Goal: Task Accomplishment & Management: Manage account settings

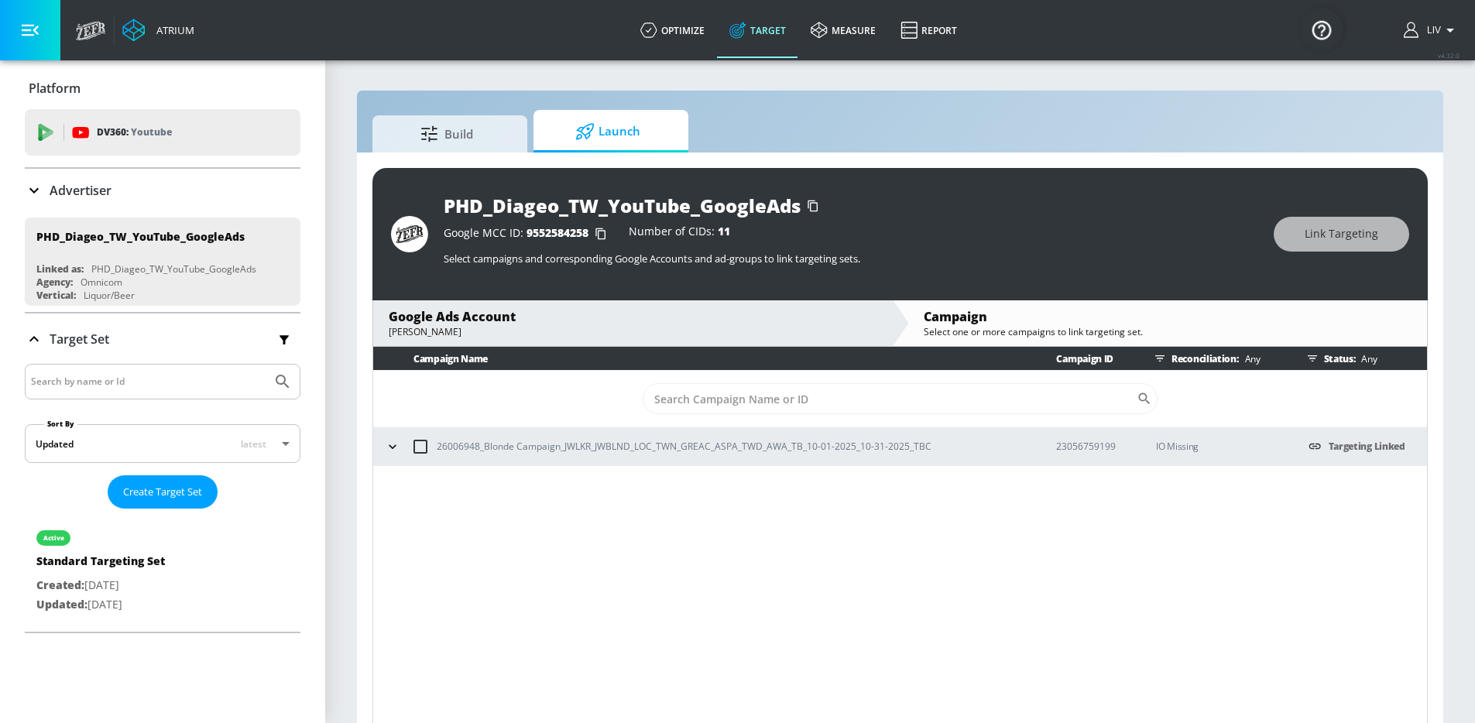
click at [139, 187] on div "Advertiser" at bounding box center [163, 190] width 276 height 19
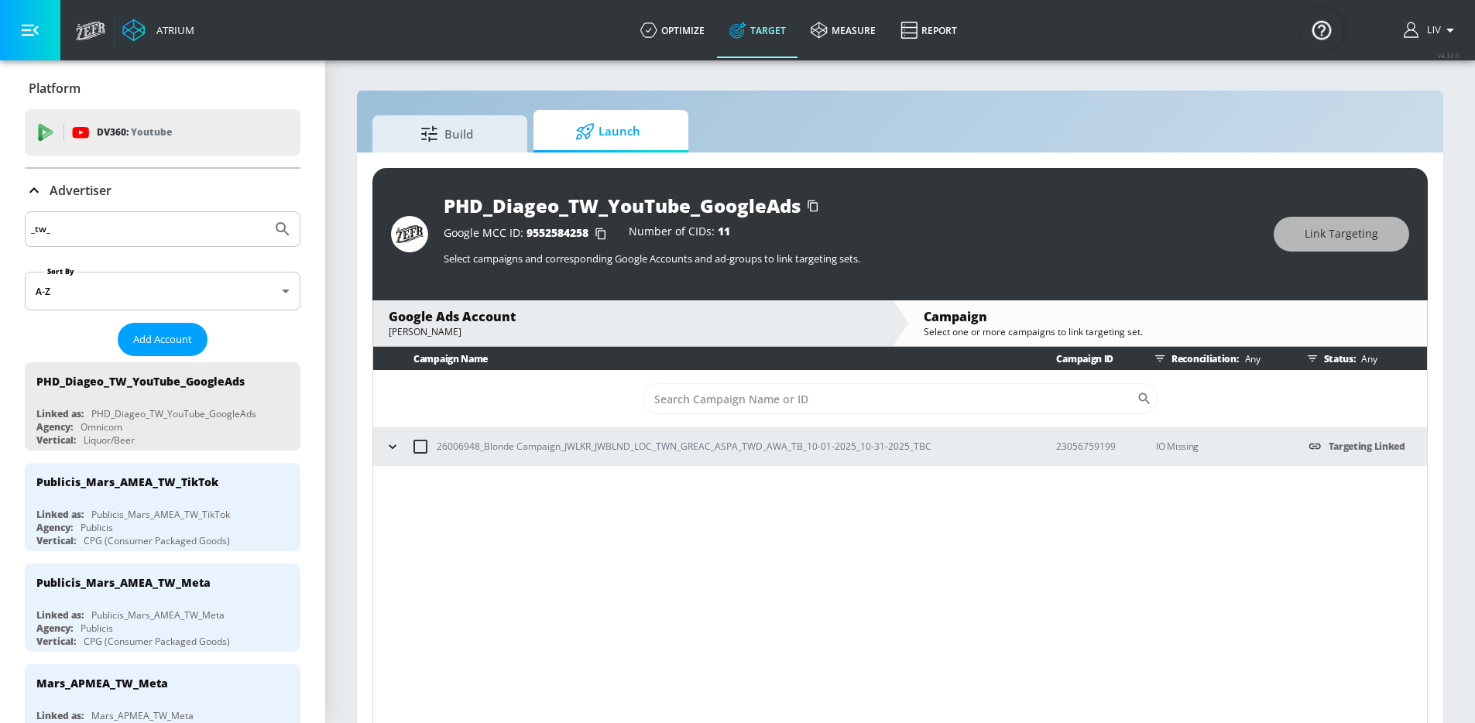
click at [156, 235] on input "_tw_" at bounding box center [148, 229] width 235 height 20
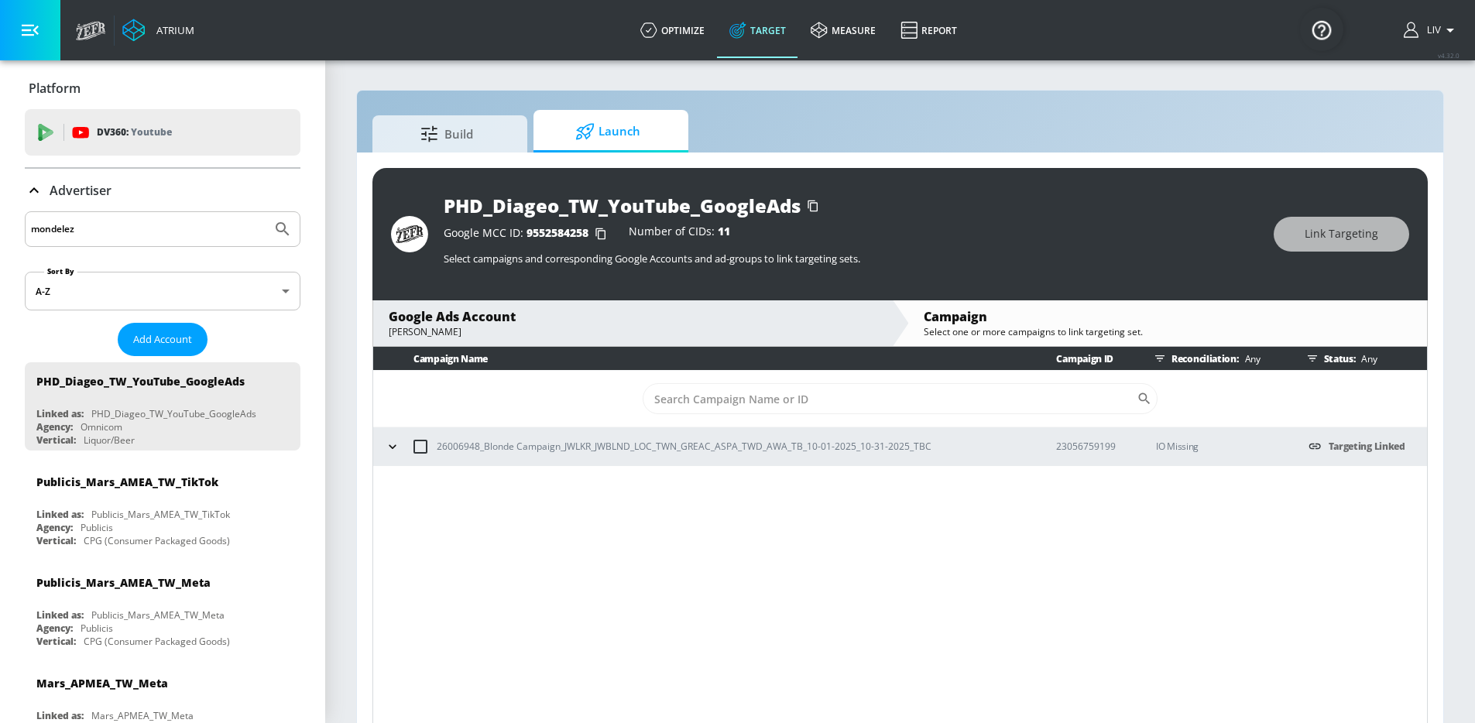
type input "mondelez"
click at [266, 212] on button "Submit Search" at bounding box center [283, 229] width 34 height 34
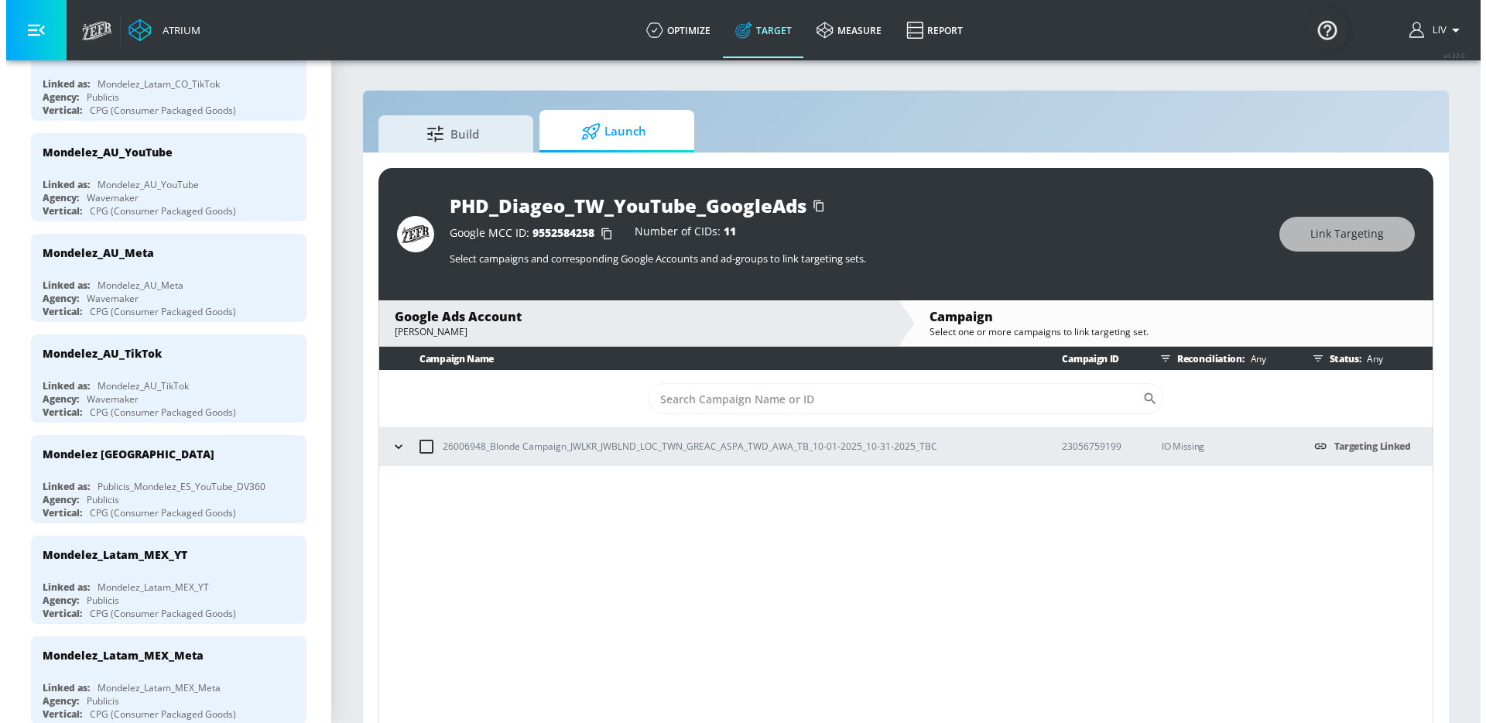
scroll to position [448, 0]
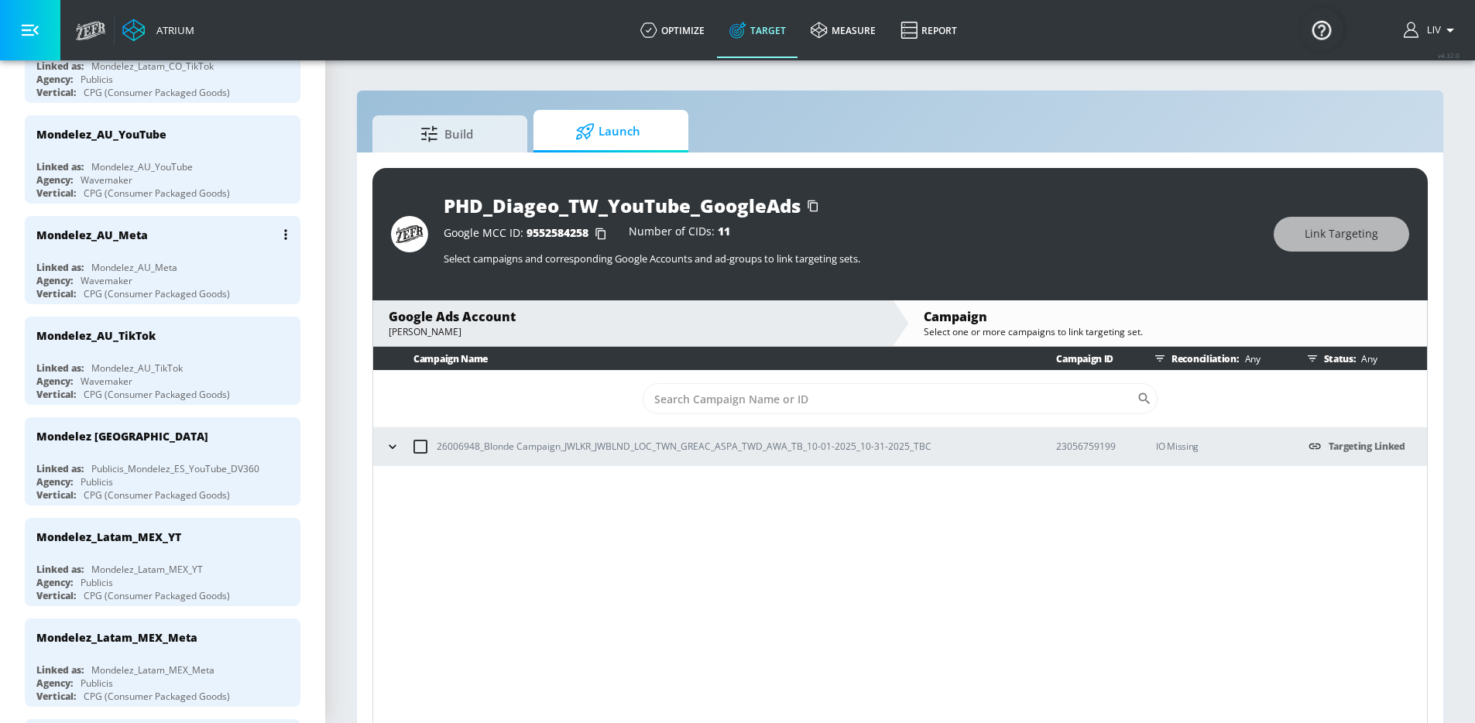
click at [169, 227] on div "Mondelez_AU_Meta" at bounding box center [166, 234] width 260 height 37
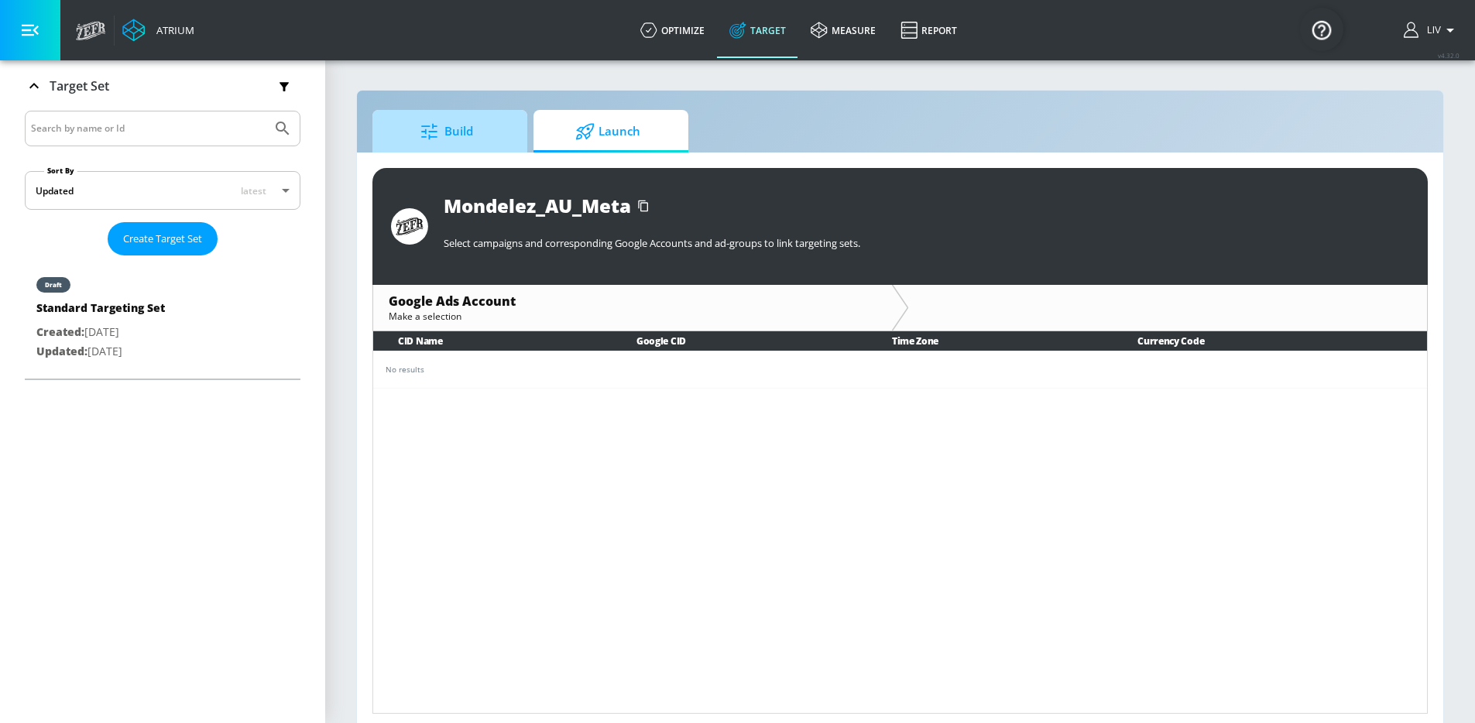
click at [502, 146] on span "Build" at bounding box center [447, 131] width 118 height 37
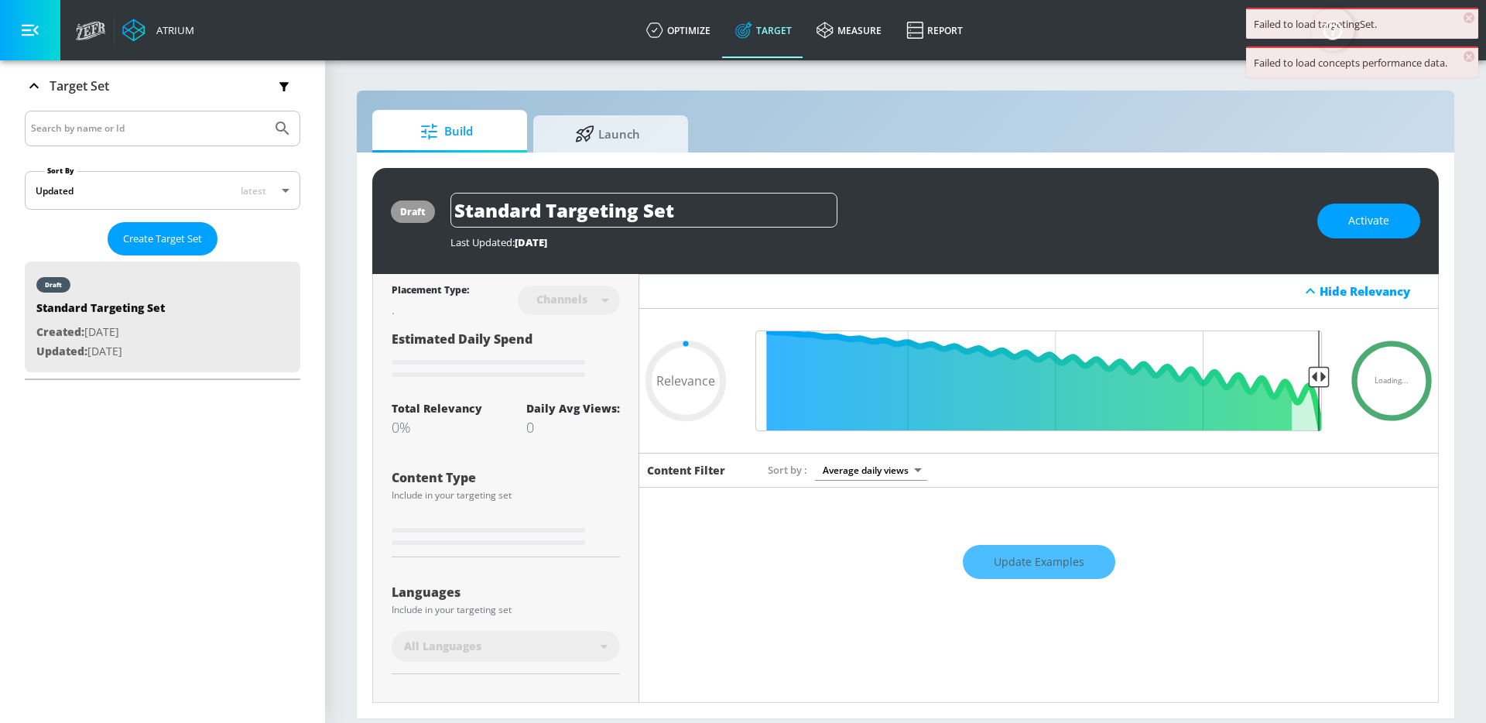
scroll to position [204, 0]
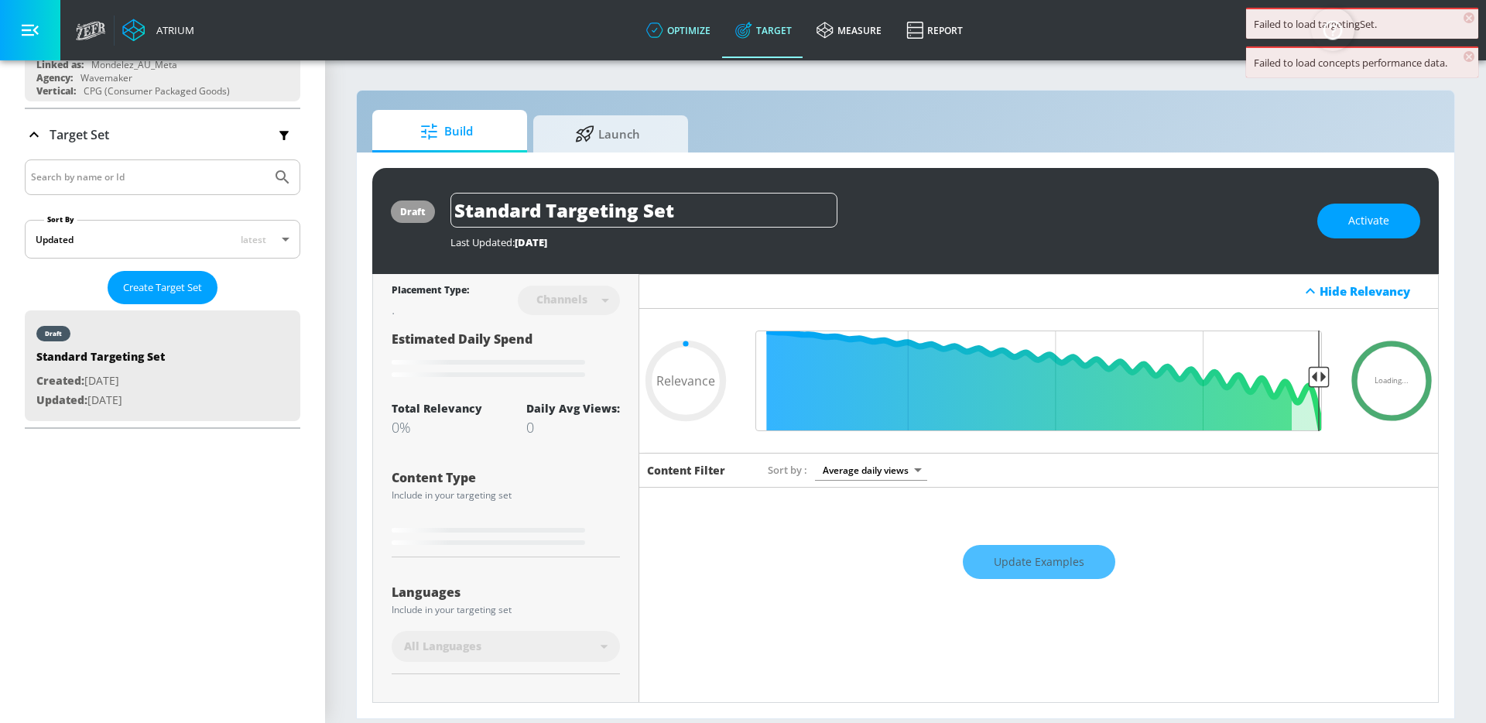
type input "0.6"
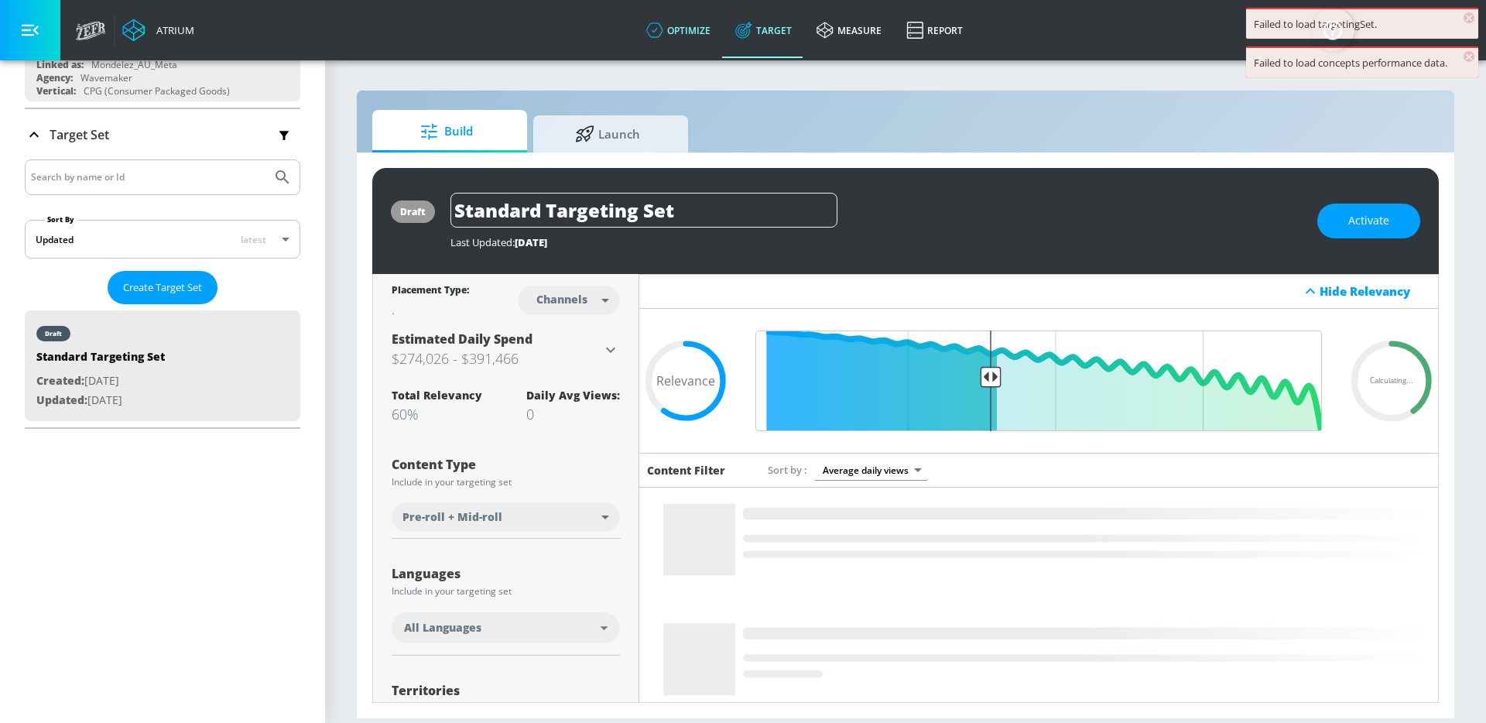
click at [721, 40] on link "optimize" at bounding box center [678, 30] width 89 height 56
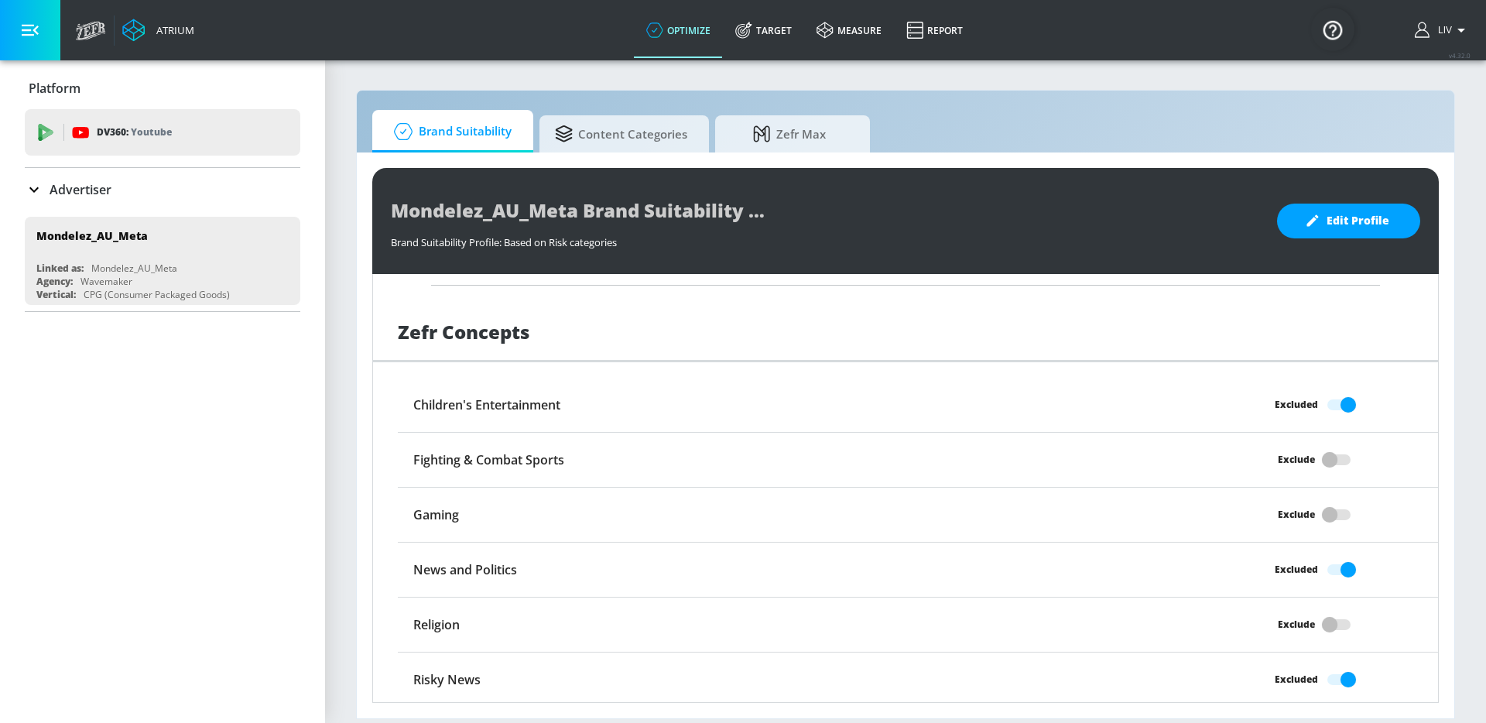
scroll to position [1190, 0]
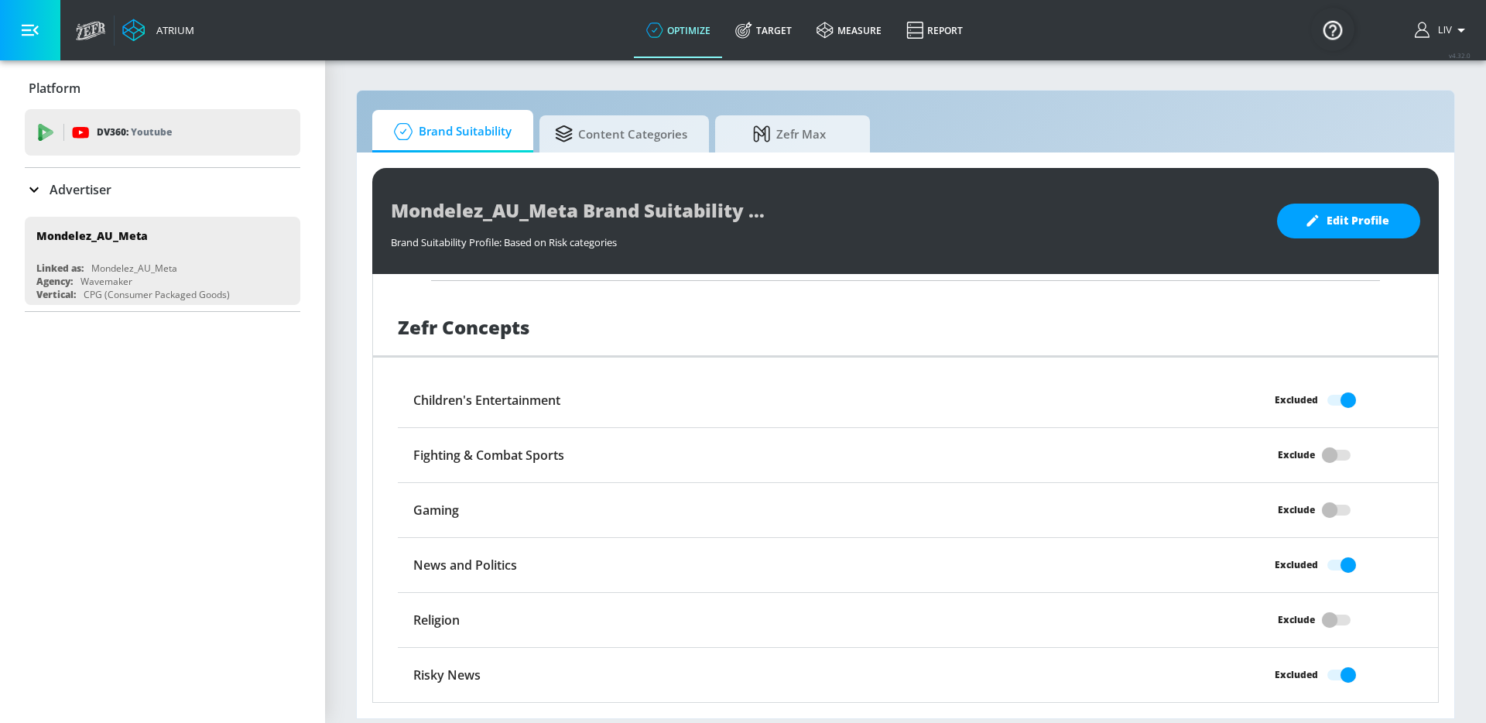
click at [135, 190] on div "Advertiser" at bounding box center [163, 189] width 276 height 19
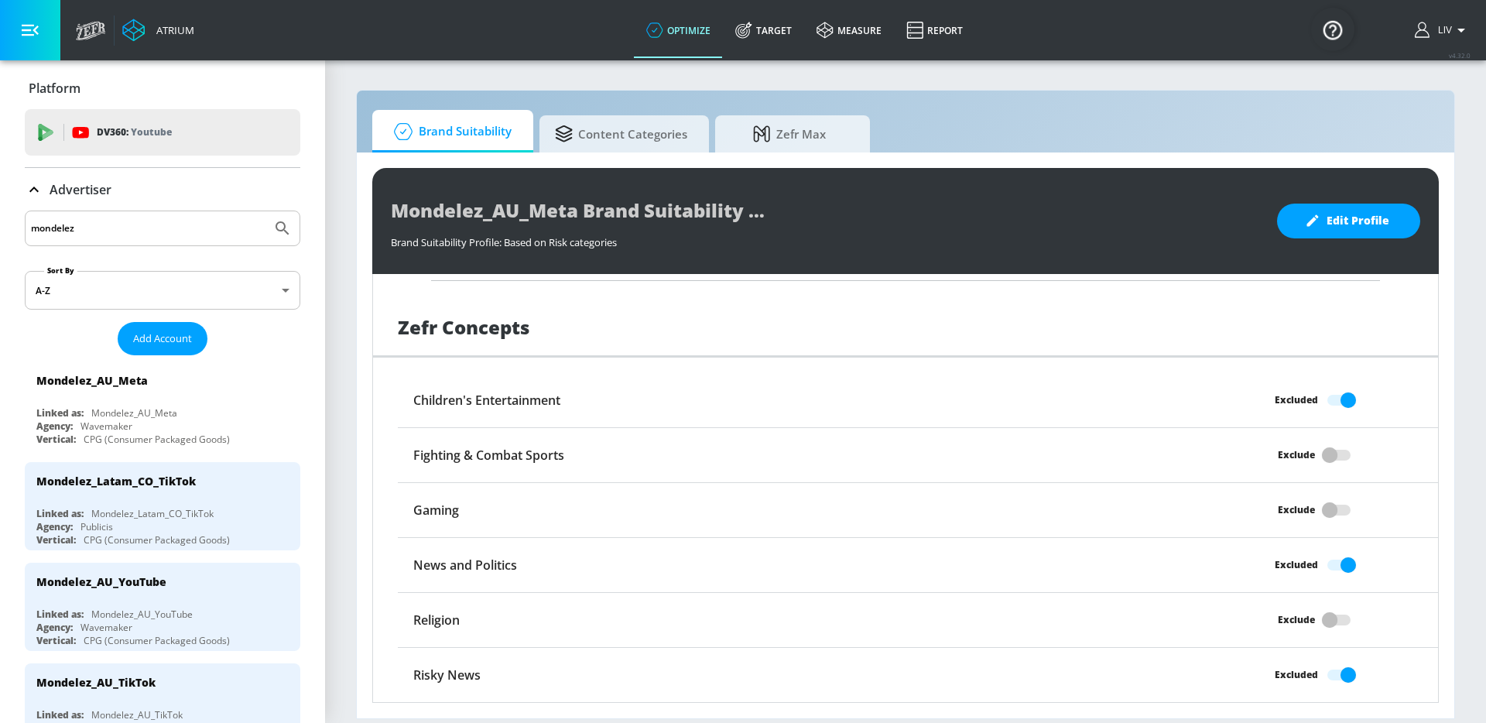
click at [142, 227] on input "mondelez" at bounding box center [148, 228] width 235 height 20
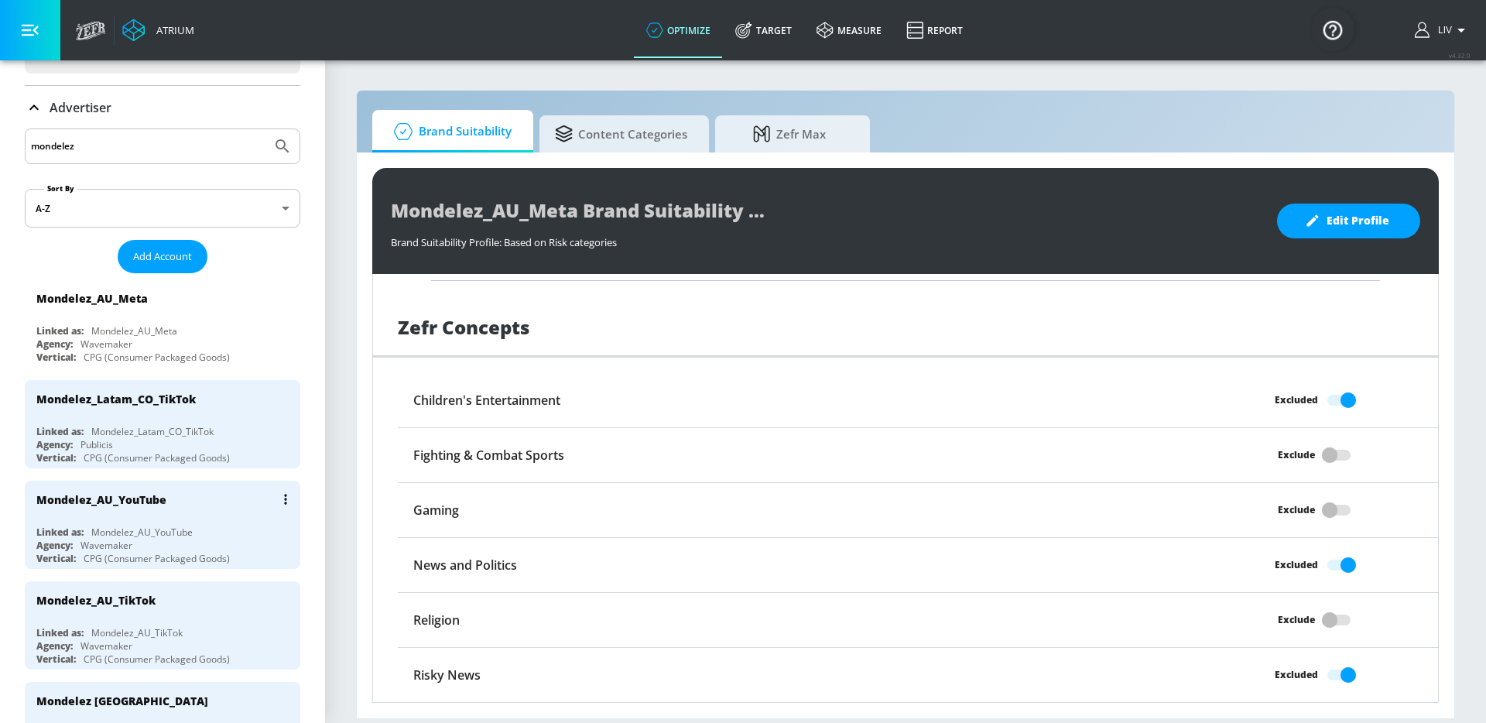
scroll to position [95, 0]
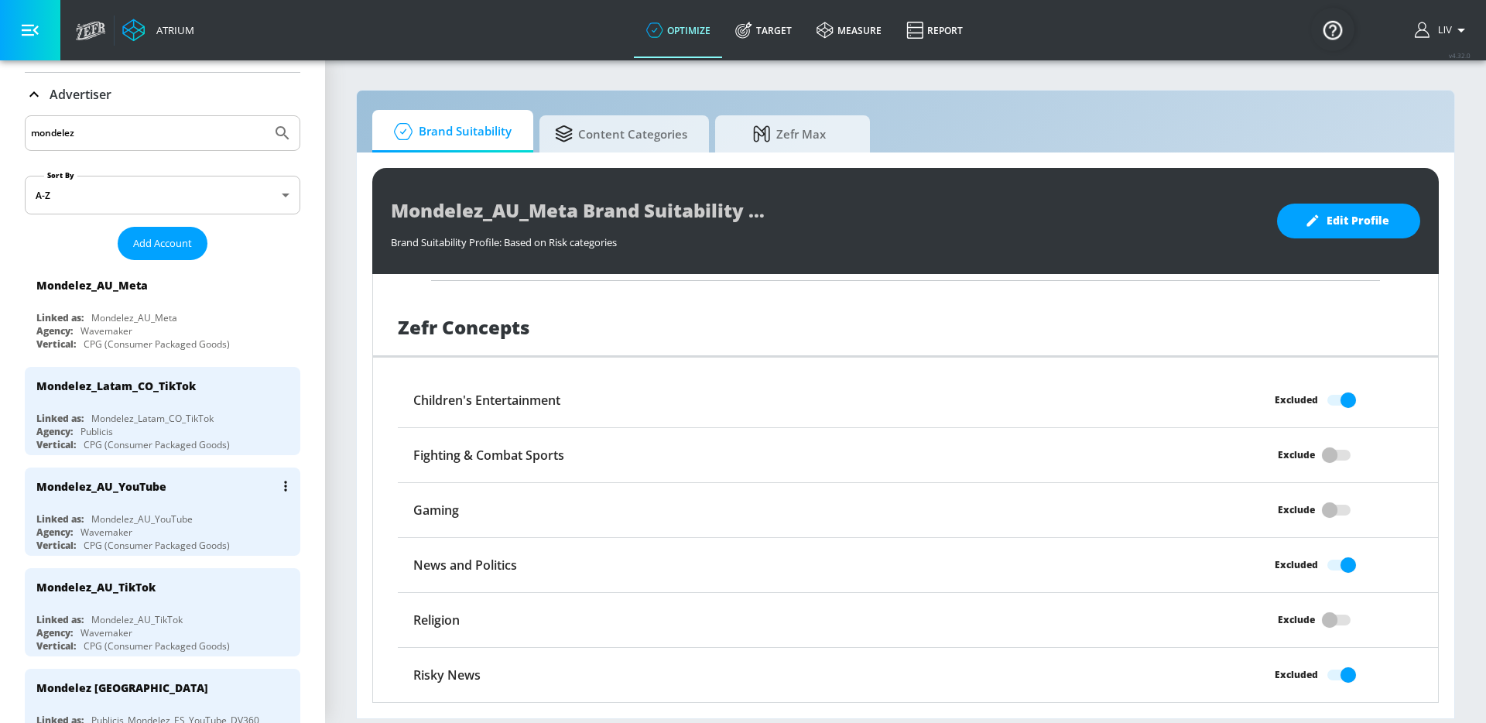
click at [211, 491] on div "Mondelez_AU_YouTube" at bounding box center [166, 486] width 260 height 37
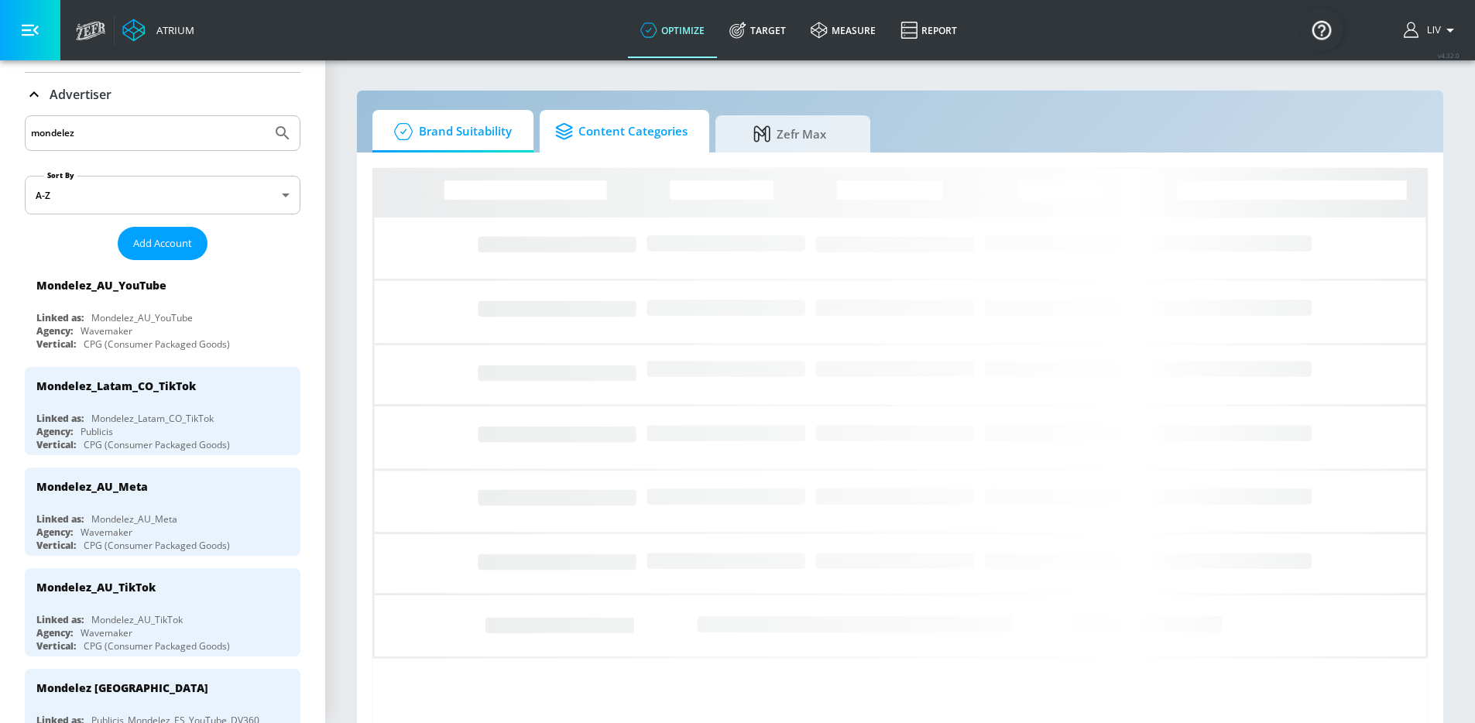
click at [643, 126] on span "Content Categories" at bounding box center [621, 131] width 132 height 37
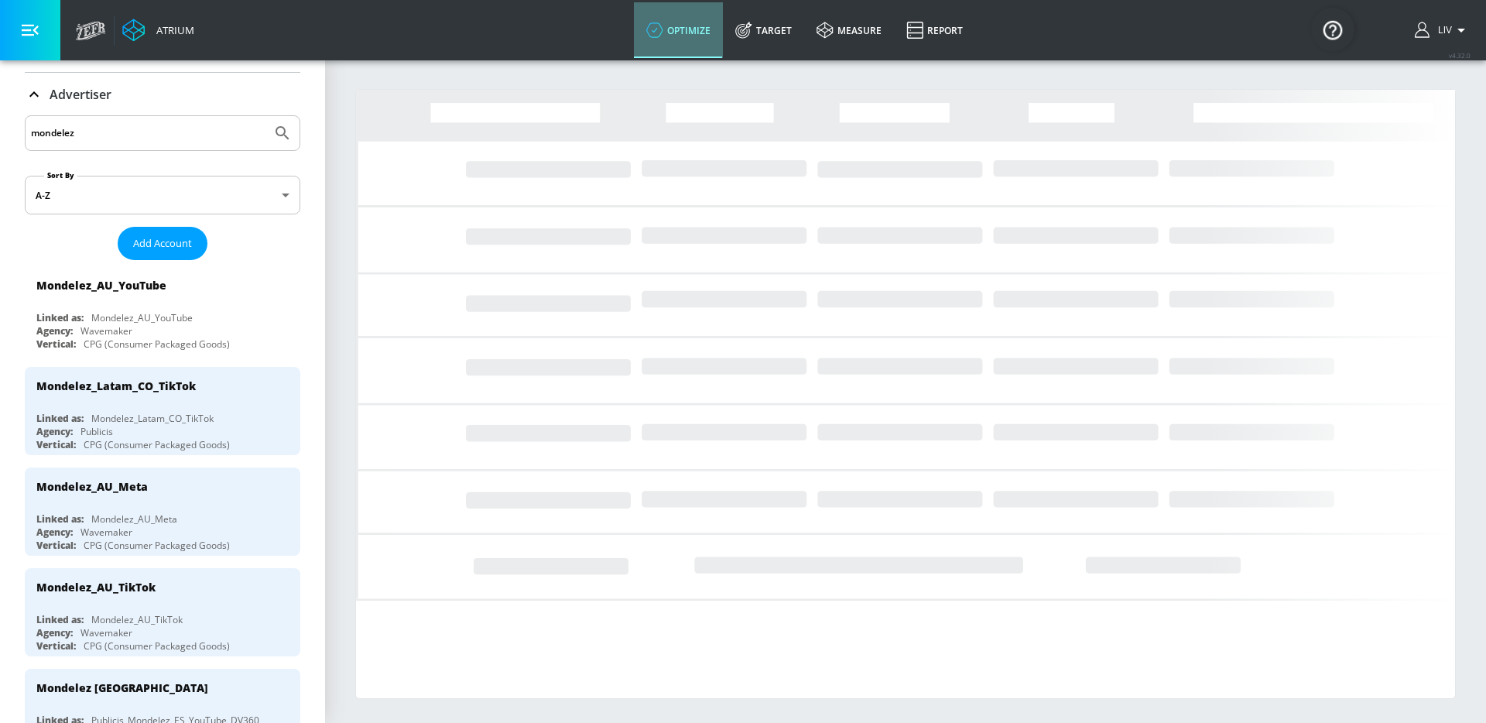
click at [666, 33] on link "optimize" at bounding box center [678, 30] width 89 height 56
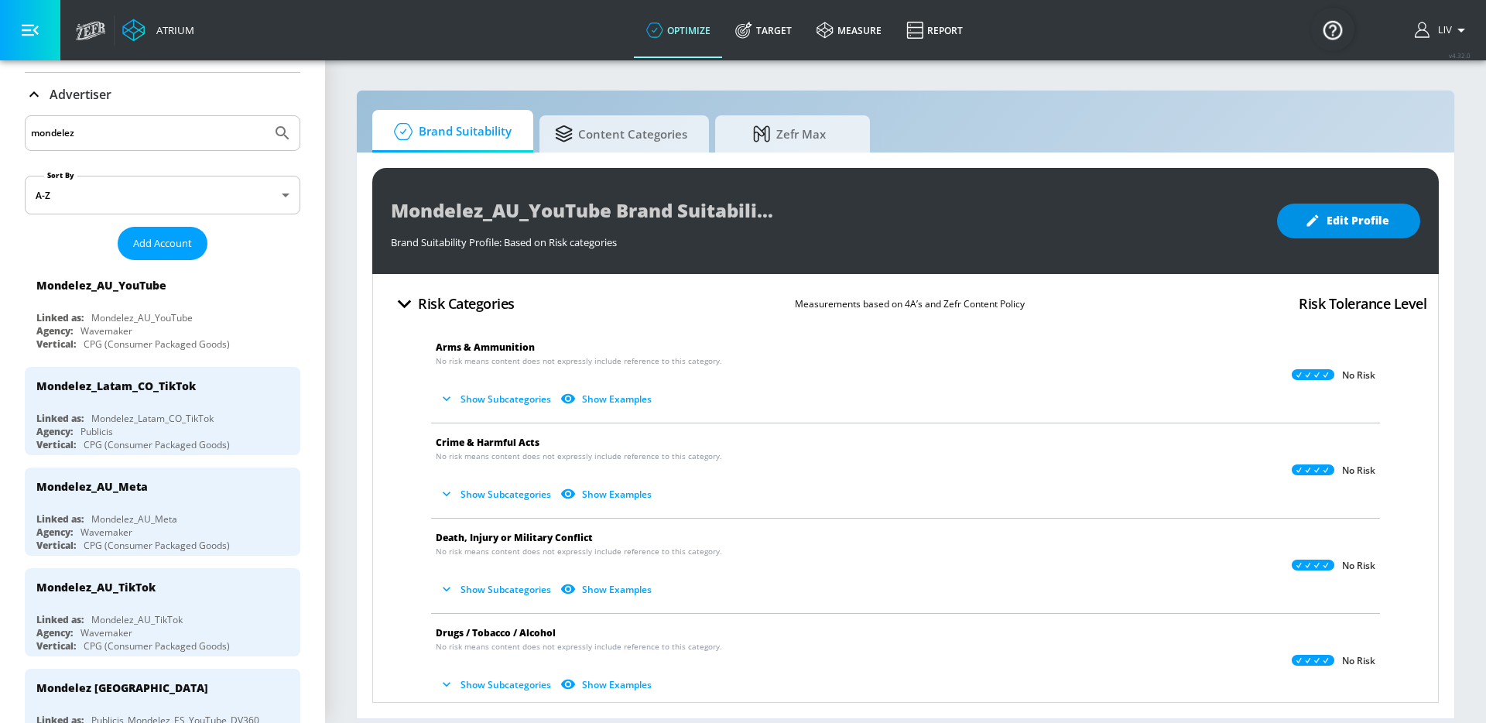
click at [1353, 230] on button "Edit Profile" at bounding box center [1348, 221] width 143 height 35
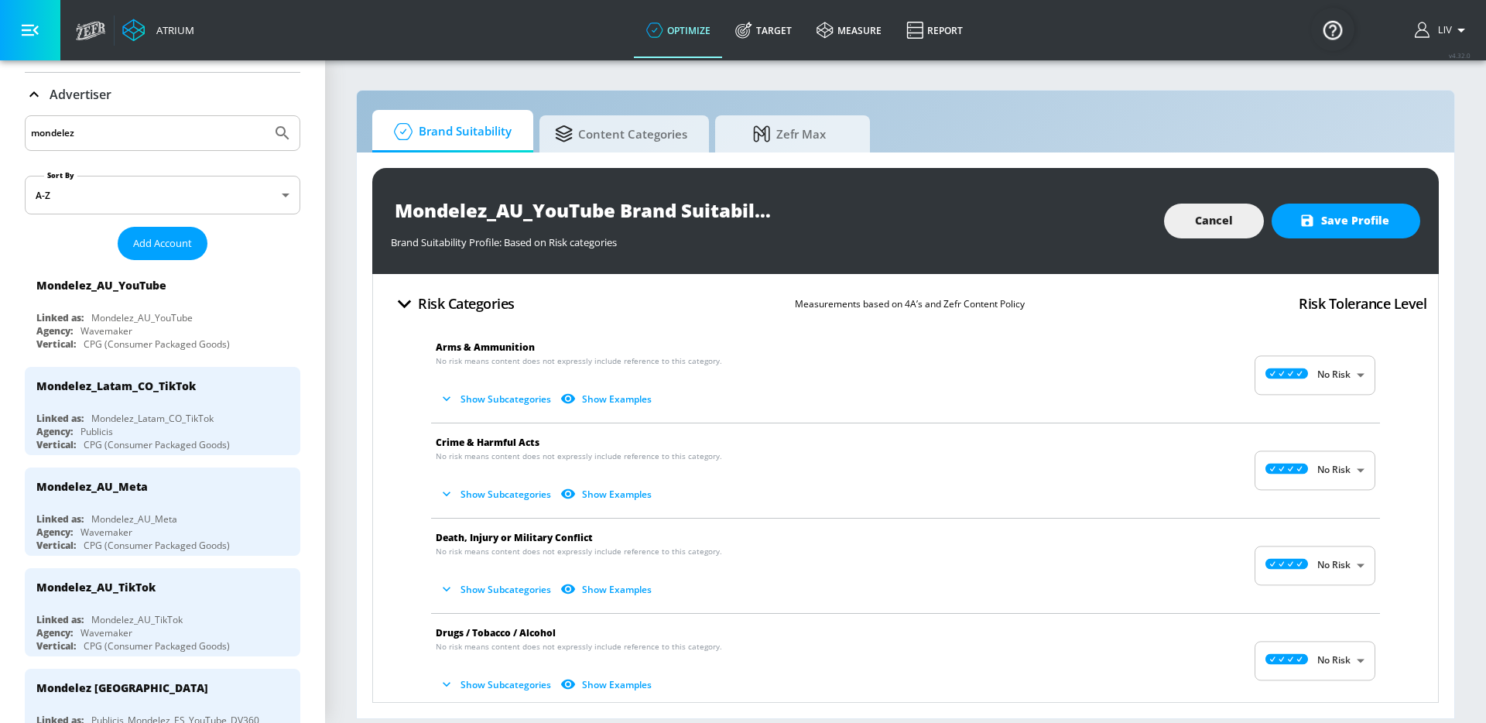
click at [1332, 371] on body "Atrium optimize Target measure Report optimize Target measure Report v 4.32.0 L…" at bounding box center [743, 361] width 1486 height 723
click at [1325, 463] on p "Medium Risk" at bounding box center [1322, 463] width 57 height 14
type input "MEDIUM"
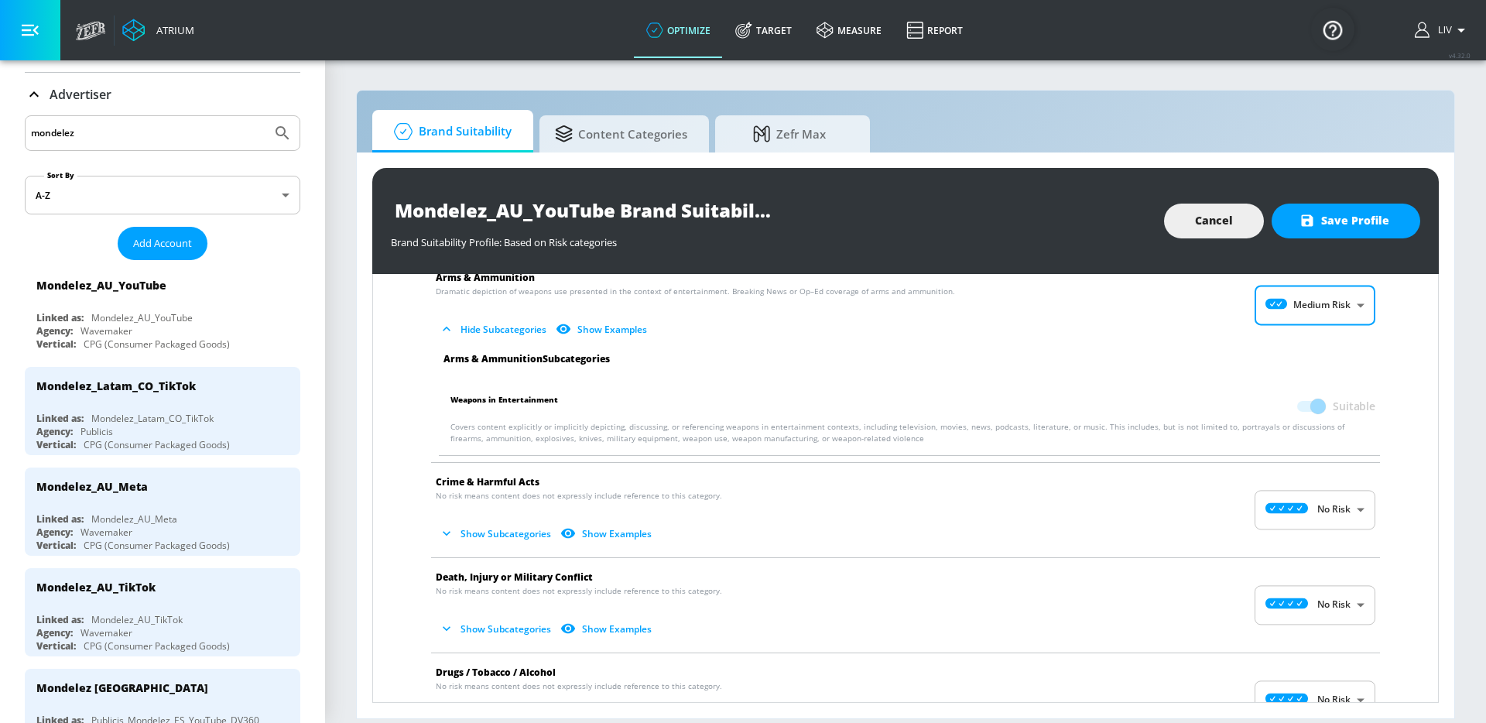
scroll to position [145, 0]
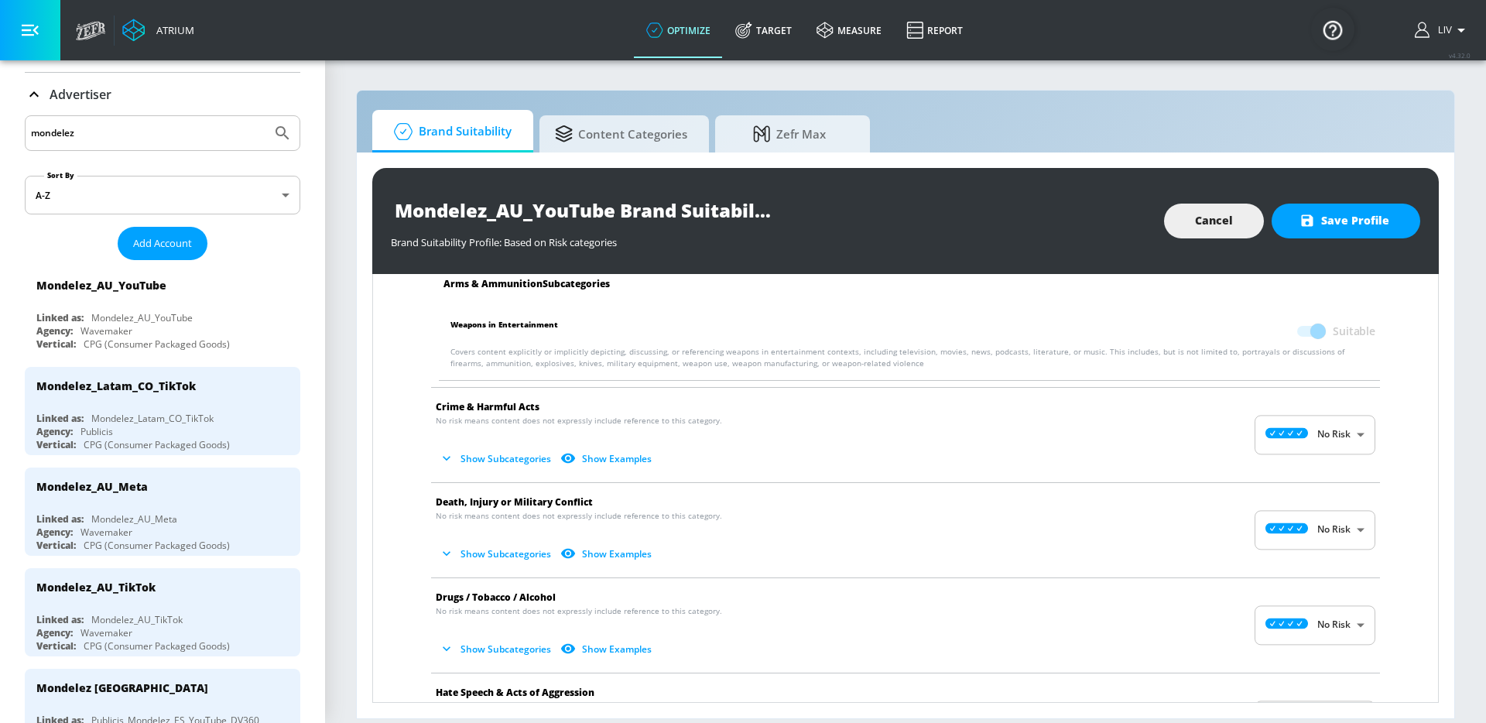
click at [1325, 445] on body "Atrium optimize Target measure Report optimize Target measure Report v 4.32.0 L…" at bounding box center [743, 361] width 1486 height 723
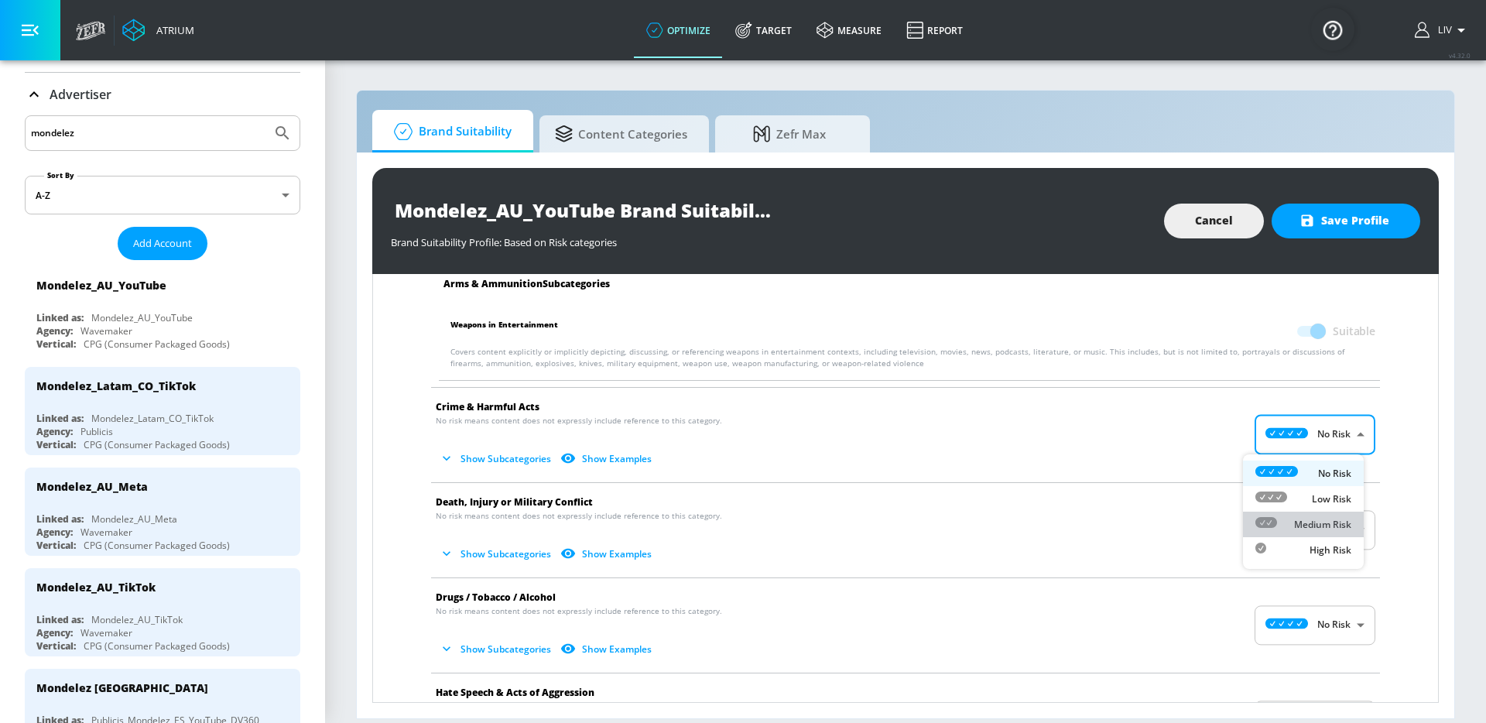
click at [1328, 513] on li "Medium Risk" at bounding box center [1303, 525] width 121 height 26
type input "MEDIUM"
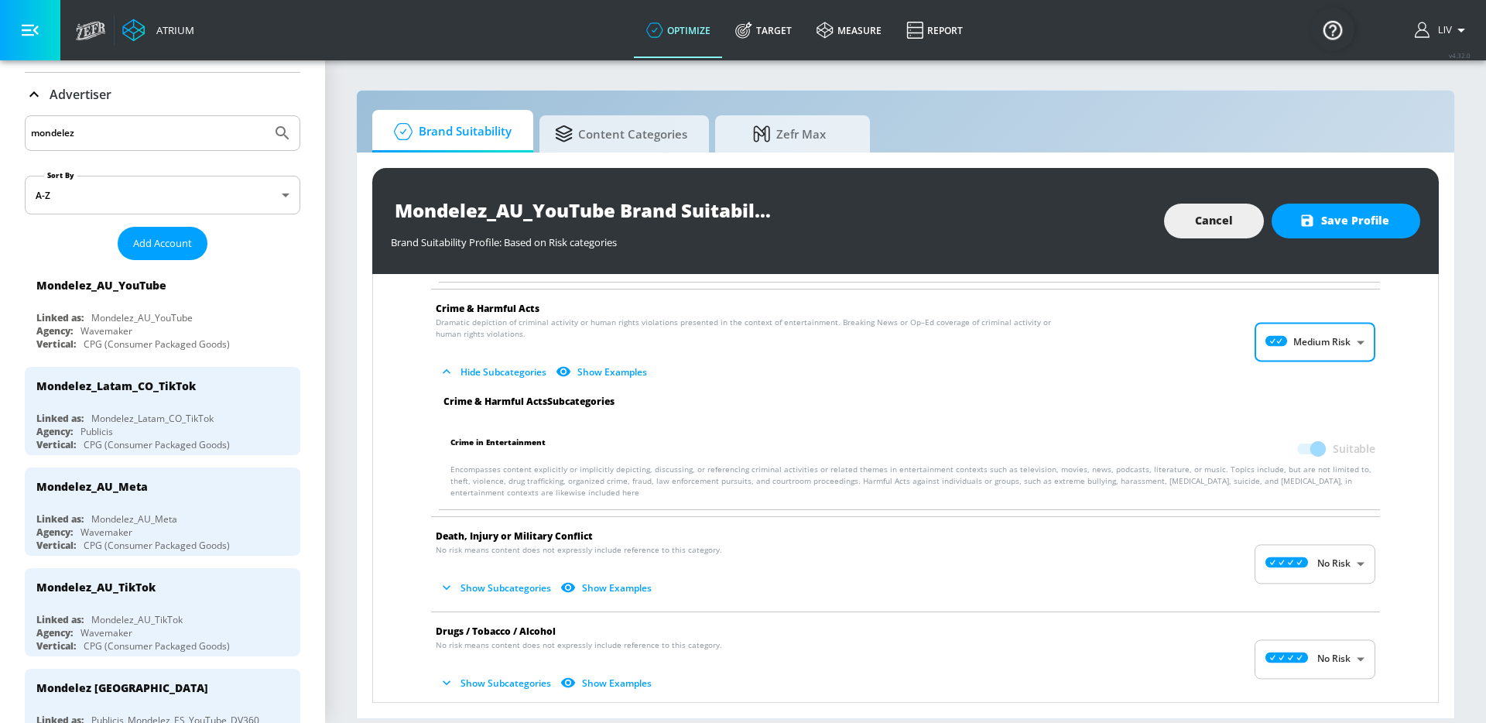
scroll to position [273, 0]
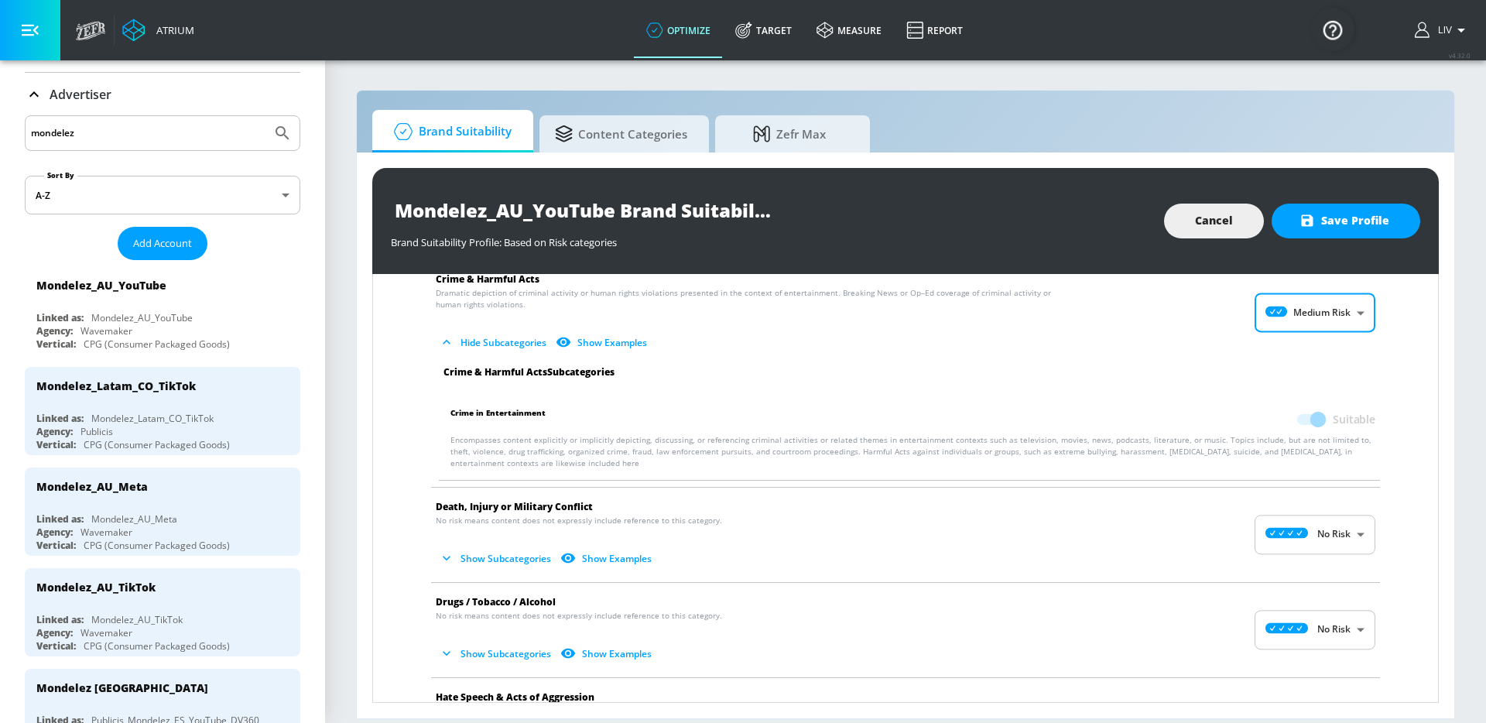
click at [1340, 524] on body "Atrium optimize Target measure Report optimize Target measure Report v 4.32.0 L…" at bounding box center [743, 361] width 1486 height 723
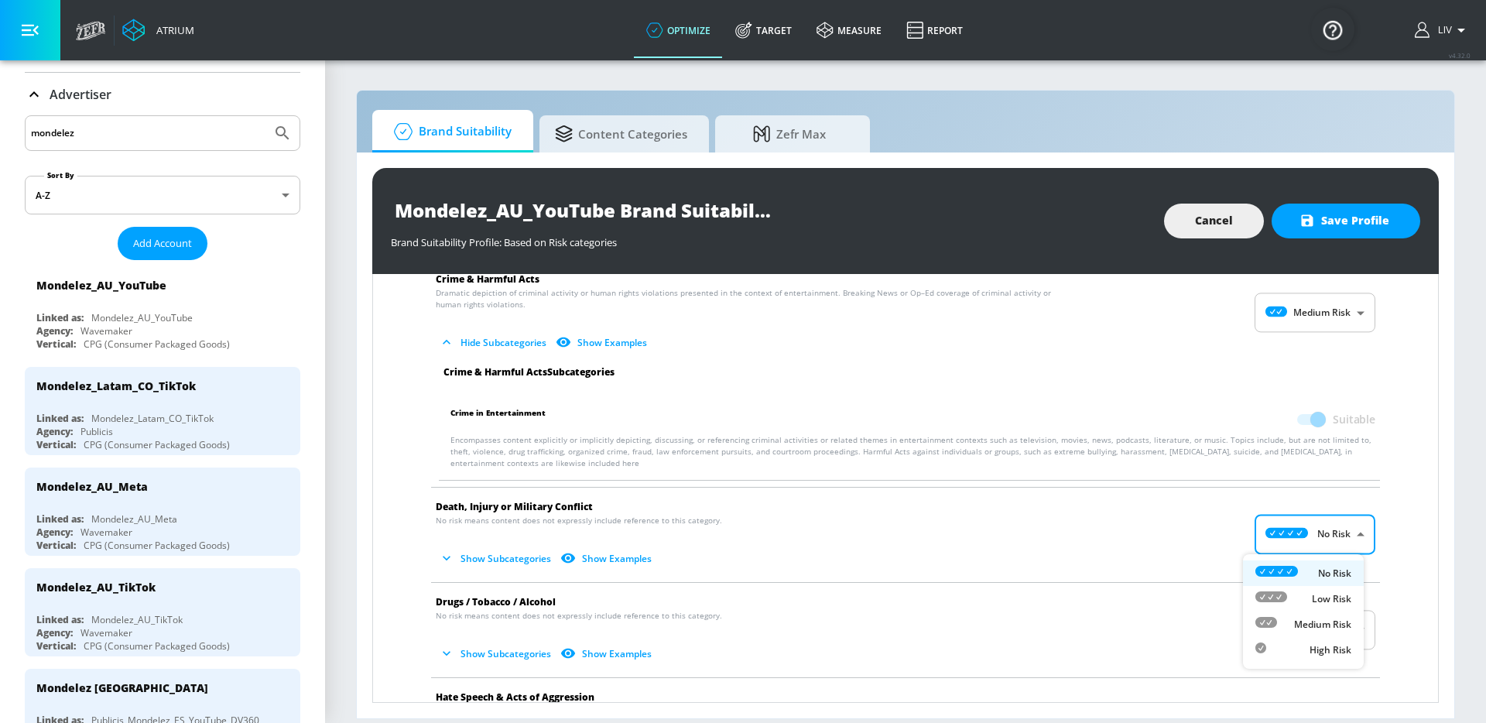
drag, startPoint x: 1328, startPoint y: 611, endPoint x: 1335, endPoint y: 605, distance: 8.8
click at [1327, 612] on li "Medium Risk" at bounding box center [1303, 625] width 121 height 26
type input "MEDIUM"
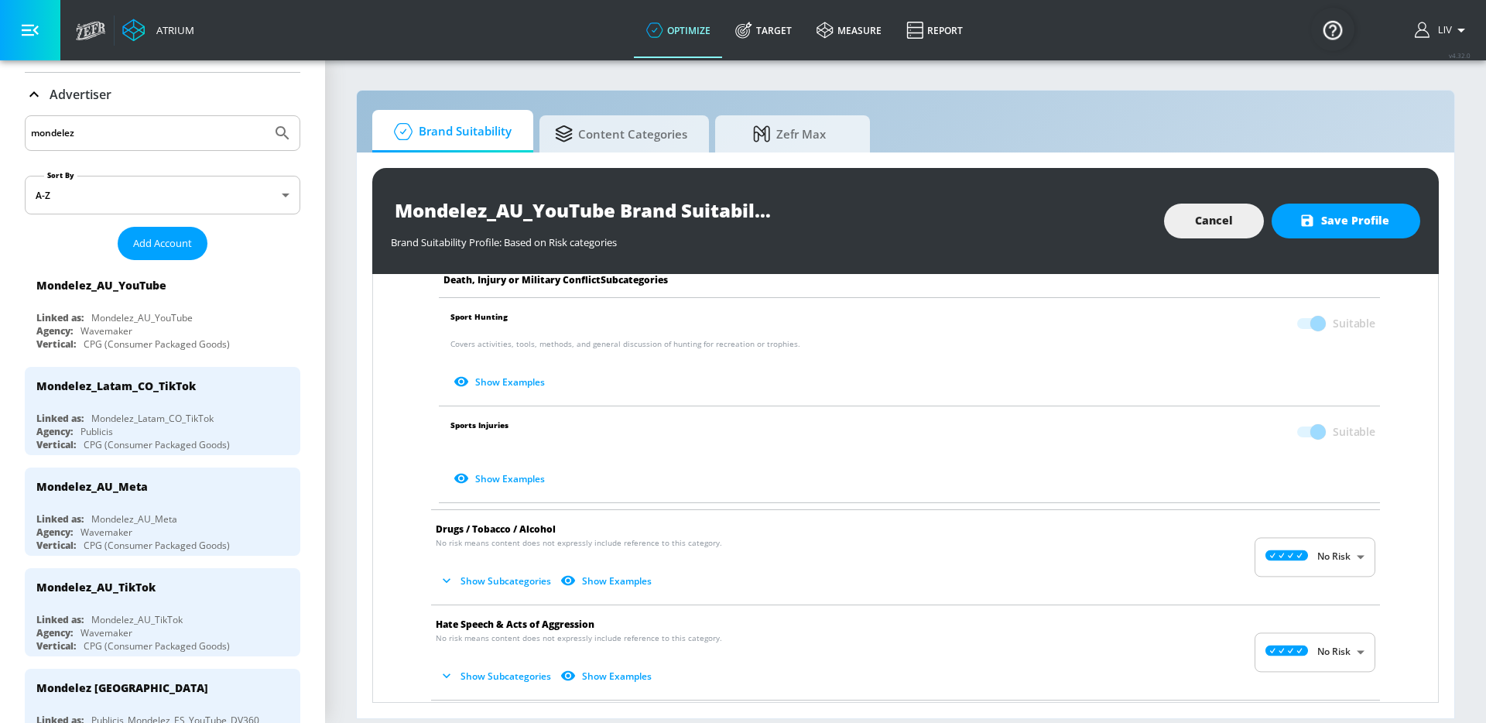
scroll to position [855, 0]
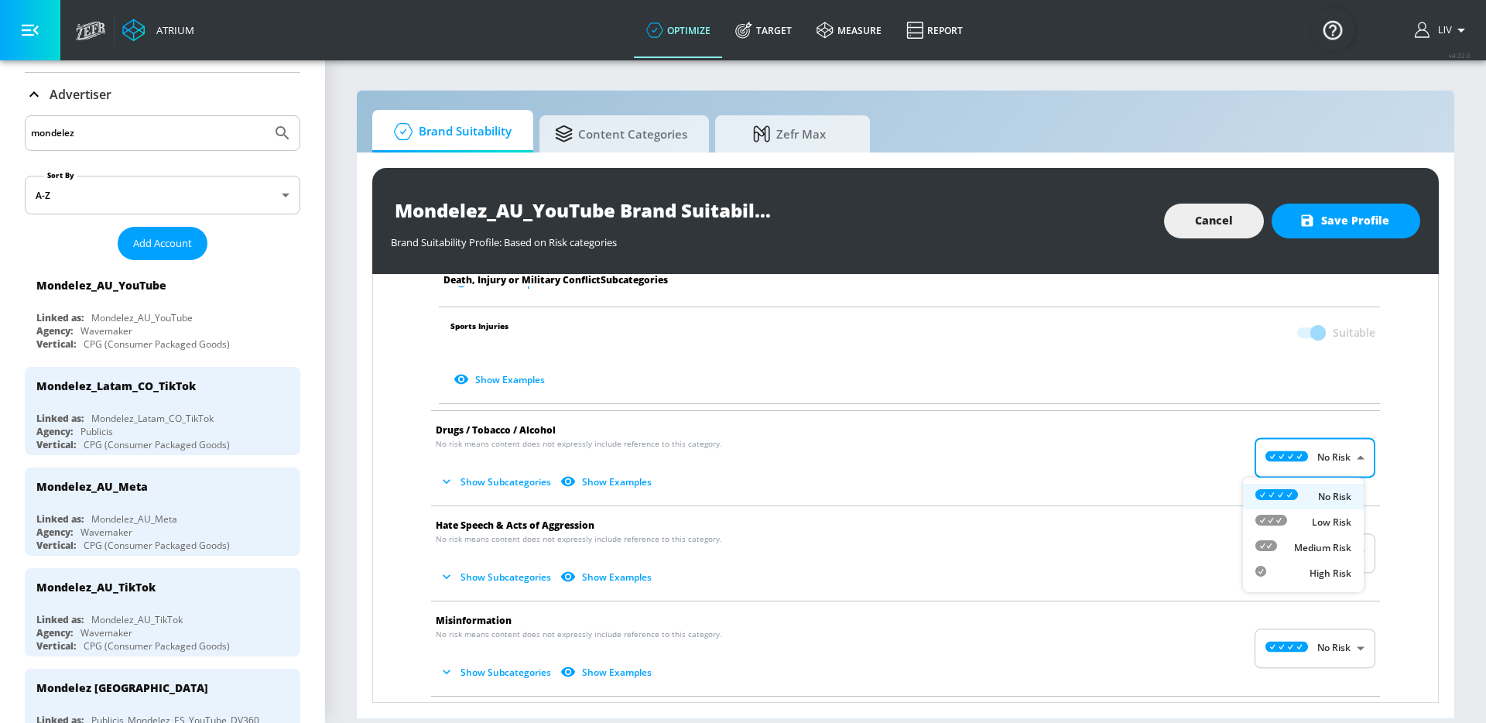
click at [1315, 458] on body "Atrium optimize Target measure Report optimize Target measure Report v 4.32.0 L…" at bounding box center [743, 361] width 1486 height 723
click at [1318, 554] on div "Medium Risk" at bounding box center [1304, 548] width 96 height 16
type input "MEDIUM"
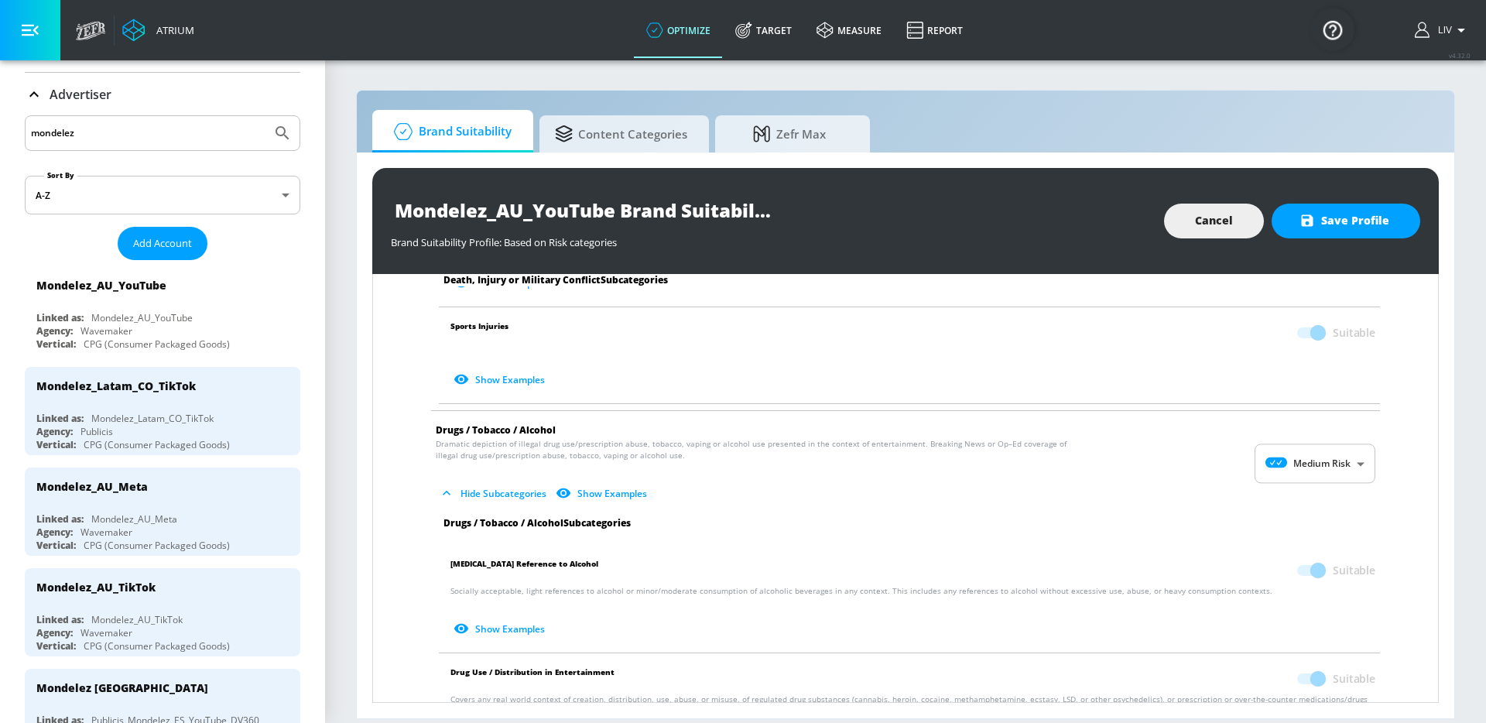
click at [1383, 519] on div "No Risk Low Risk Medium Risk High Risk" at bounding box center [743, 361] width 1486 height 723
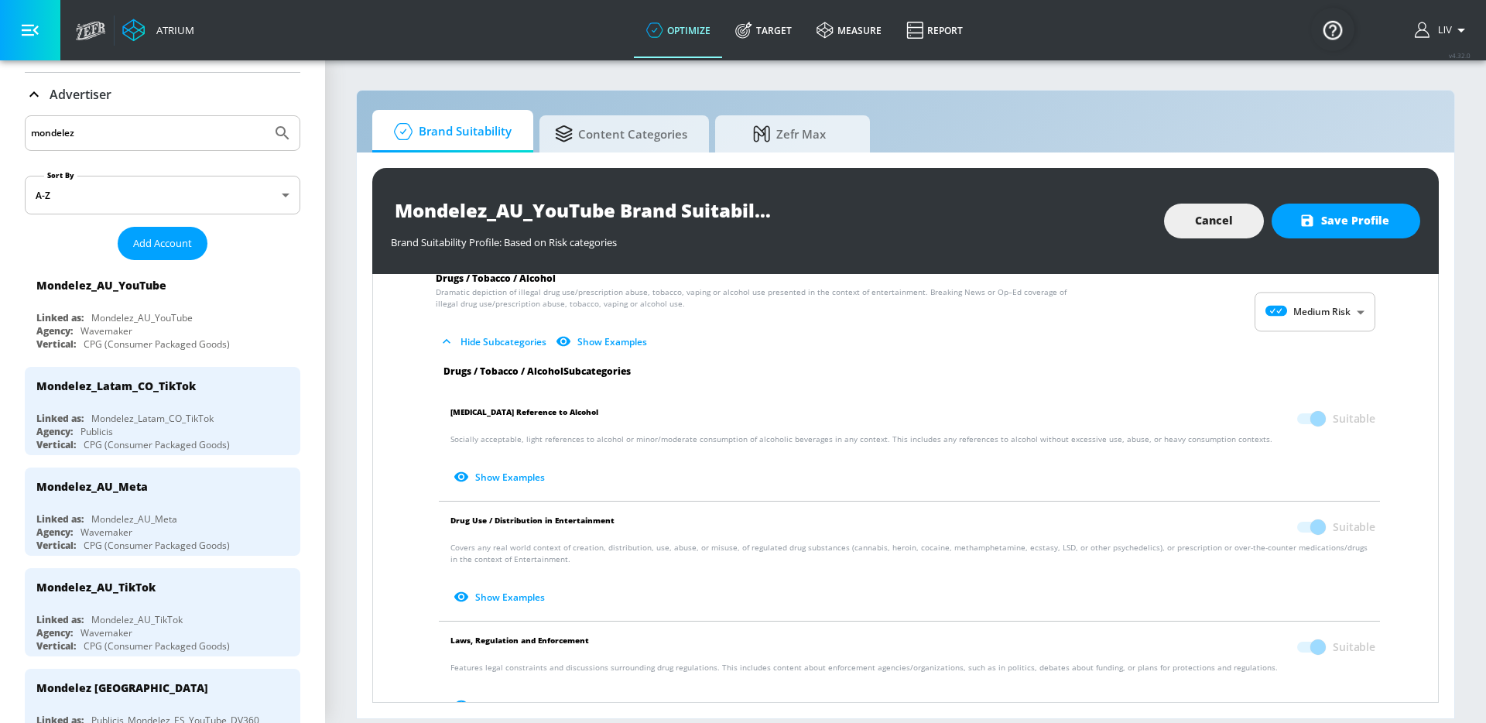
scroll to position [1288, 0]
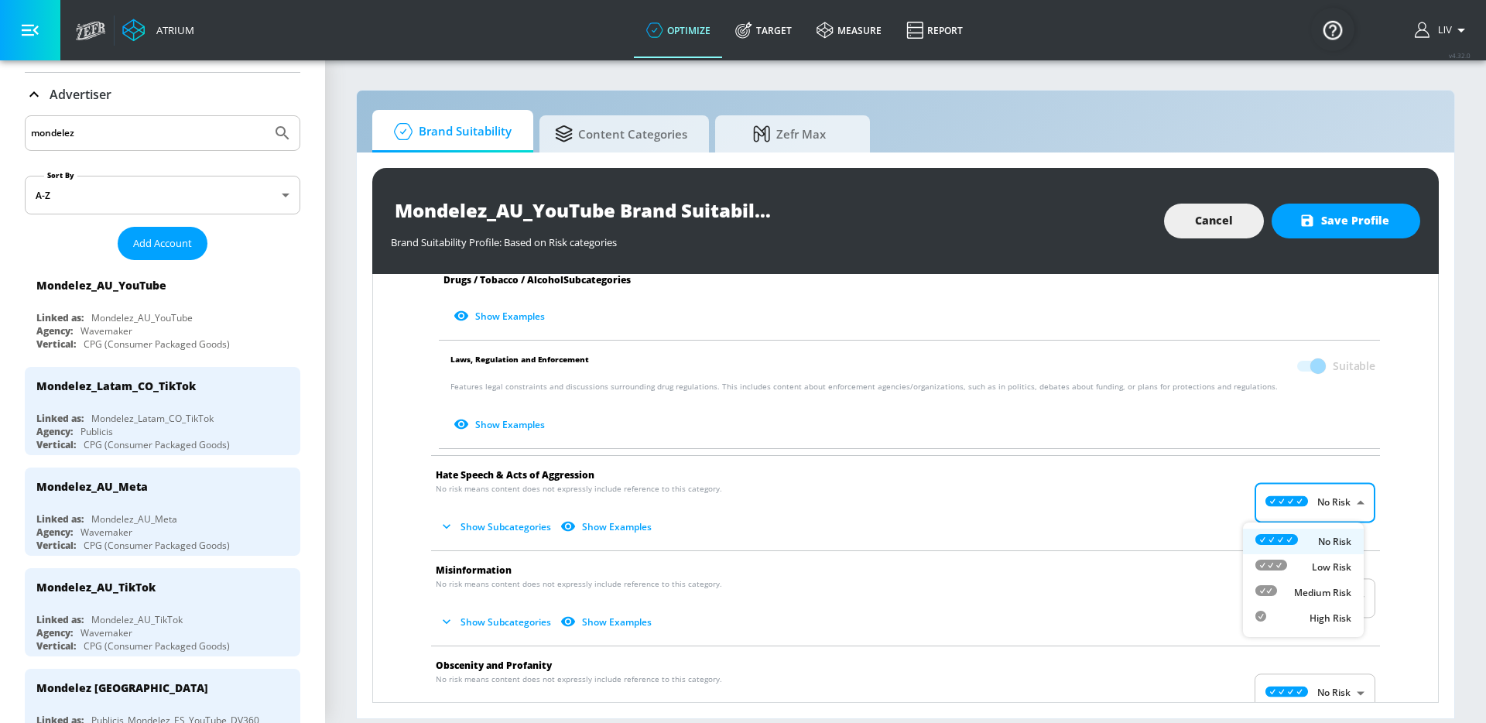
click at [1329, 515] on body "Atrium optimize Target measure Report optimize Target measure Report v 4.32.0 L…" at bounding box center [743, 361] width 1486 height 723
click at [1315, 582] on li "Medium Risk" at bounding box center [1303, 593] width 121 height 26
type input "MEDIUM"
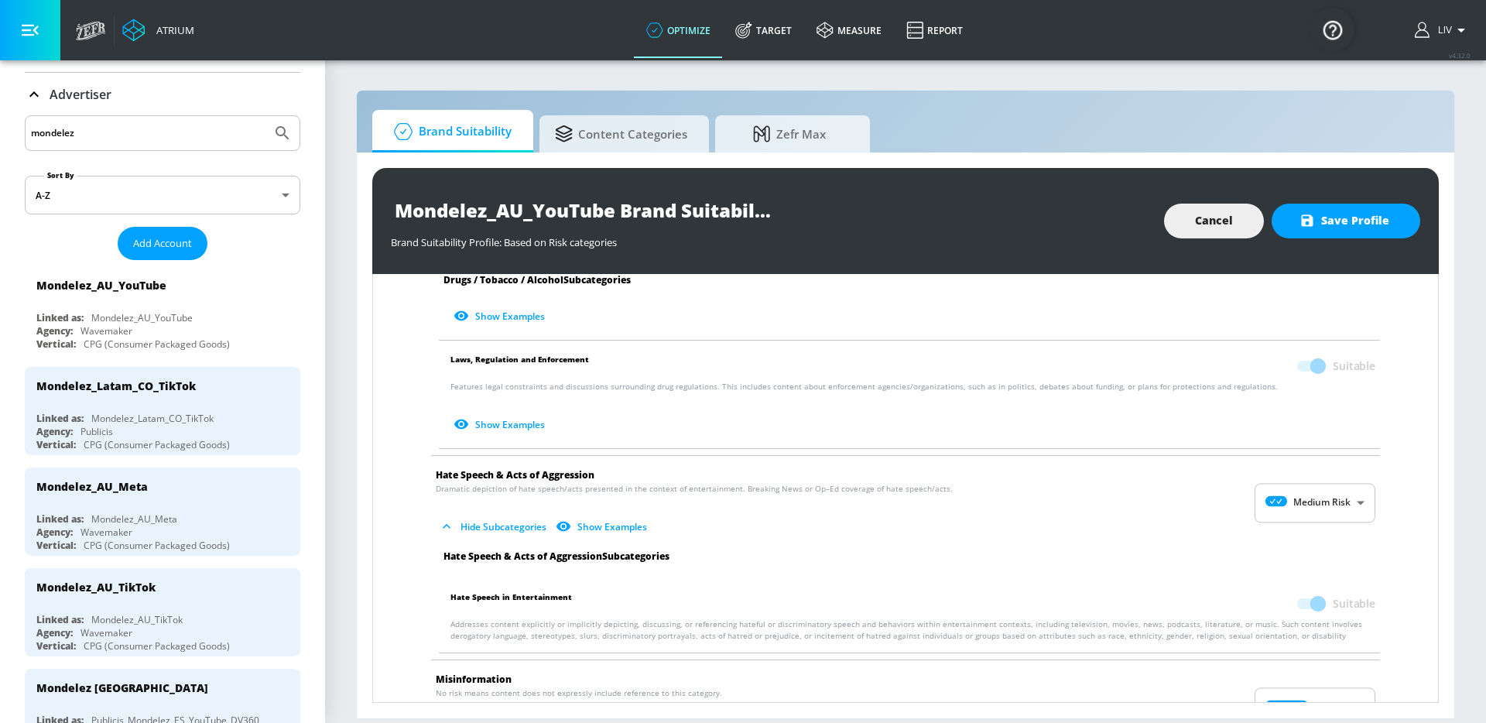
click at [1405, 523] on div "No Risk Low Risk Medium Risk High Risk" at bounding box center [743, 361] width 1486 height 723
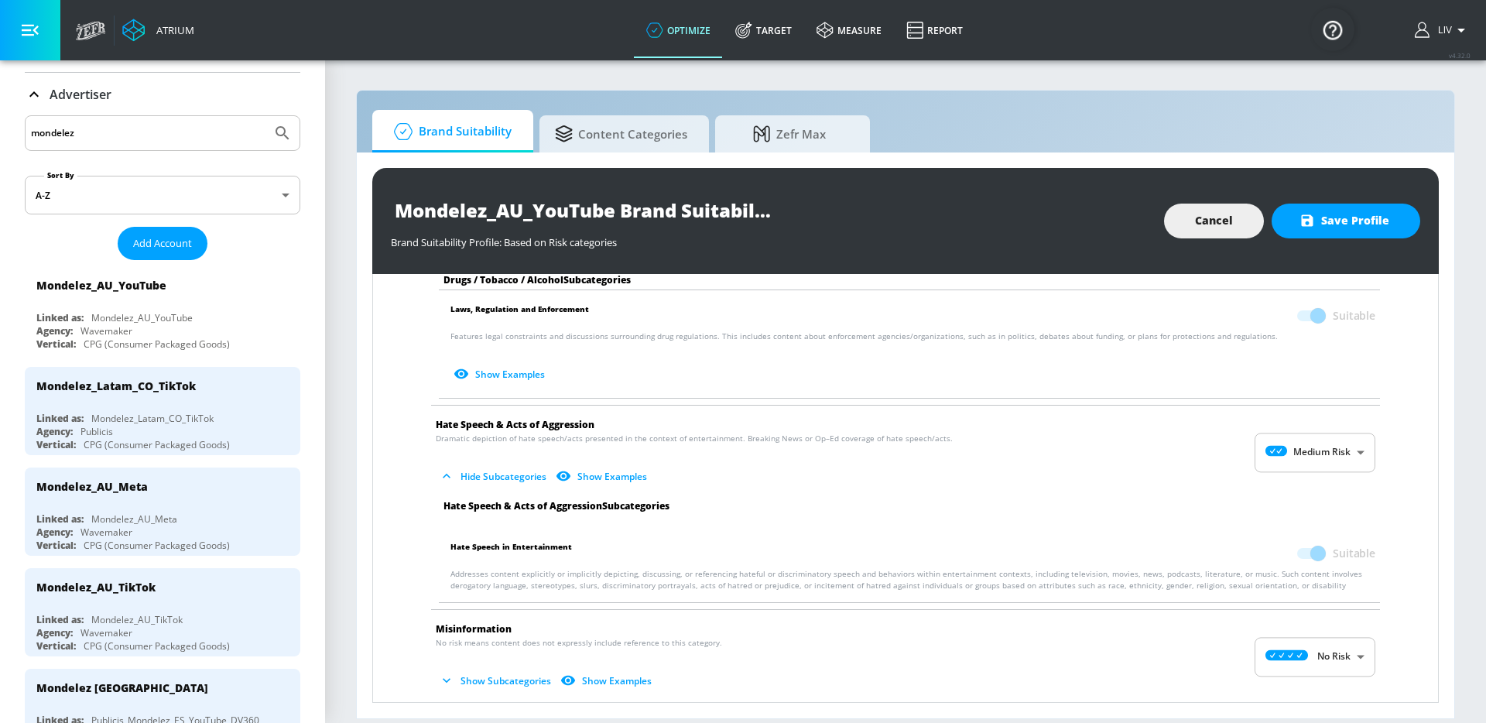
scroll to position [1484, 0]
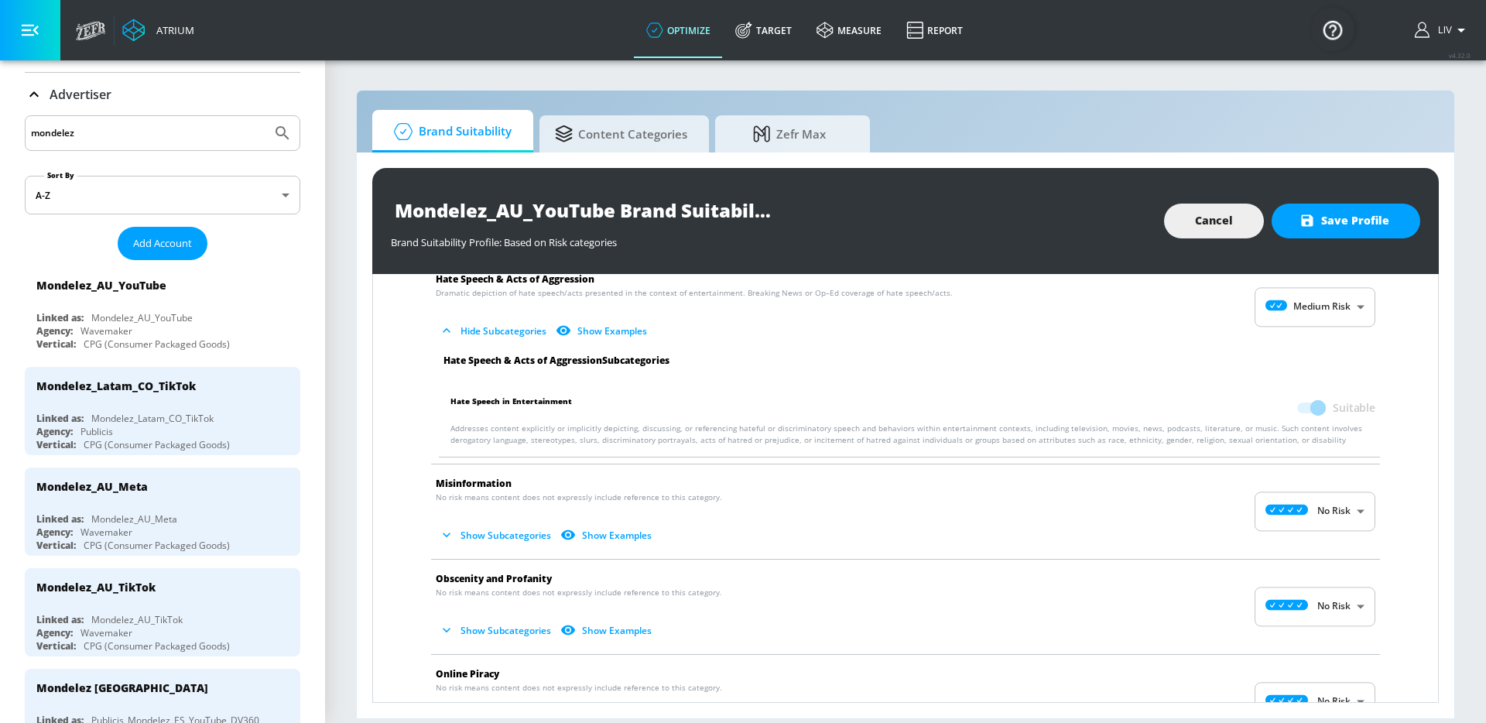
click at [1328, 513] on body "Atrium optimize Target measure Report optimize Target measure Report v 4.32.0 L…" at bounding box center [743, 361] width 1486 height 723
click at [1318, 595] on p "Medium Risk" at bounding box center [1322, 602] width 57 height 14
type input "MEDIUM"
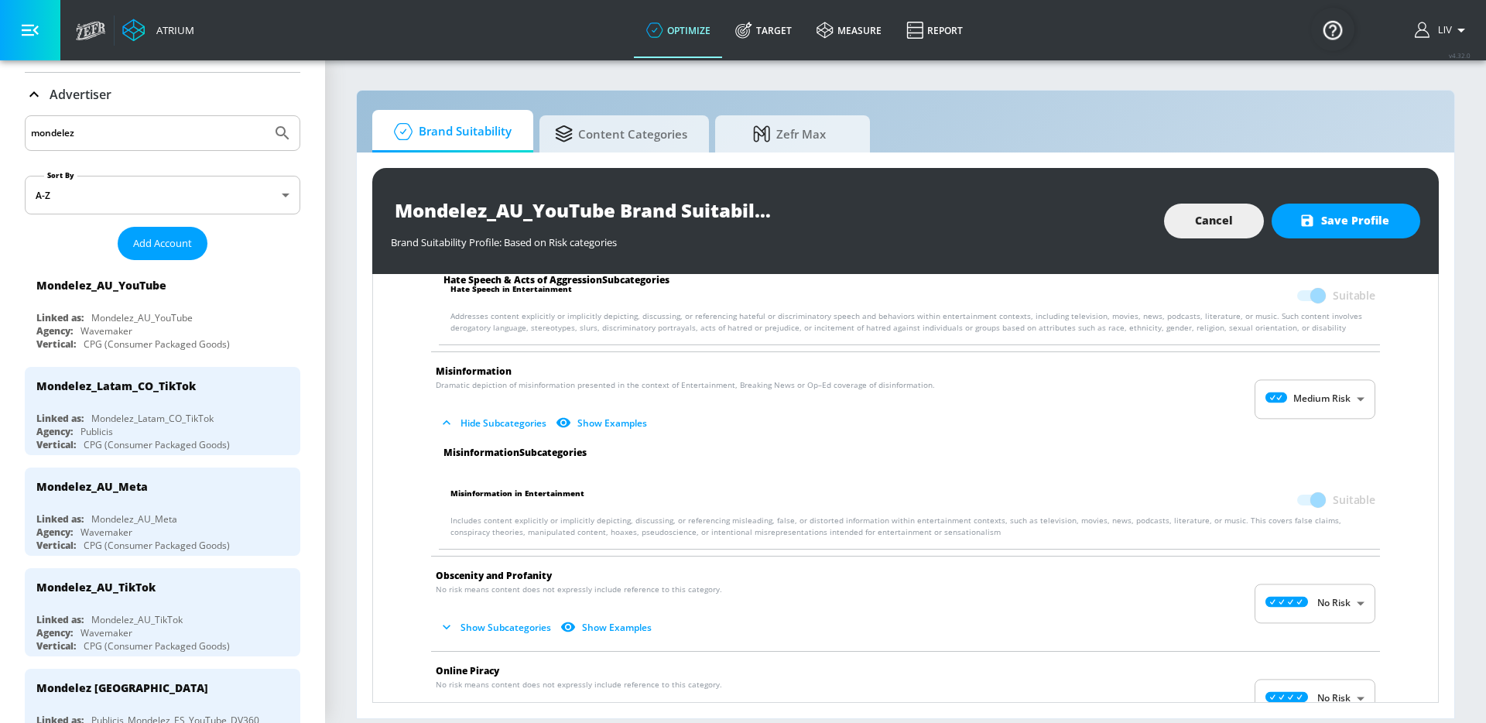
scroll to position [1727, 0]
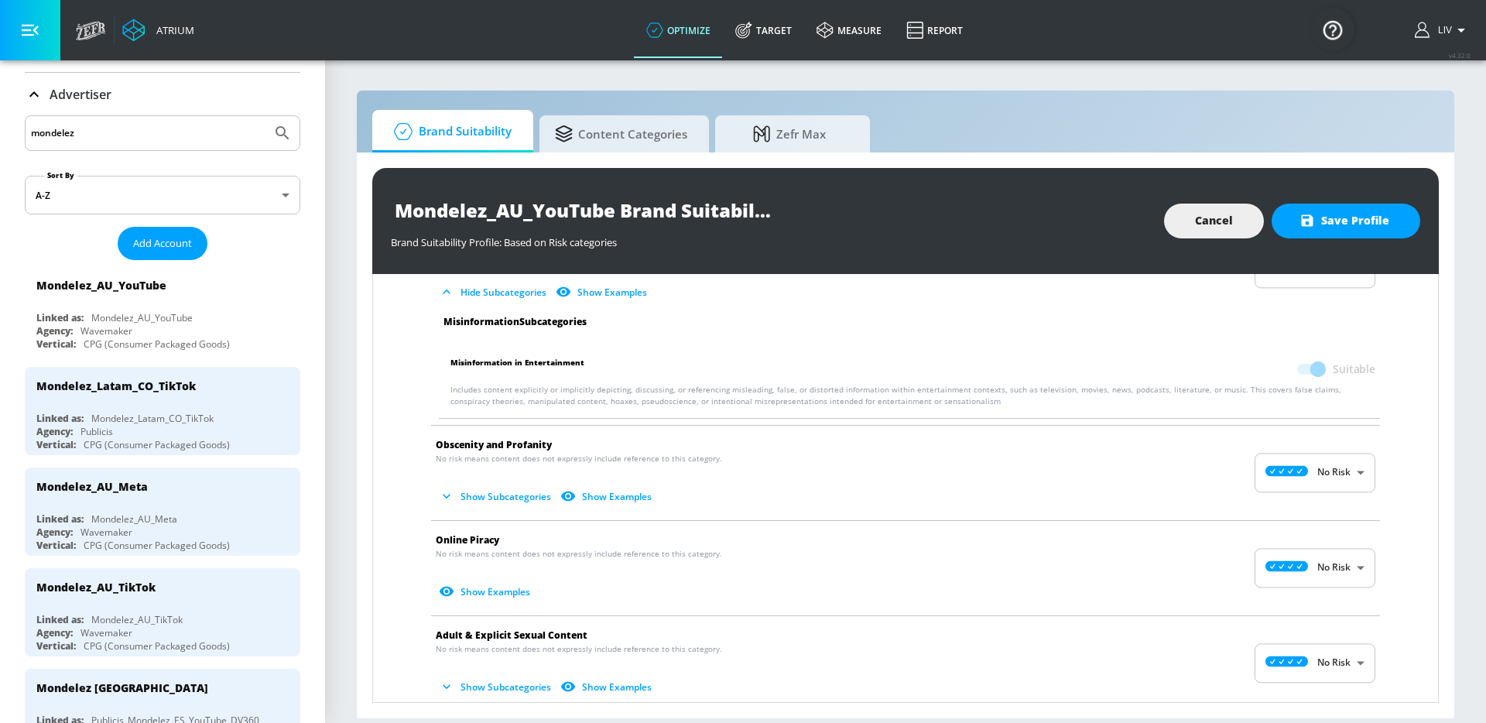
click at [1317, 489] on body "Atrium optimize Target measure Report optimize Target measure Report v 4.32.0 L…" at bounding box center [743, 361] width 1486 height 723
click at [1321, 566] on p "Medium Risk" at bounding box center [1322, 563] width 57 height 14
type input "MEDIUM"
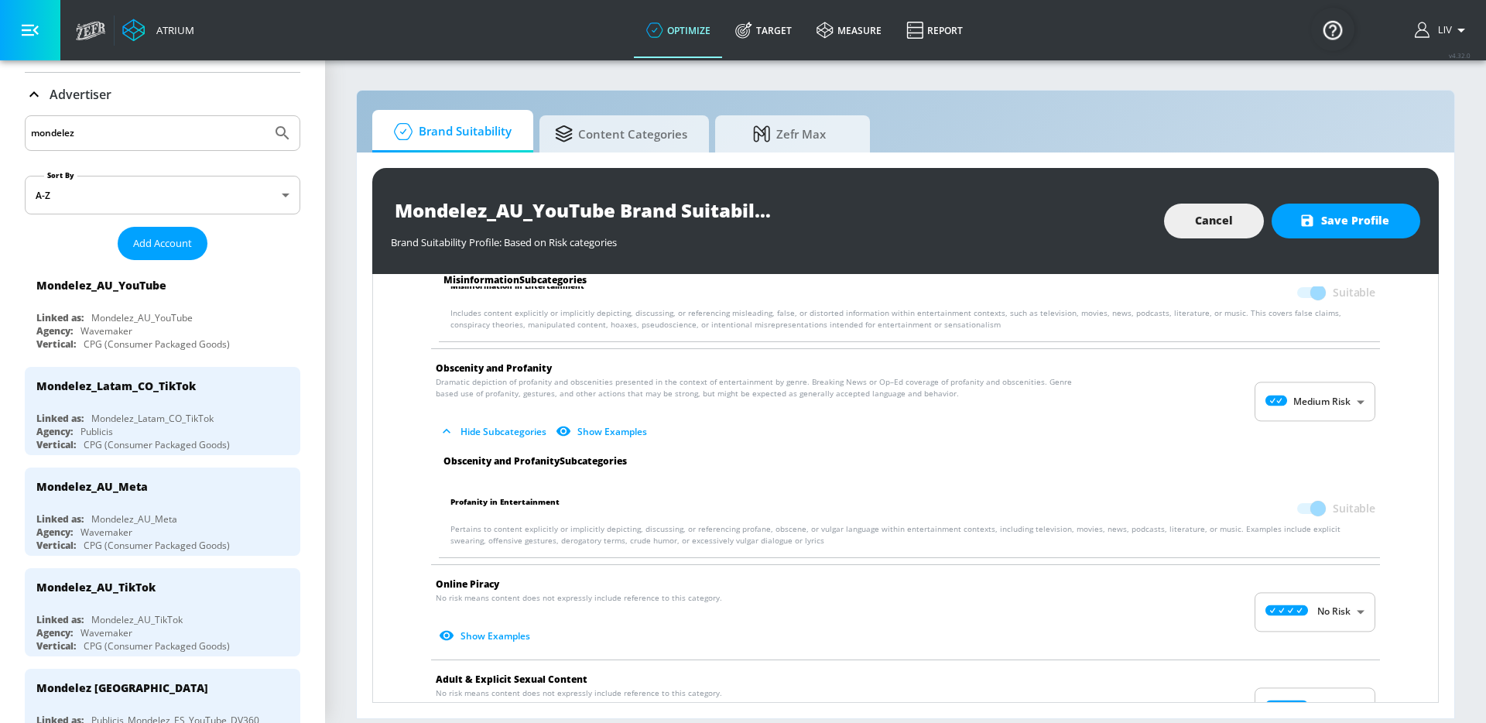
scroll to position [1988, 0]
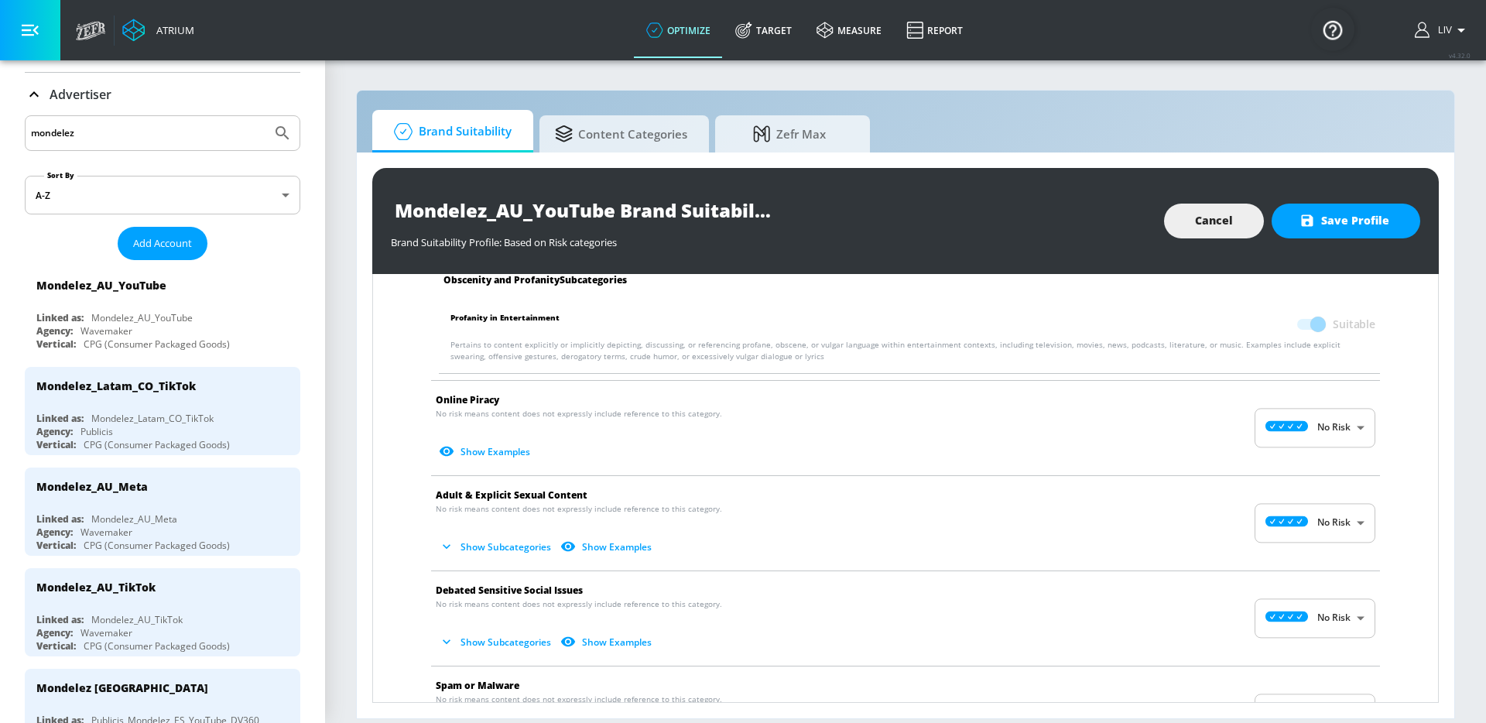
click at [1329, 439] on body "Atrium optimize Target measure Report optimize Target measure Report v 4.32.0 L…" at bounding box center [743, 361] width 1486 height 723
click at [1315, 513] on p "Medium Risk" at bounding box center [1322, 518] width 57 height 14
type input "MEDIUM"
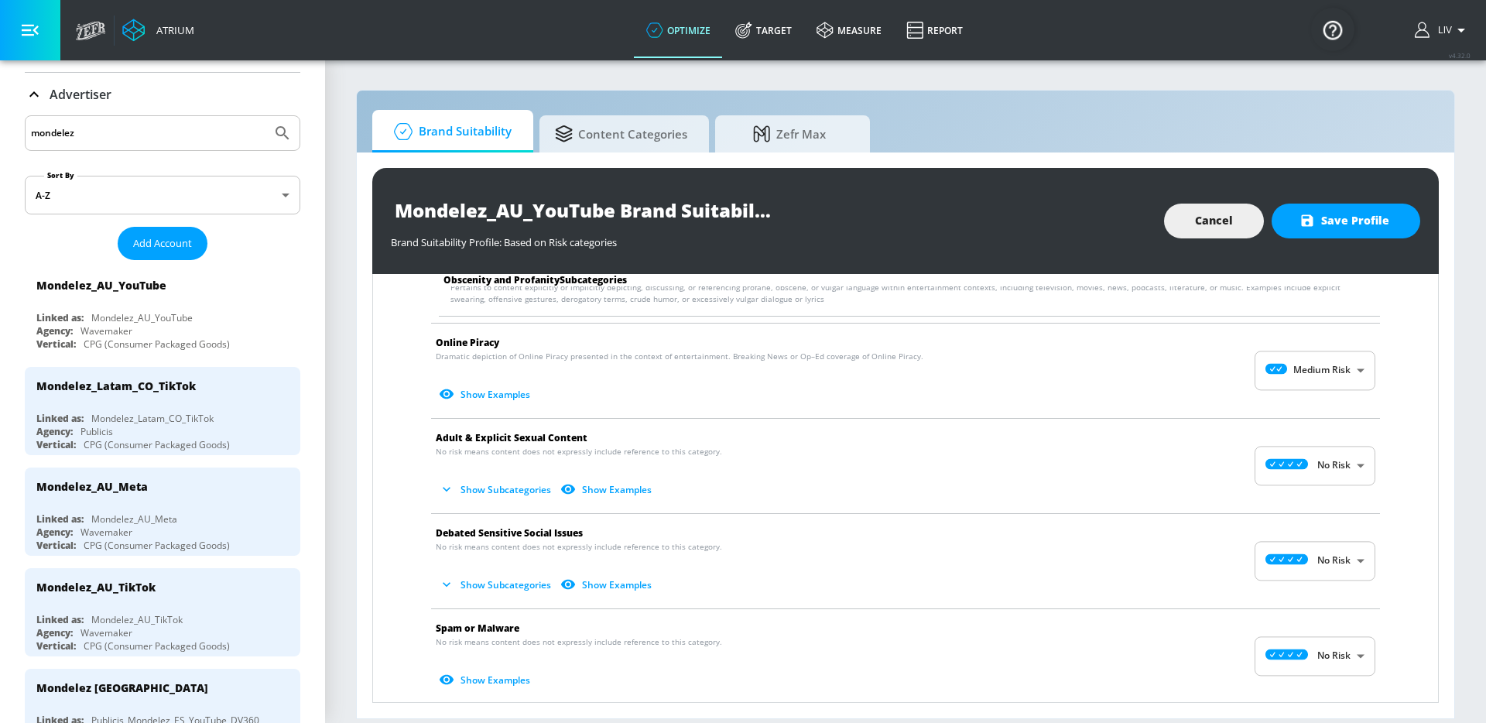
scroll to position [2061, 0]
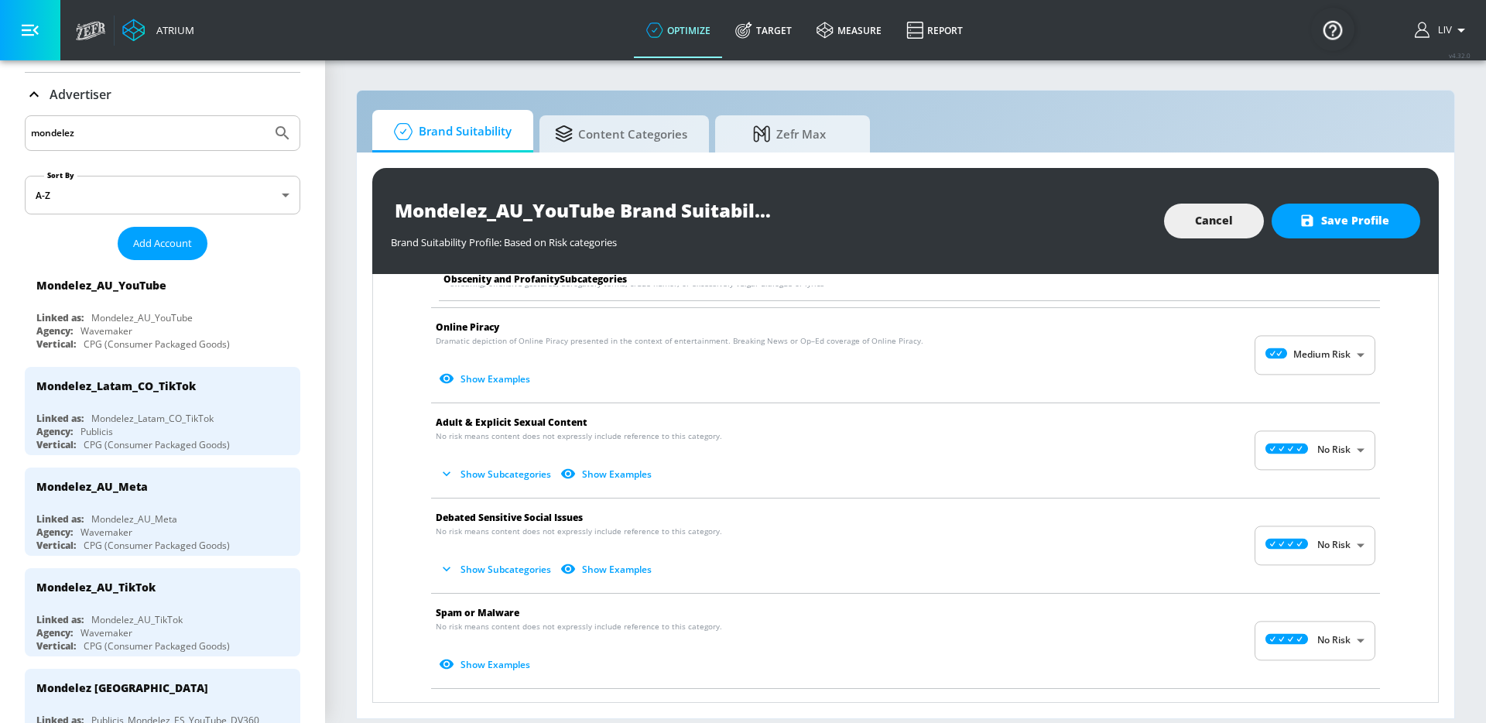
click at [1318, 451] on body "Atrium optimize Target measure Report optimize Target measure Report v 4.32.0 L…" at bounding box center [743, 361] width 1486 height 723
click at [1306, 537] on p "Medium Risk" at bounding box center [1322, 540] width 57 height 14
type input "MEDIUM"
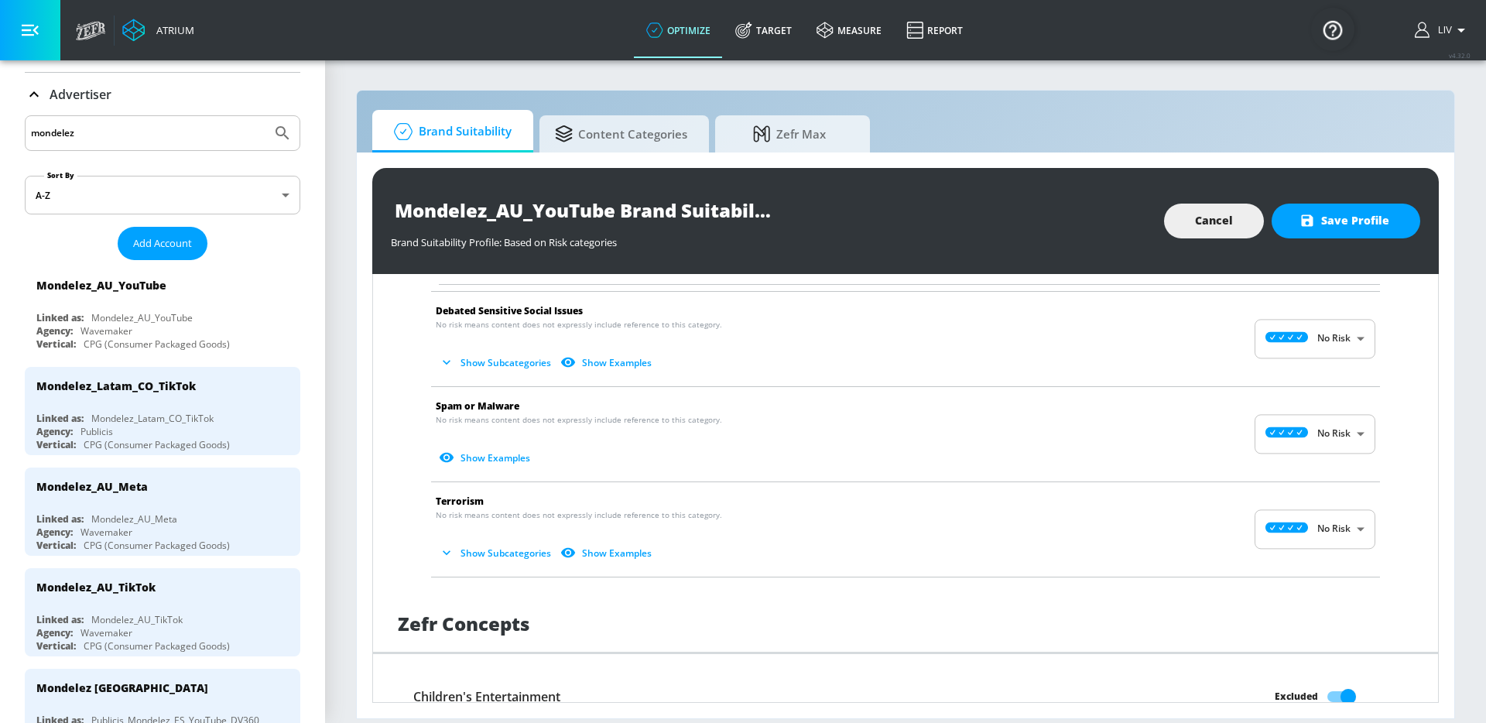
scroll to position [2264, 0]
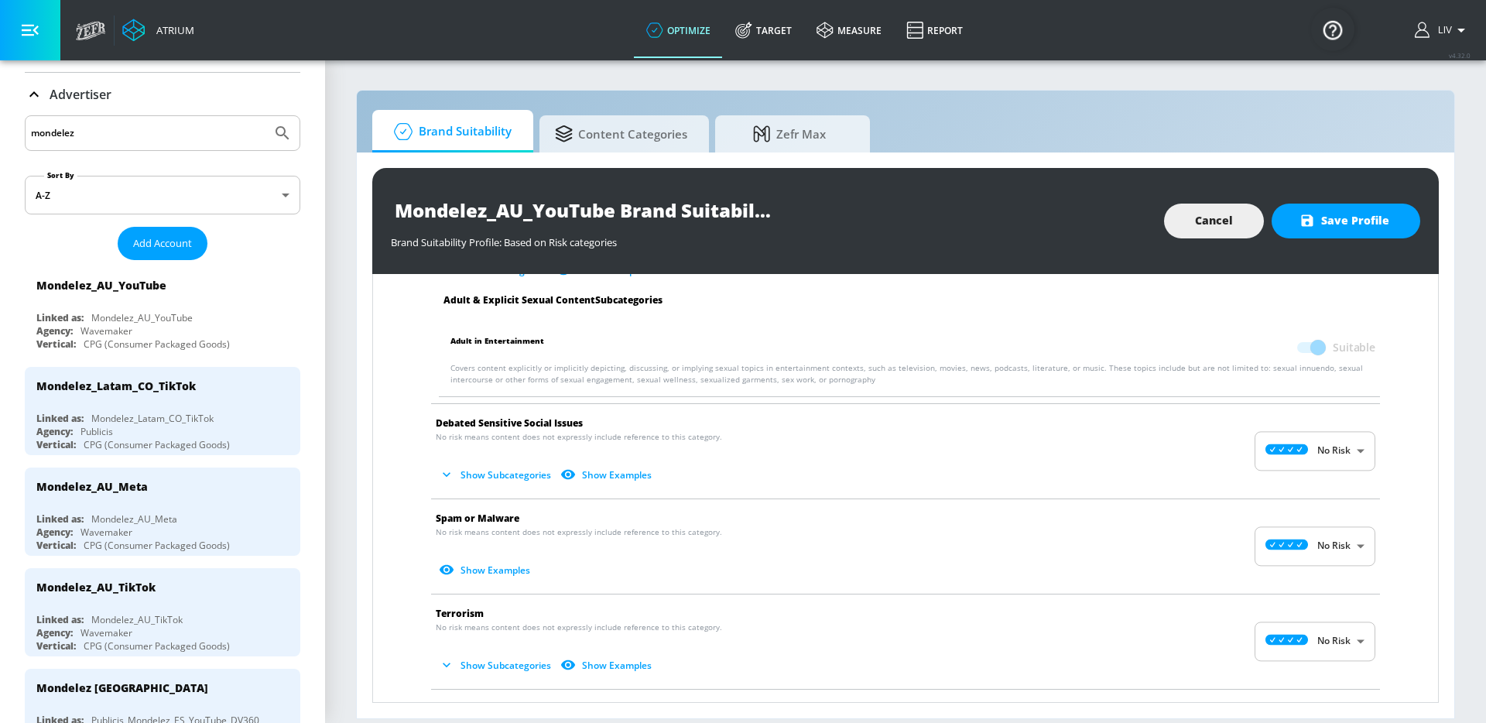
click at [1336, 468] on body "Atrium optimize Target measure Report optimize Target measure Report v 4.32.0 L…" at bounding box center [743, 361] width 1486 height 723
click at [1321, 540] on p "Medium Risk" at bounding box center [1322, 541] width 57 height 14
type input "MEDIUM"
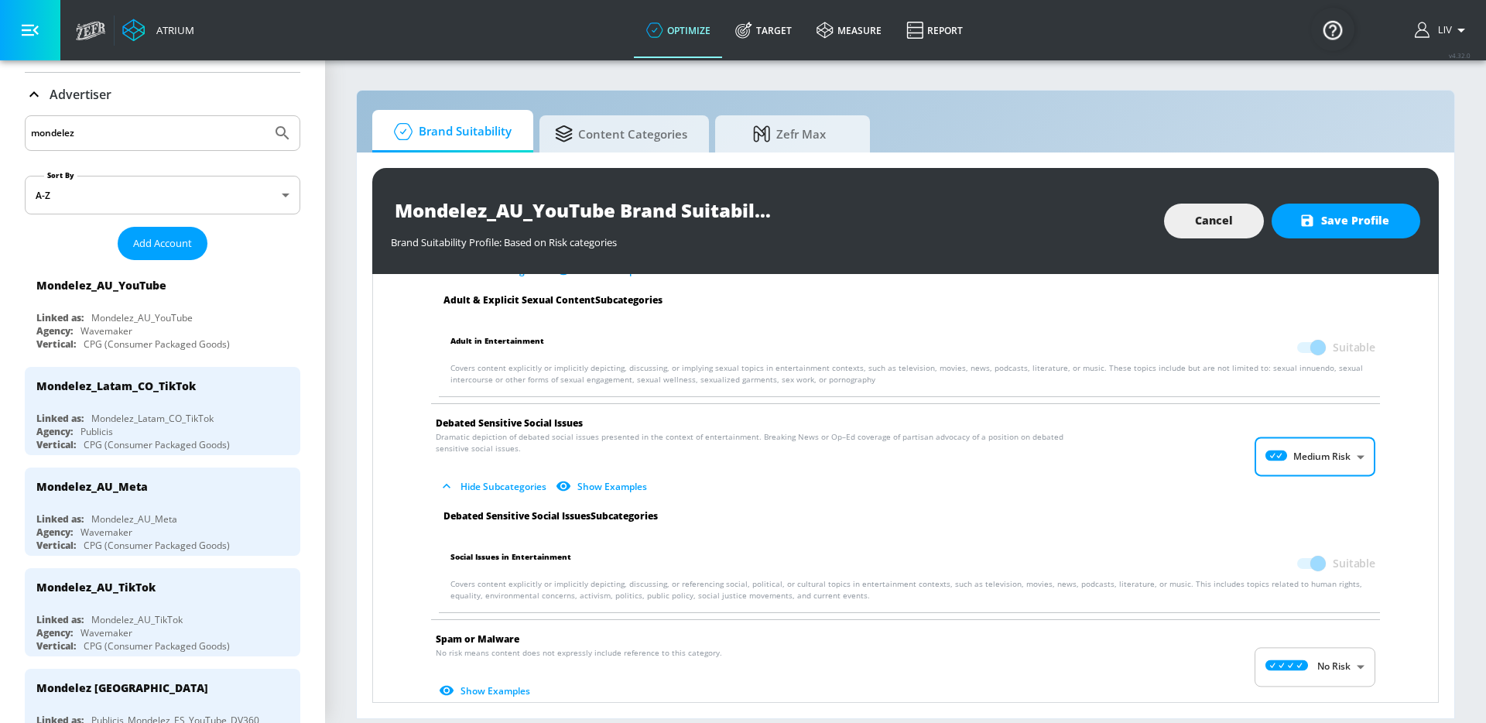
click at [1374, 515] on div "No Risk Low Risk Medium Risk High Risk" at bounding box center [743, 361] width 1486 height 723
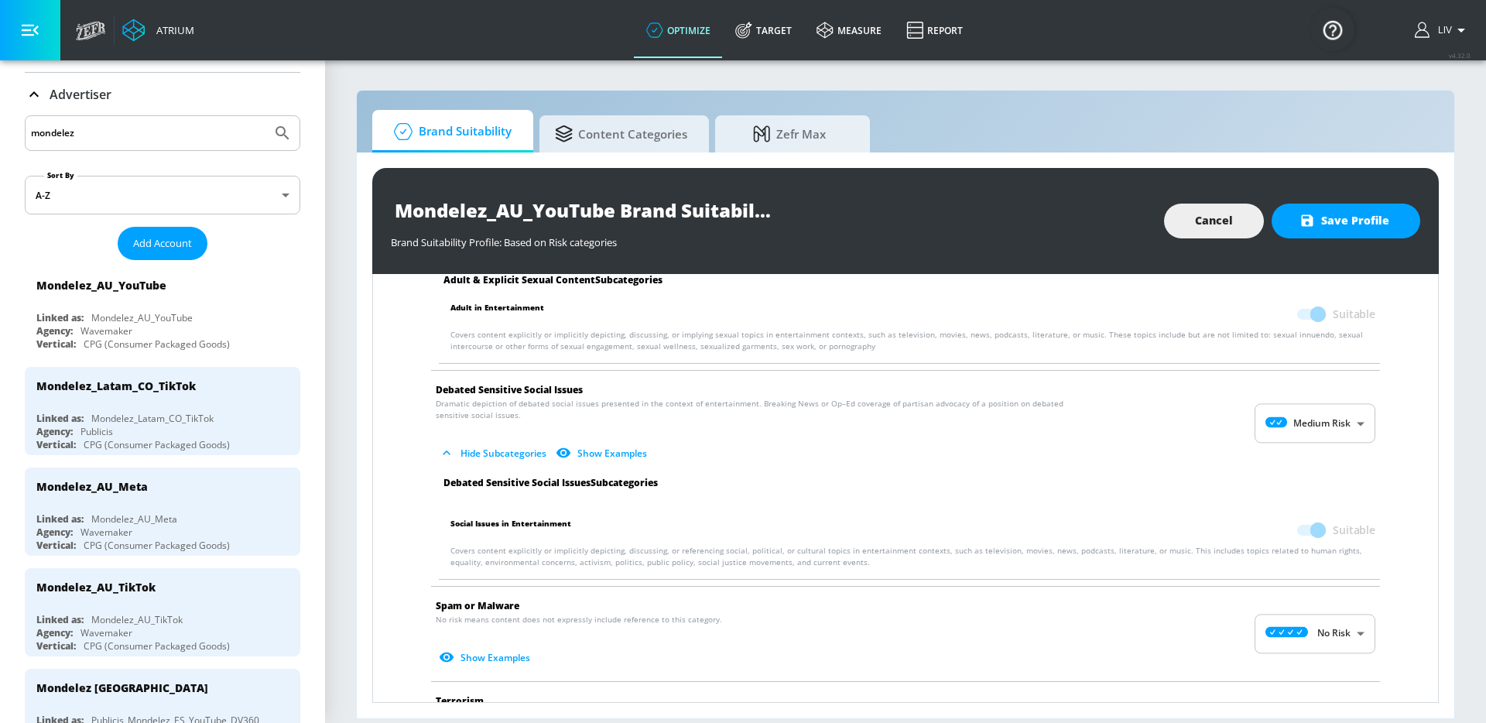
scroll to position [2333, 0]
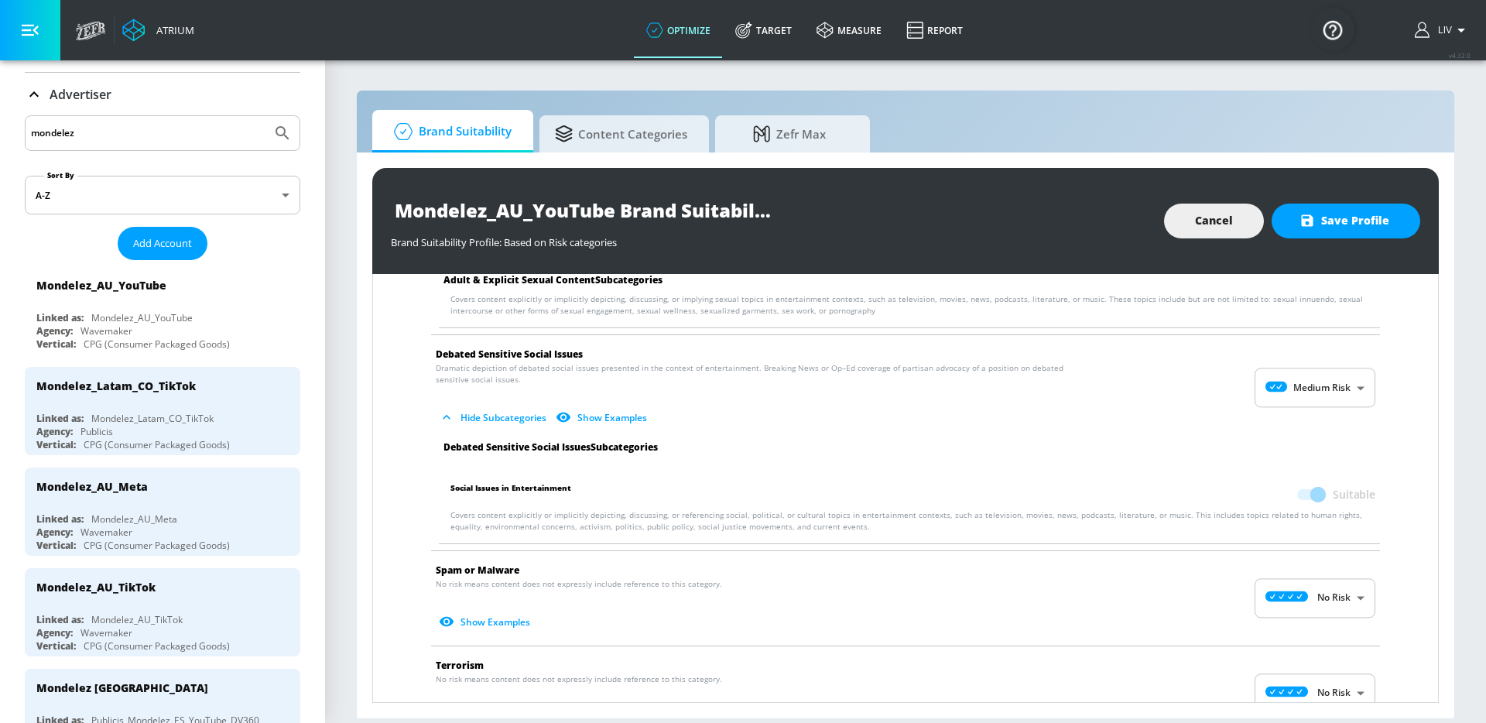
click at [1305, 595] on body "Atrium optimize Target measure Report optimize Target measure Report v 4.32.0 L…" at bounding box center [743, 361] width 1486 height 723
click at [1312, 664] on p "Medium Risk" at bounding box center [1322, 667] width 57 height 14
type input "MEDIUM"
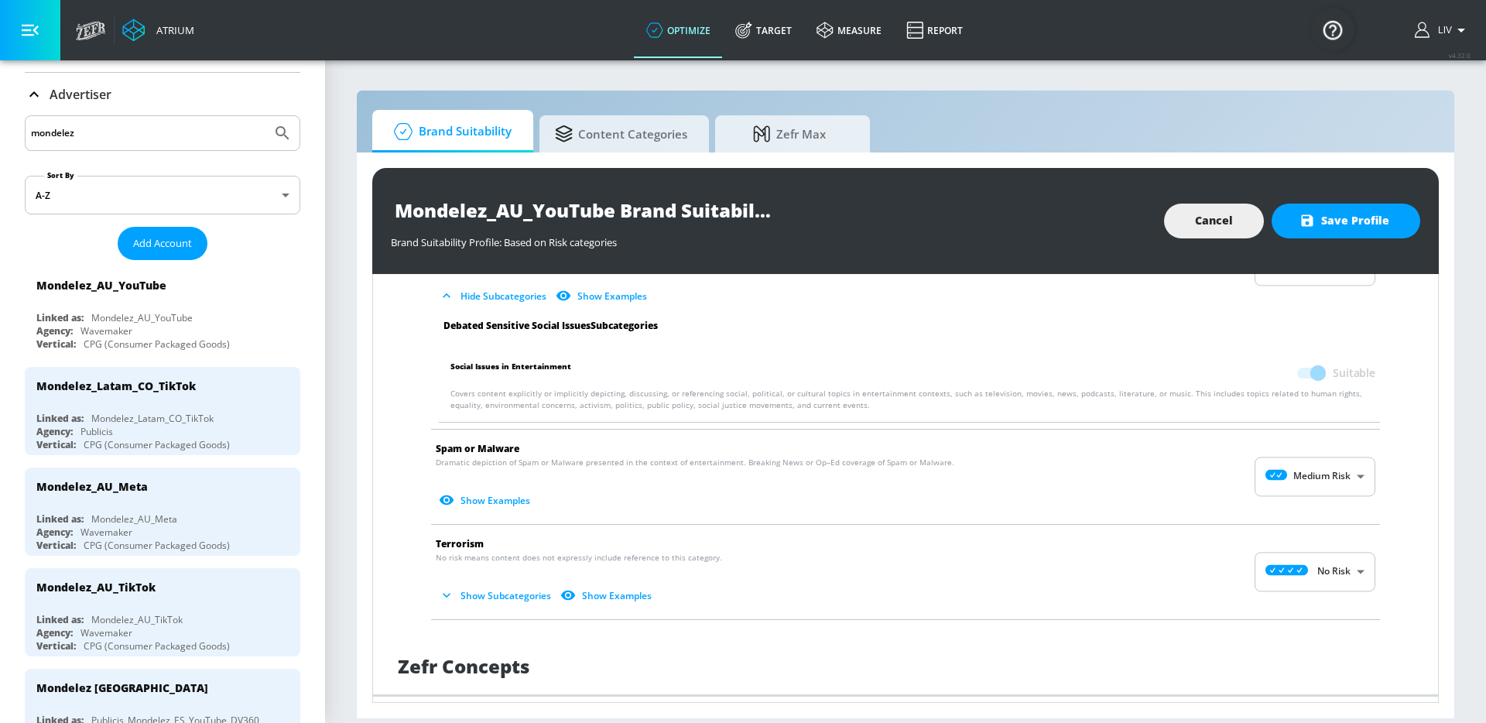
scroll to position [2464, 0]
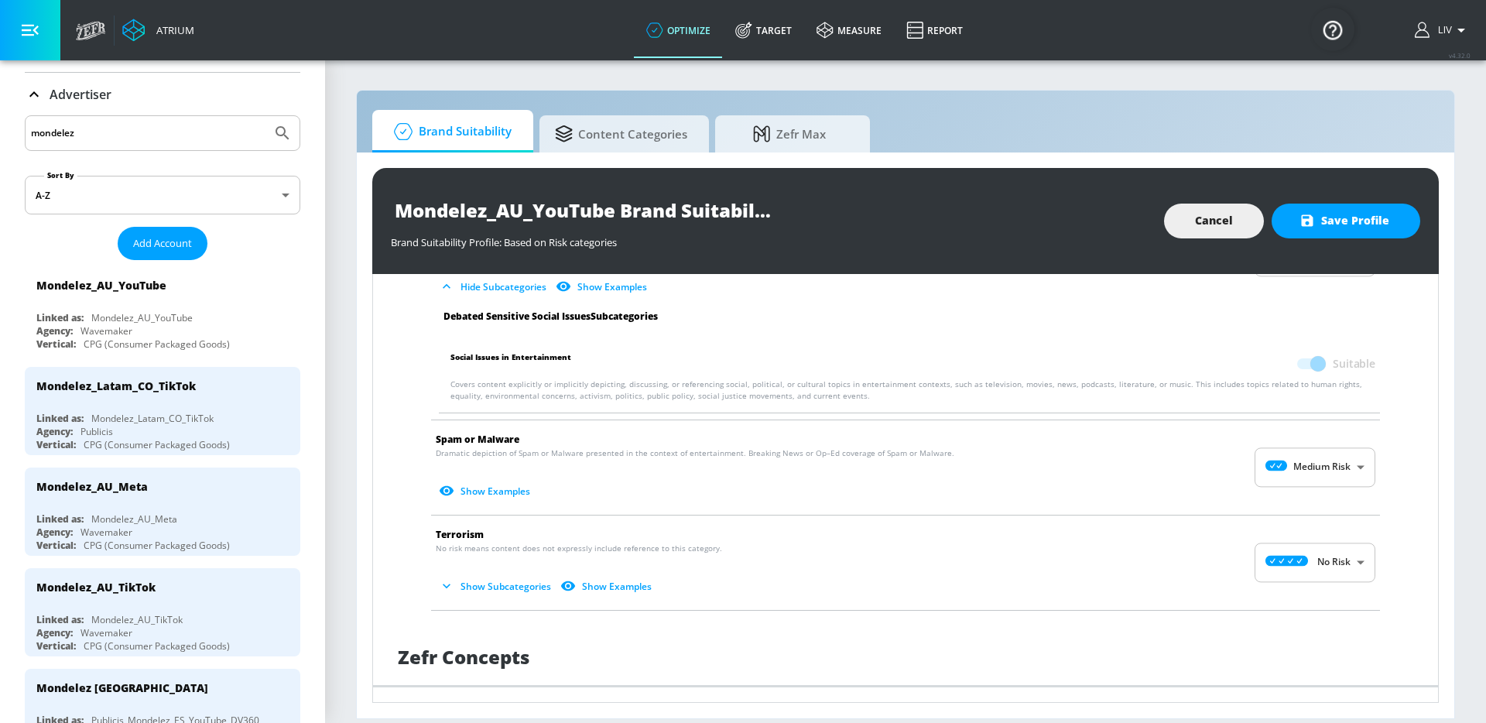
click at [1330, 544] on body "Atrium optimize Target measure Report optimize Target measure Report v 4.32.0 L…" at bounding box center [743, 361] width 1486 height 723
click at [1317, 650] on p "Medium Risk" at bounding box center [1322, 653] width 57 height 14
type input "MEDIUM"
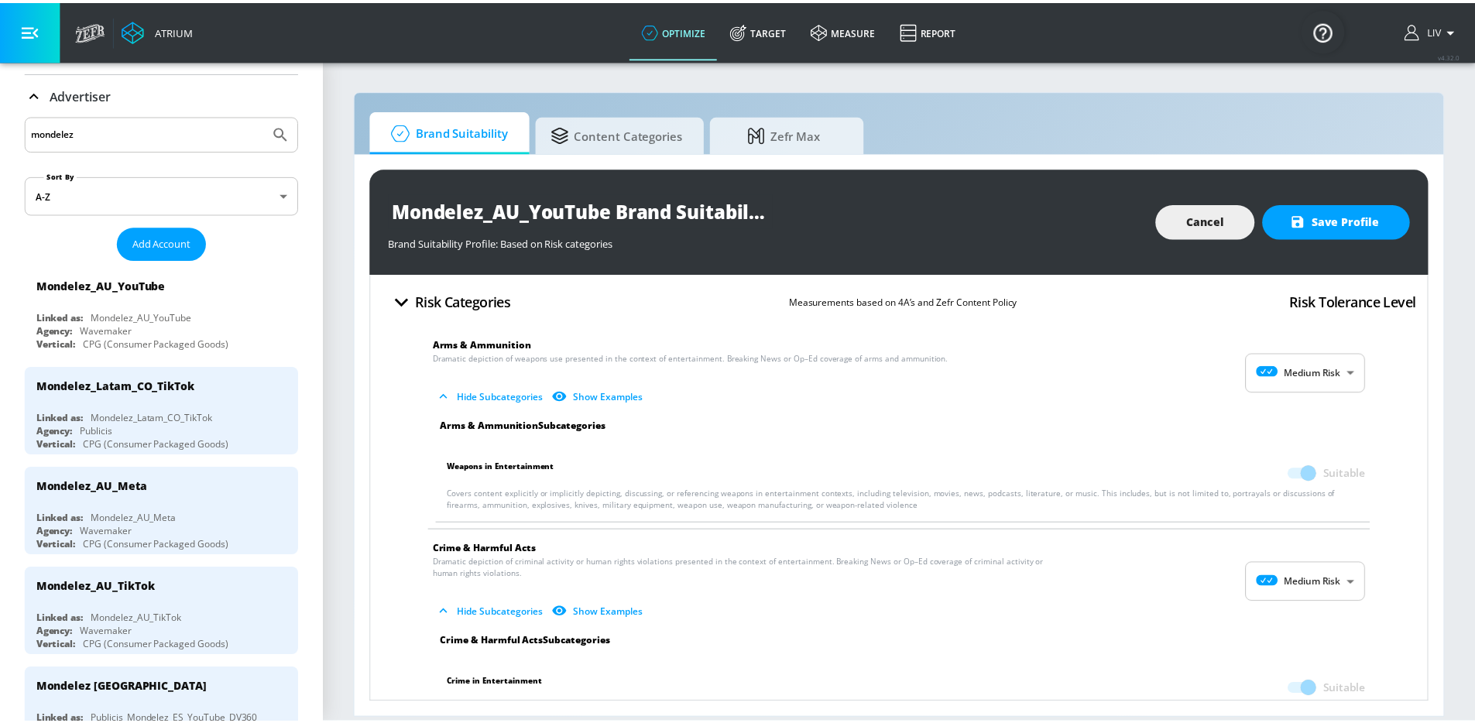
scroll to position [0, 0]
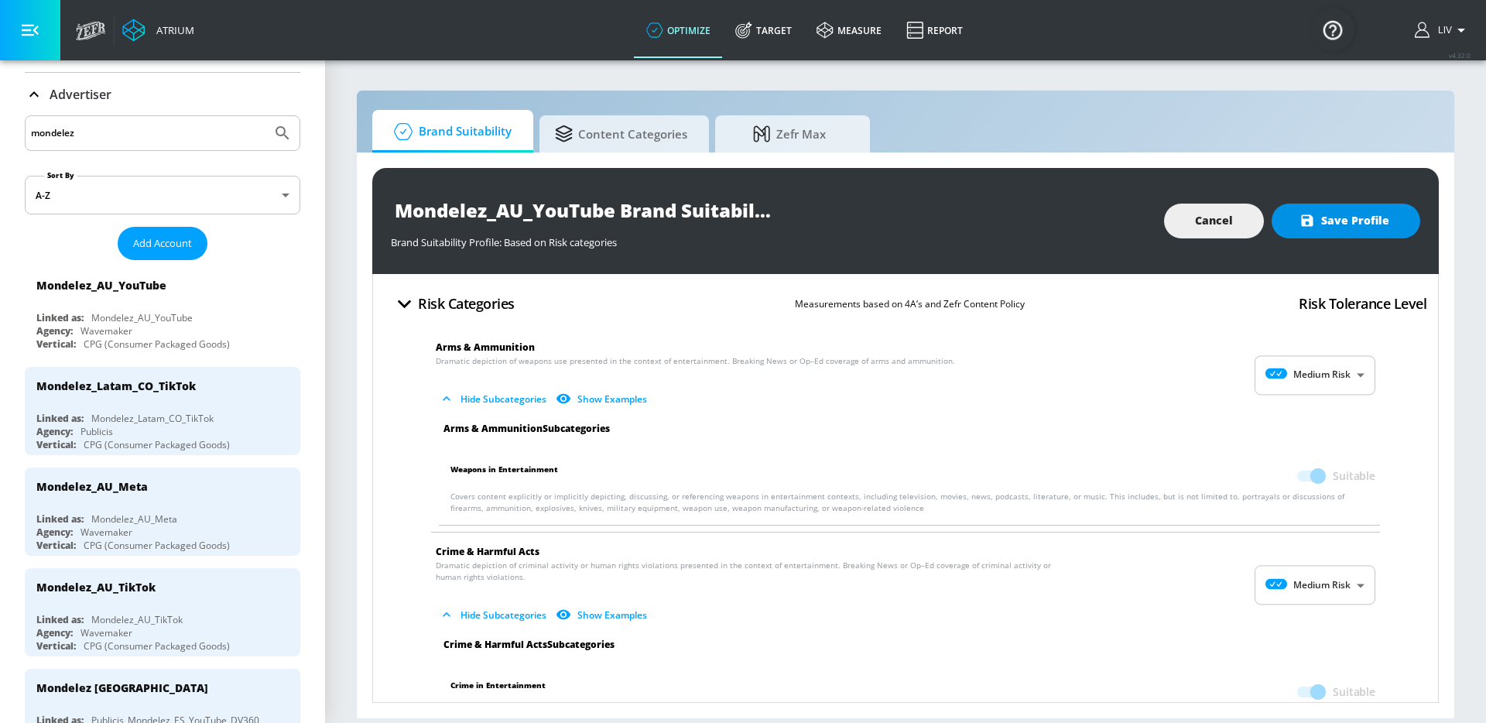
click at [1374, 226] on span "Save Profile" at bounding box center [1346, 220] width 87 height 19
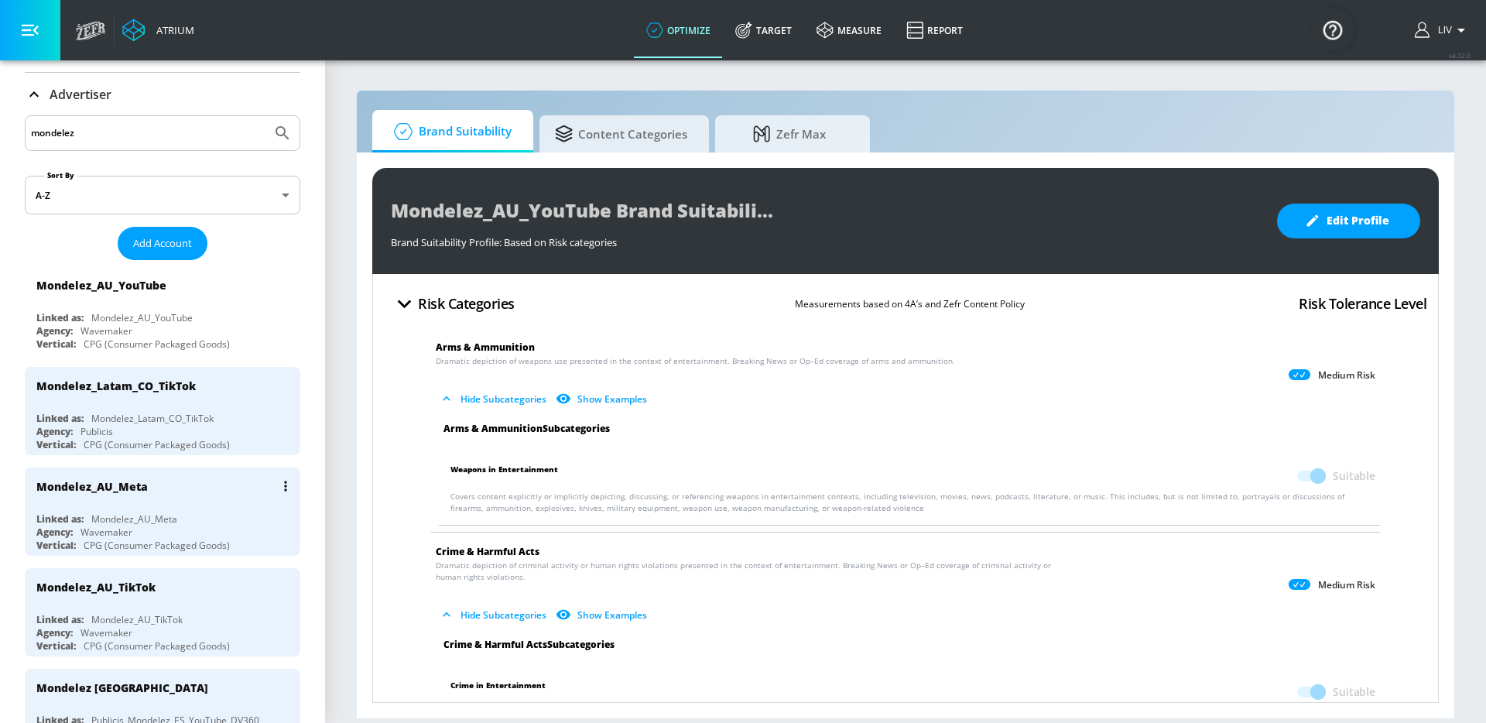
click at [129, 489] on div "Mondelez_AU_Meta" at bounding box center [91, 486] width 111 height 15
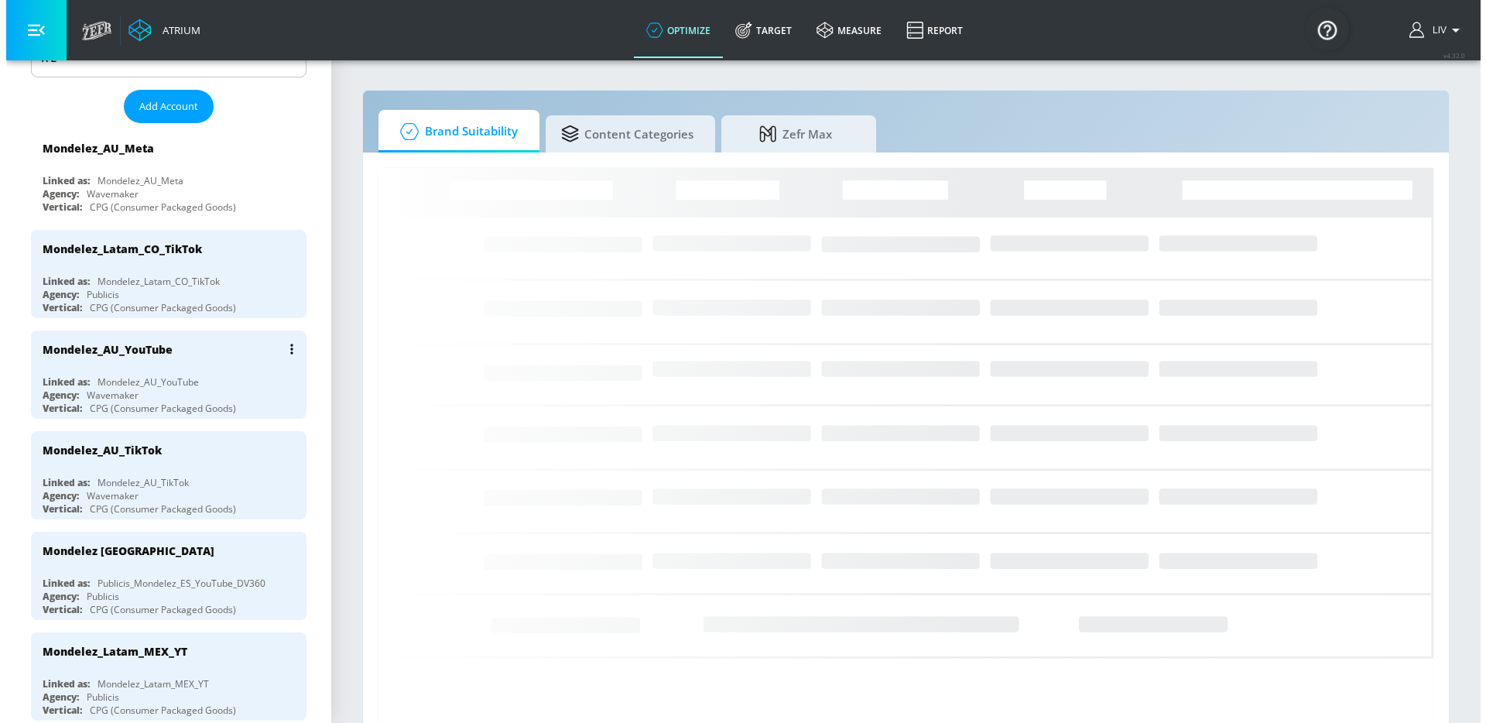
scroll to position [233, 0]
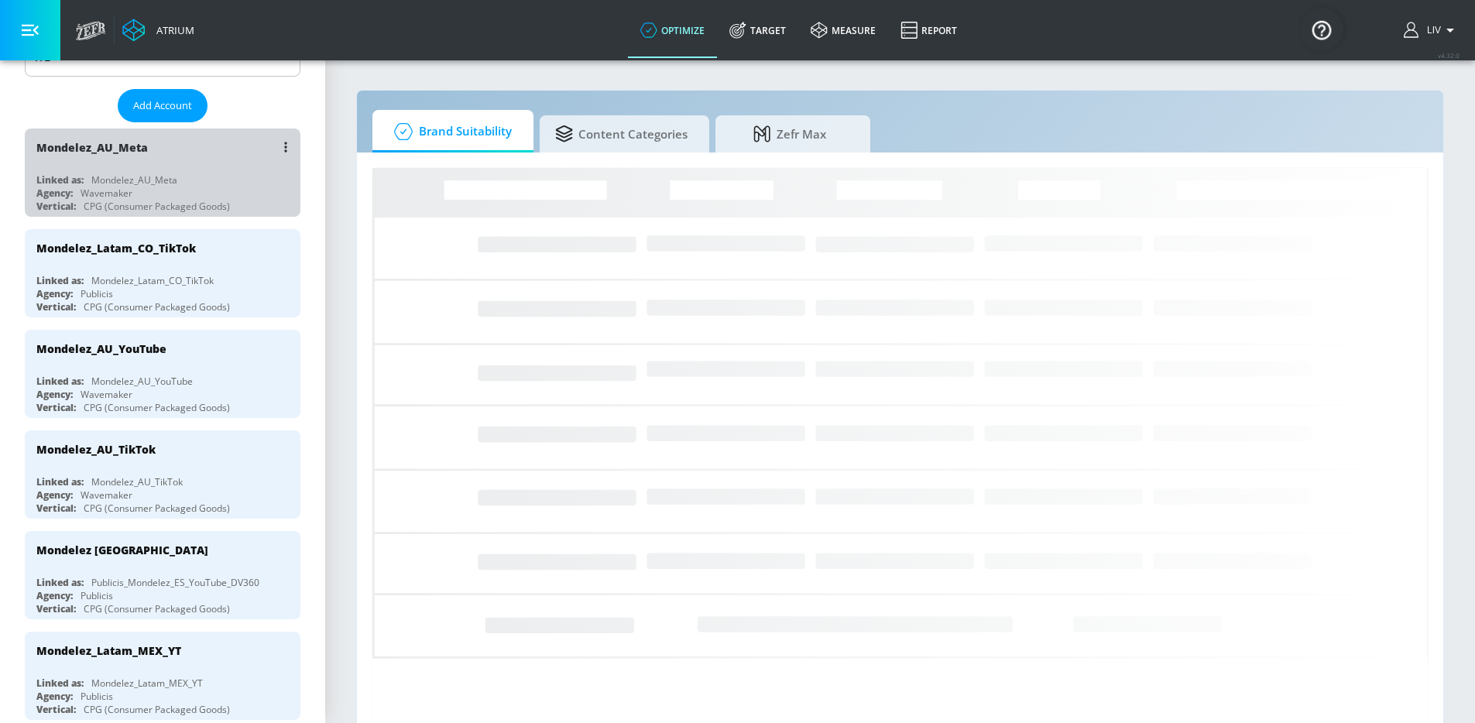
click at [204, 169] on div "Mondelez_AU_Meta Linked as: Mondelez_AU_Meta Agency: Wavemaker Vertical: CPG (C…" at bounding box center [163, 173] width 276 height 88
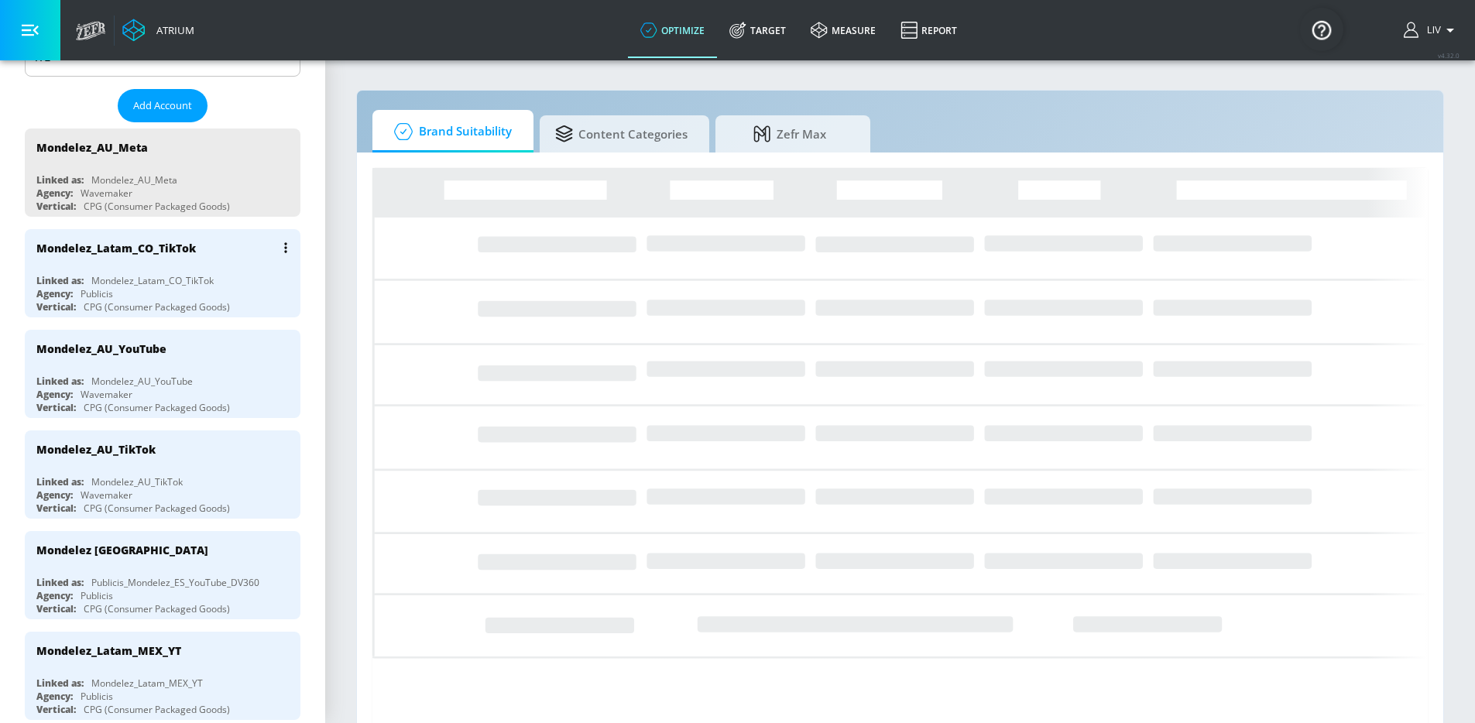
click at [169, 268] on div "Mondelez_Latam_CO_TikTok Linked as: Mondelez_Latam_CO_TikTok Agency: Publicis V…" at bounding box center [163, 273] width 276 height 88
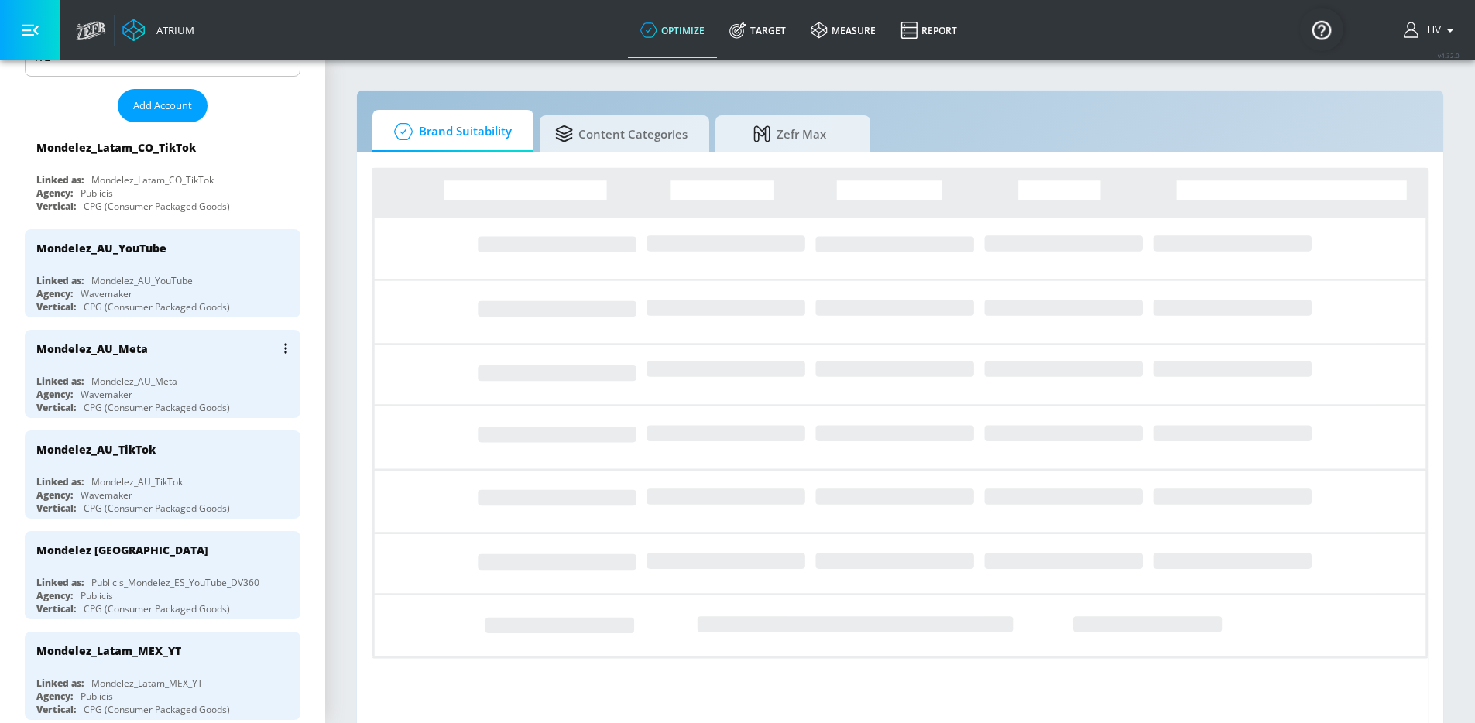
click at [195, 341] on div "Mondelez_AU_Meta" at bounding box center [166, 348] width 260 height 37
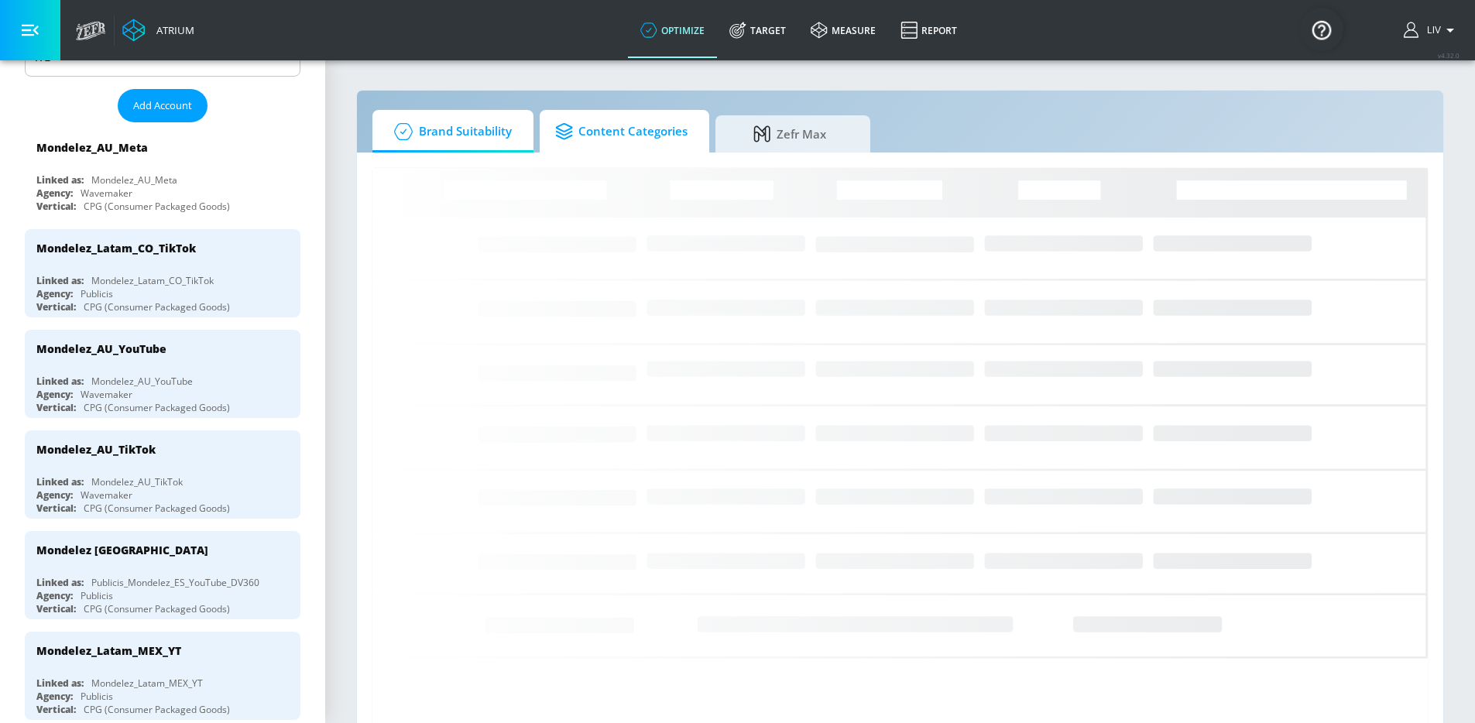
click at [633, 146] on span "Content Categories" at bounding box center [621, 131] width 132 height 37
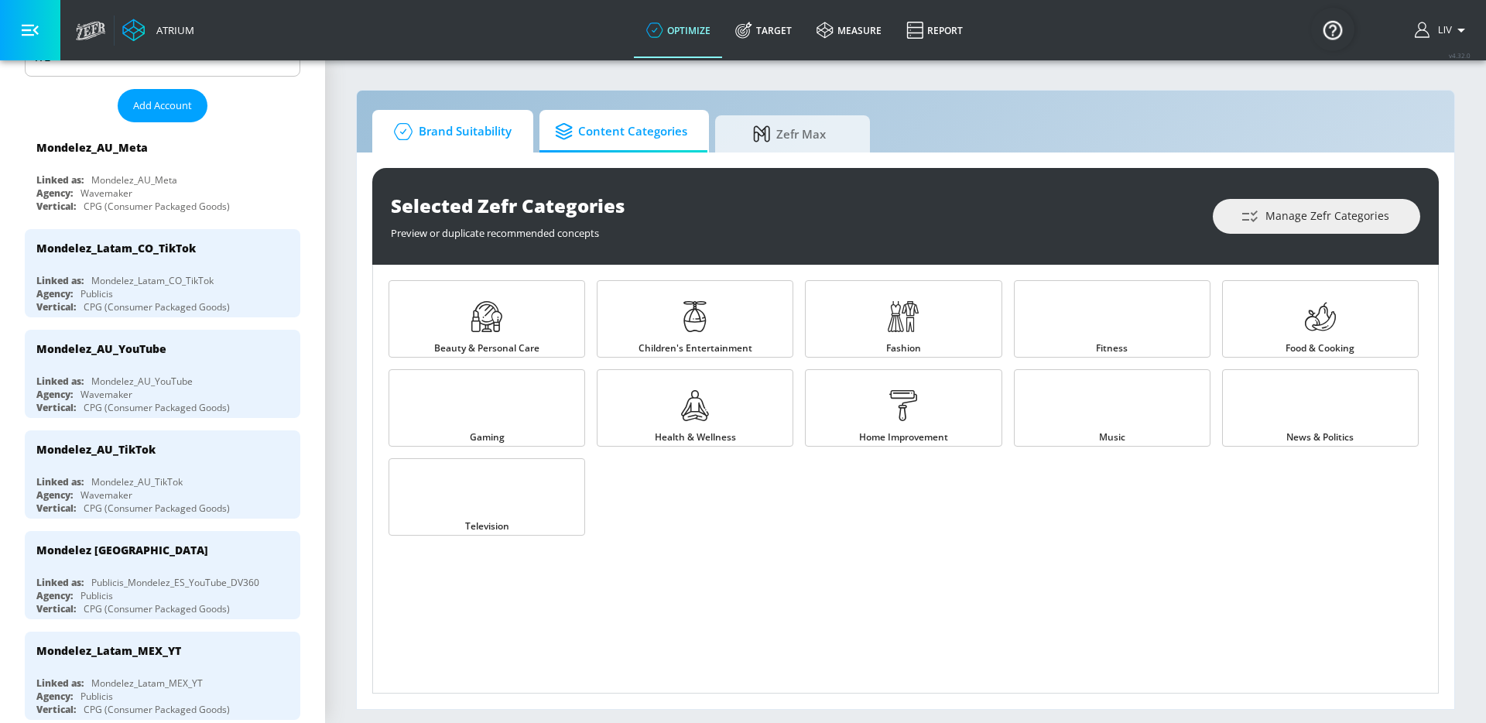
click at [510, 135] on span "Brand Suitability" at bounding box center [450, 131] width 124 height 37
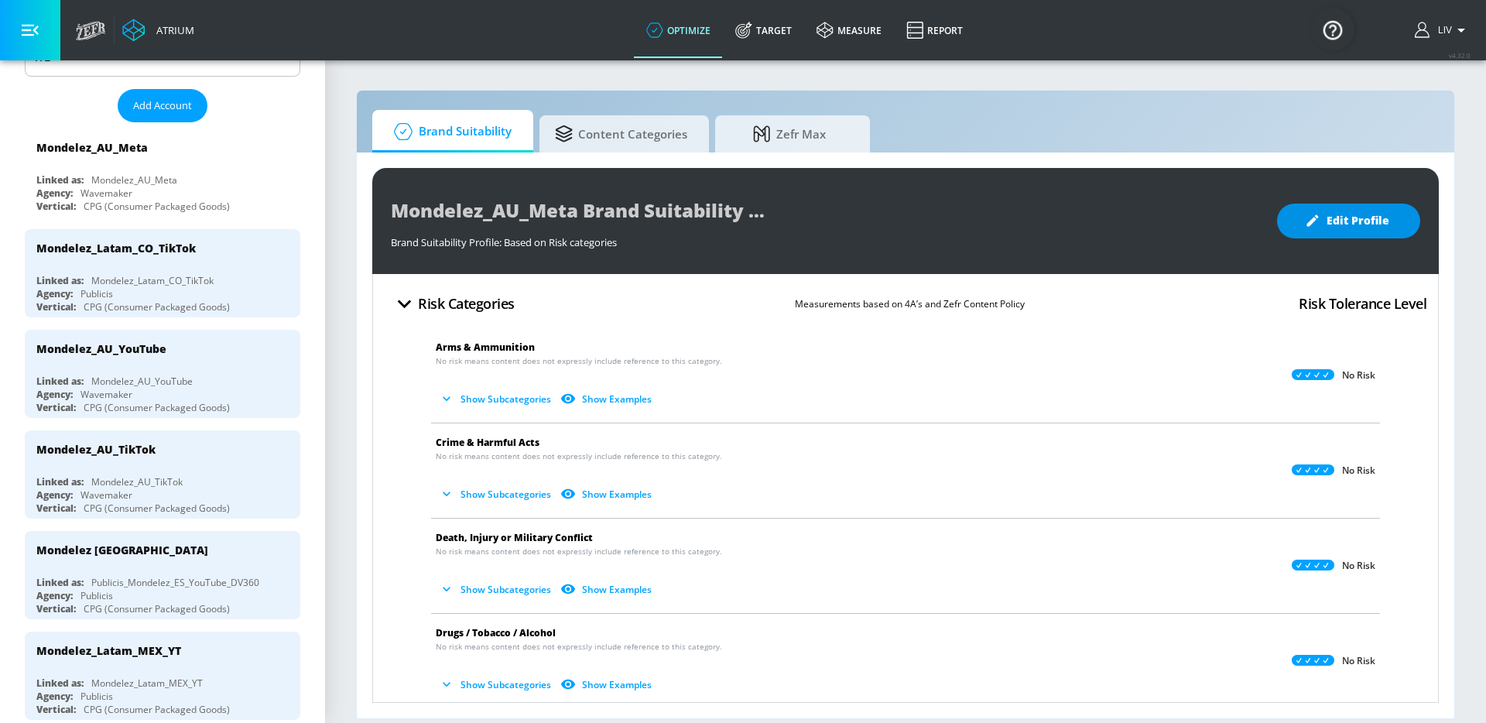
click at [1363, 229] on span "Edit Profile" at bounding box center [1348, 220] width 81 height 19
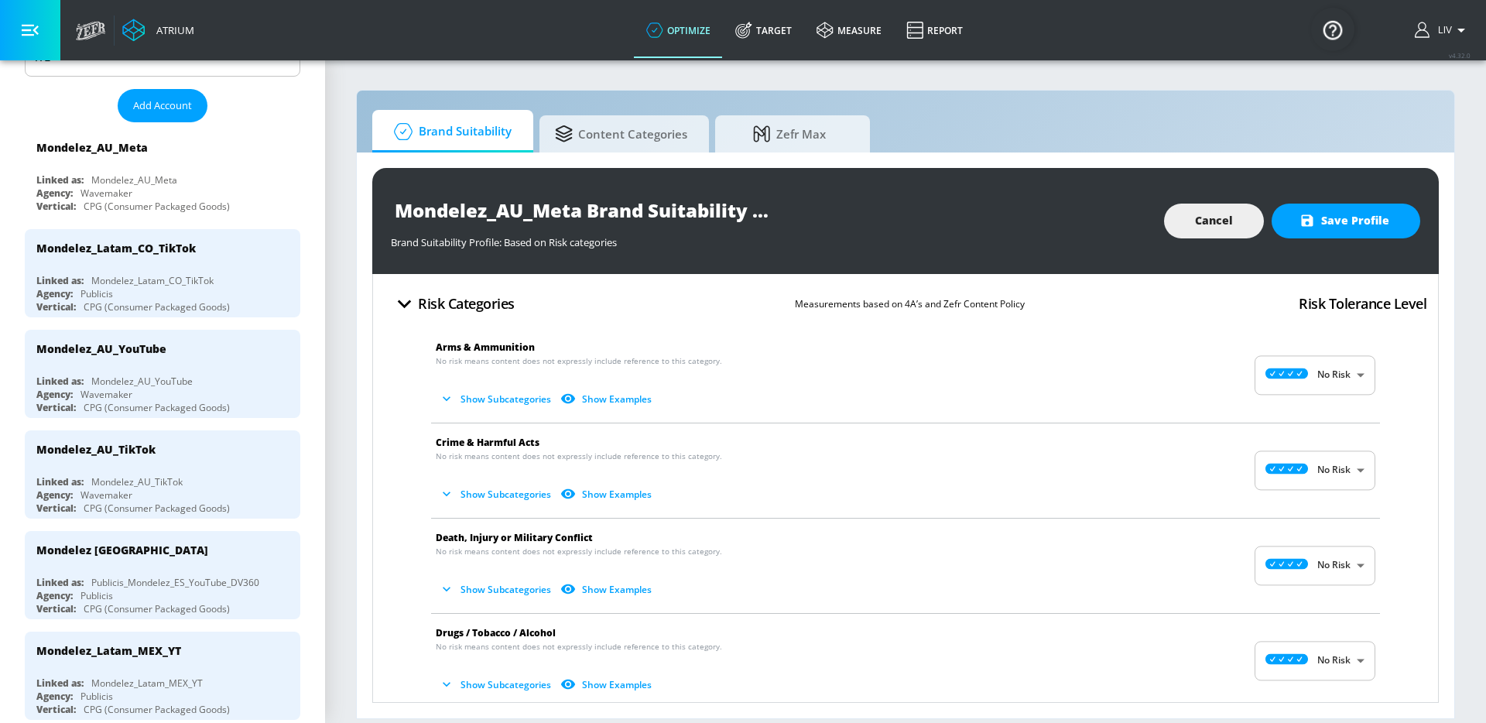
click at [1331, 370] on body "Atrium optimize Target measure Report optimize Target measure Report v 4.32.0 L…" at bounding box center [743, 361] width 1486 height 723
click at [1302, 454] on li "Medium Risk" at bounding box center [1303, 465] width 121 height 26
type input "MEDIUM"
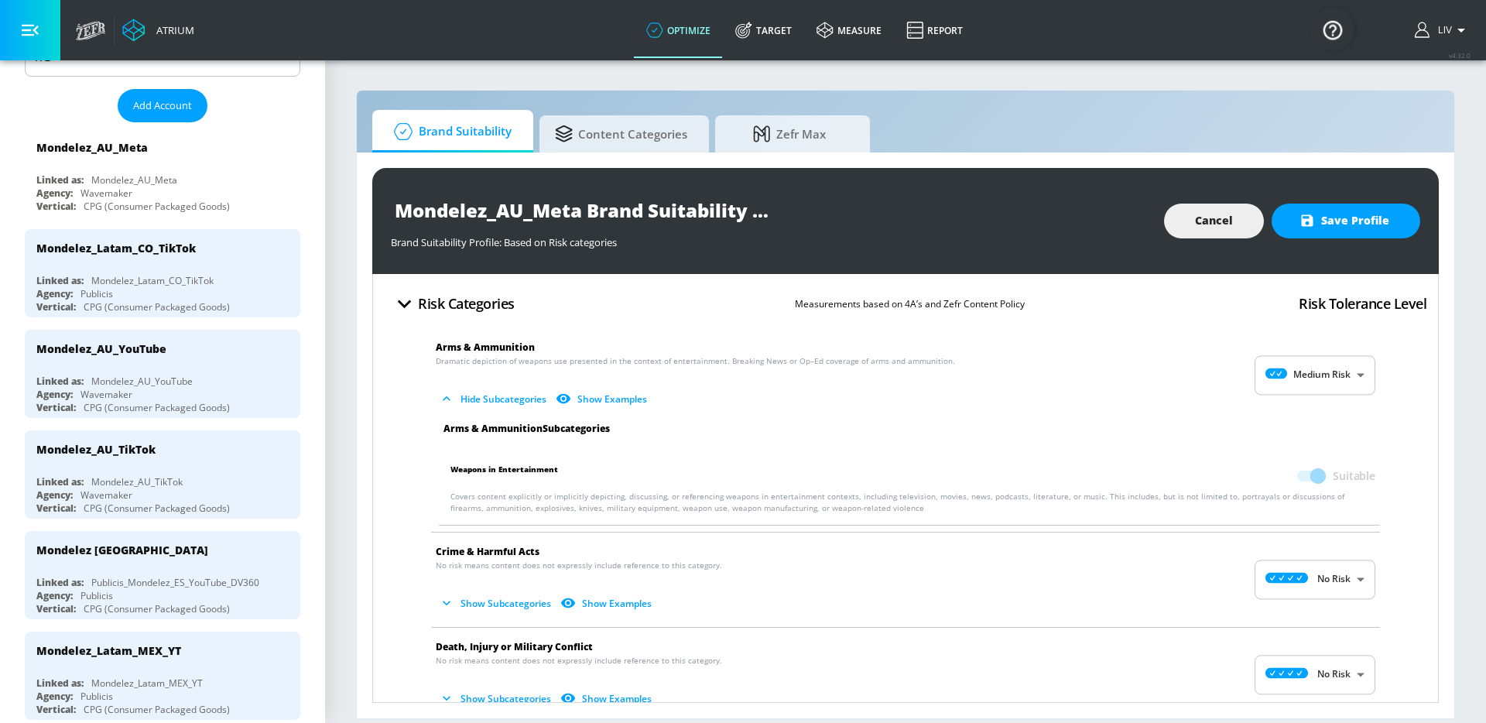
click at [1179, 392] on div "No Risk Low Risk Medium Risk High Risk" at bounding box center [743, 361] width 1486 height 723
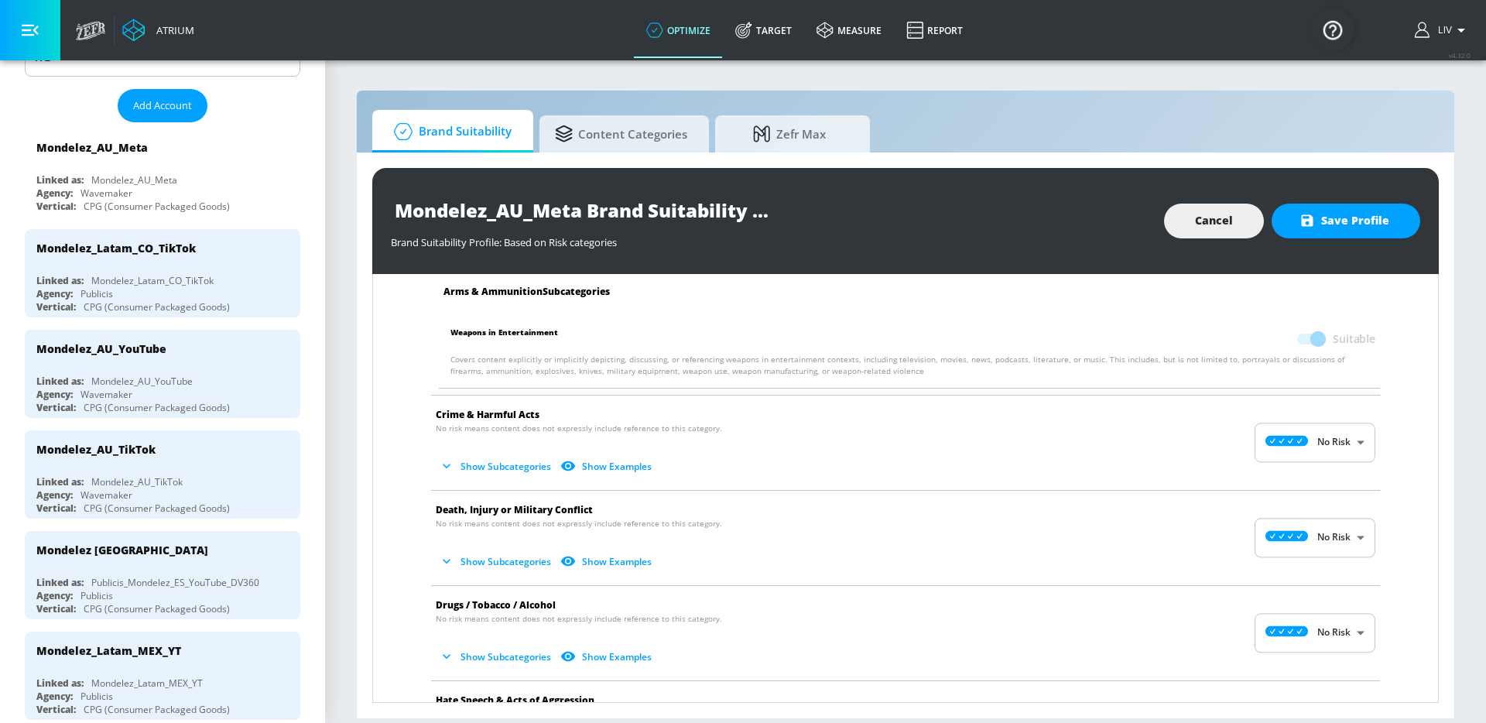
click at [1294, 427] on body "Atrium optimize Target measure Report optimize Target measure Report v 4.32.0 L…" at bounding box center [743, 361] width 1486 height 723
click at [1317, 532] on p "Medium Risk" at bounding box center [1322, 533] width 57 height 14
type input "MEDIUM"
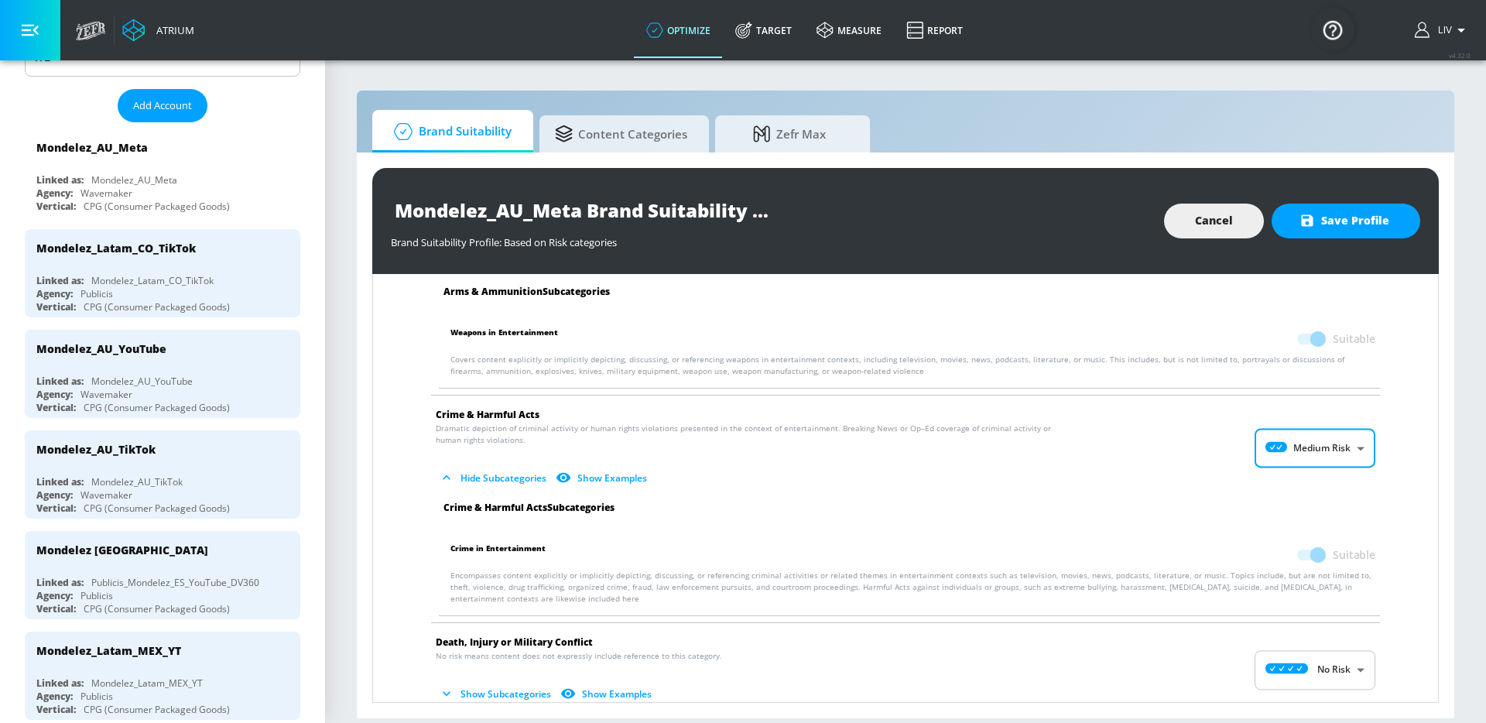
click at [1198, 420] on span "Crime & Harmful Acts" at bounding box center [893, 414] width 915 height 16
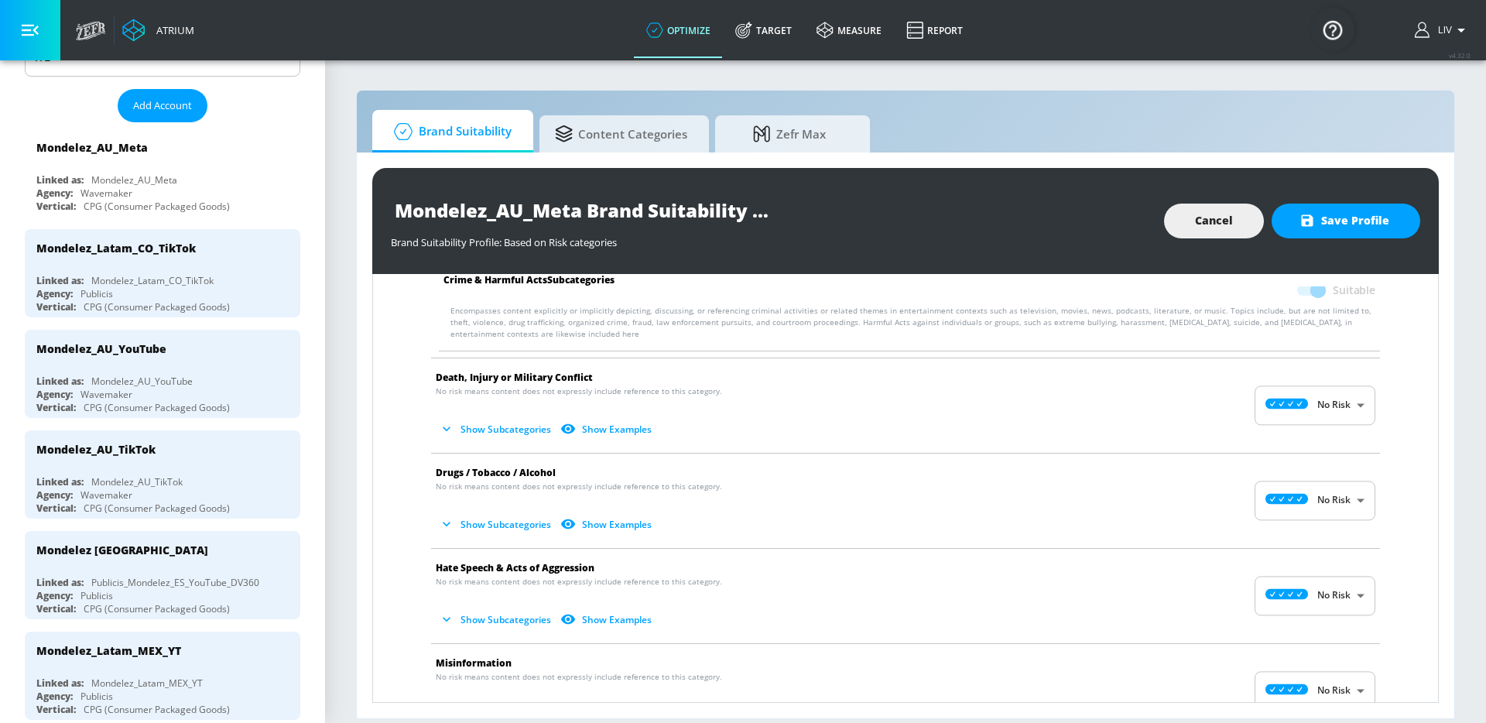
scroll to position [406, 0]
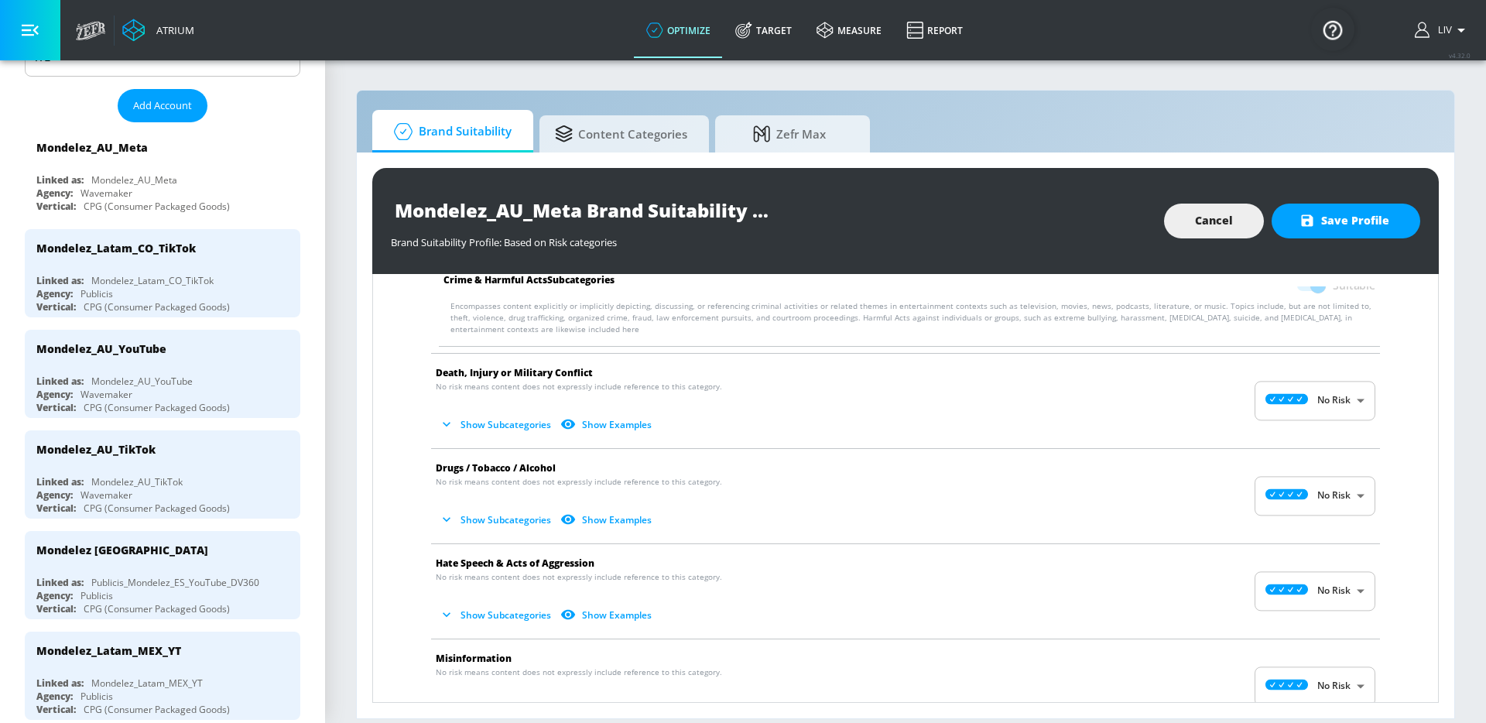
click at [1304, 386] on body "Atrium optimize Target measure Report optimize Target measure Report v 4.32.0 L…" at bounding box center [743, 361] width 1486 height 723
click at [1312, 499] on li "Medium Risk" at bounding box center [1303, 491] width 121 height 26
type input "MEDIUM"
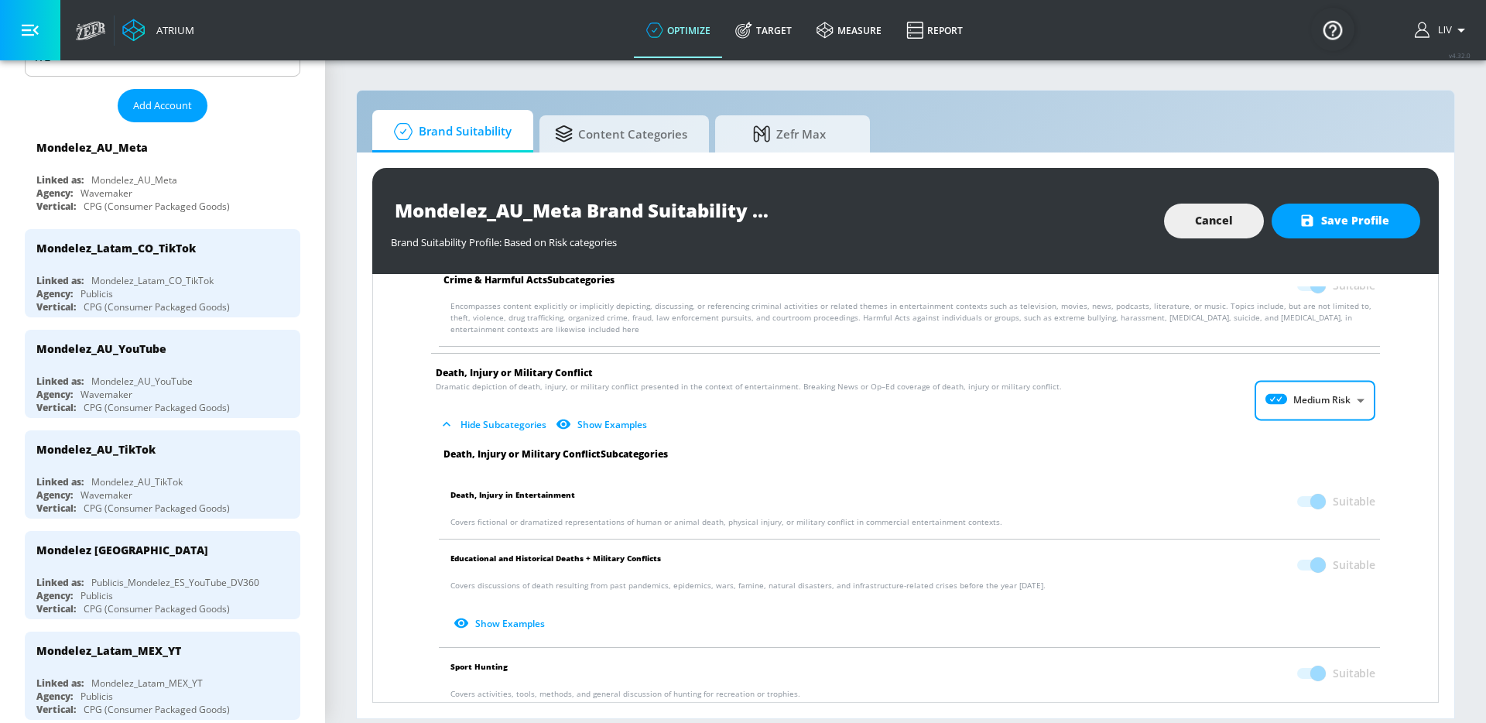
click at [1188, 414] on div "No Risk Low Risk Medium Risk High Risk" at bounding box center [743, 361] width 1486 height 723
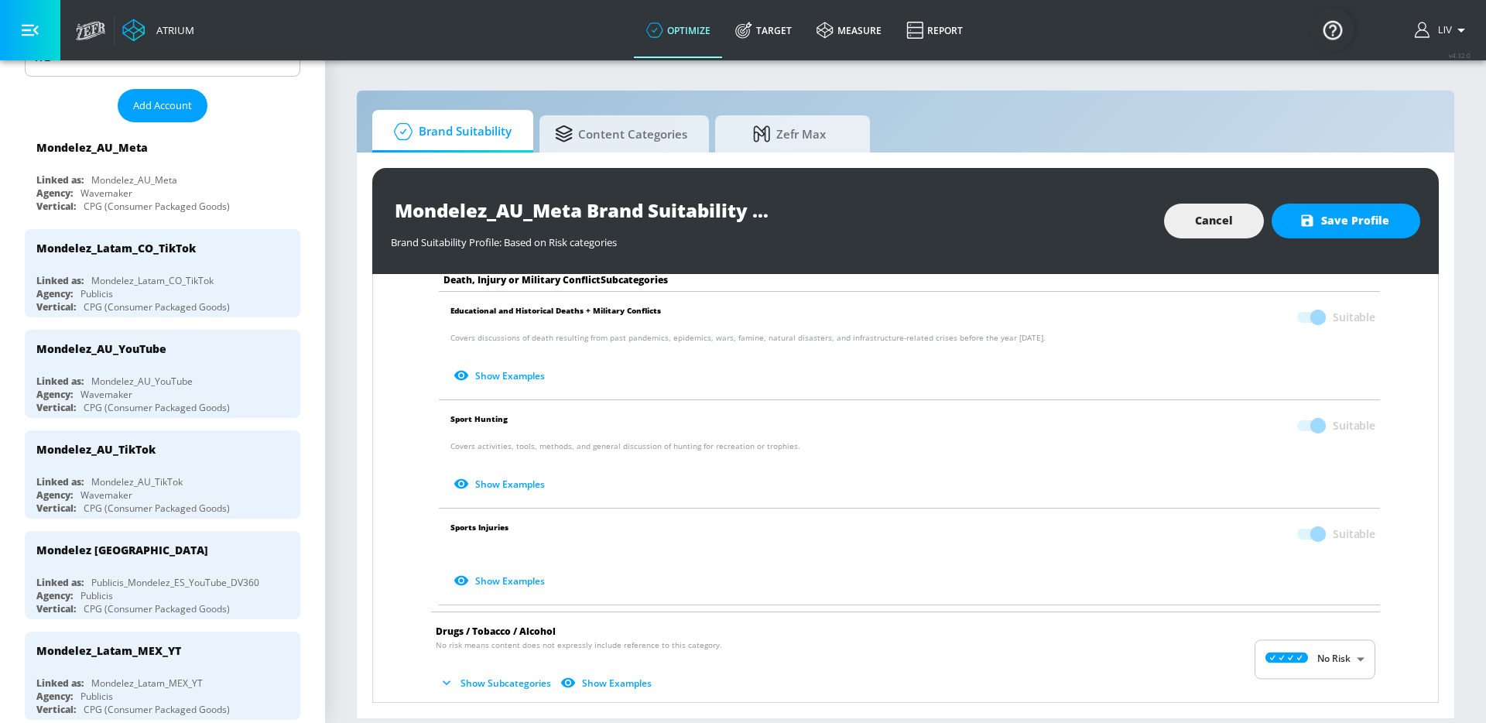
scroll to position [810, 0]
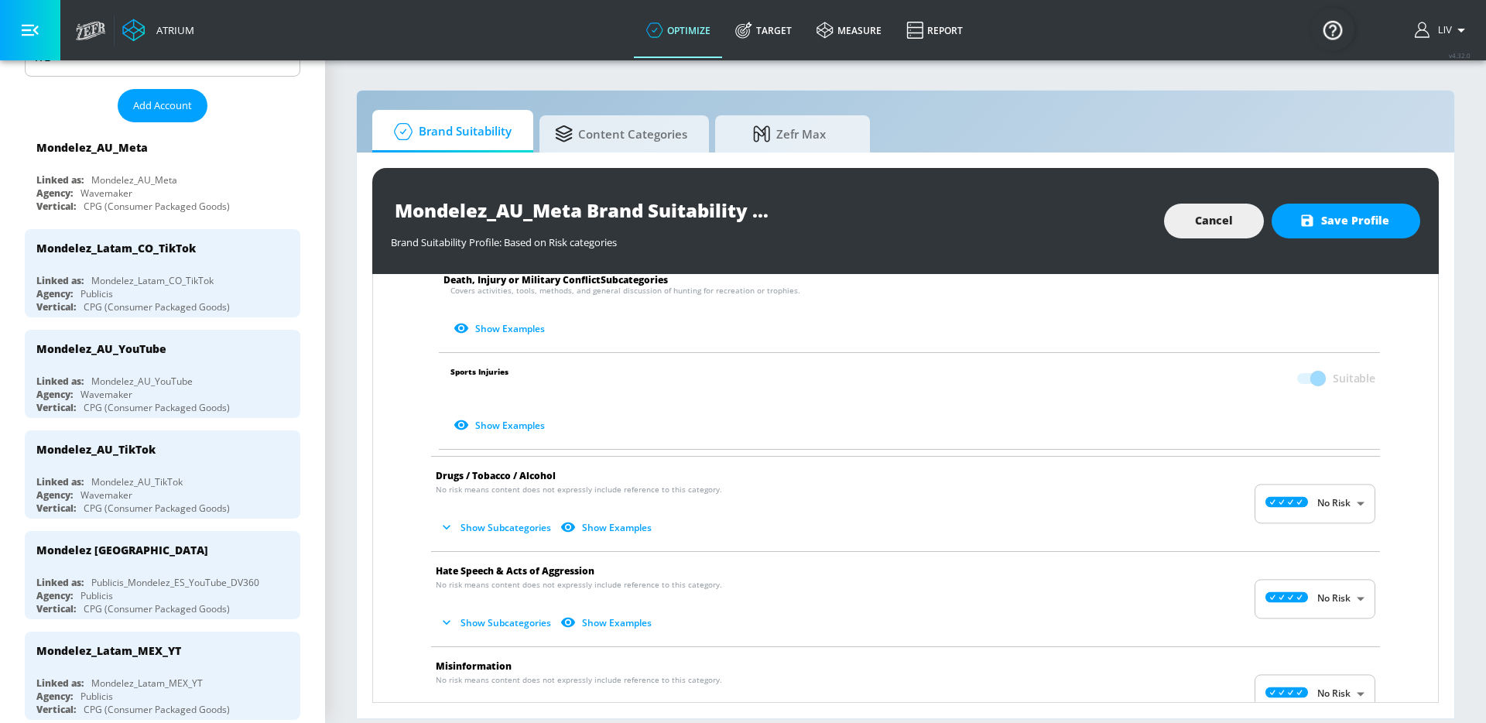
click at [1295, 487] on body "Atrium optimize Target measure Report optimize Target measure Report v 4.32.0 L…" at bounding box center [743, 361] width 1486 height 723
click at [1308, 581] on li "Medium Risk" at bounding box center [1303, 594] width 121 height 26
type input "MEDIUM"
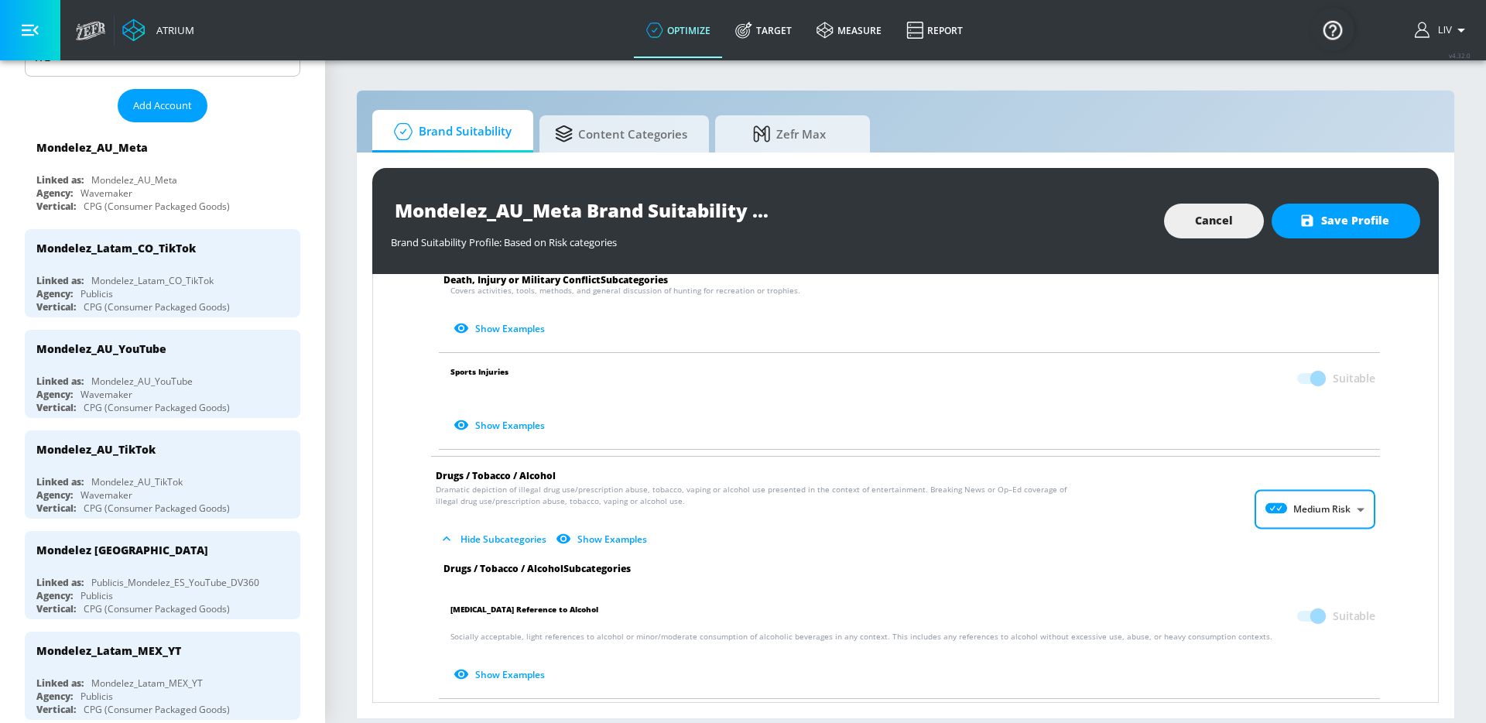
click at [1186, 529] on span "Hide Subcategories Show Examples" at bounding box center [893, 539] width 915 height 26
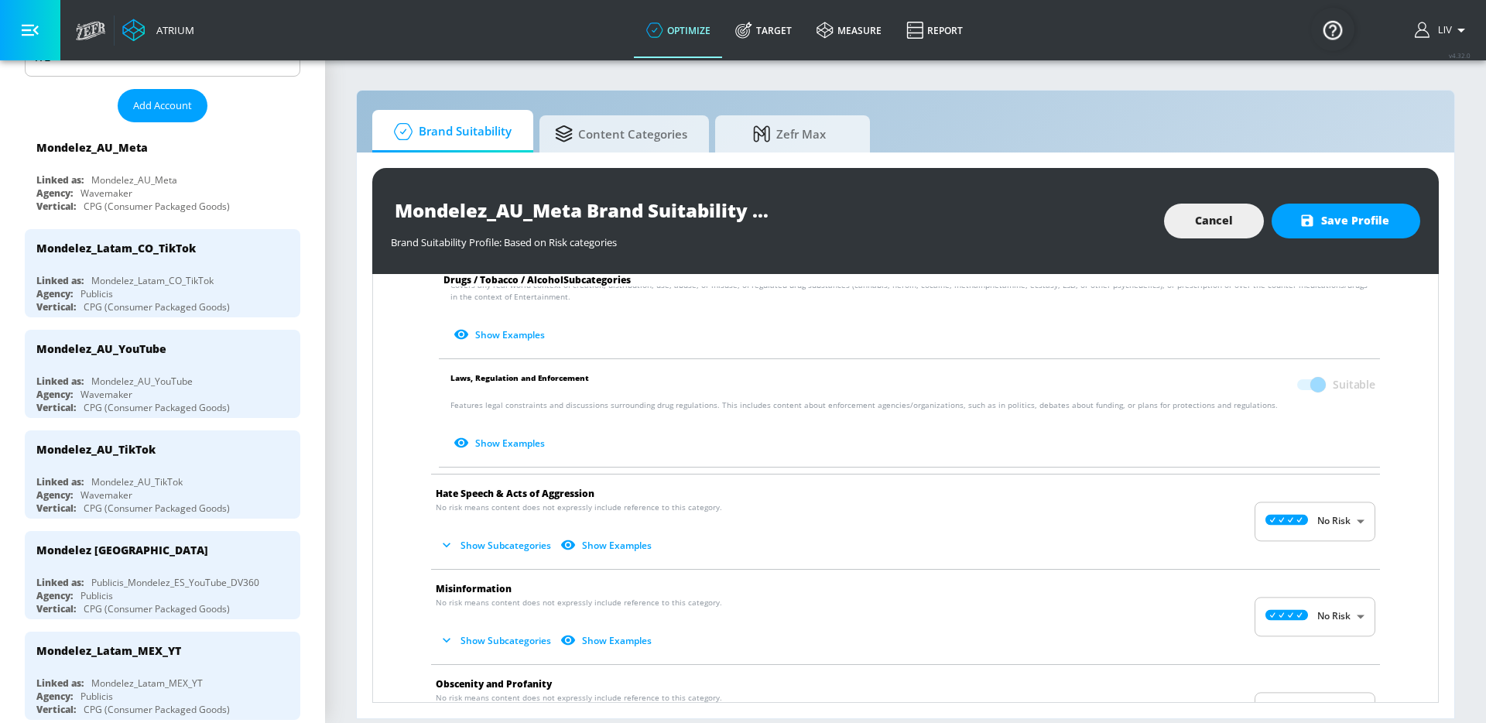
scroll to position [1347, 0]
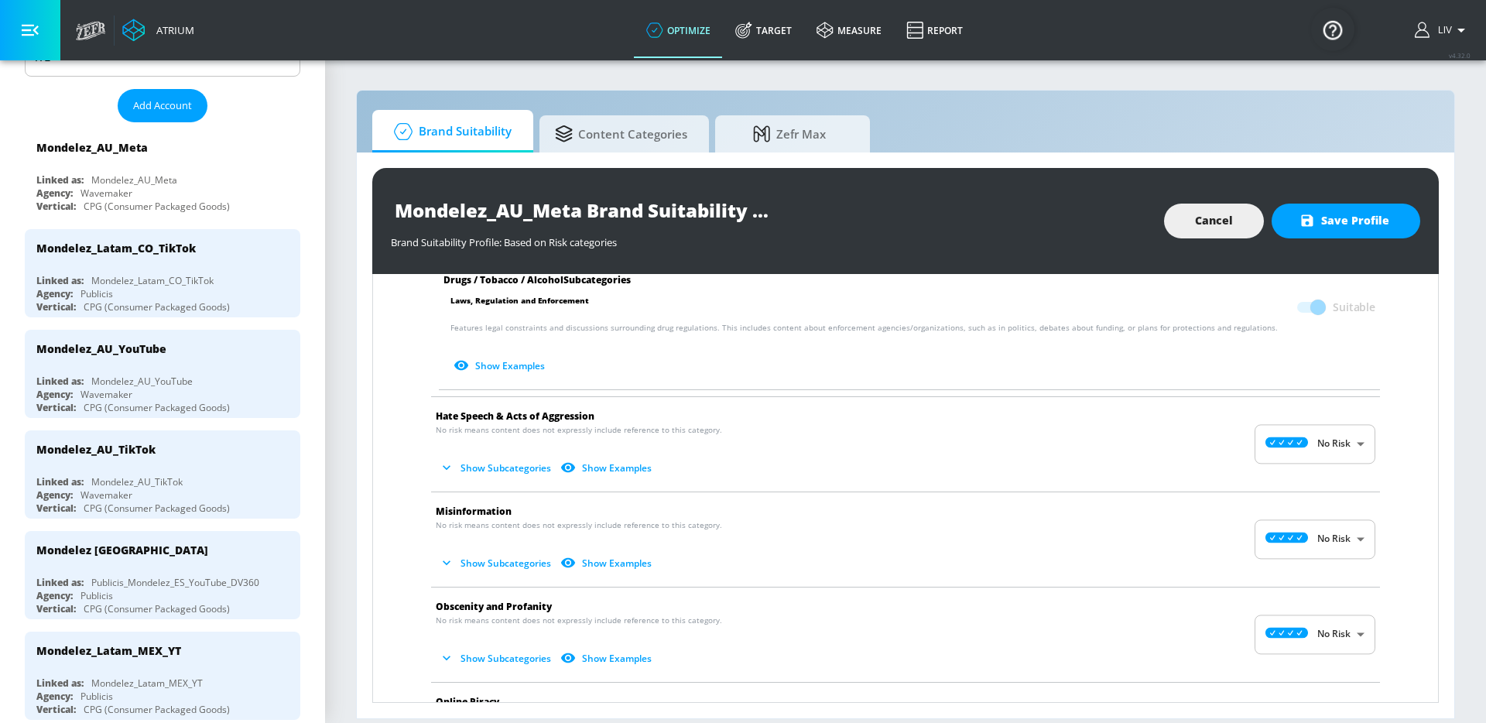
click at [1265, 441] on body "Atrium optimize Target measure Report optimize Target measure Report v 4.32.0 L…" at bounding box center [743, 361] width 1486 height 723
click at [1300, 531] on p "Medium Risk" at bounding box center [1322, 534] width 57 height 14
type input "MEDIUM"
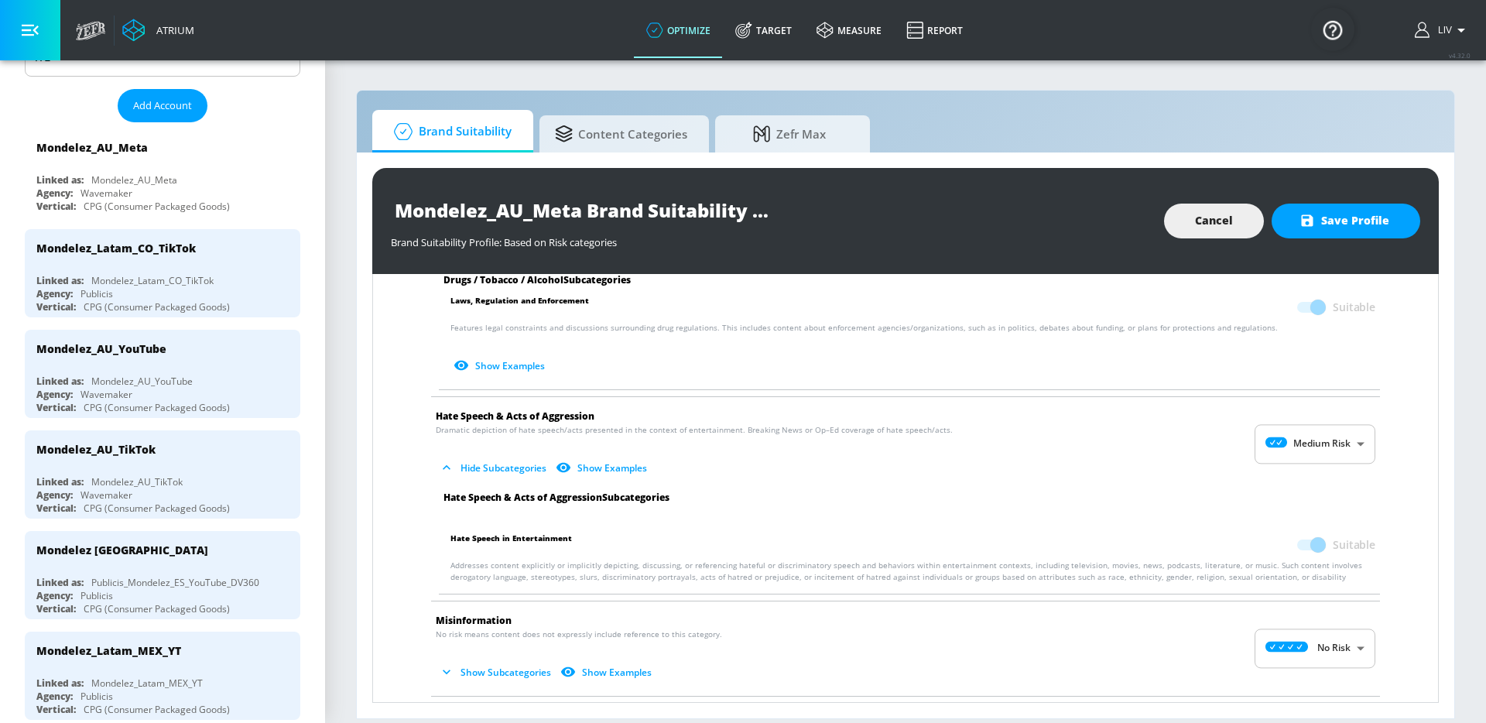
click at [1176, 485] on div "No Risk Low Risk Medium Risk High Risk" at bounding box center [743, 361] width 1486 height 723
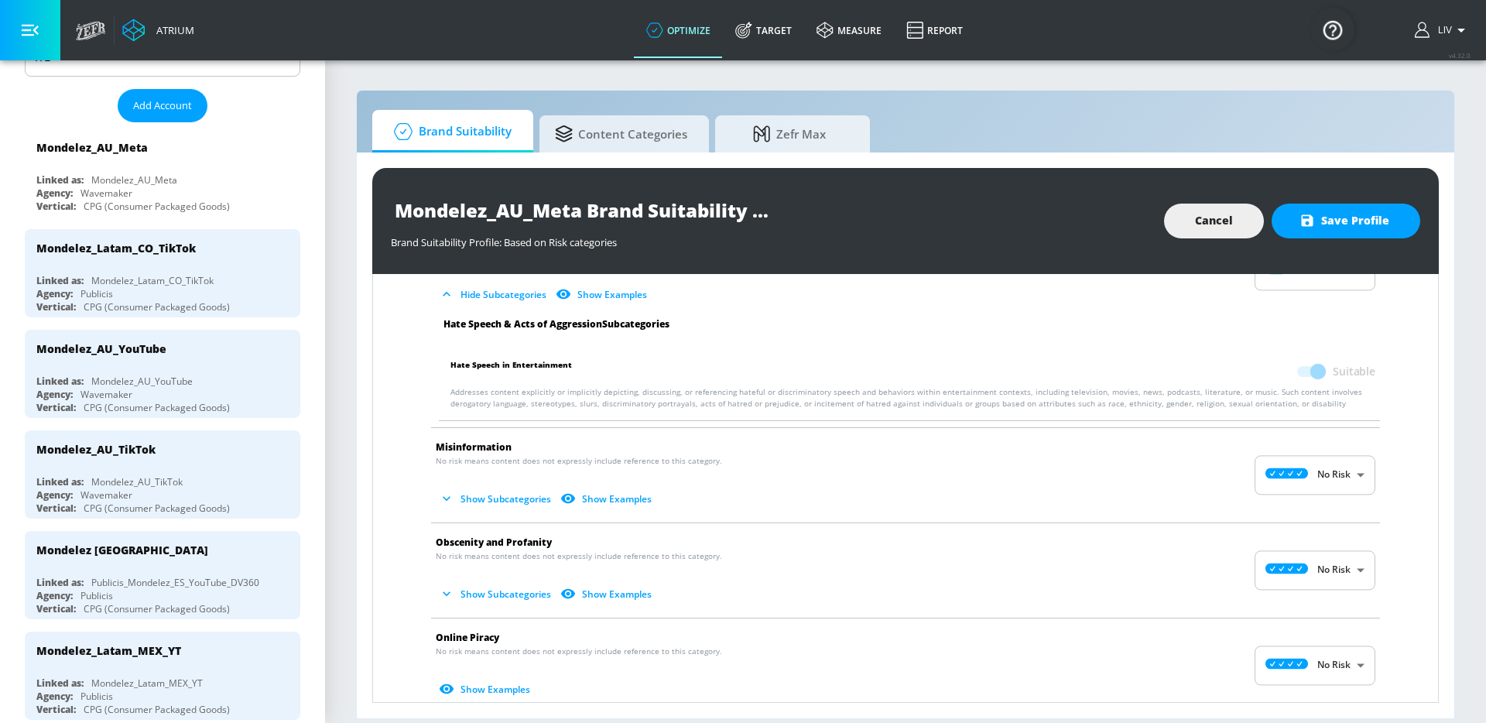
click at [1277, 459] on body "Atrium optimize Target measure Report optimize Target measure Report v 4.32.0 L…" at bounding box center [743, 361] width 1486 height 723
click at [1309, 561] on p "Medium Risk" at bounding box center [1322, 565] width 57 height 14
type input "MEDIUM"
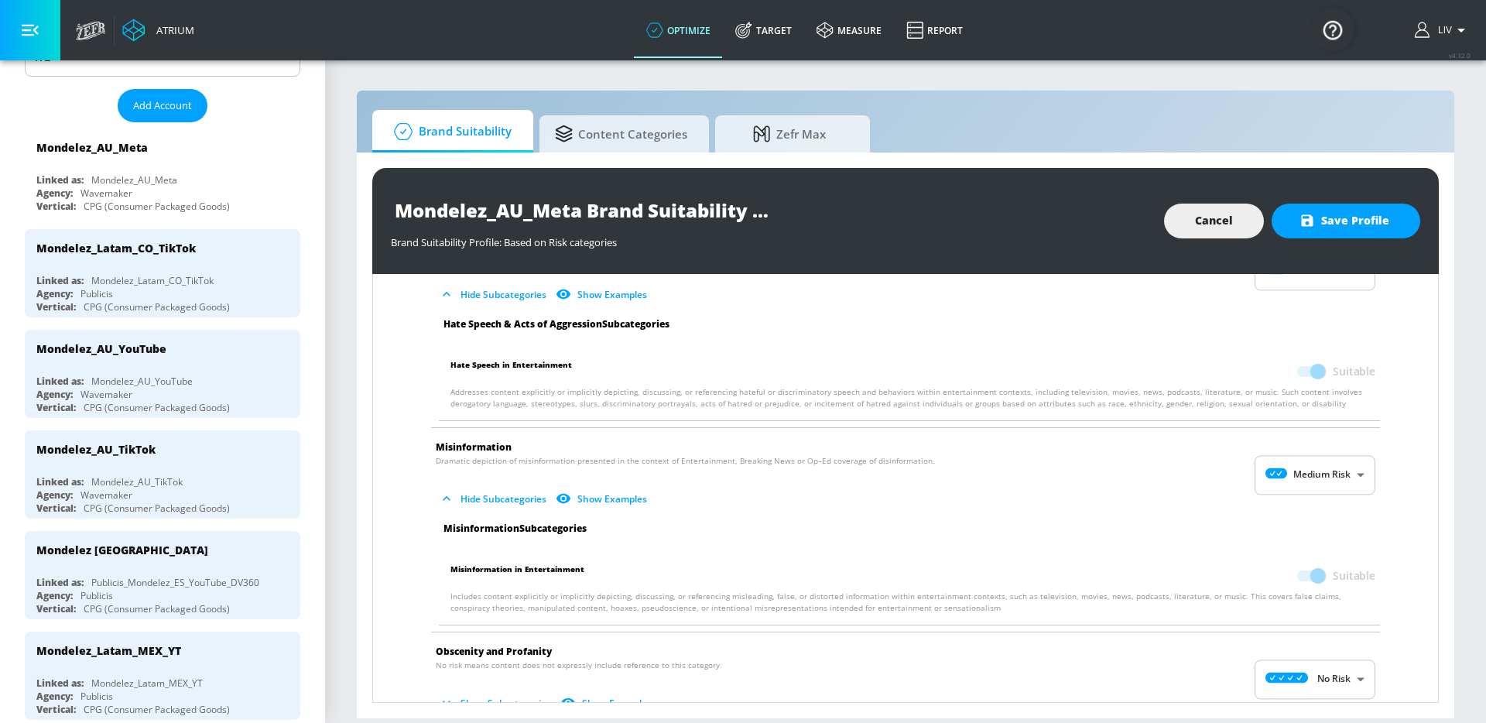
click at [1164, 516] on div "No Risk Low Risk Medium Risk" at bounding box center [743, 361] width 1486 height 723
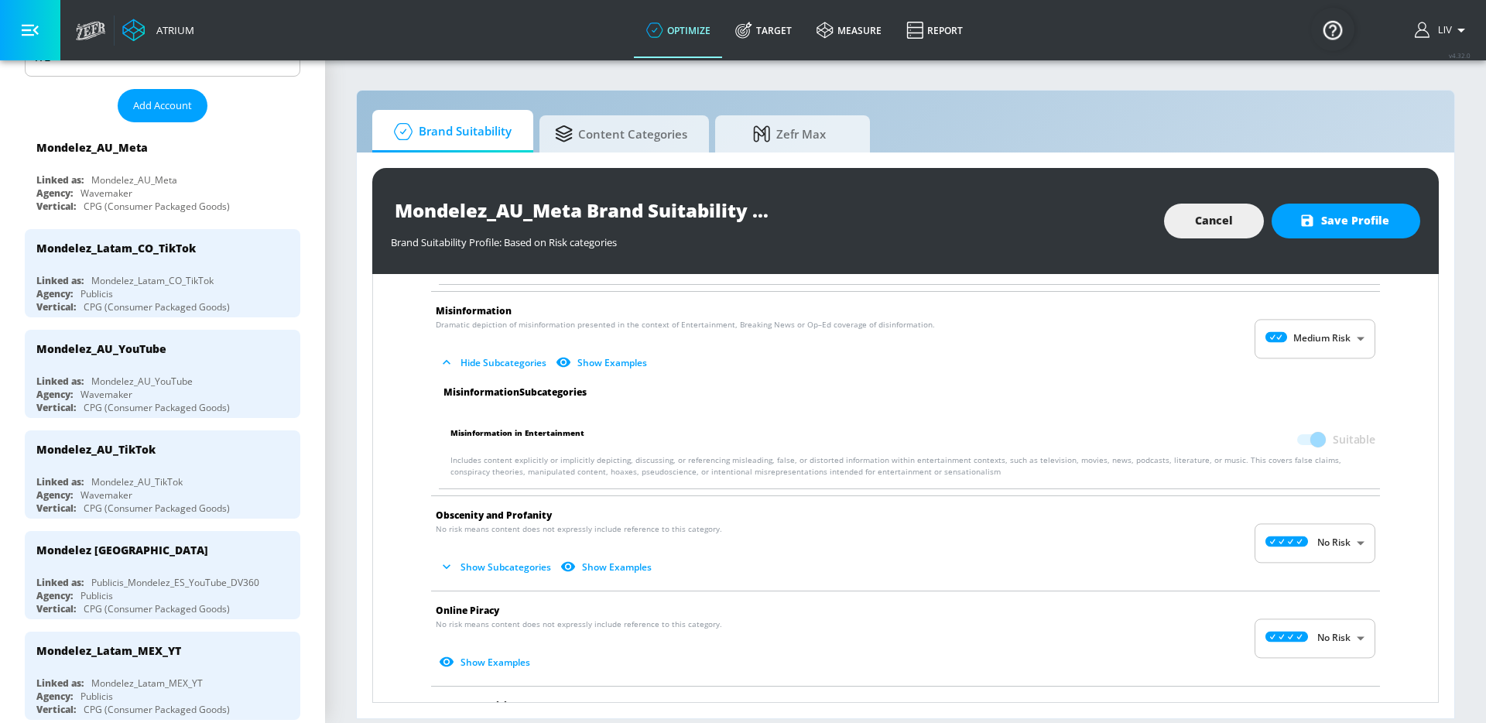
click at [1294, 544] on body "Atrium optimize Target measure Report optimize Target measure Report v 4.32.0 L…" at bounding box center [743, 361] width 1486 height 723
click at [1302, 627] on p "Medium Risk" at bounding box center [1322, 633] width 57 height 14
type input "MEDIUM"
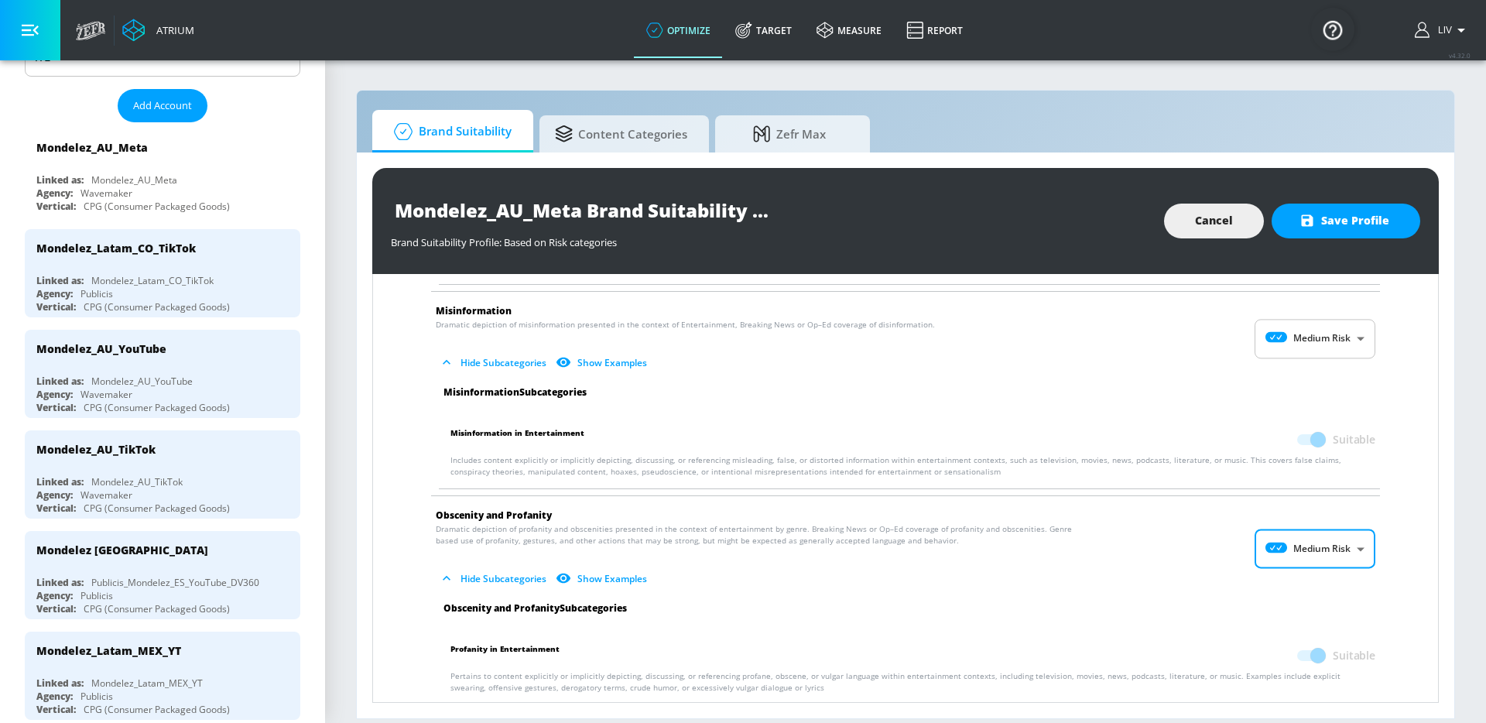
click at [1184, 558] on div "No Risk Low Risk Medium Risk High Risk" at bounding box center [743, 361] width 1486 height 723
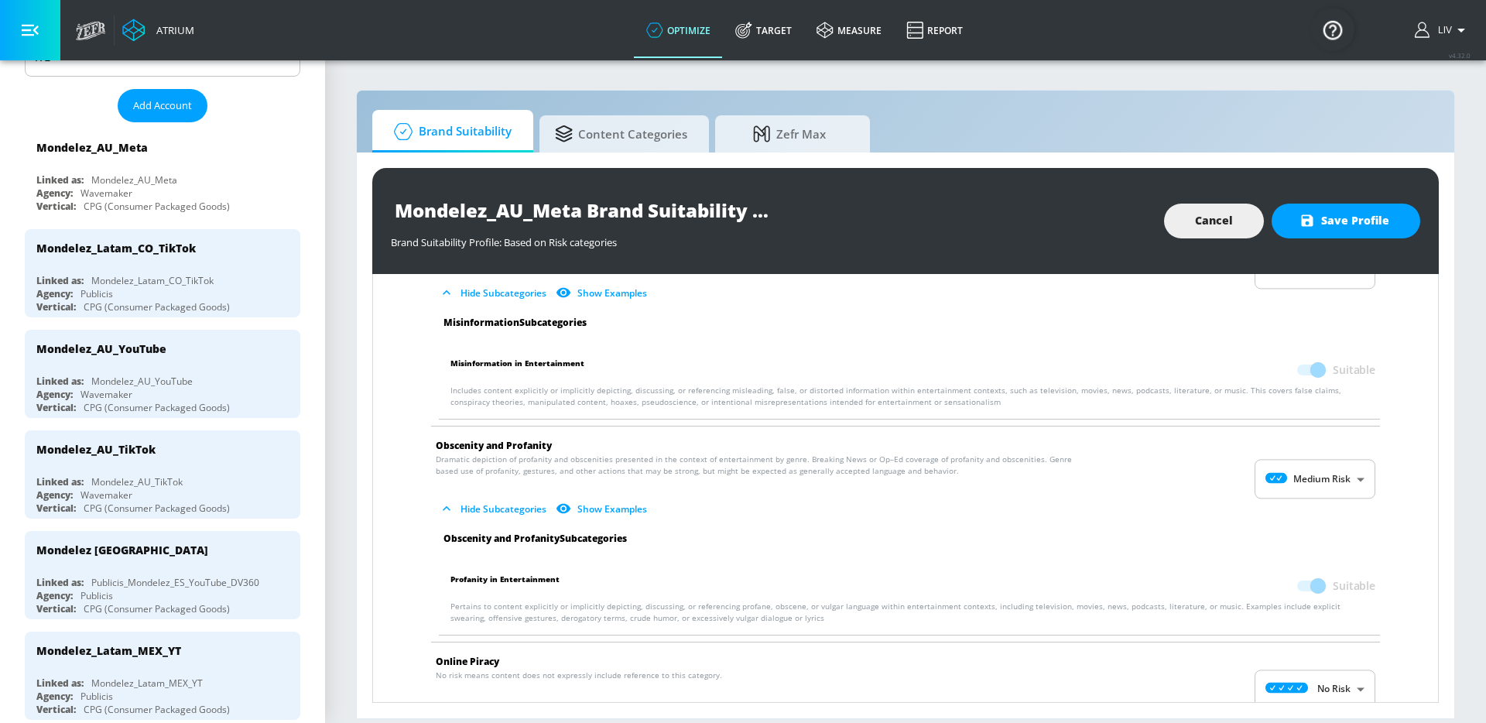
scroll to position [1956, 0]
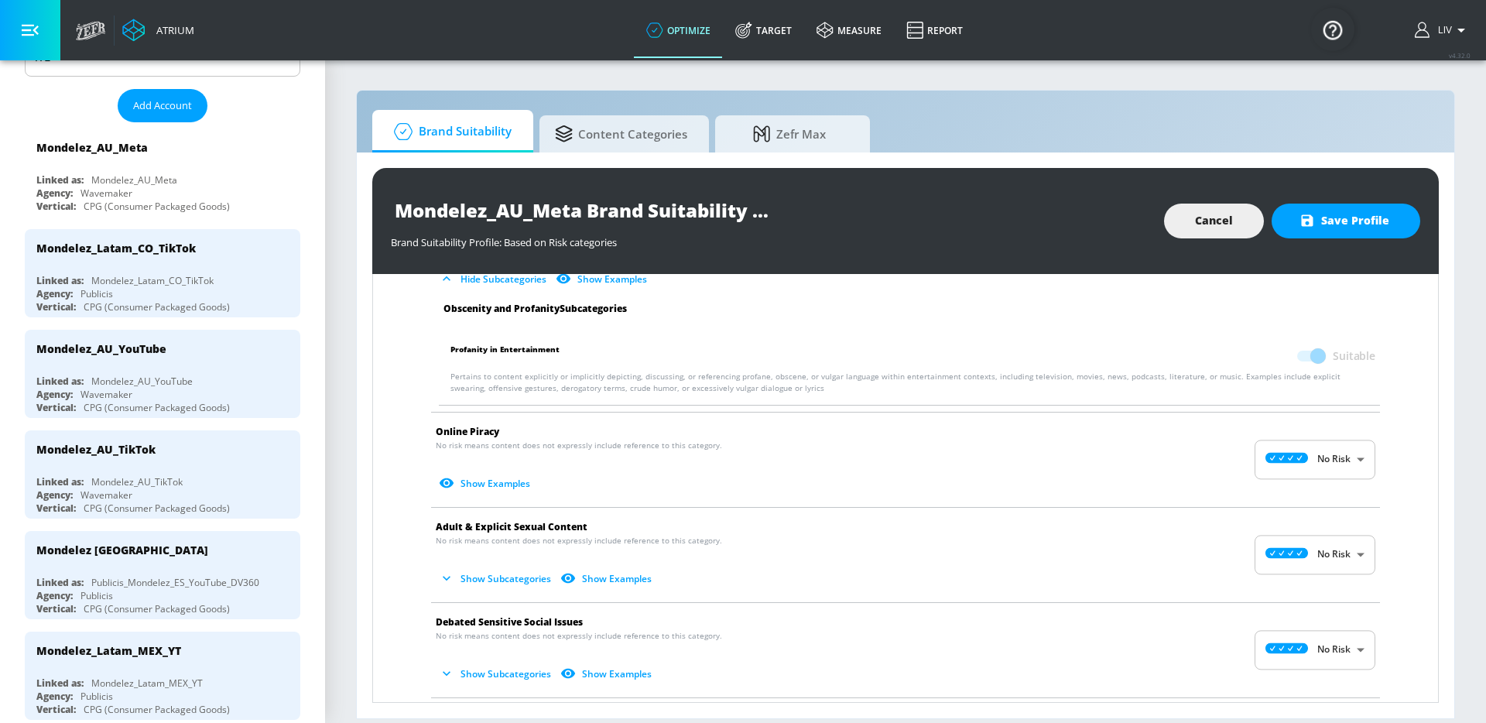
click at [1258, 468] on body "Atrium optimize Target measure Report optimize Target measure Report v 4.32.0 L…" at bounding box center [743, 361] width 1486 height 723
click at [1285, 549] on div "Medium Risk" at bounding box center [1304, 549] width 96 height 16
type input "MEDIUM"
click at [1184, 502] on div "No Risk Low Risk Medium Risk High Risk" at bounding box center [743, 361] width 1486 height 723
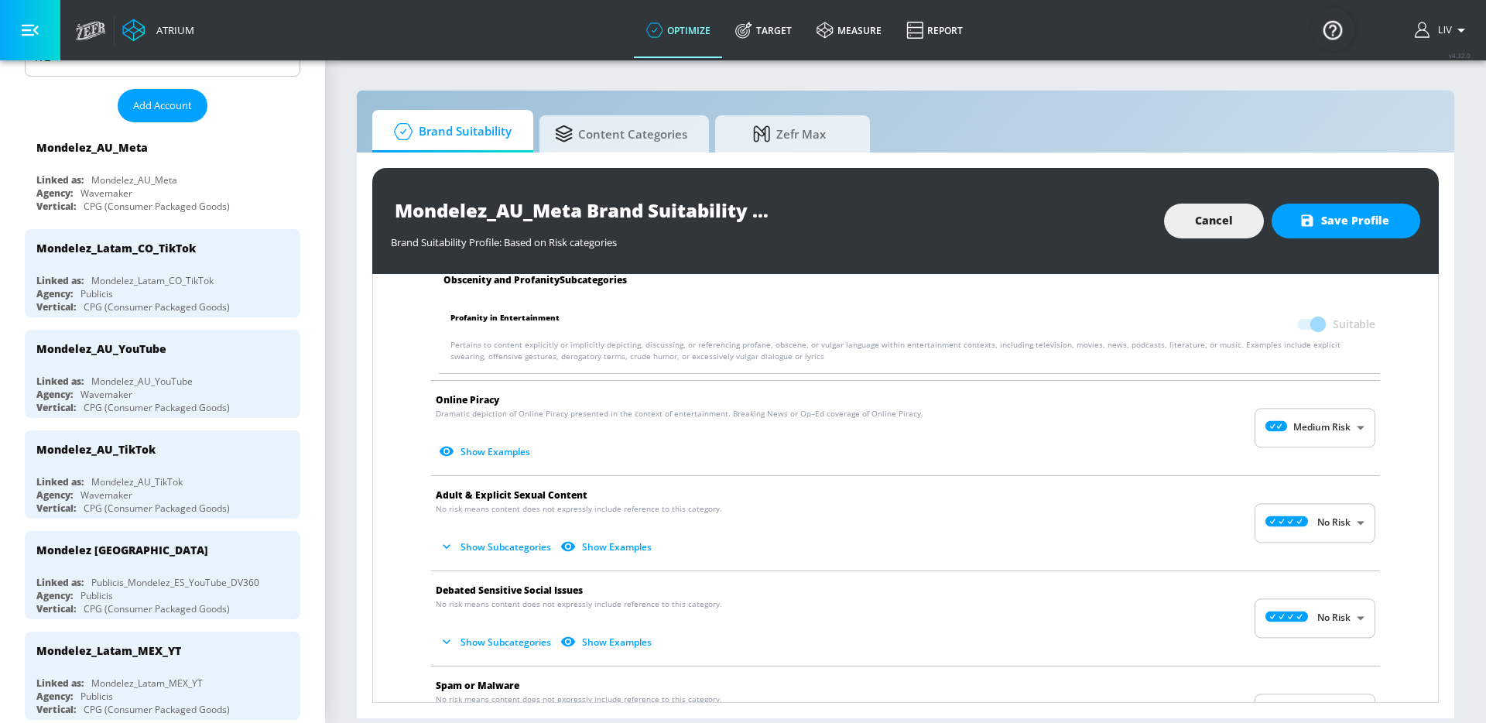
scroll to position [2024, 0]
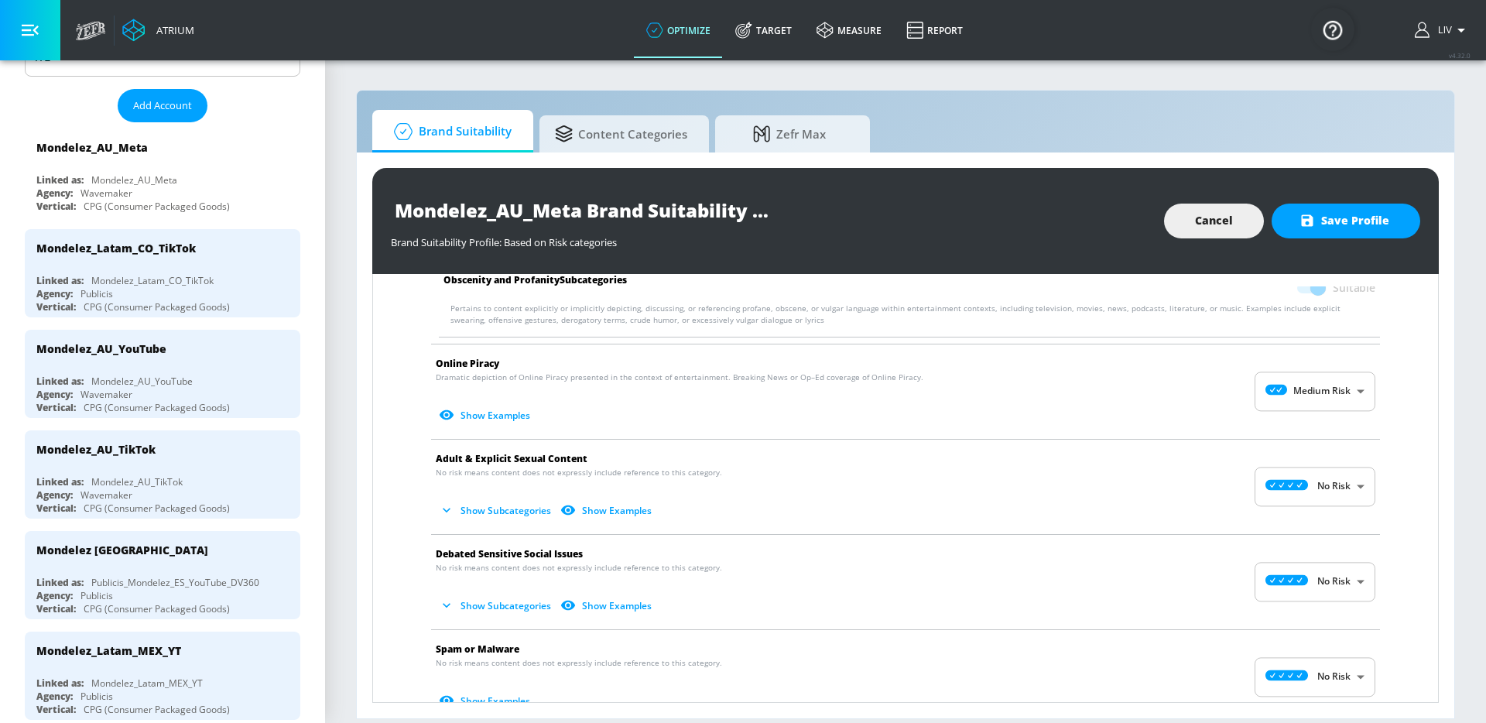
click at [1289, 489] on body "Atrium optimize Target measure Report optimize Target measure Report v 4.32.0 L…" at bounding box center [743, 361] width 1486 height 723
click at [1313, 575] on p "Medium Risk" at bounding box center [1322, 577] width 57 height 14
type input "MEDIUM"
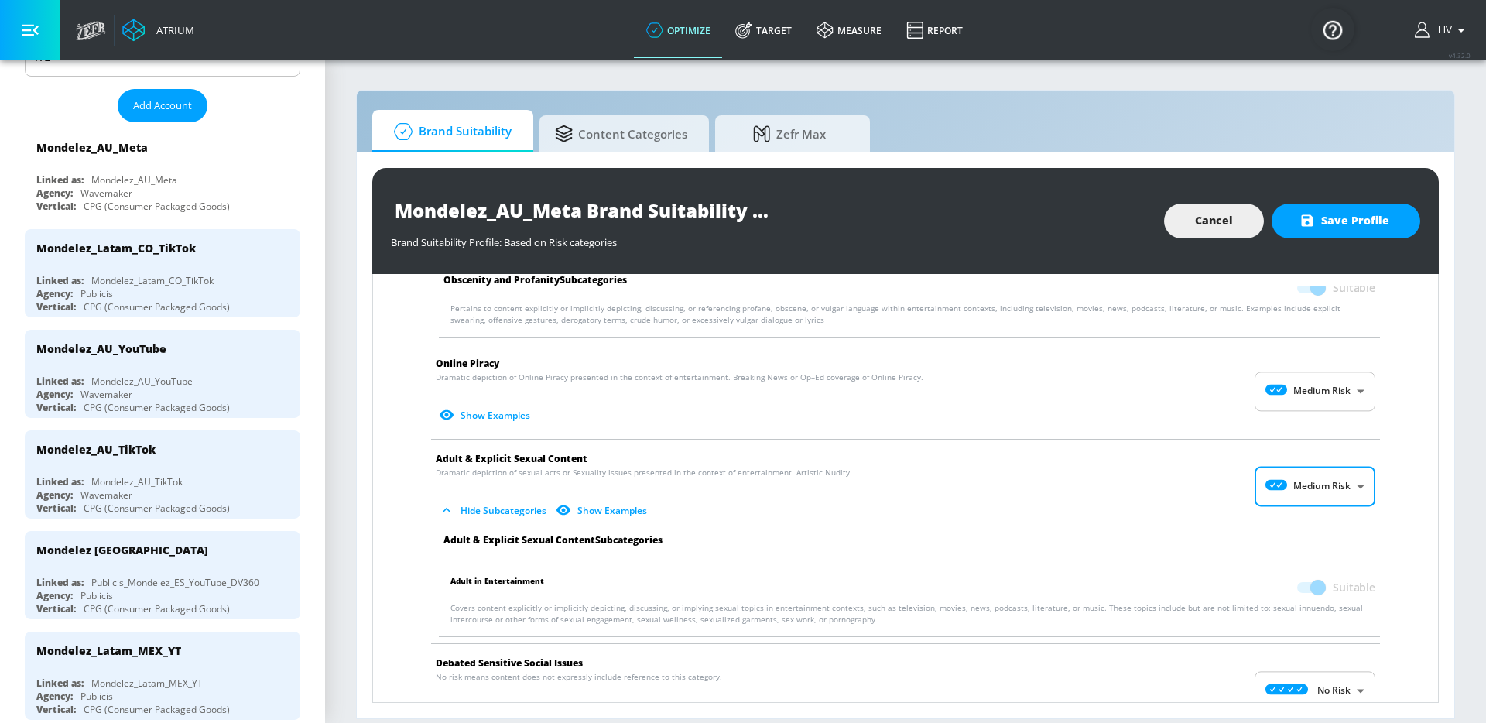
click at [1205, 517] on div "No Risk Low Risk Medium Risk High Risk" at bounding box center [743, 361] width 1486 height 723
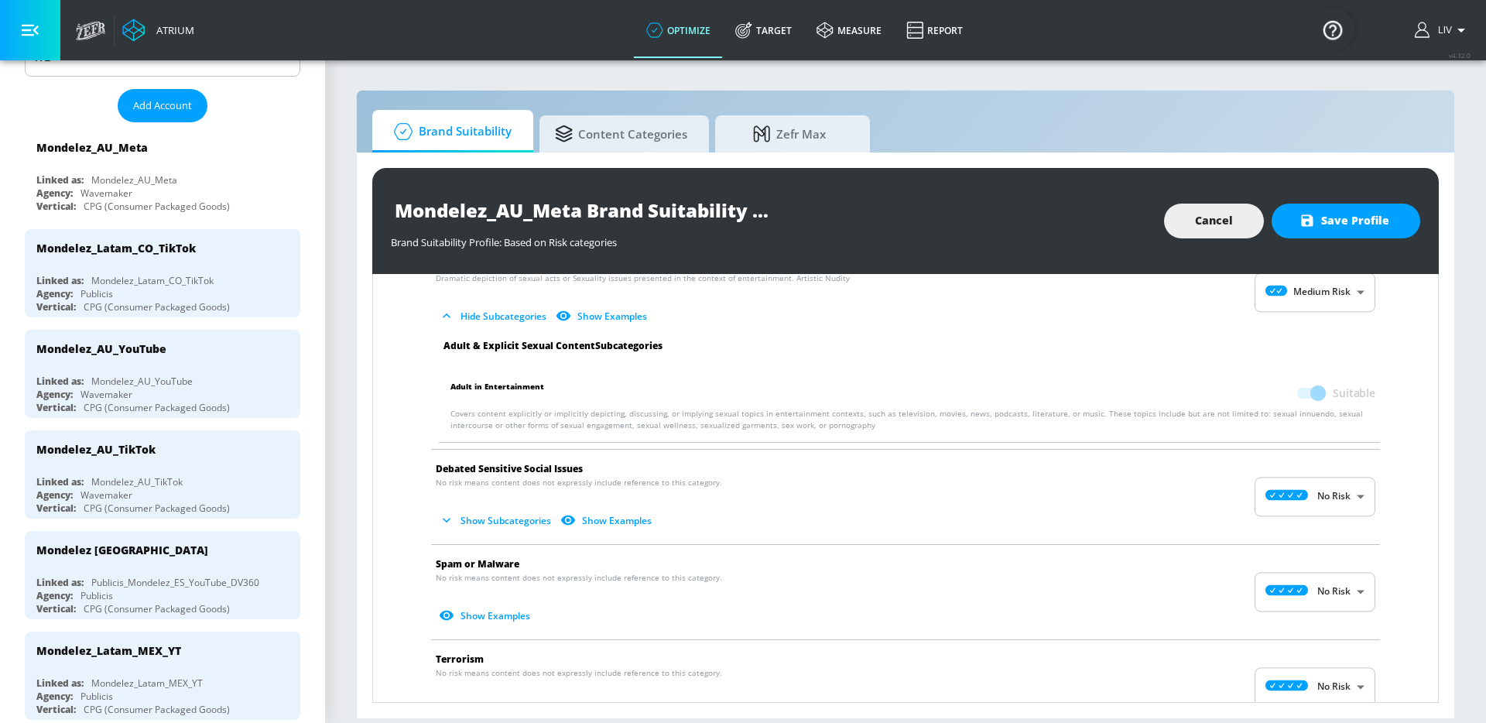
scroll to position [2296, 0]
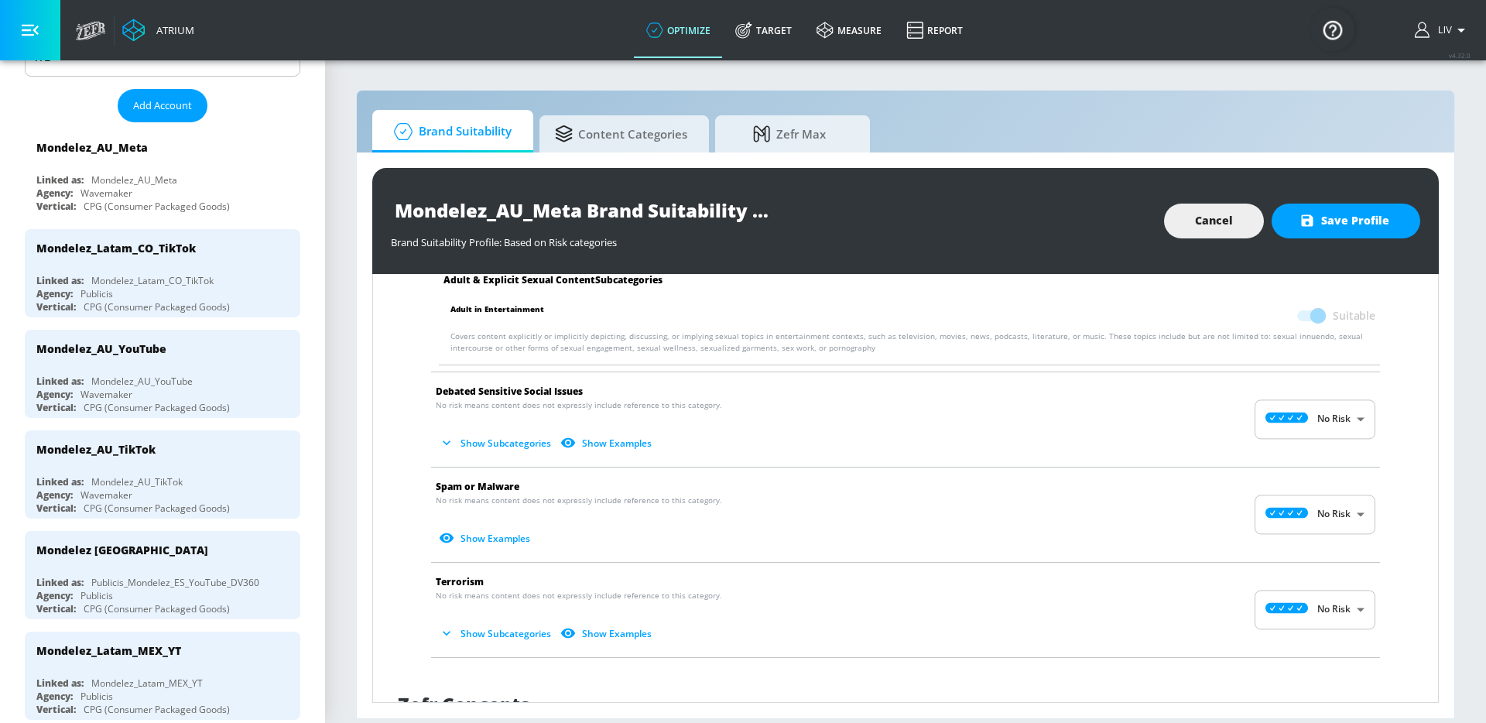
click at [1283, 427] on body "Atrium optimize Target measure Report optimize Target measure Report v 4.32.0 L…" at bounding box center [743, 361] width 1486 height 723
click at [1280, 507] on div "Medium Risk" at bounding box center [1304, 509] width 96 height 16
type input "MEDIUM"
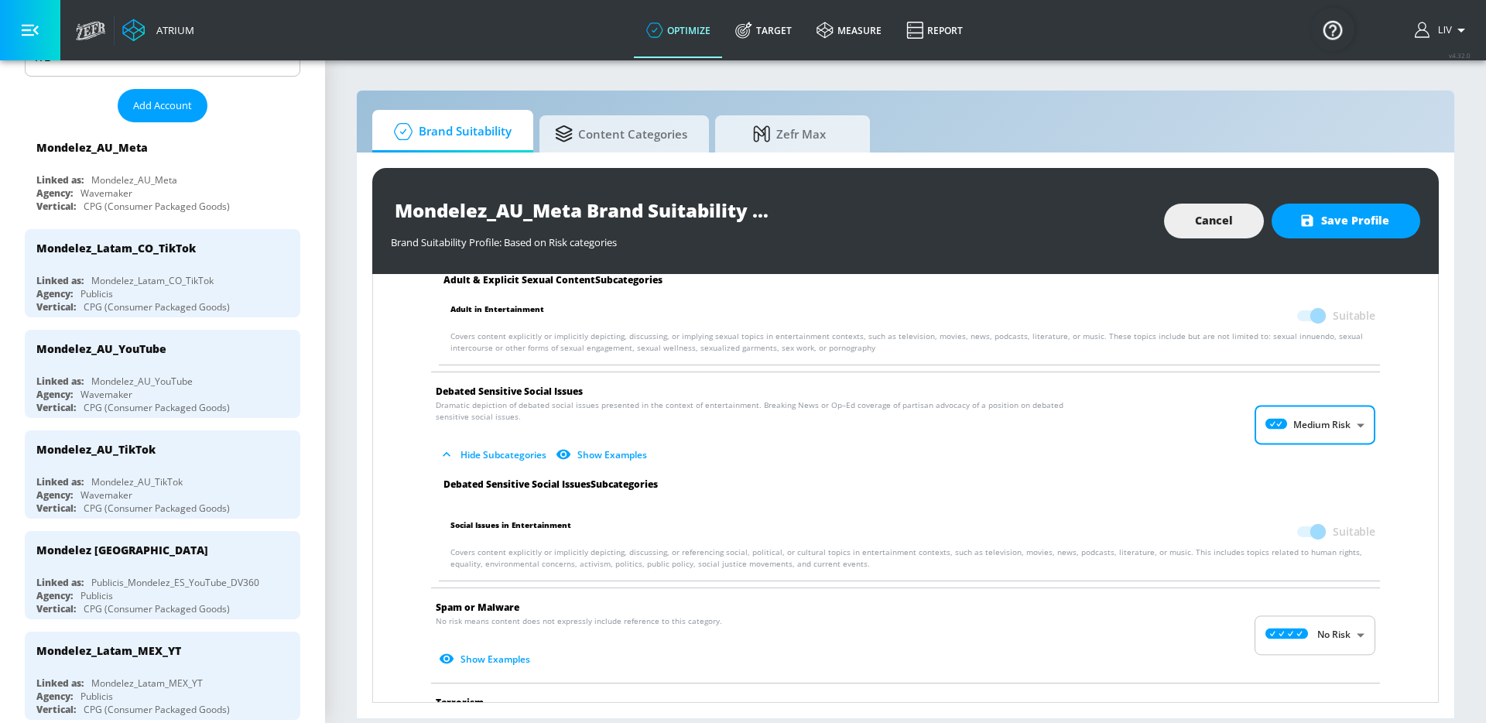
click at [1195, 477] on div at bounding box center [743, 361] width 1486 height 723
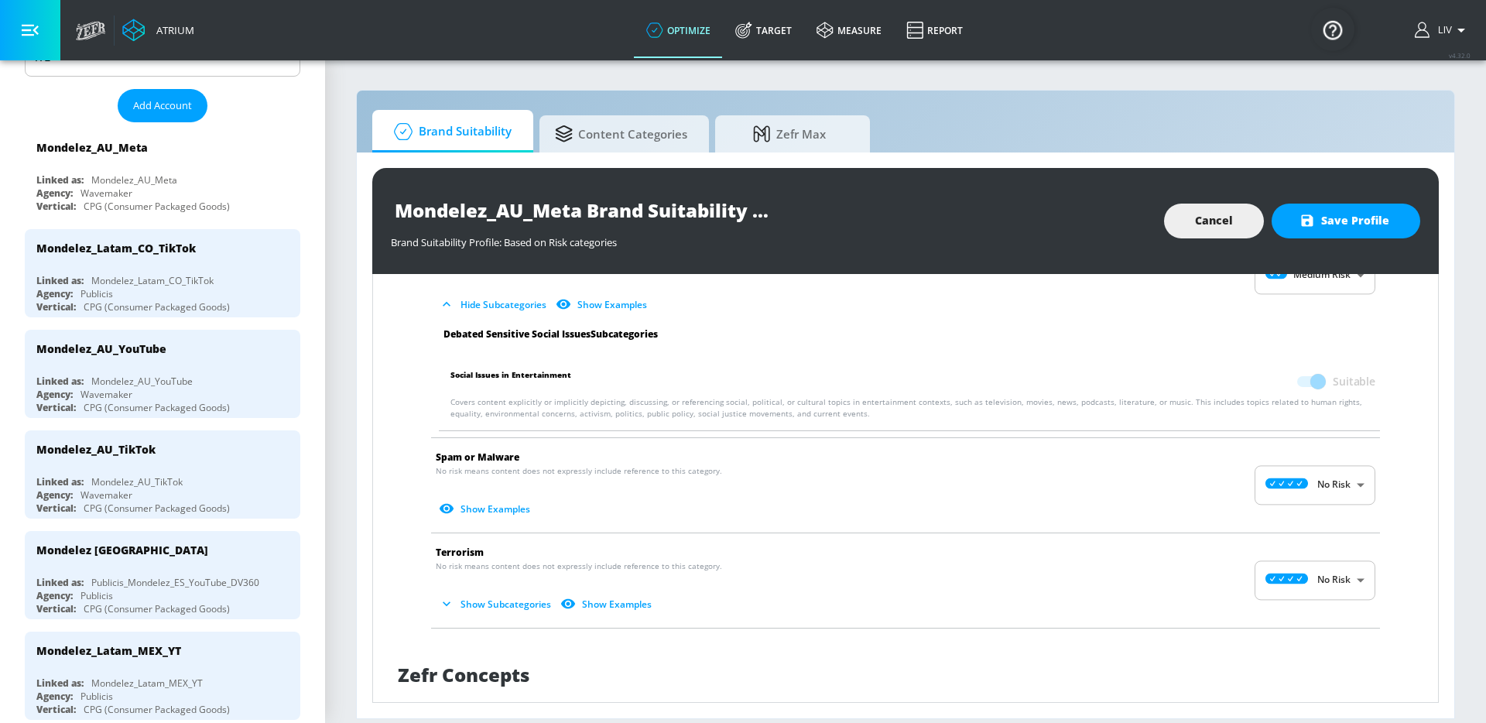
scroll to position [2464, 0]
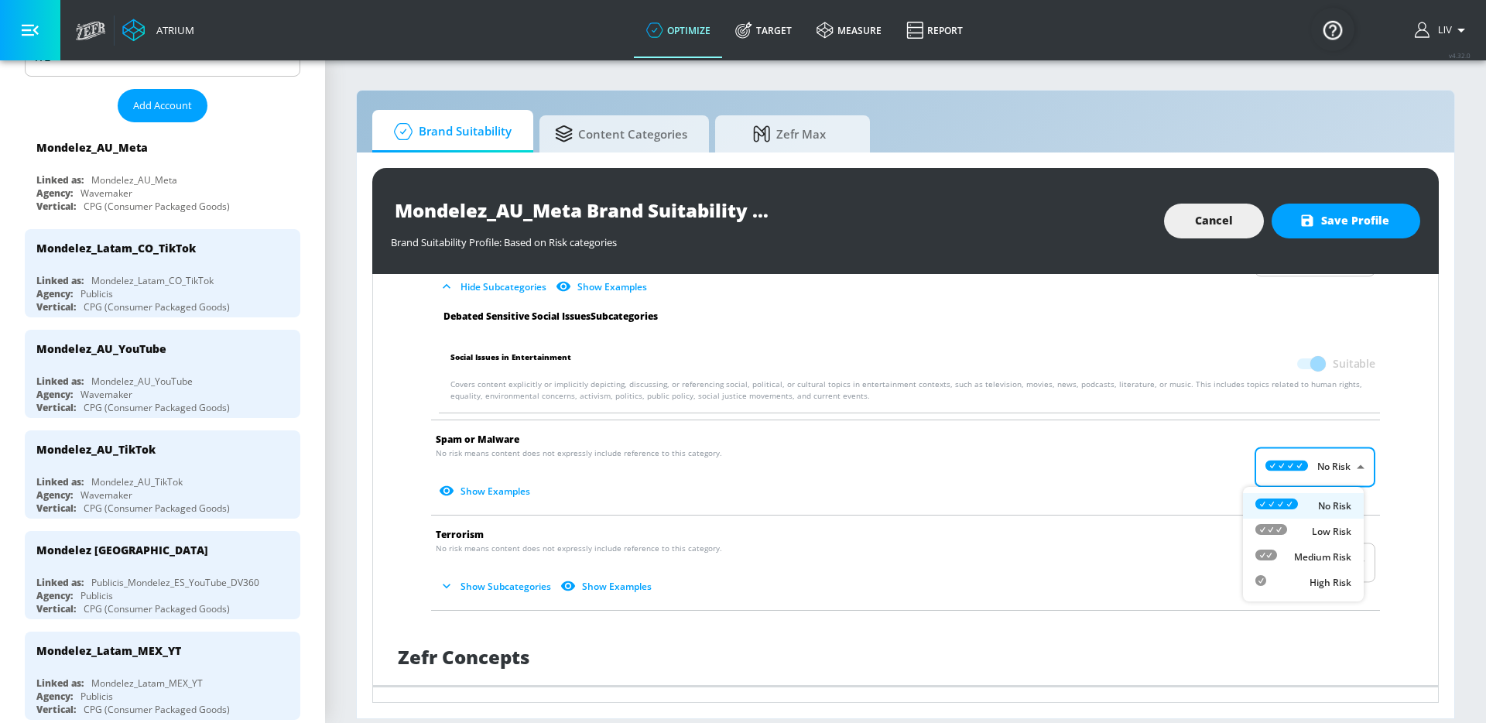
click at [1271, 467] on body "Atrium optimize Target measure Report optimize Target measure Report v 4.32.0 L…" at bounding box center [743, 361] width 1486 height 723
click at [1291, 546] on li "Medium Risk" at bounding box center [1303, 557] width 121 height 26
type input "MEDIUM"
click at [1179, 499] on div "No Risk Low Risk Medium Risk High Risk" at bounding box center [743, 361] width 1486 height 723
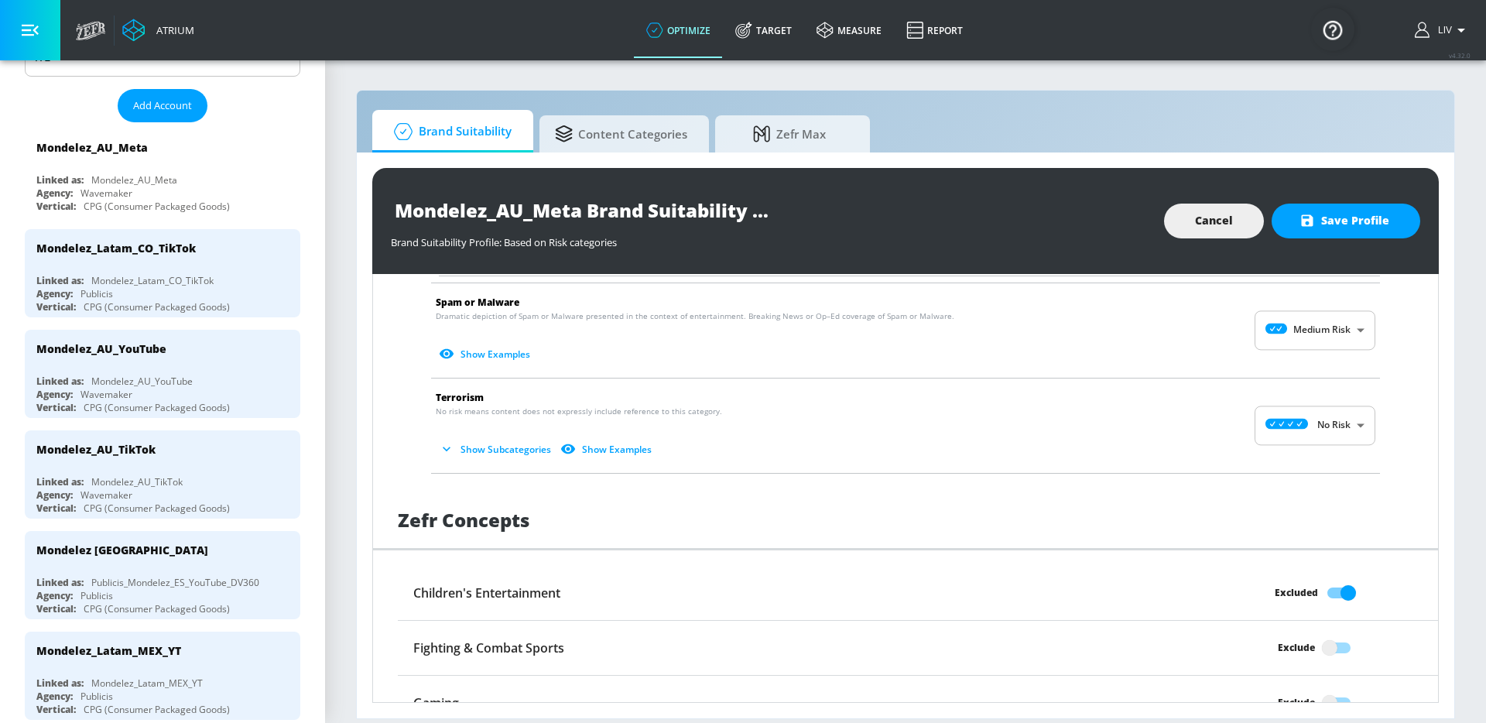
scroll to position [2609, 0]
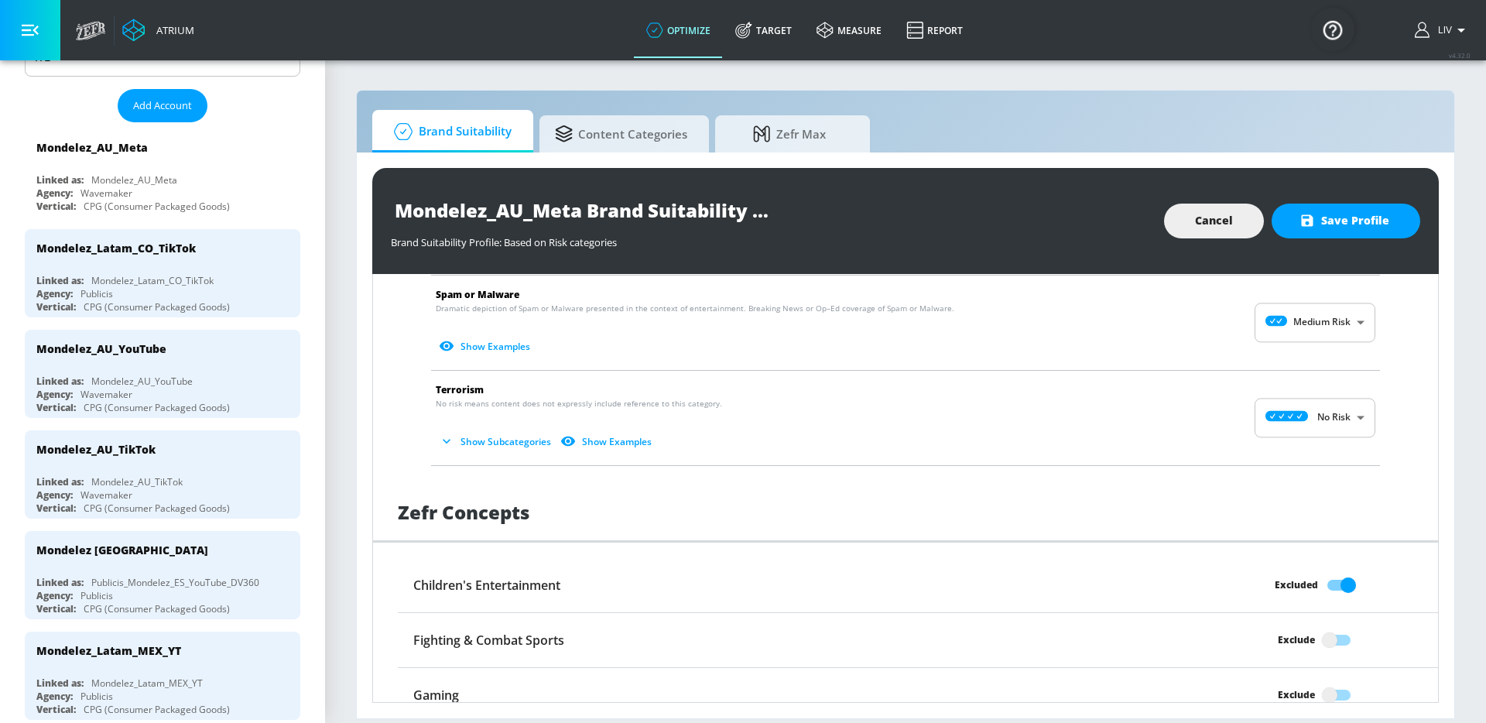
click at [1290, 423] on body "Atrium optimize Target measure Report optimize Target measure Report v 4.32.0 L…" at bounding box center [743, 361] width 1486 height 723
click at [1298, 501] on p "Medium Risk" at bounding box center [1322, 508] width 57 height 14
type input "MEDIUM"
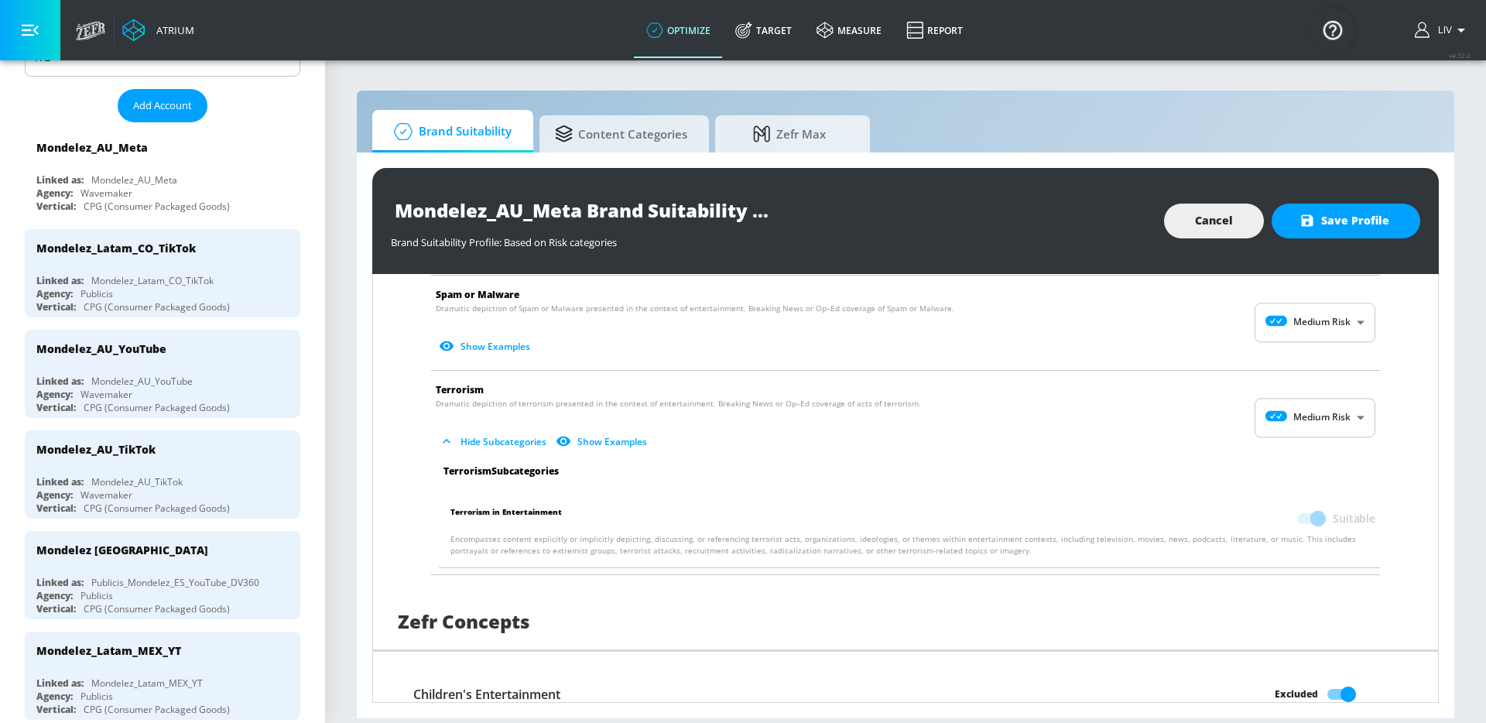
click at [1178, 480] on div "No Risk Low Risk Medium Risk High Risk" at bounding box center [743, 361] width 1486 height 723
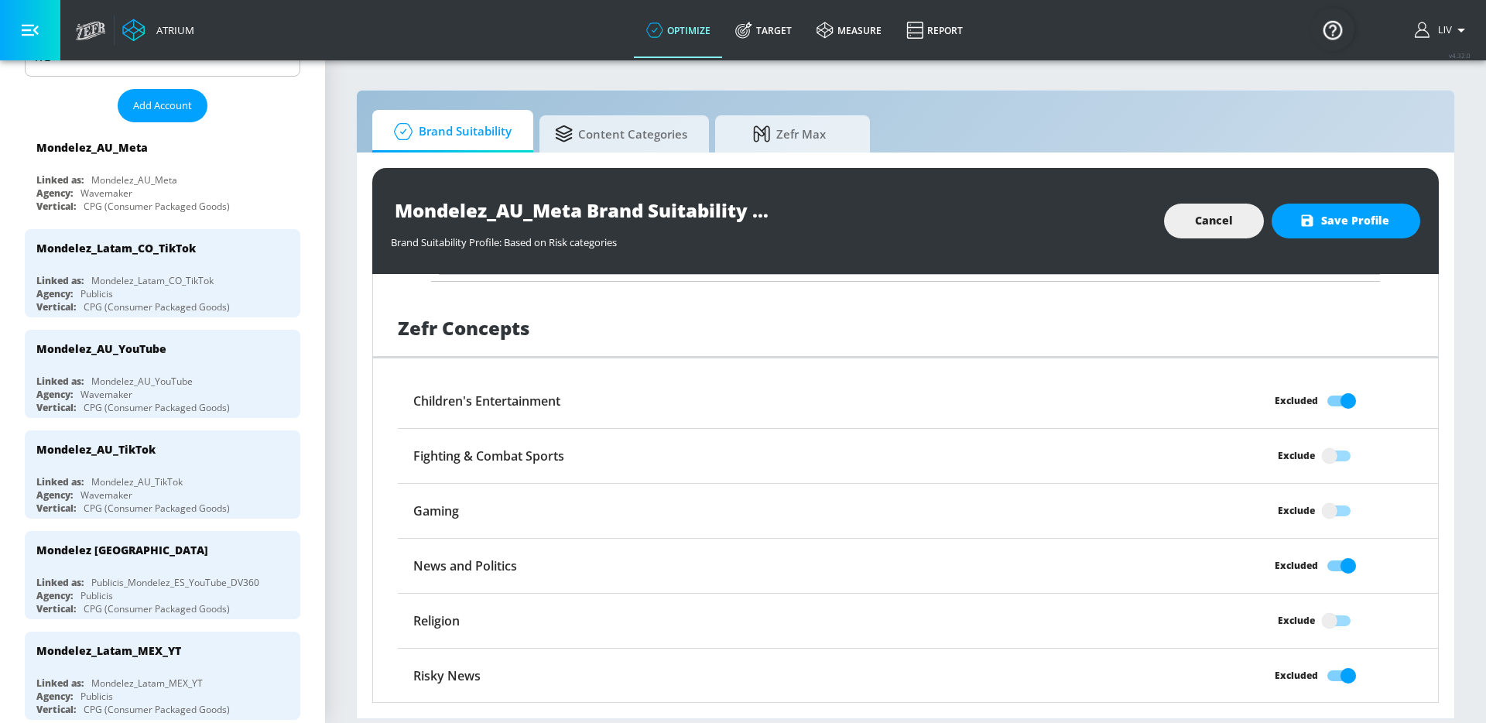
scroll to position [2903, 0]
click at [1328, 237] on button "Save Profile" at bounding box center [1346, 221] width 149 height 35
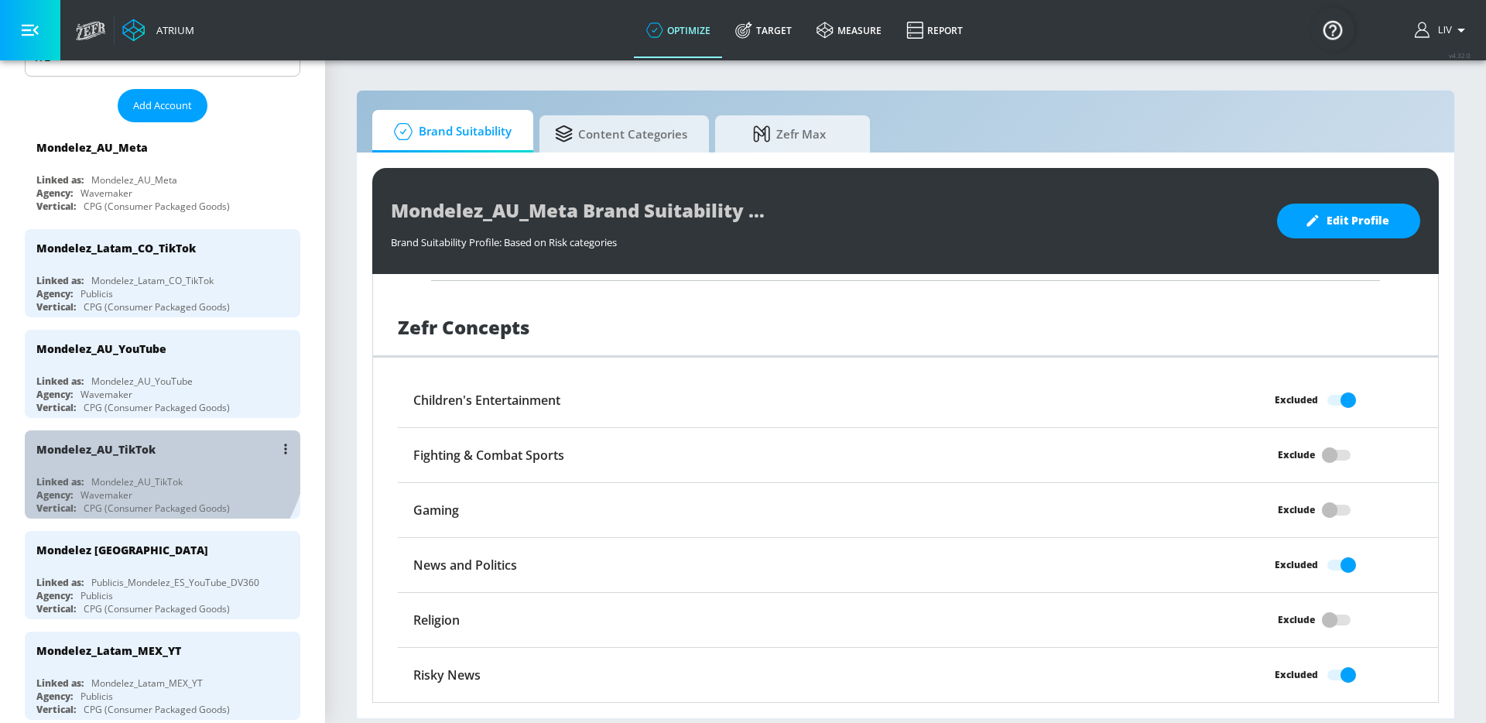
click at [145, 444] on div "Mondelez_AU_TikTok" at bounding box center [95, 449] width 119 height 15
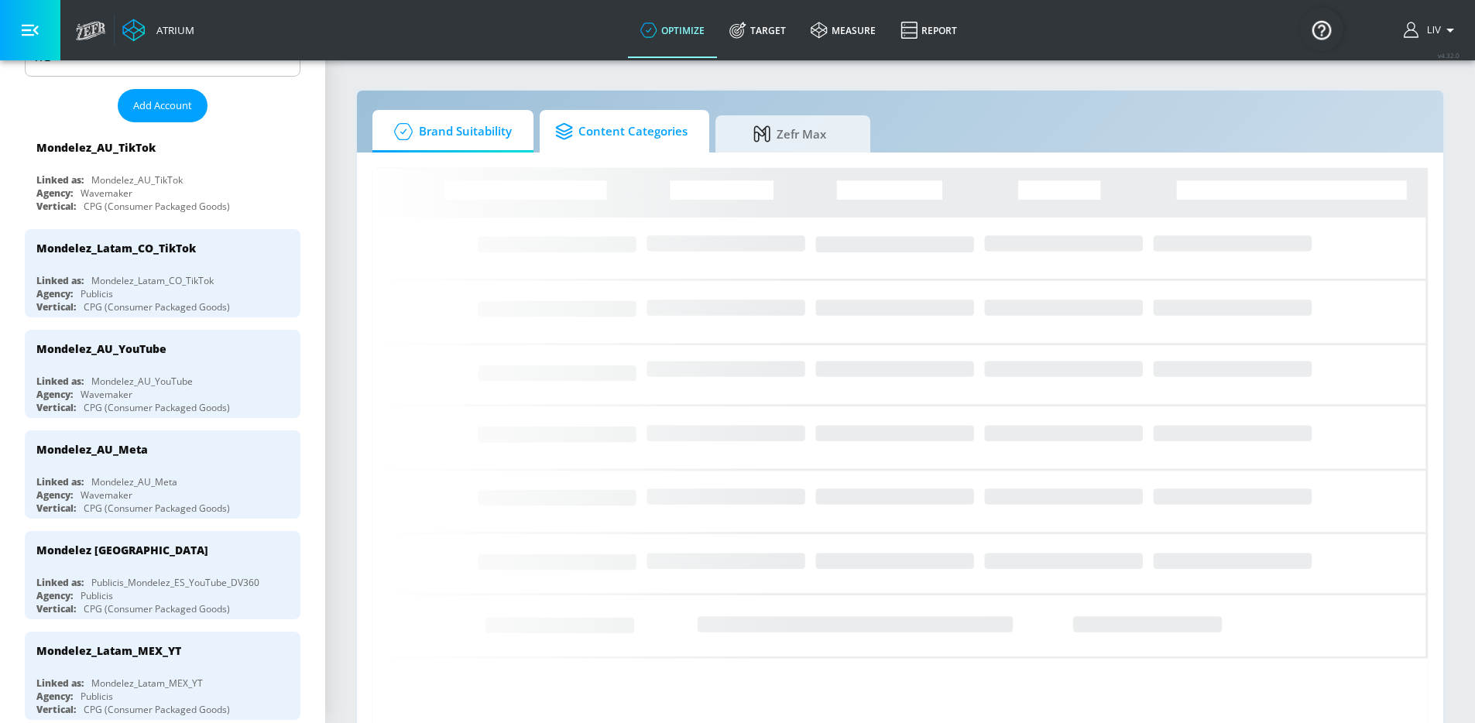
click at [663, 132] on span "Content Categories" at bounding box center [621, 131] width 132 height 37
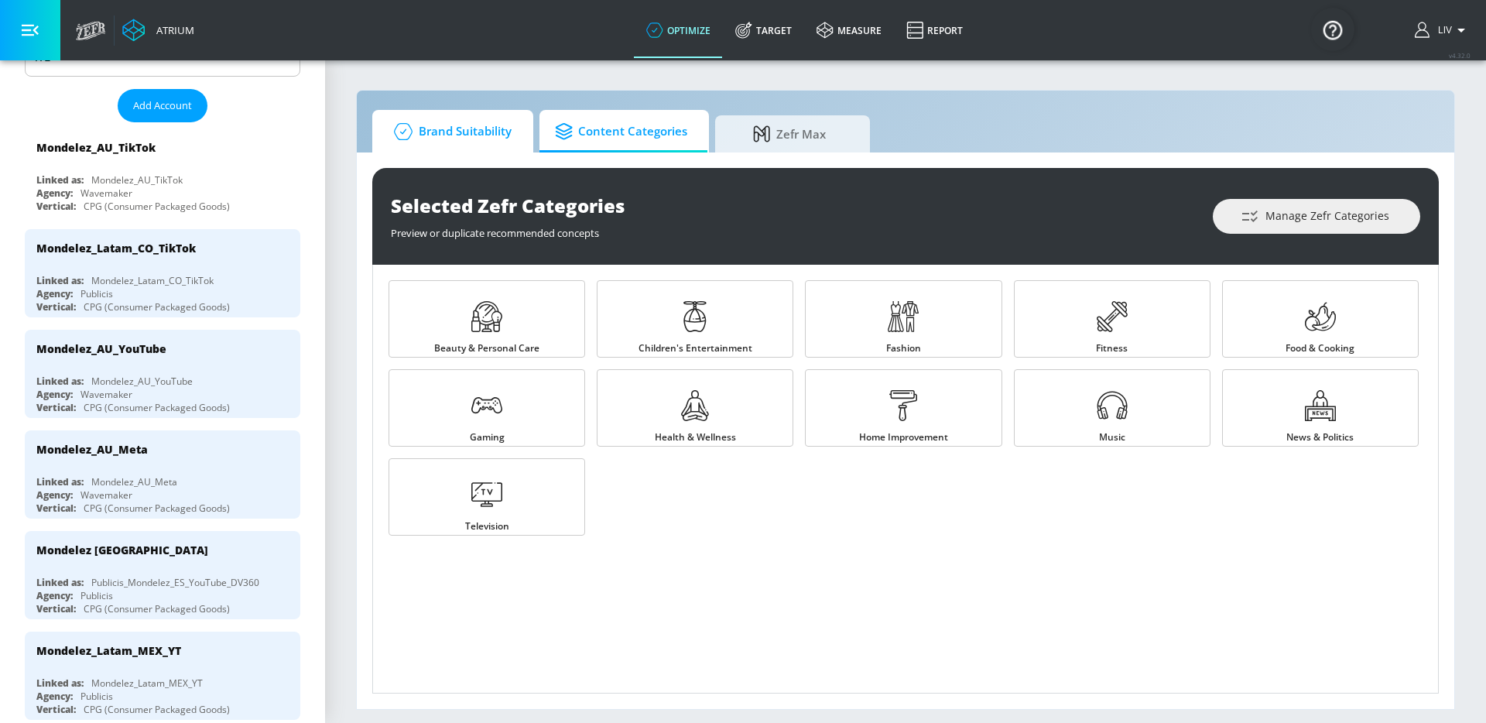
click at [482, 132] on span "Brand Suitability" at bounding box center [450, 131] width 124 height 37
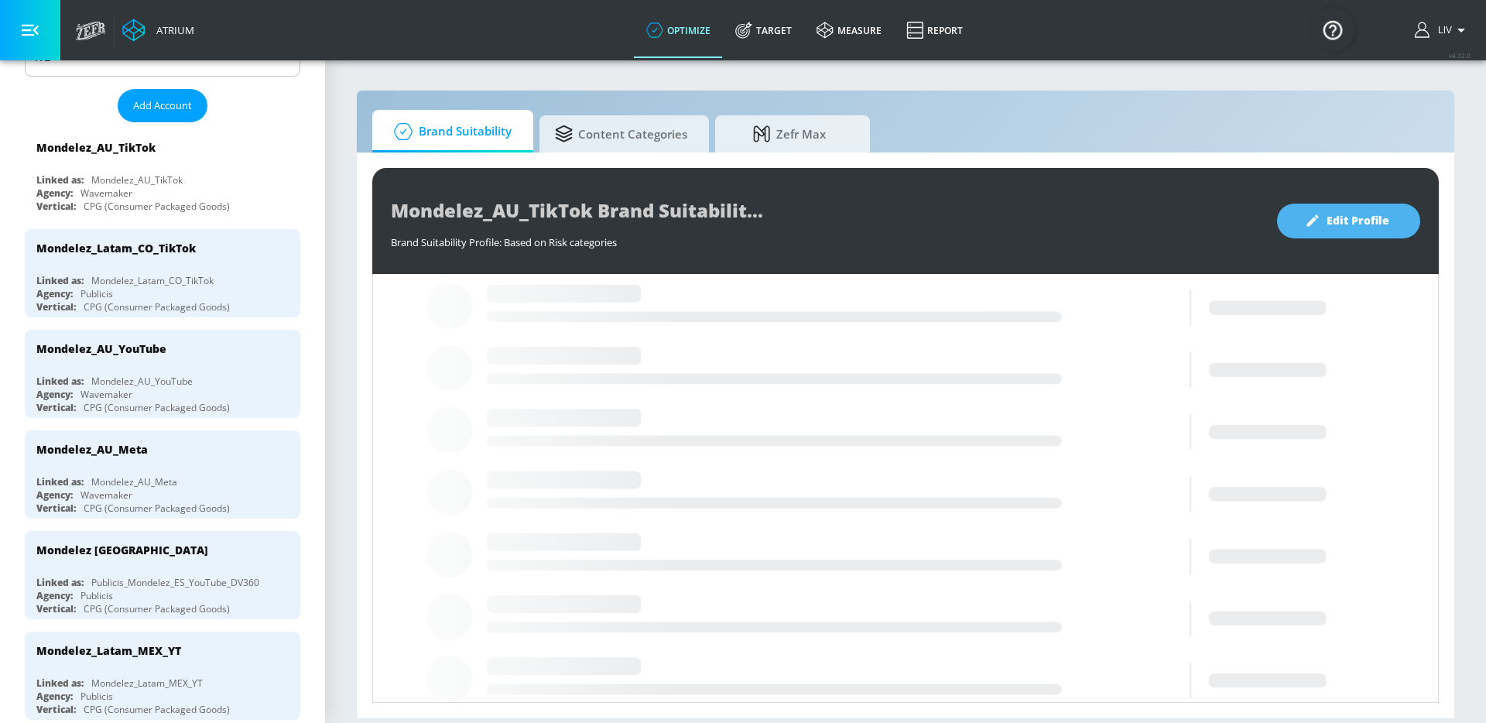
click at [1293, 213] on button "Edit Profile" at bounding box center [1348, 221] width 143 height 35
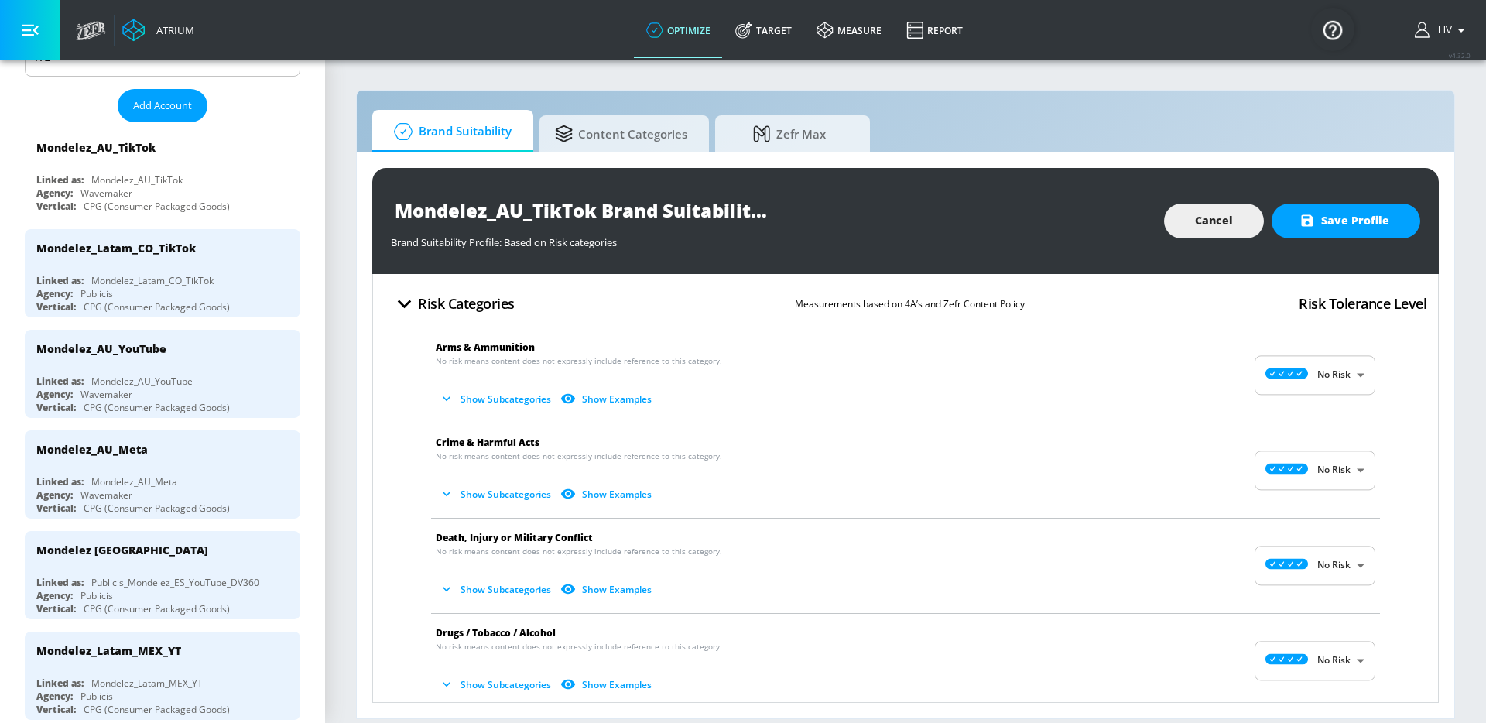
click at [1346, 359] on body "Atrium optimize Target measure Report optimize Target measure Report v 4.32.0 L…" at bounding box center [743, 361] width 1486 height 723
click at [1339, 455] on li "Medium Risk" at bounding box center [1303, 465] width 121 height 26
type input "MEDIUM"
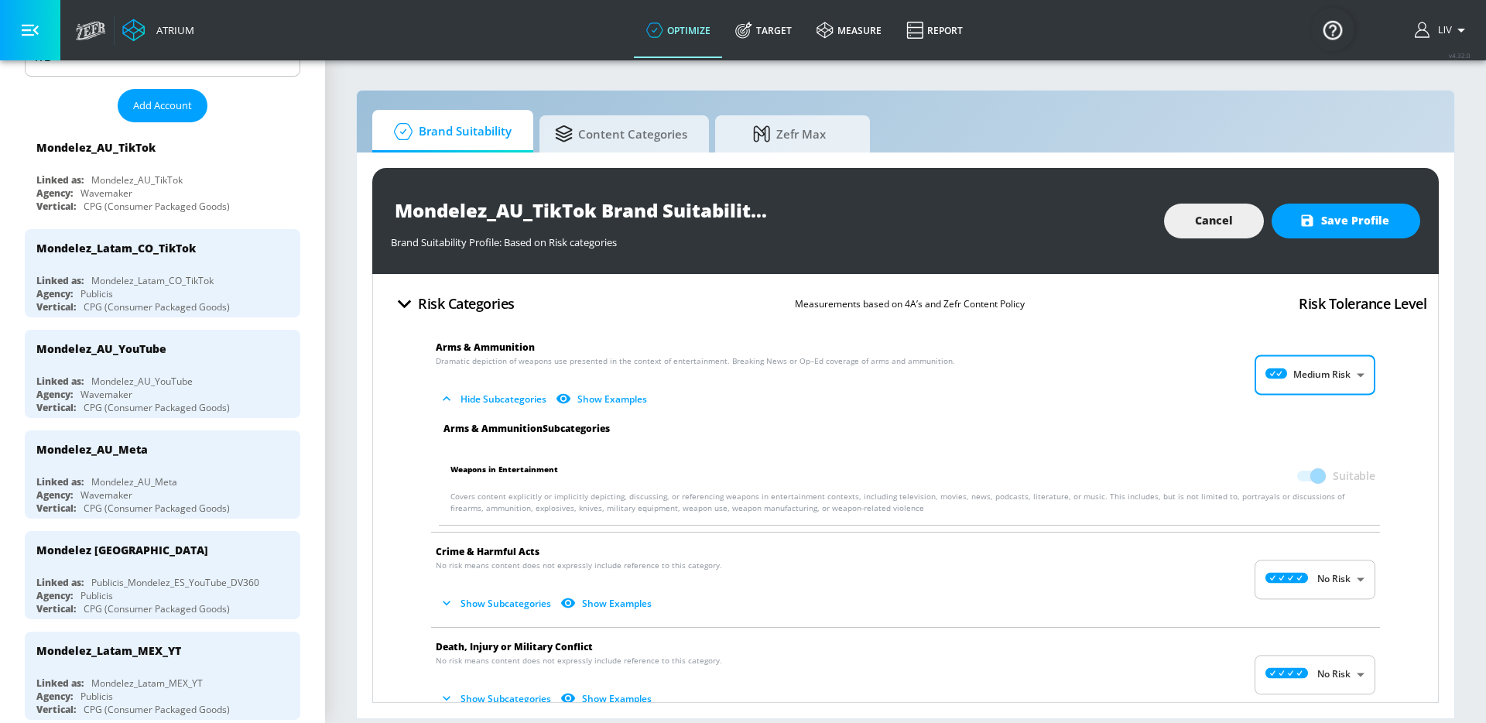
click at [1156, 396] on div "No Risk Low Risk Medium Risk High Risk" at bounding box center [743, 361] width 1486 height 723
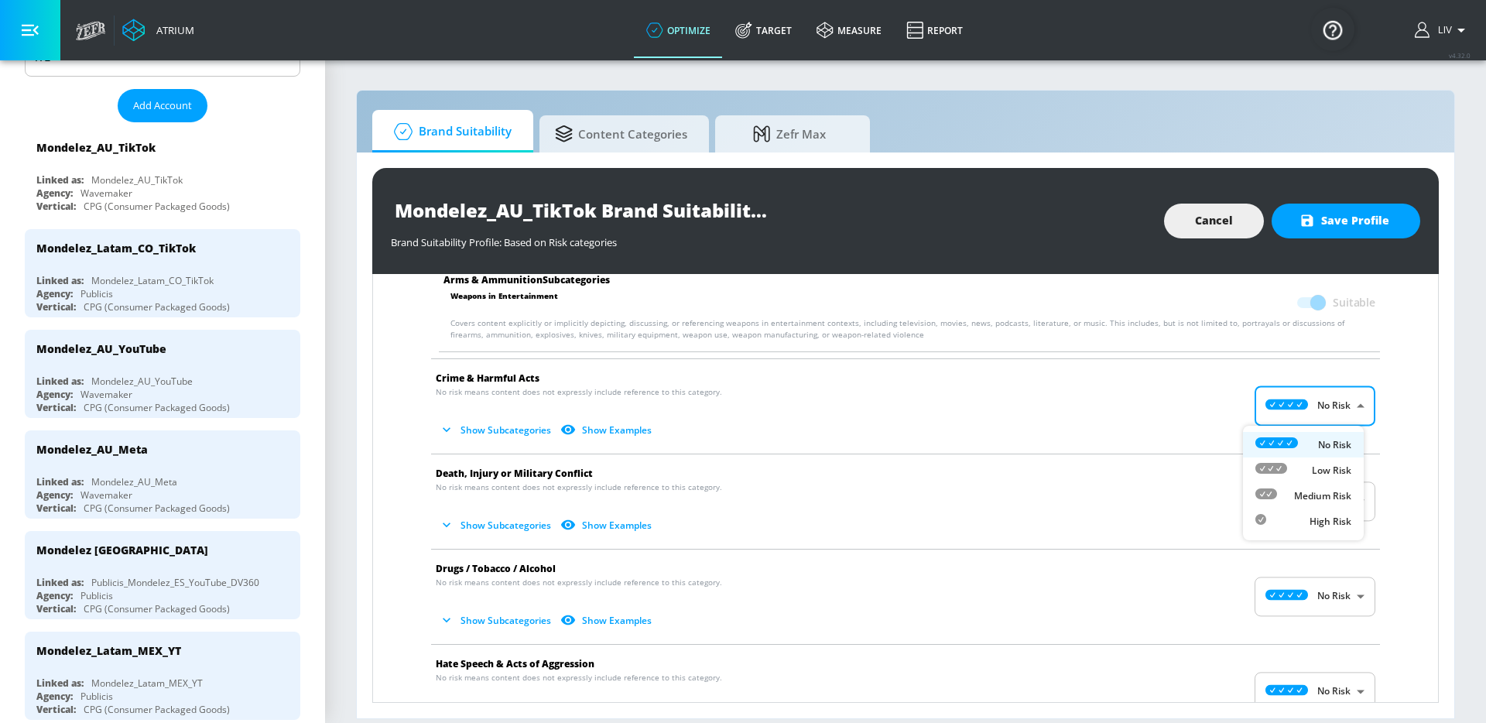
drag, startPoint x: 1291, startPoint y: 396, endPoint x: 1308, endPoint y: 429, distance: 36.4
click at [1291, 396] on body "Atrium optimize Target measure Report optimize Target measure Report v 4.32.0 L…" at bounding box center [743, 361] width 1486 height 723
click at [1322, 507] on li "Medium Risk" at bounding box center [1303, 496] width 121 height 26
type input "MEDIUM"
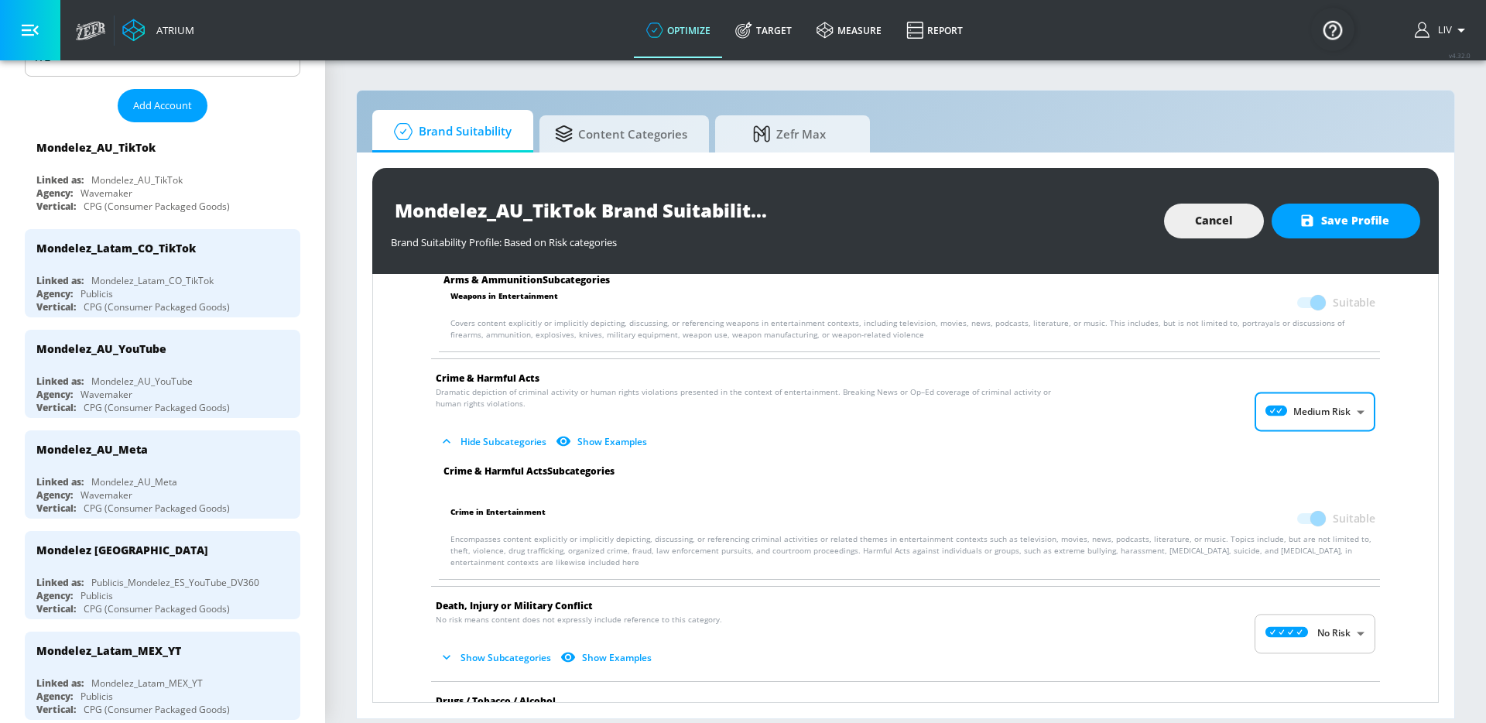
click at [1184, 449] on span "Hide Subcategories Show Examples" at bounding box center [893, 442] width 915 height 26
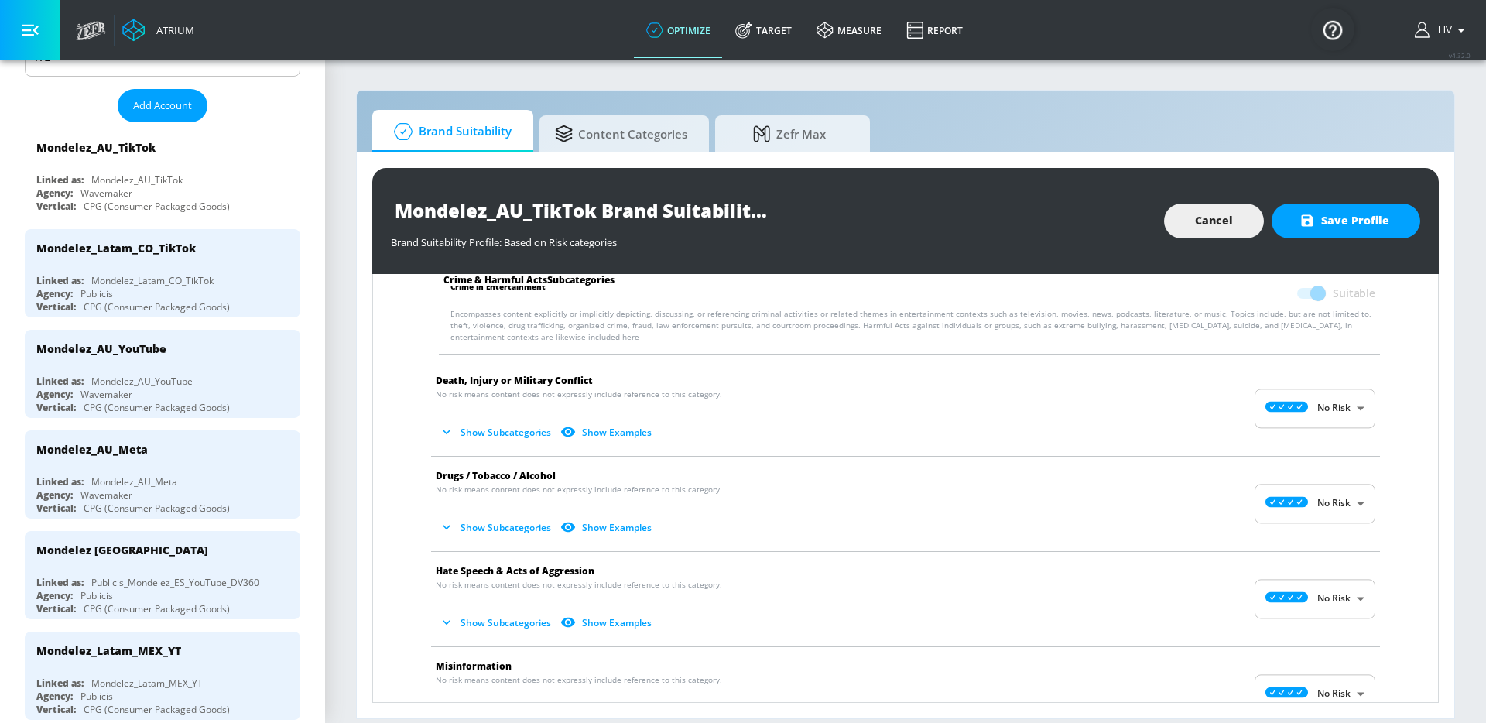
scroll to position [419, 0]
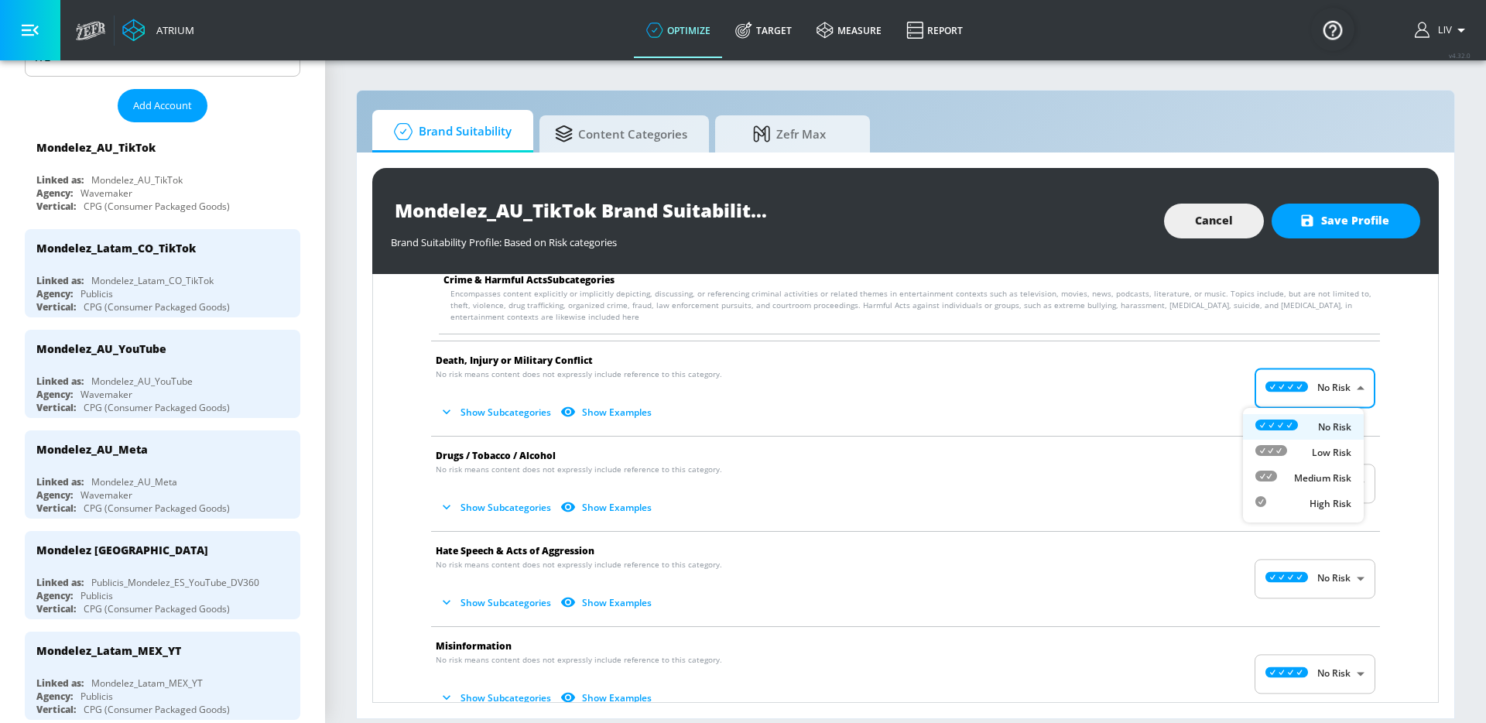
click at [1282, 391] on body "Atrium optimize Target measure Report optimize Target measure Report v 4.32.0 L…" at bounding box center [743, 361] width 1486 height 723
click at [1291, 479] on div "Medium Risk" at bounding box center [1304, 478] width 96 height 16
type input "MEDIUM"
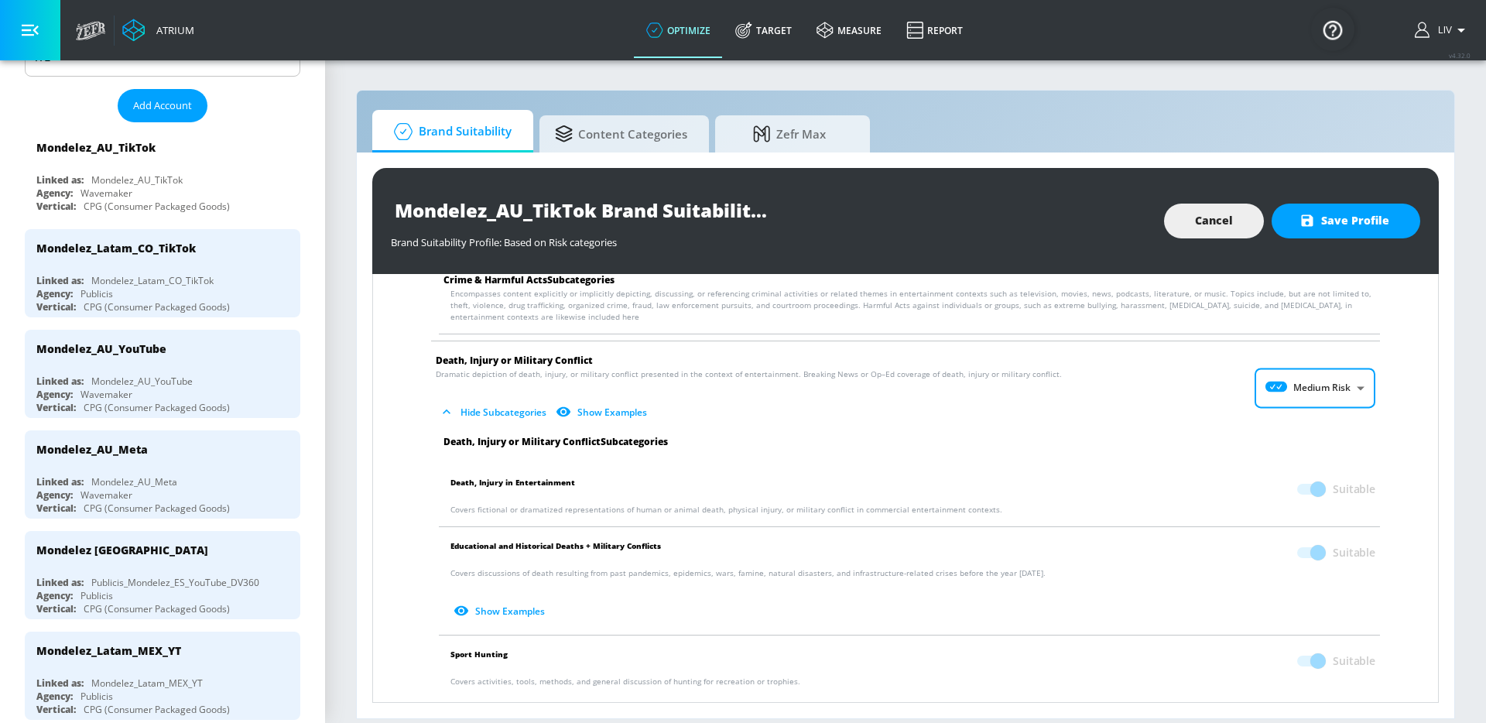
click at [1126, 440] on div "No Risk Low Risk Medium Risk High Risk" at bounding box center [743, 361] width 1486 height 723
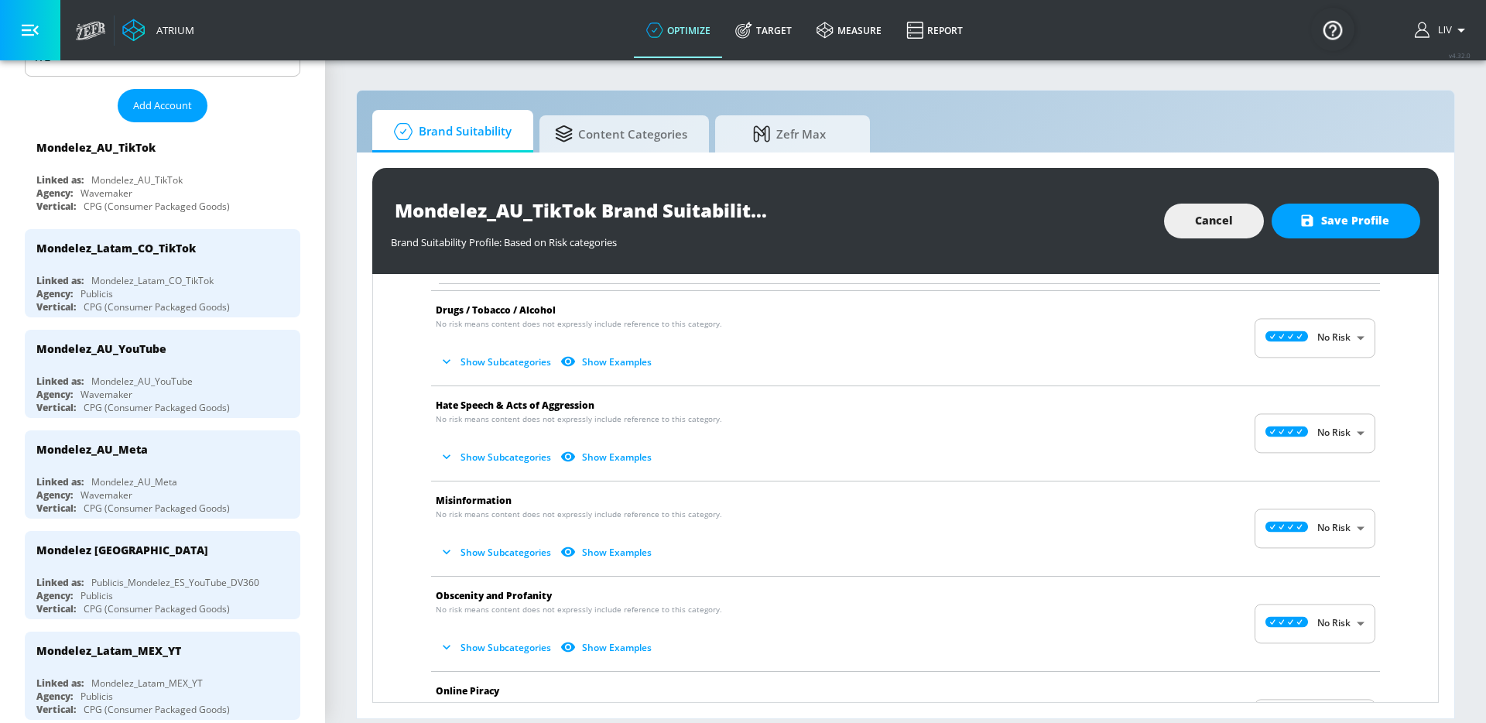
scroll to position [976, 0]
click at [1295, 322] on body "Atrium optimize Target measure Report optimize Target measure Report v 4.32.0 L…" at bounding box center [743, 361] width 1486 height 723
click at [1300, 414] on li "Medium Risk" at bounding box center [1303, 427] width 121 height 26
type input "MEDIUM"
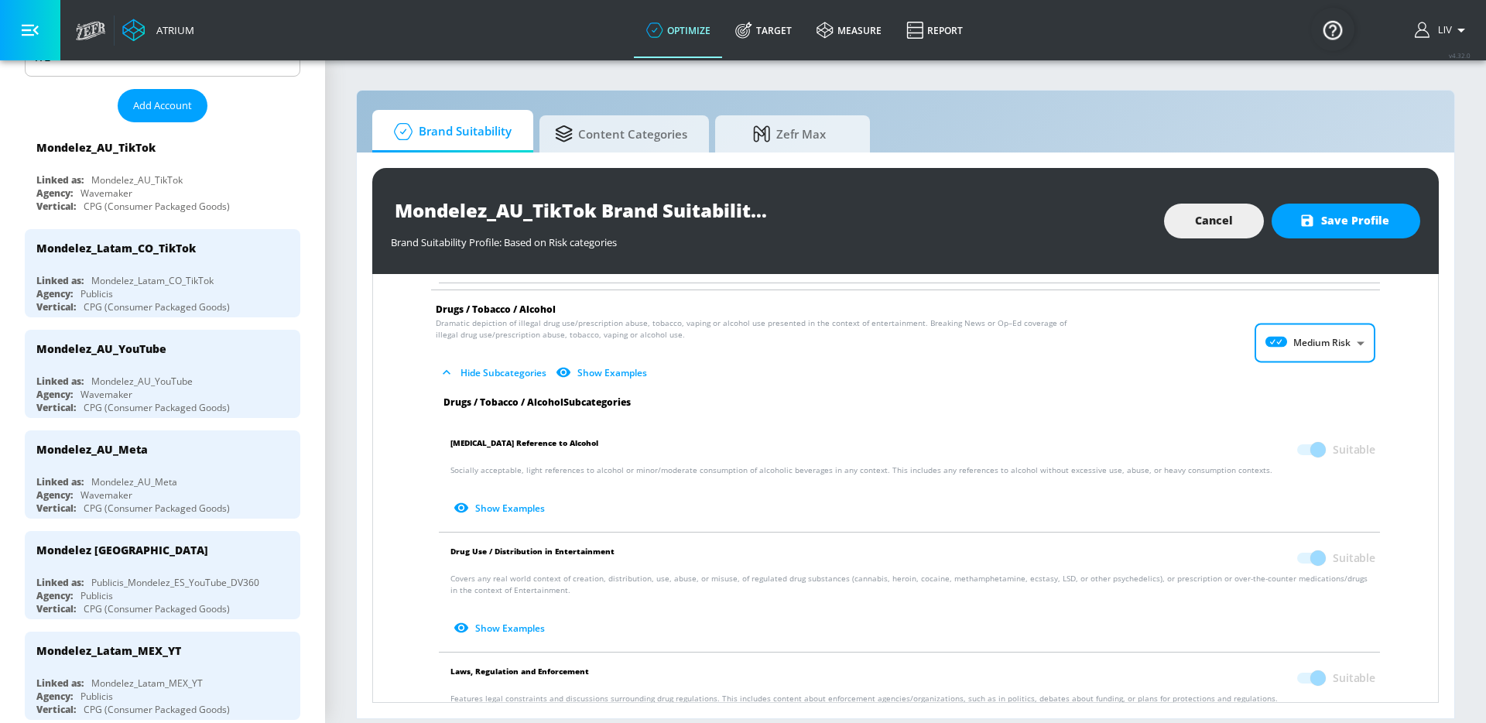
click at [1187, 396] on div "Drugs / Tobacco / Alcohol Subcategories" at bounding box center [909, 402] width 957 height 12
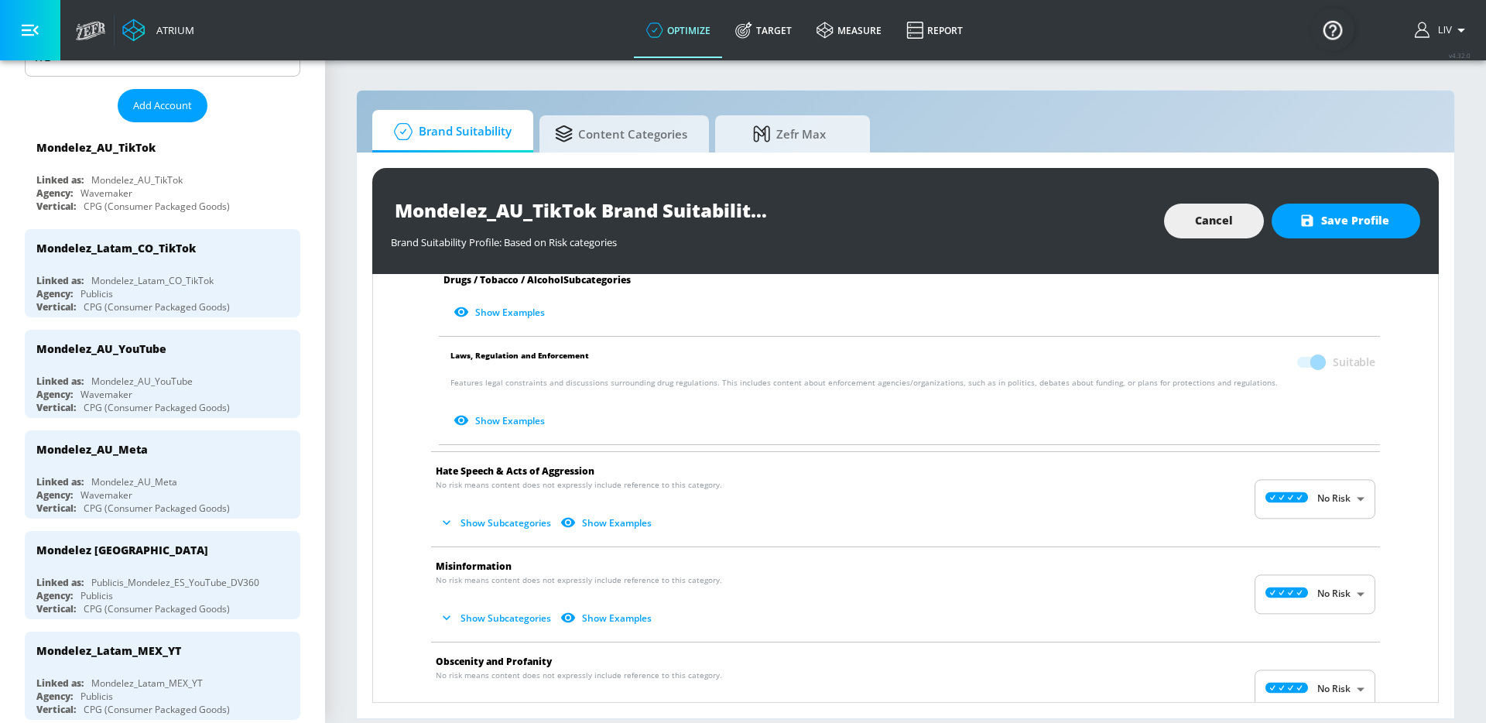
scroll to position [1479, 0]
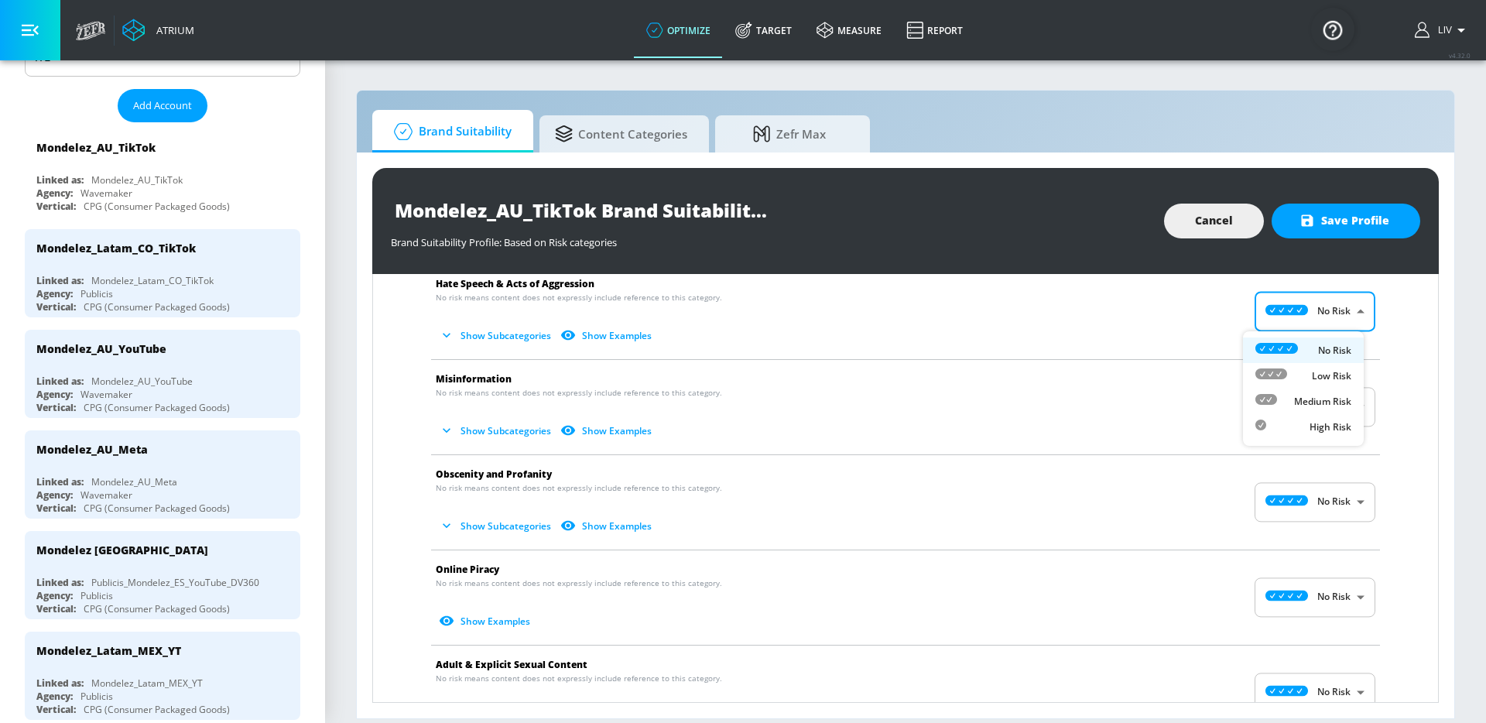
click at [1306, 319] on body "Atrium optimize Target measure Report optimize Target measure Report v 4.32.0 L…" at bounding box center [743, 361] width 1486 height 723
click at [1305, 402] on p "Medium Risk" at bounding box center [1322, 402] width 57 height 14
type input "MEDIUM"
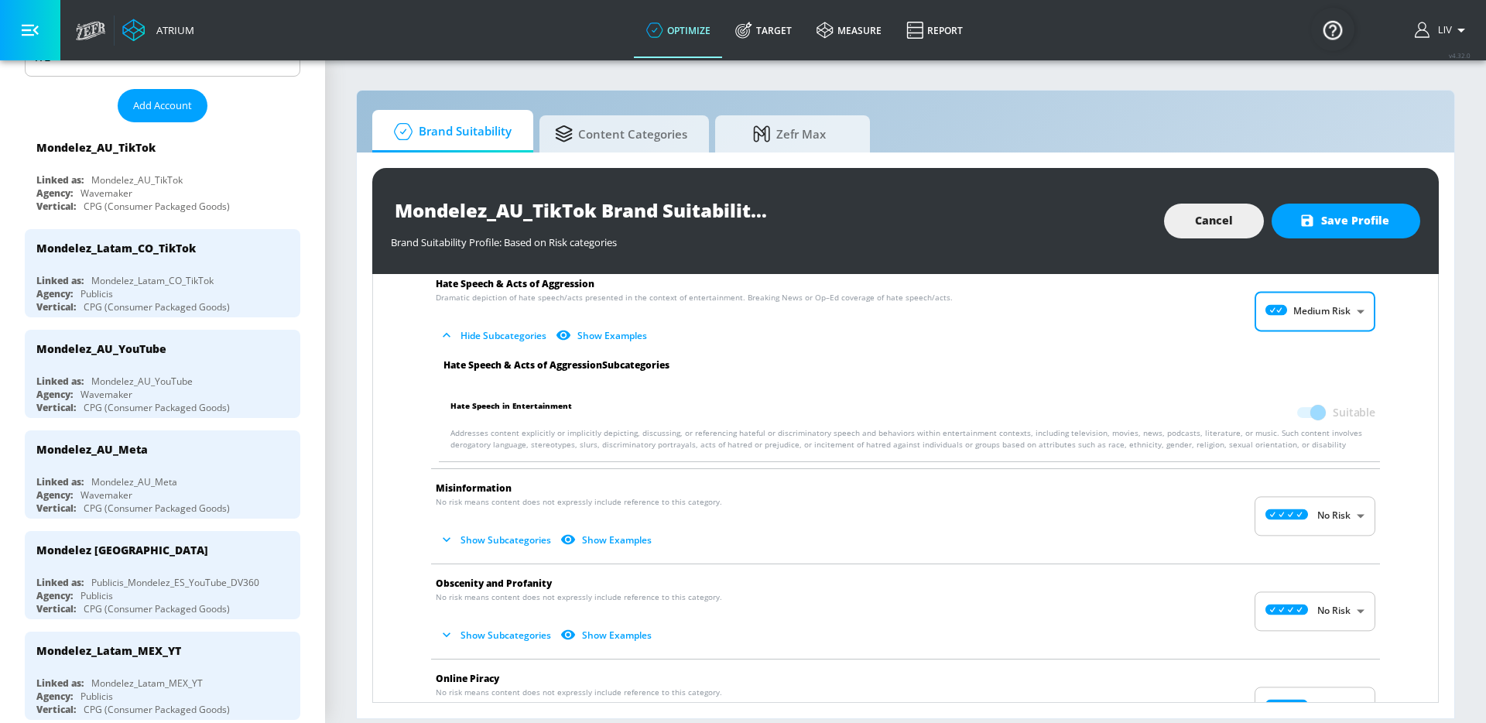
click at [1173, 381] on div "No Risk Low Risk Medium Risk High Risk" at bounding box center [743, 361] width 1486 height 723
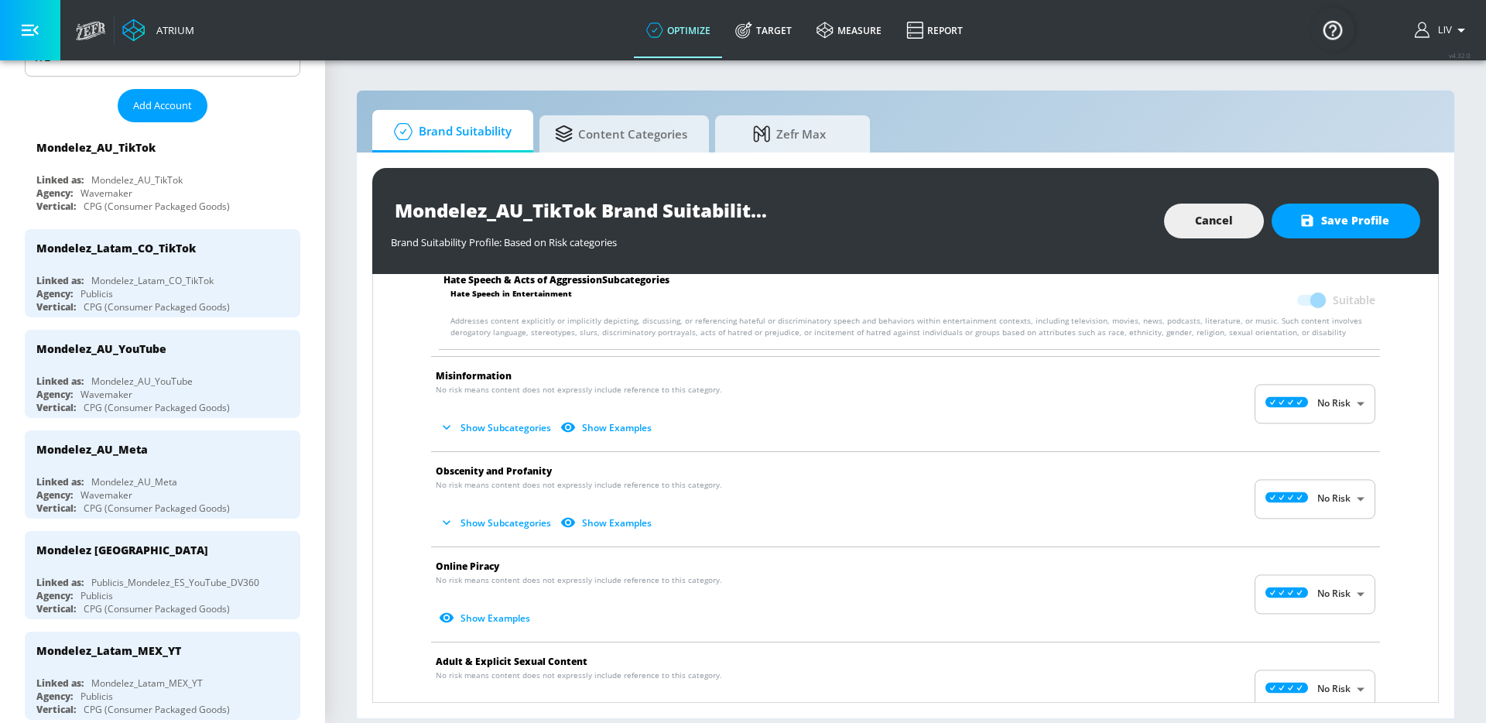
scroll to position [1595, 0]
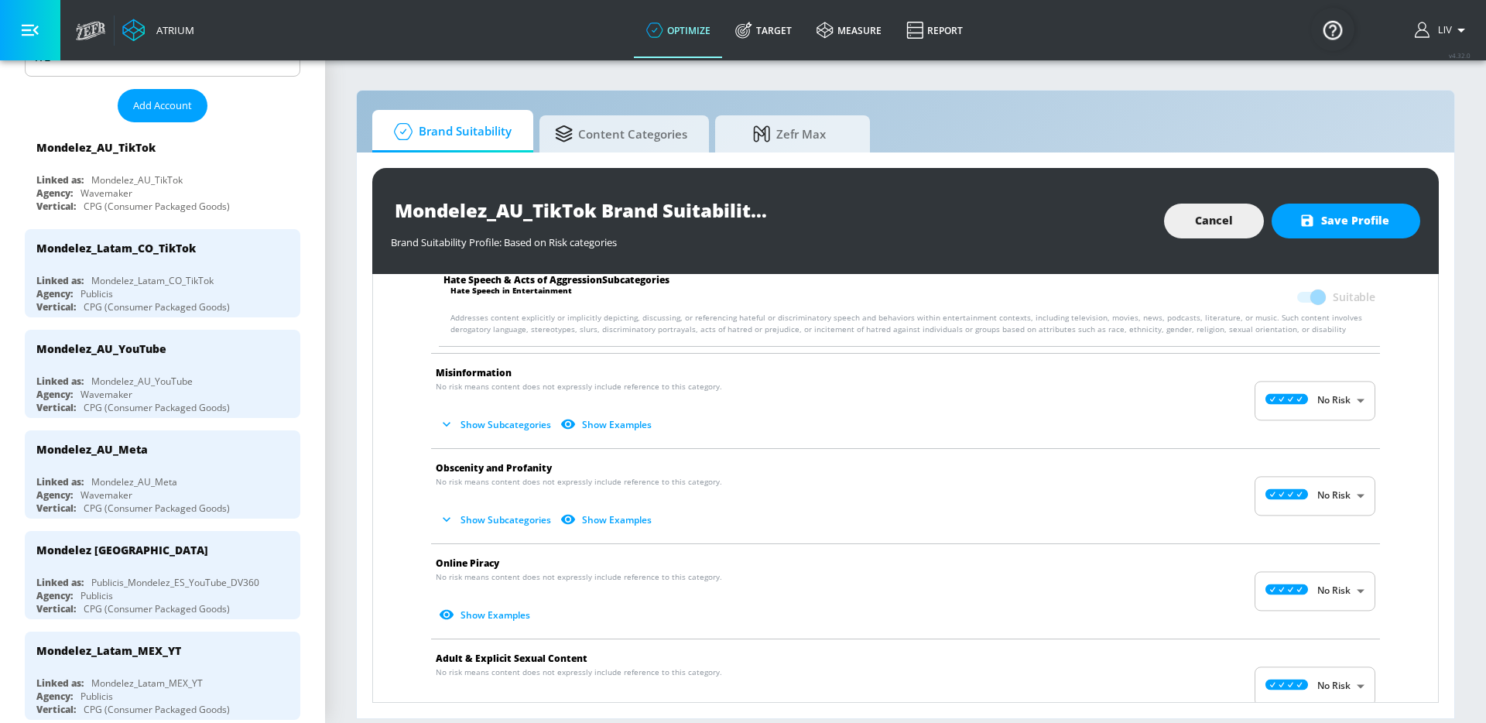
click at [1294, 388] on body "Atrium optimize Target measure Report optimize Target measure Report v 4.32.0 L…" at bounding box center [743, 361] width 1486 height 723
click at [1305, 484] on p "Medium Risk" at bounding box center [1322, 491] width 57 height 14
type input "MEDIUM"
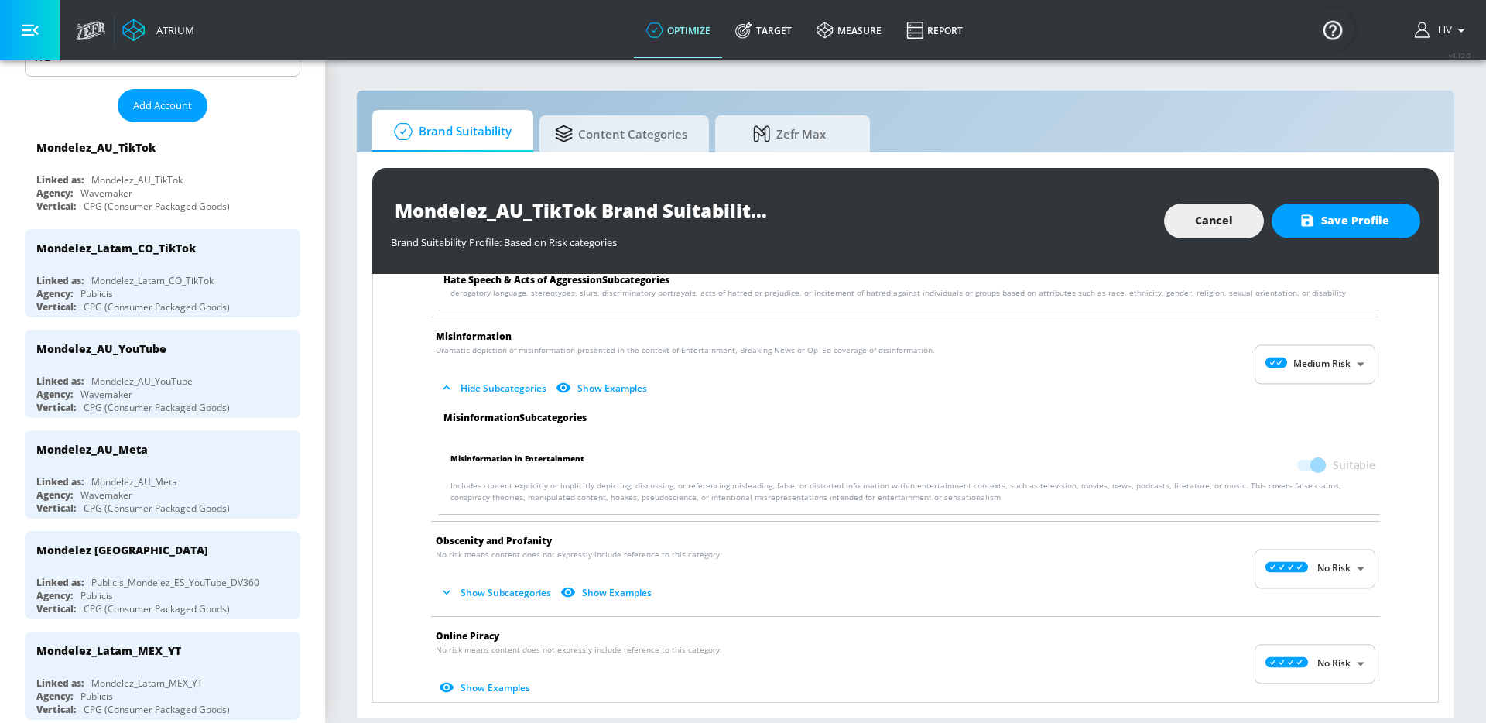
scroll to position [1739, 0]
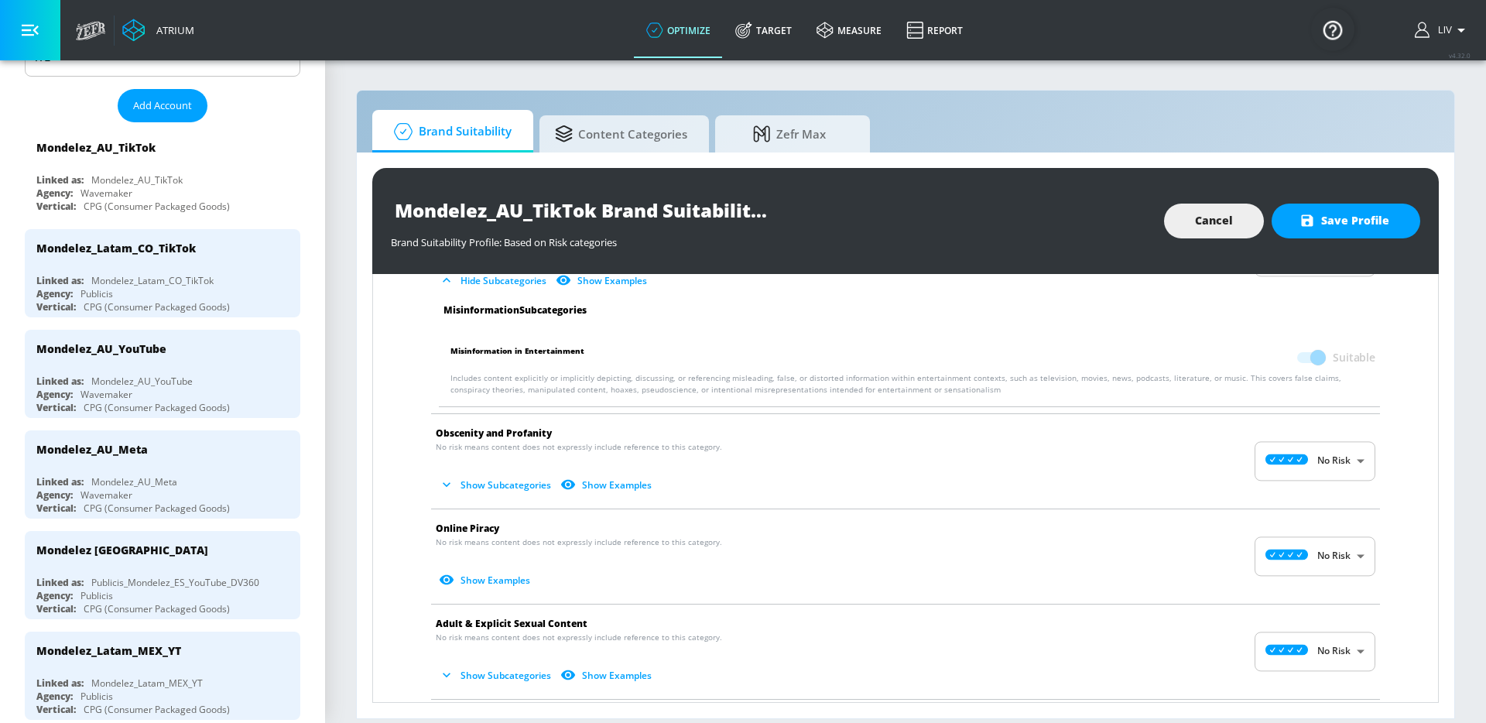
click at [1318, 456] on body "Atrium optimize Target measure Report optimize Target measure Report v 4.32.0 L…" at bounding box center [743, 361] width 1486 height 723
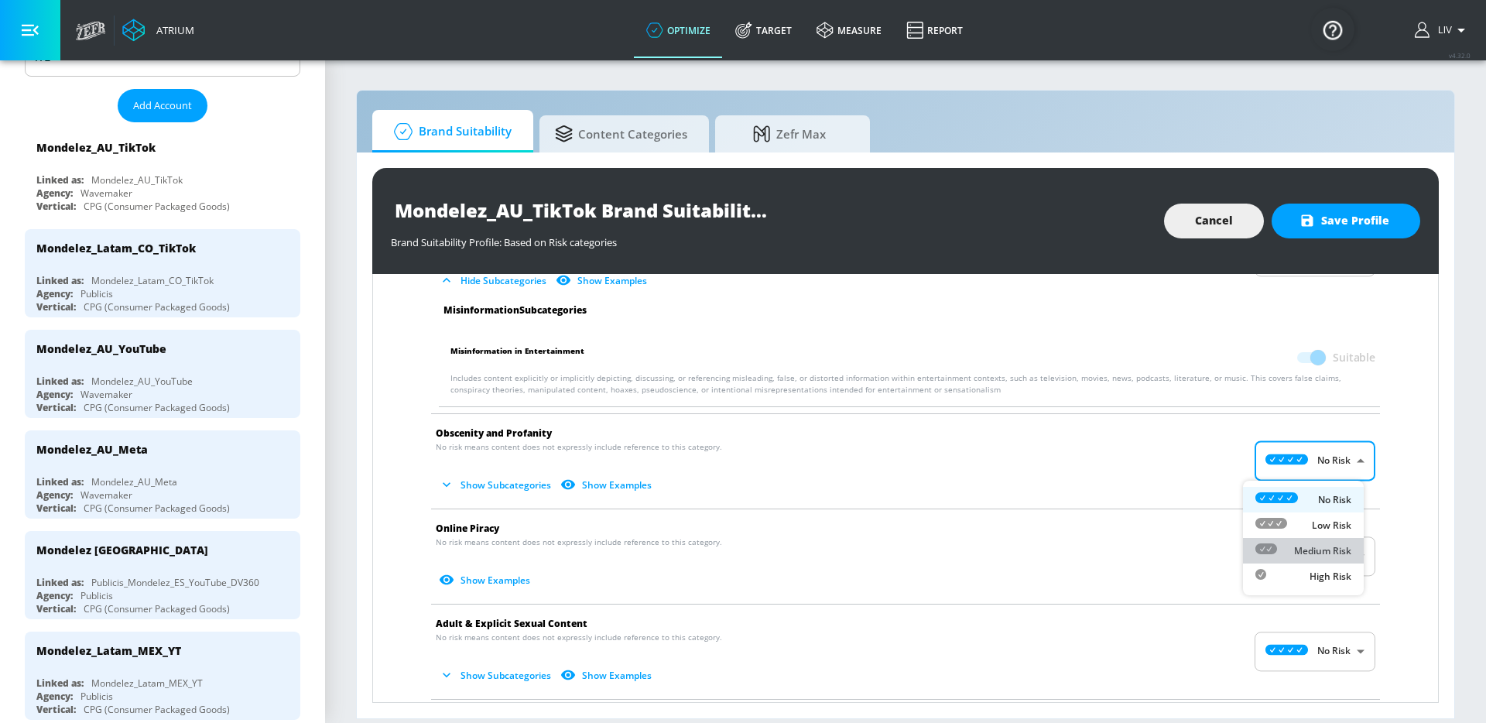
click at [1319, 543] on div "Medium Risk" at bounding box center [1304, 551] width 96 height 16
type input "MEDIUM"
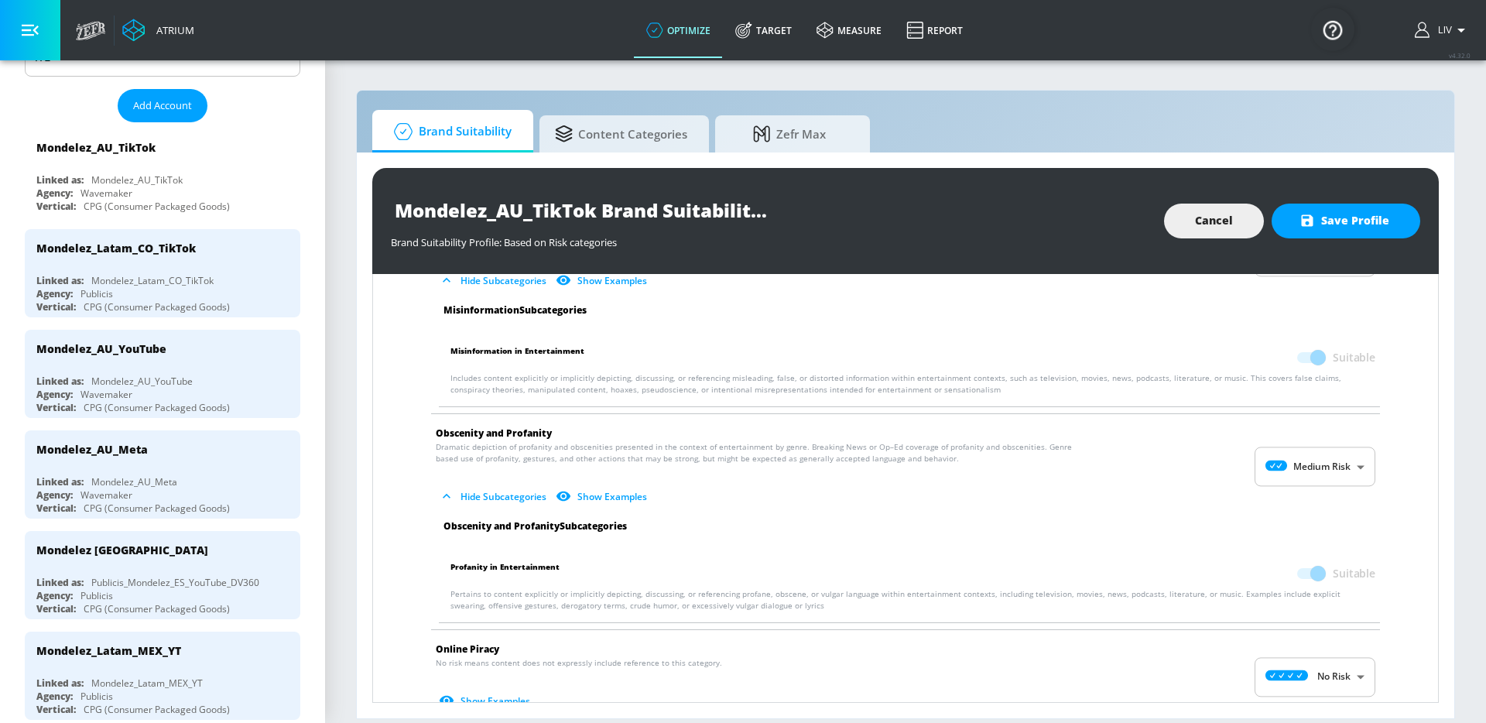
click at [1192, 505] on div "No Risk Low Risk Medium Risk High Risk" at bounding box center [743, 361] width 1486 height 723
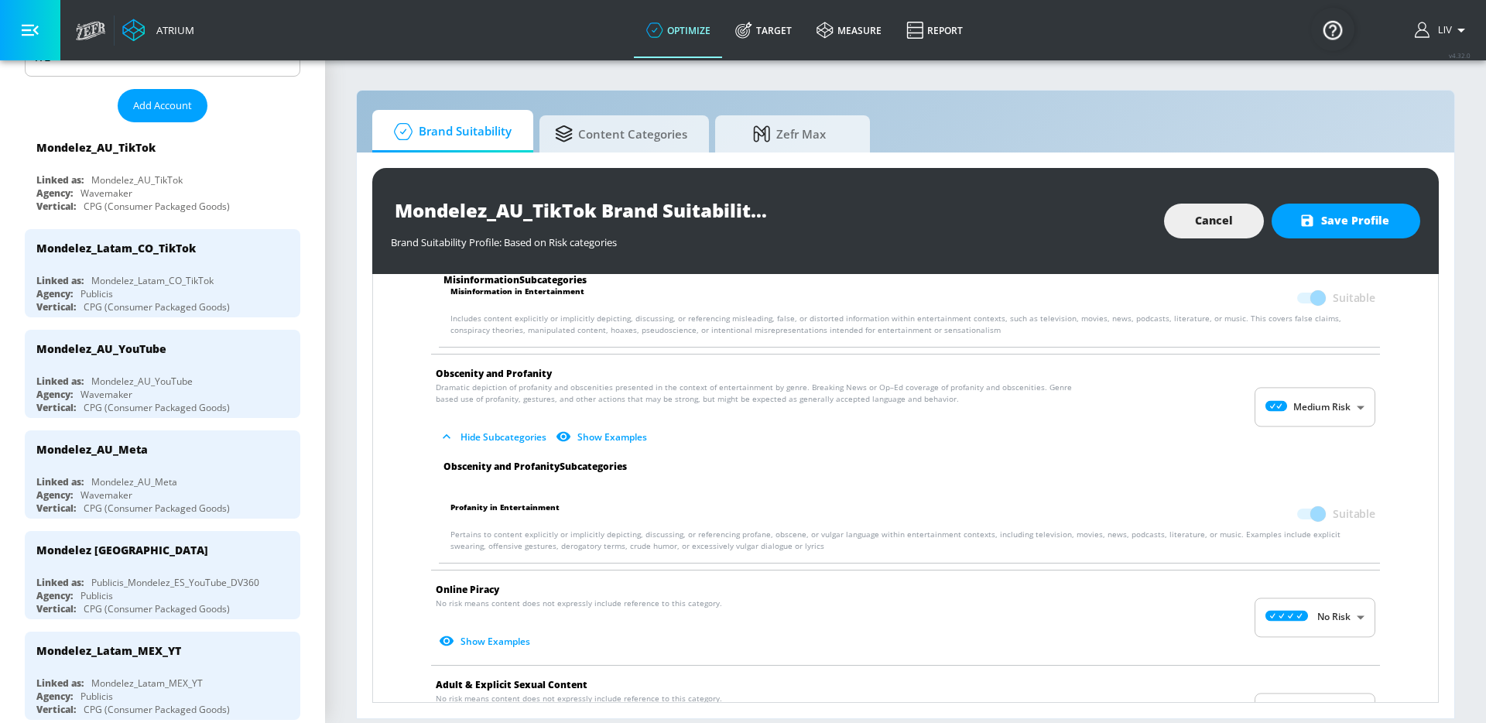
scroll to position [1901, 0]
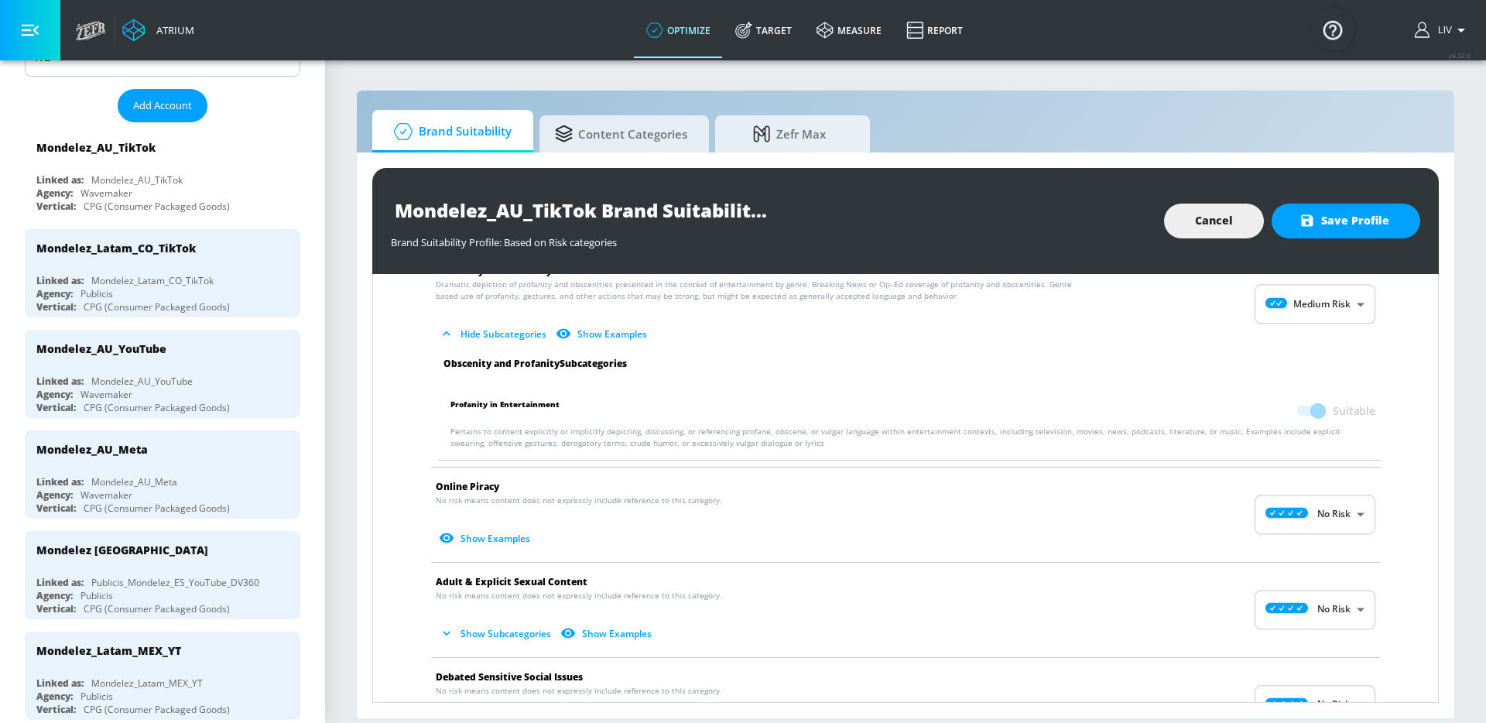
click at [1300, 509] on body "Atrium optimize Target measure Report optimize Target measure Report v 4.32.0 L…" at bounding box center [743, 361] width 1486 height 723
click at [1304, 604] on p "Medium Risk" at bounding box center [1322, 605] width 57 height 14
type input "MEDIUM"
click at [1197, 545] on div "No Risk Low Risk Medium Risk High Risk" at bounding box center [743, 361] width 1486 height 723
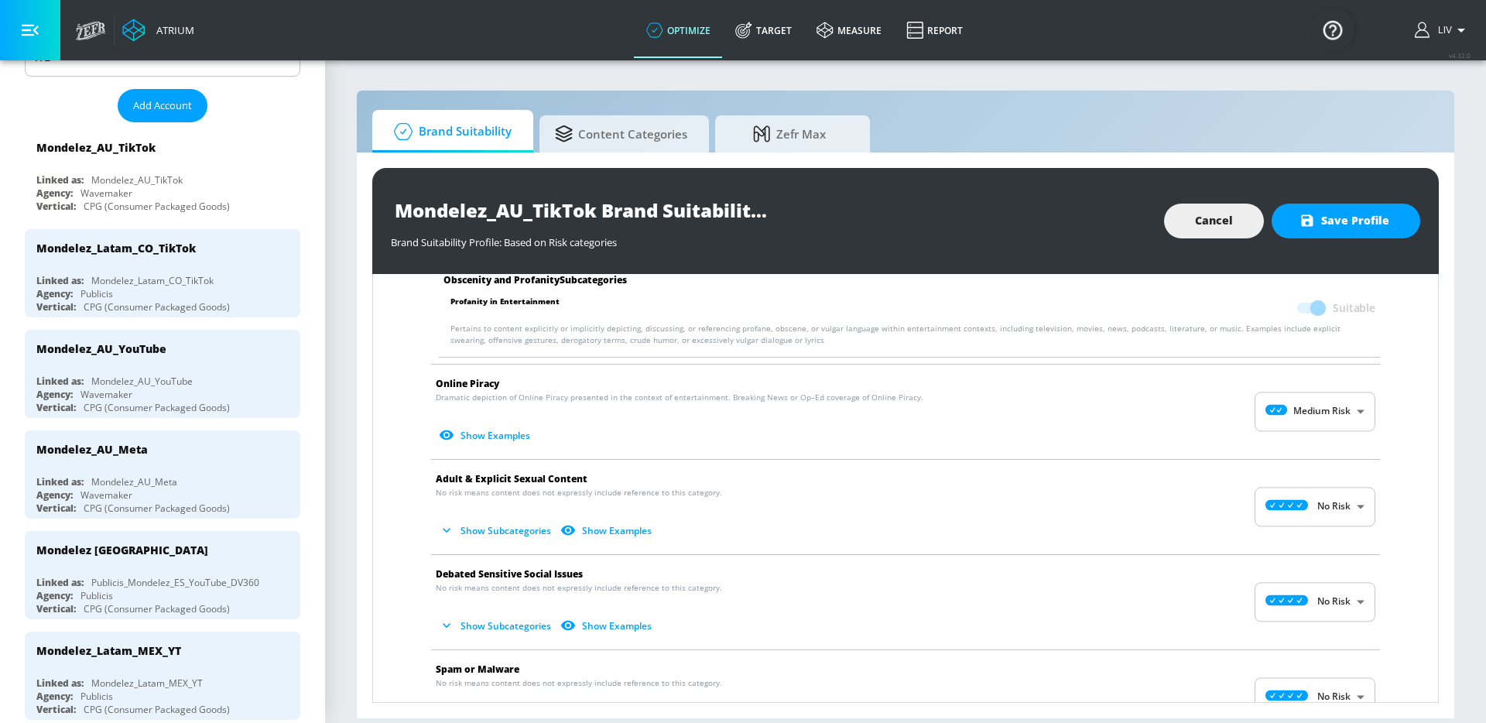
scroll to position [2095, 0]
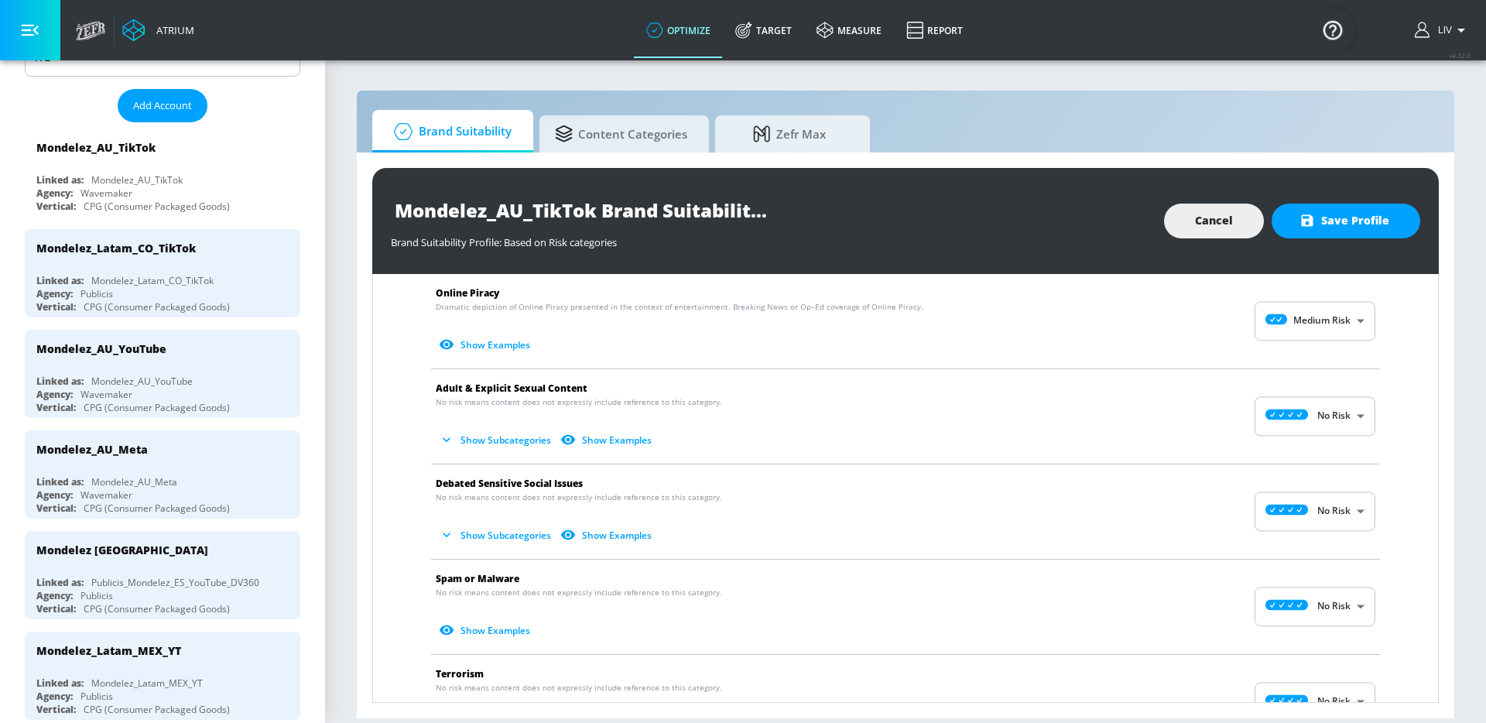
click at [1298, 431] on body "Atrium optimize Target measure Report optimize Target measure Report v 4.32.0 L…" at bounding box center [743, 361] width 1486 height 723
click at [1308, 498] on div "Medium Risk" at bounding box center [1304, 506] width 96 height 16
type input "MEDIUM"
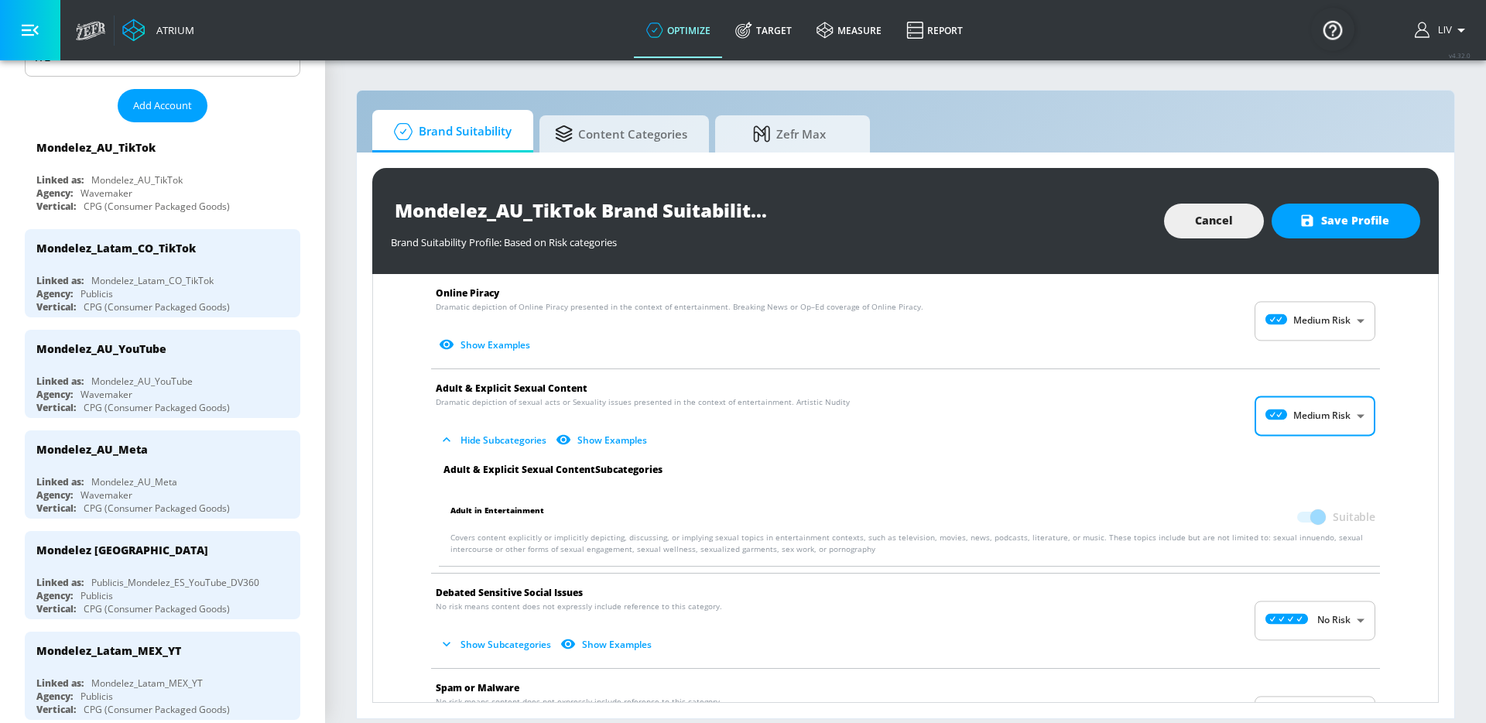
click at [1191, 457] on div "No Risk Low Risk Medium Risk High Risk" at bounding box center [743, 361] width 1486 height 723
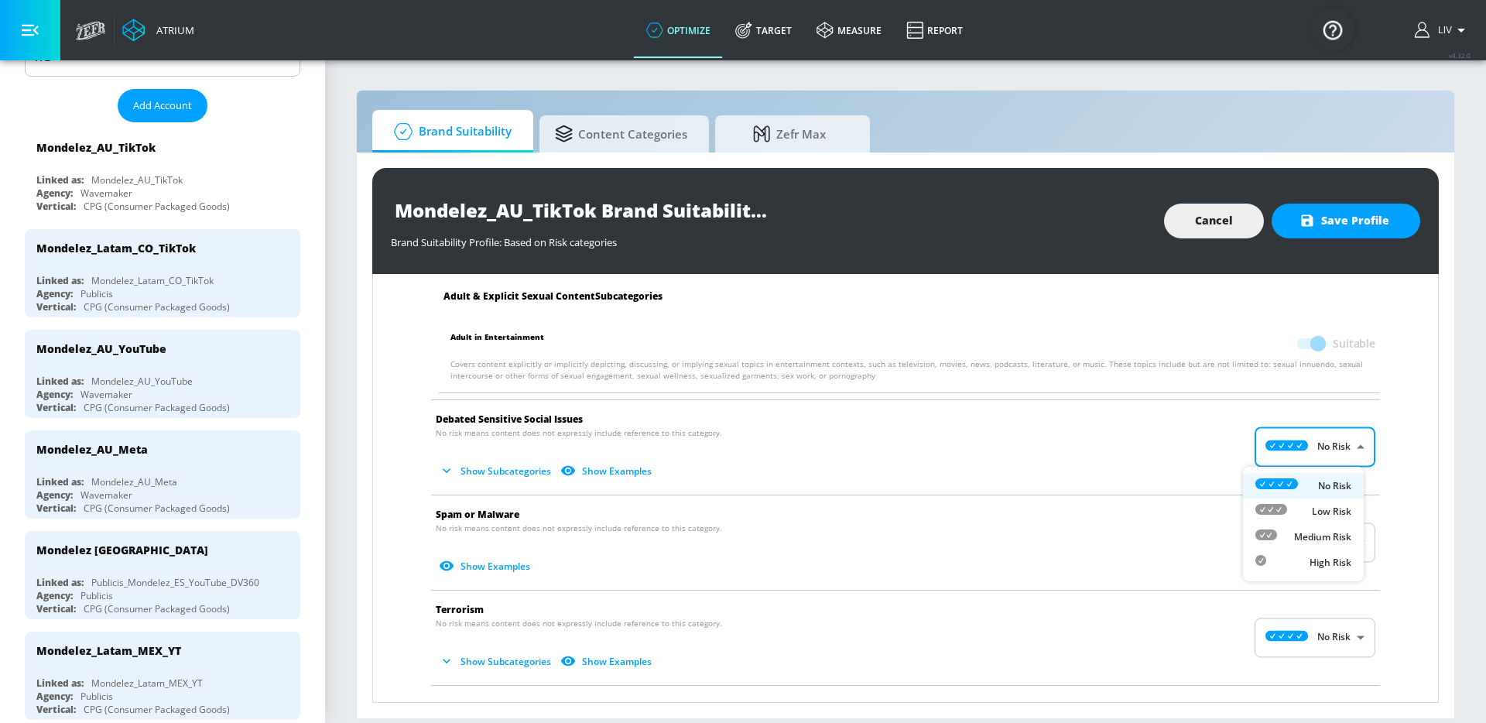
click at [1290, 447] on body "Atrium optimize Target measure Report optimize Target measure Report v 4.32.0 L…" at bounding box center [743, 361] width 1486 height 723
click at [1304, 539] on p "Medium Risk" at bounding box center [1322, 537] width 57 height 14
type input "MEDIUM"
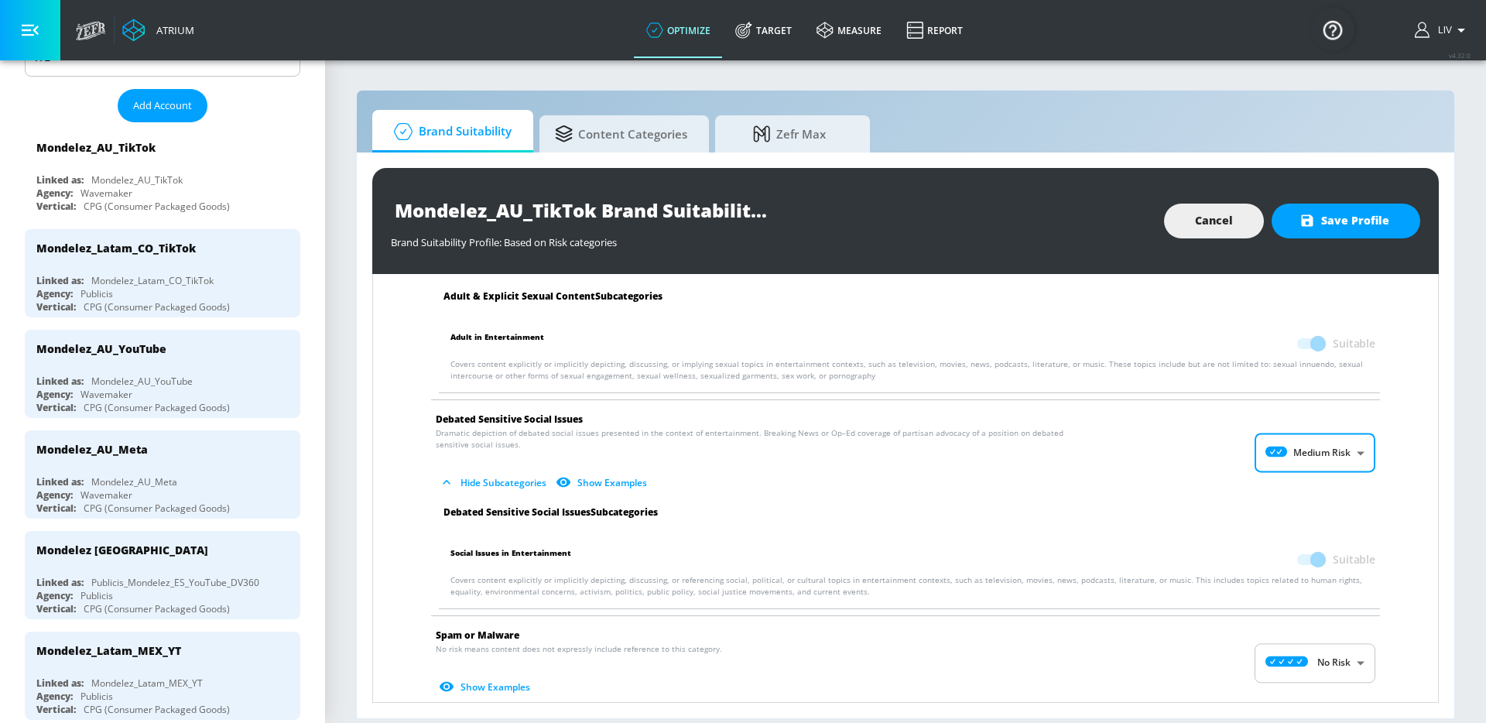
click at [1178, 487] on div "No Risk Low Risk Medium Risk High Risk" at bounding box center [743, 361] width 1486 height 723
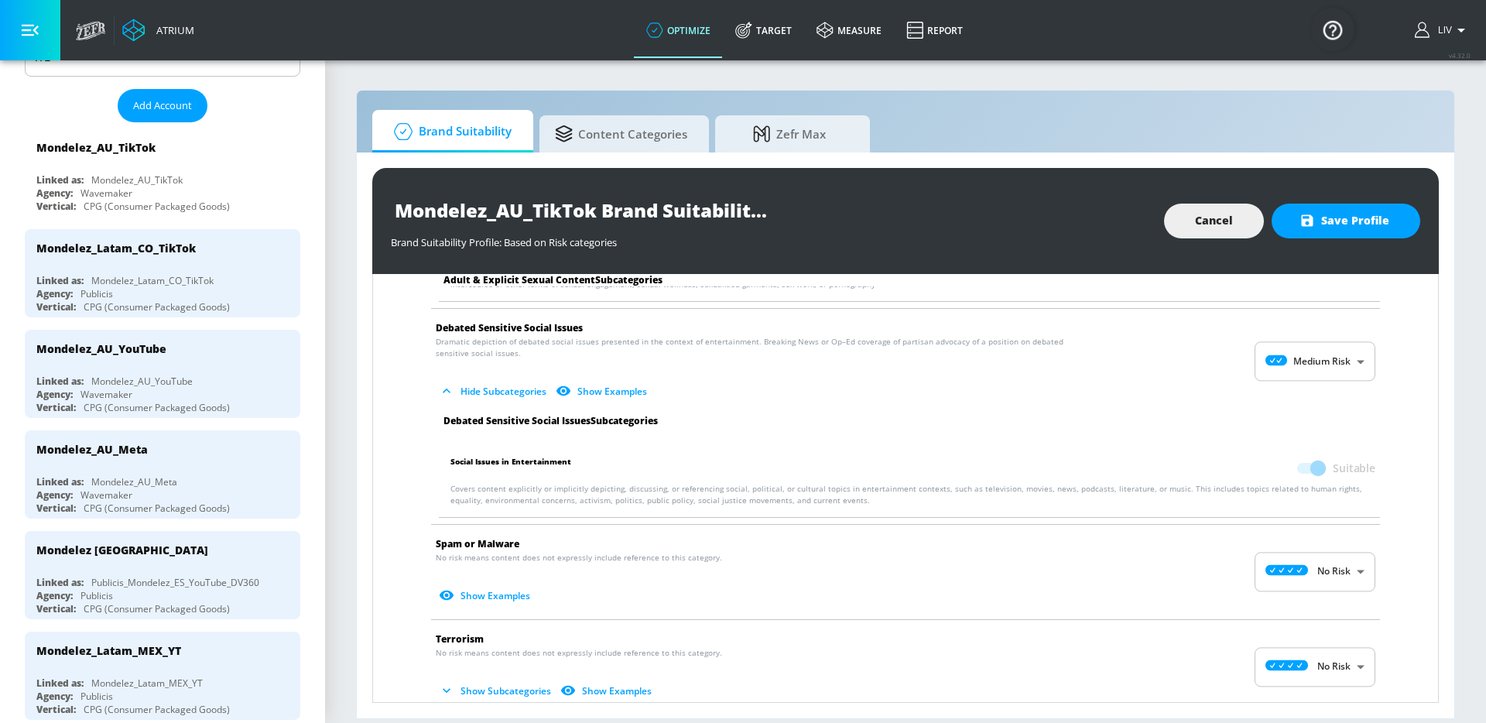
scroll to position [2435, 0]
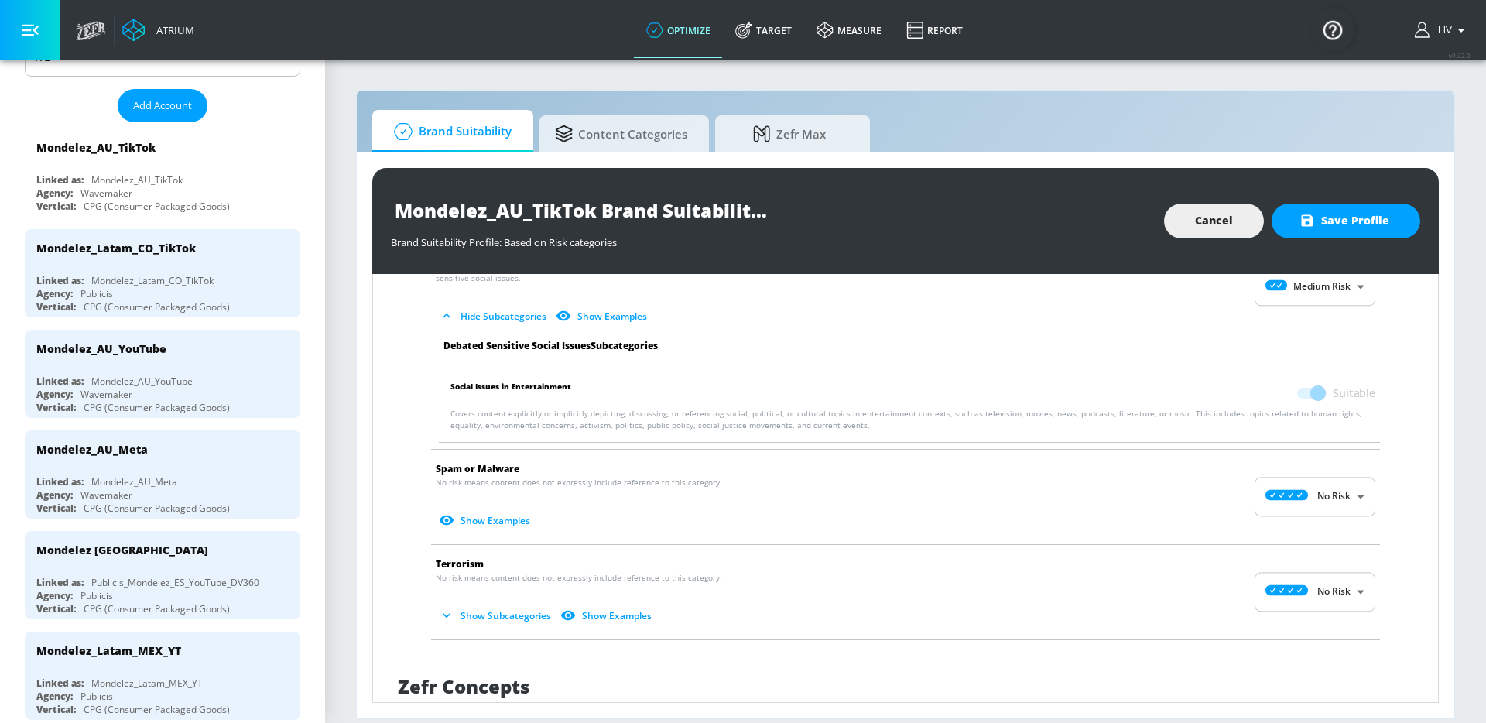
click at [1296, 475] on span "Spam or Malware" at bounding box center [893, 469] width 915 height 16
click at [1314, 500] on body "Atrium optimize Target measure Report optimize Target measure Report v 4.32.0 L…" at bounding box center [743, 361] width 1486 height 723
drag, startPoint x: 1311, startPoint y: 587, endPoint x: 1302, endPoint y: 581, distance: 10.8
click at [1311, 587] on p "Medium Risk" at bounding box center [1322, 587] width 57 height 14
type input "MEDIUM"
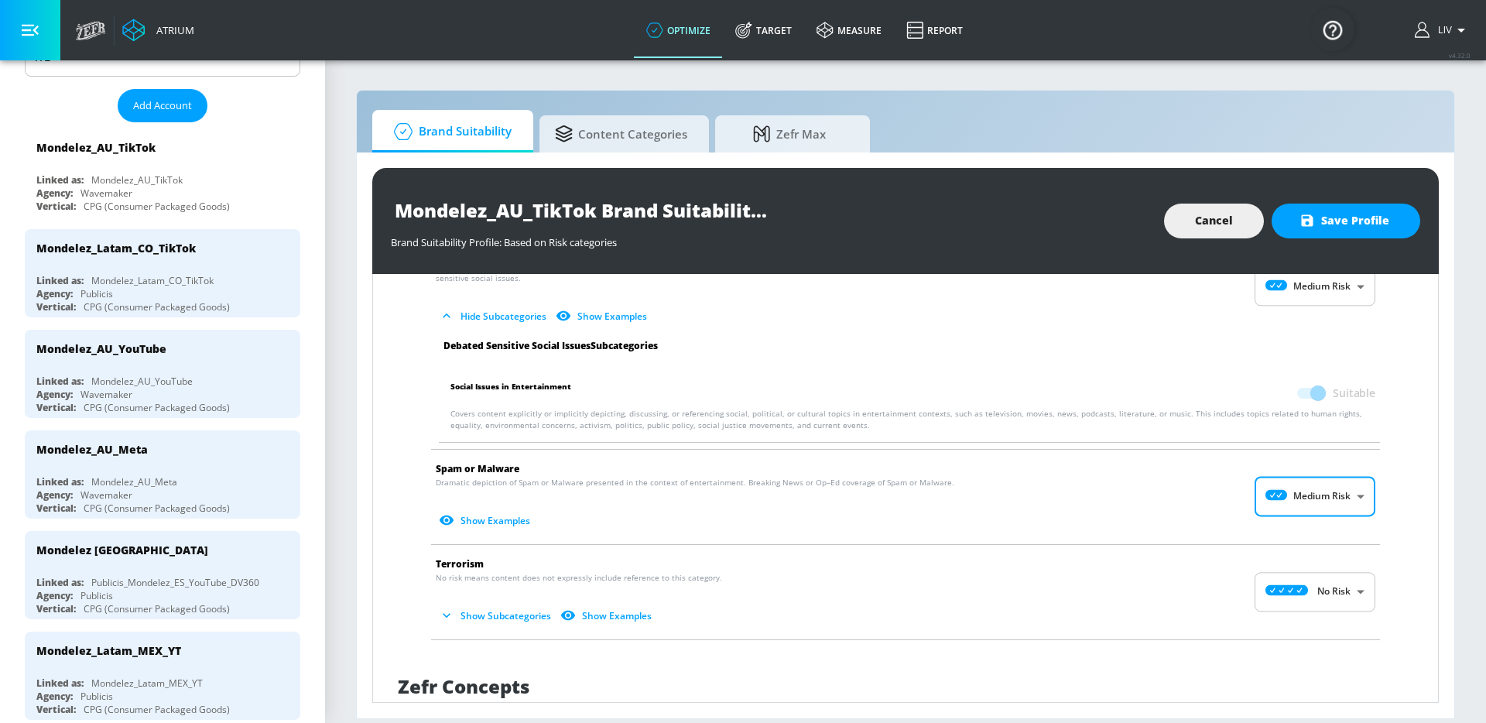
click at [1174, 526] on div "No Risk Low Risk Medium Risk High Risk" at bounding box center [743, 361] width 1486 height 723
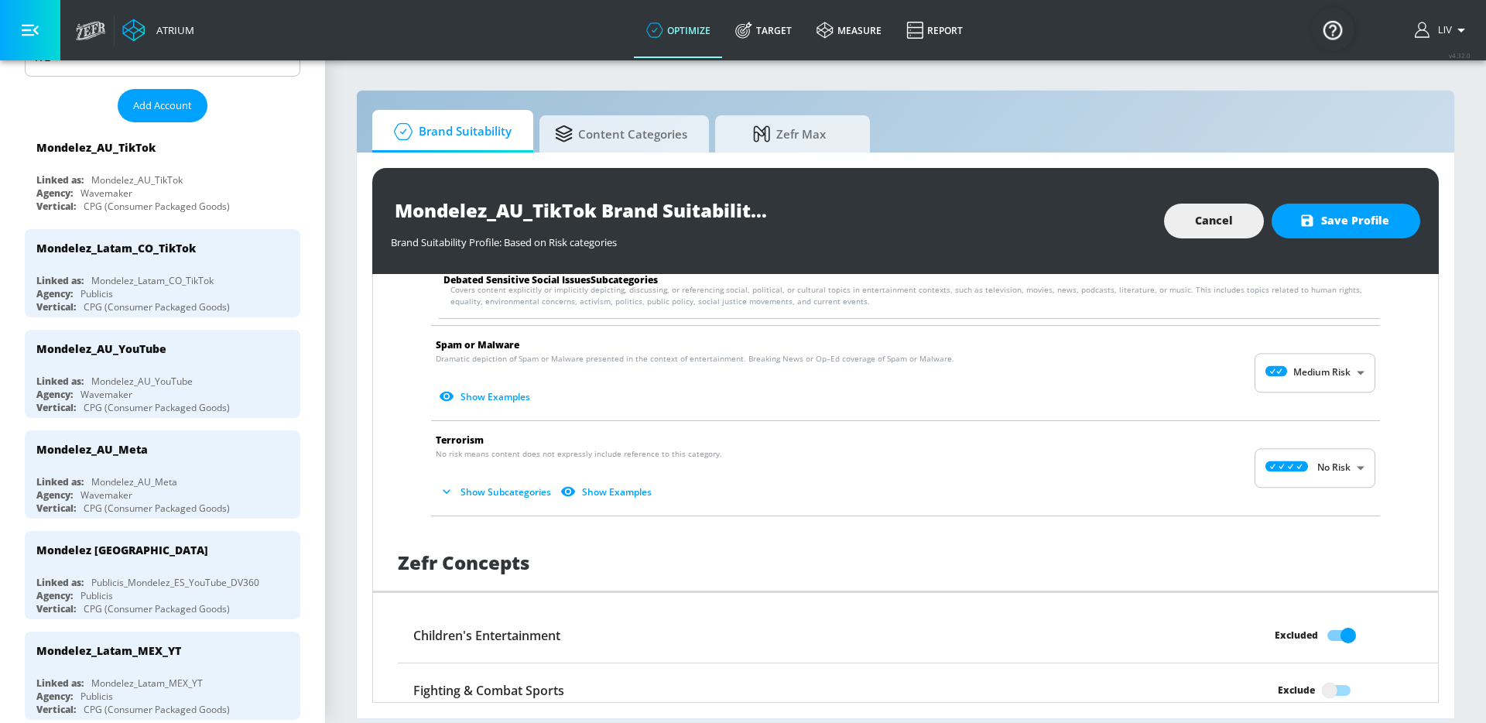
scroll to position [2590, 0]
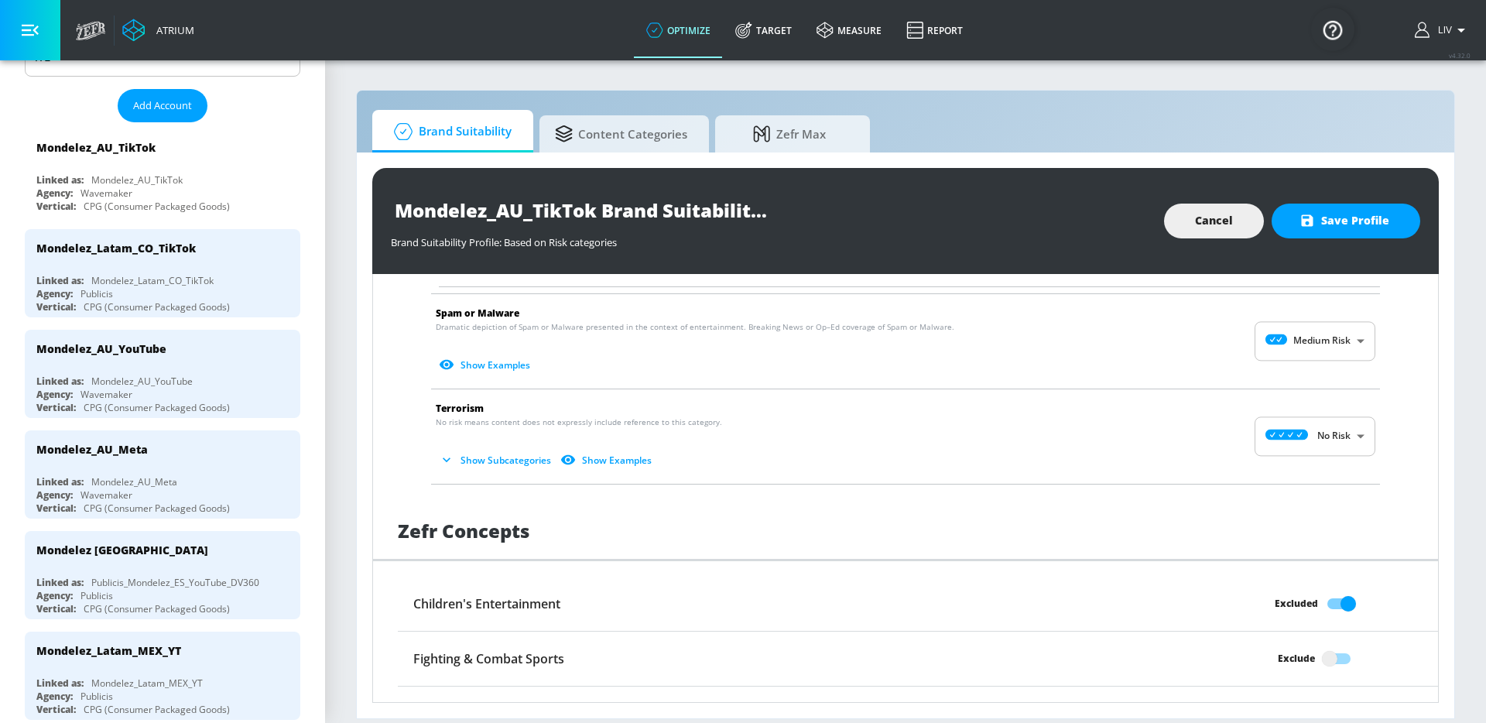
click at [1296, 450] on body "Atrium optimize Target measure Report optimize Target measure Report v 4.32.0 L…" at bounding box center [743, 361] width 1486 height 723
click at [1307, 529] on p "Medium Risk" at bounding box center [1322, 526] width 57 height 14
type input "MEDIUM"
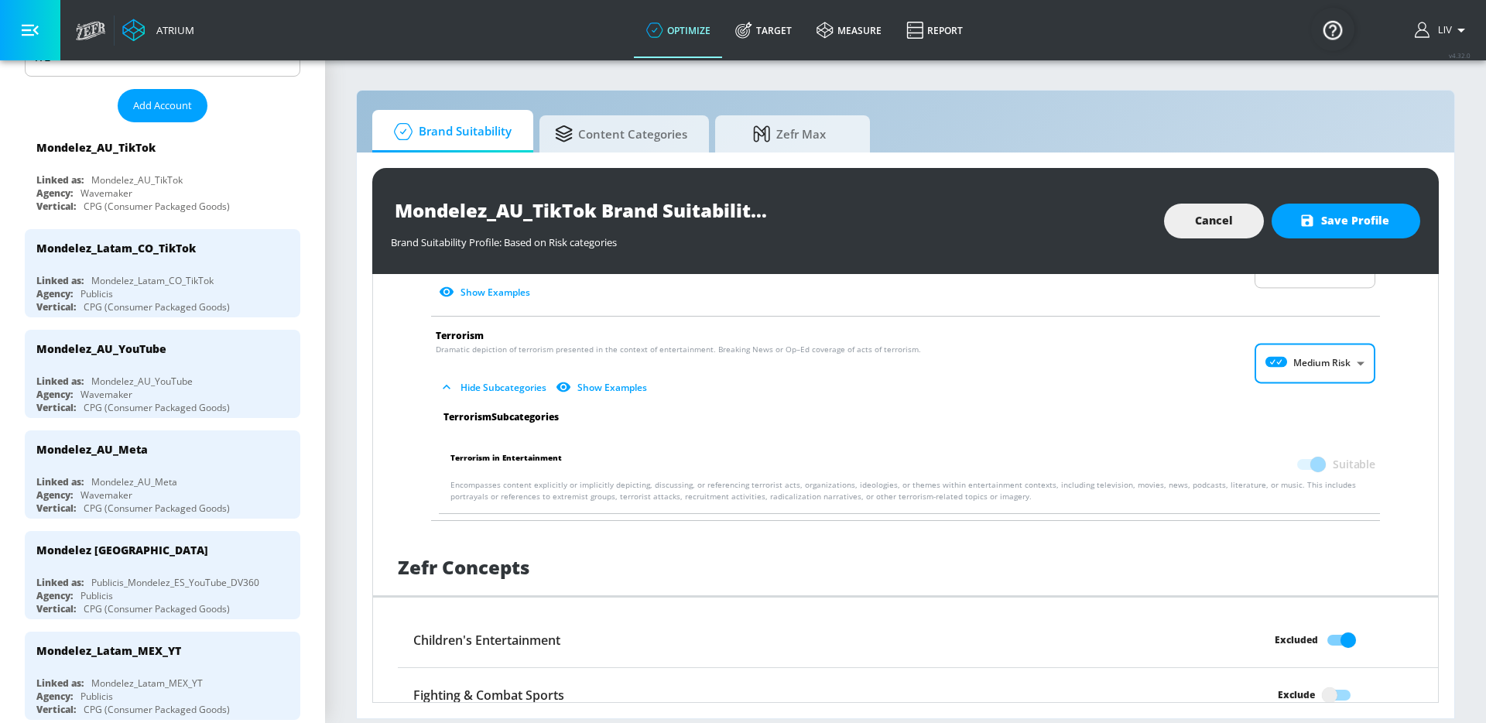
scroll to position [2738, 0]
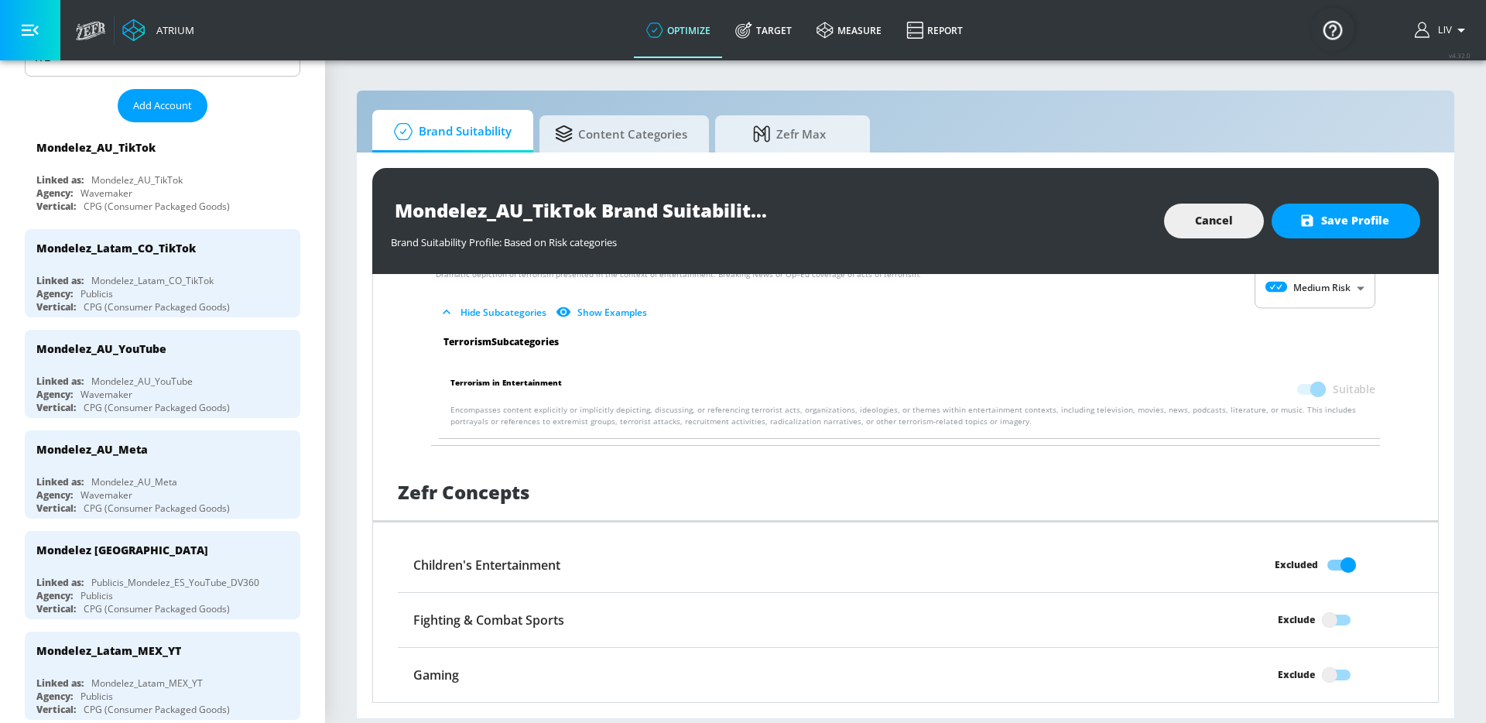
click at [1324, 244] on div "Mondelez_AU_TikTok Brand Suitability Profile Brand Suitability Profile: Based o…" at bounding box center [905, 221] width 1067 height 106
click at [1335, 232] on button "Save Profile" at bounding box center [1346, 221] width 149 height 35
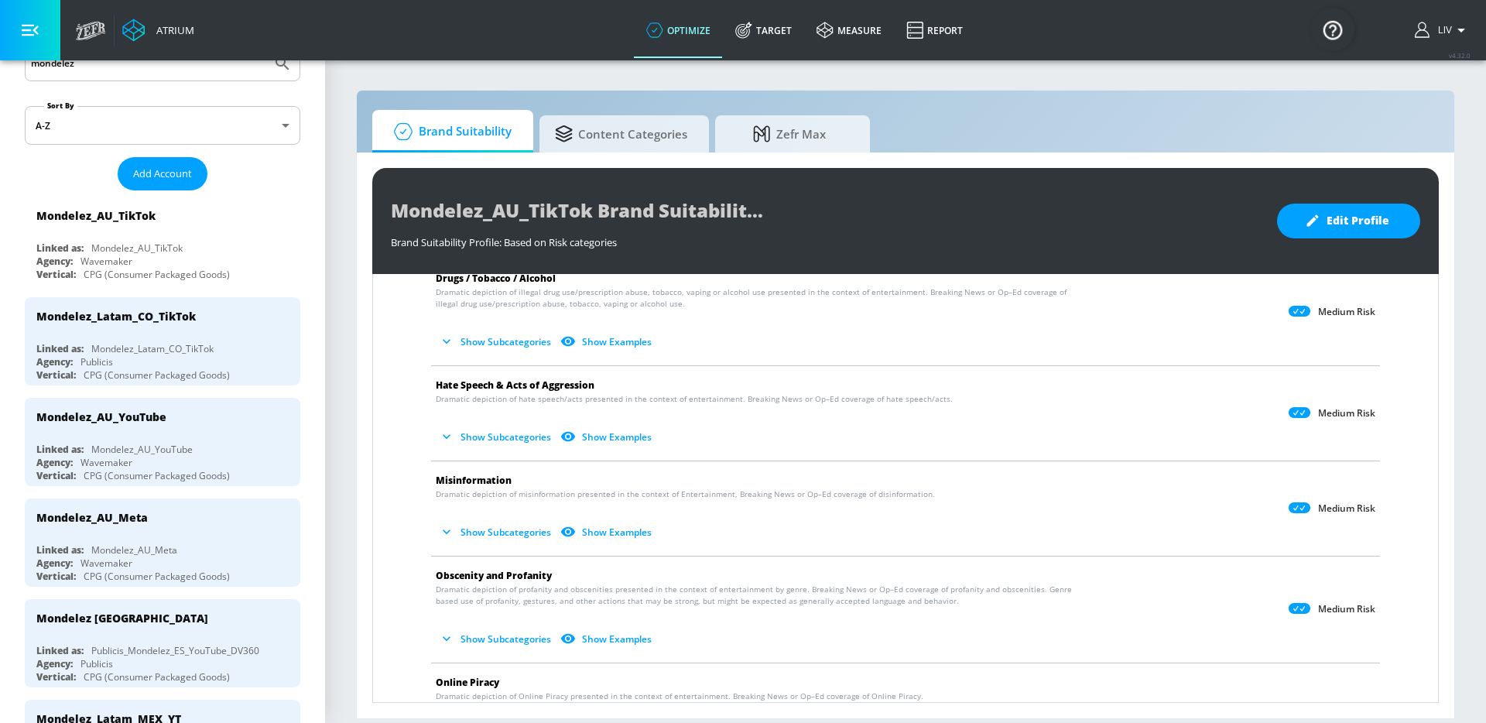
scroll to position [0, 0]
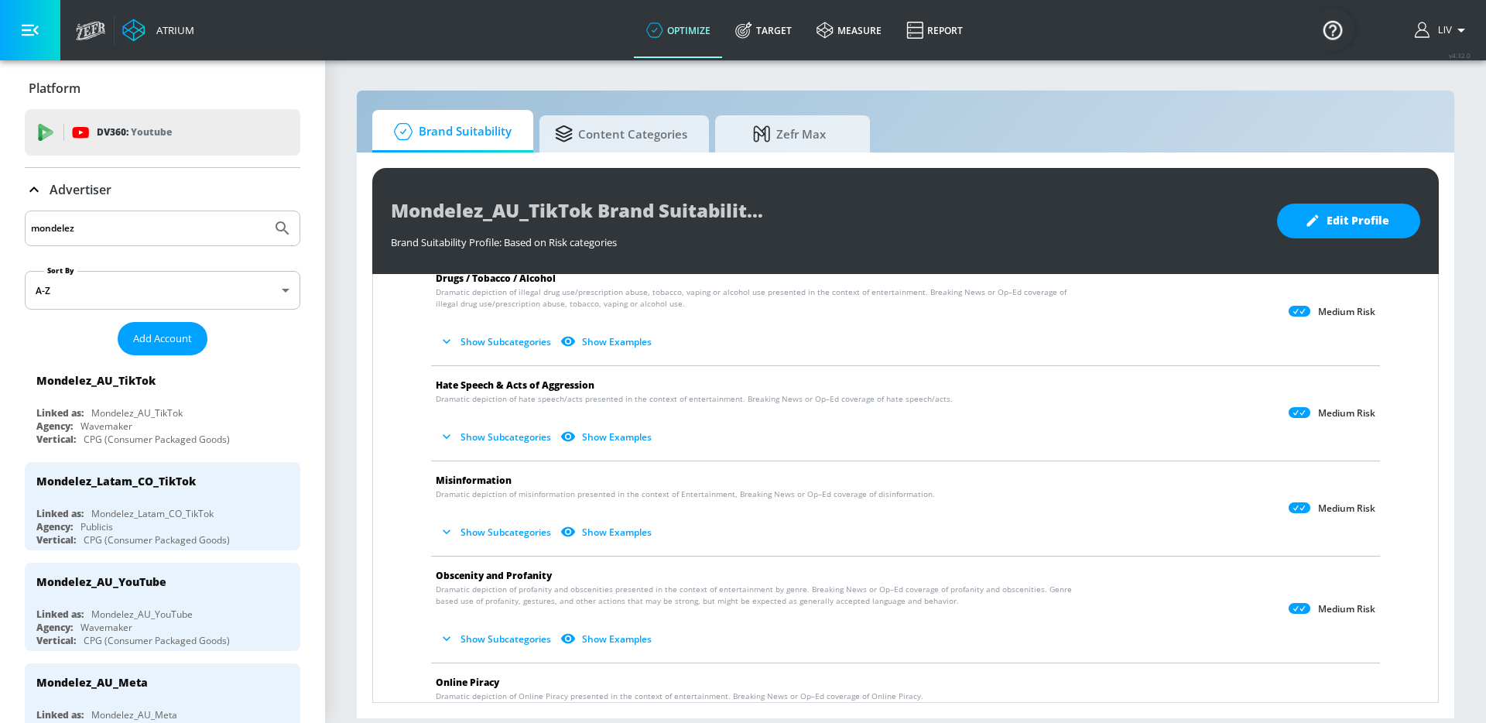
click at [188, 224] on input "mondelez" at bounding box center [148, 228] width 235 height 20
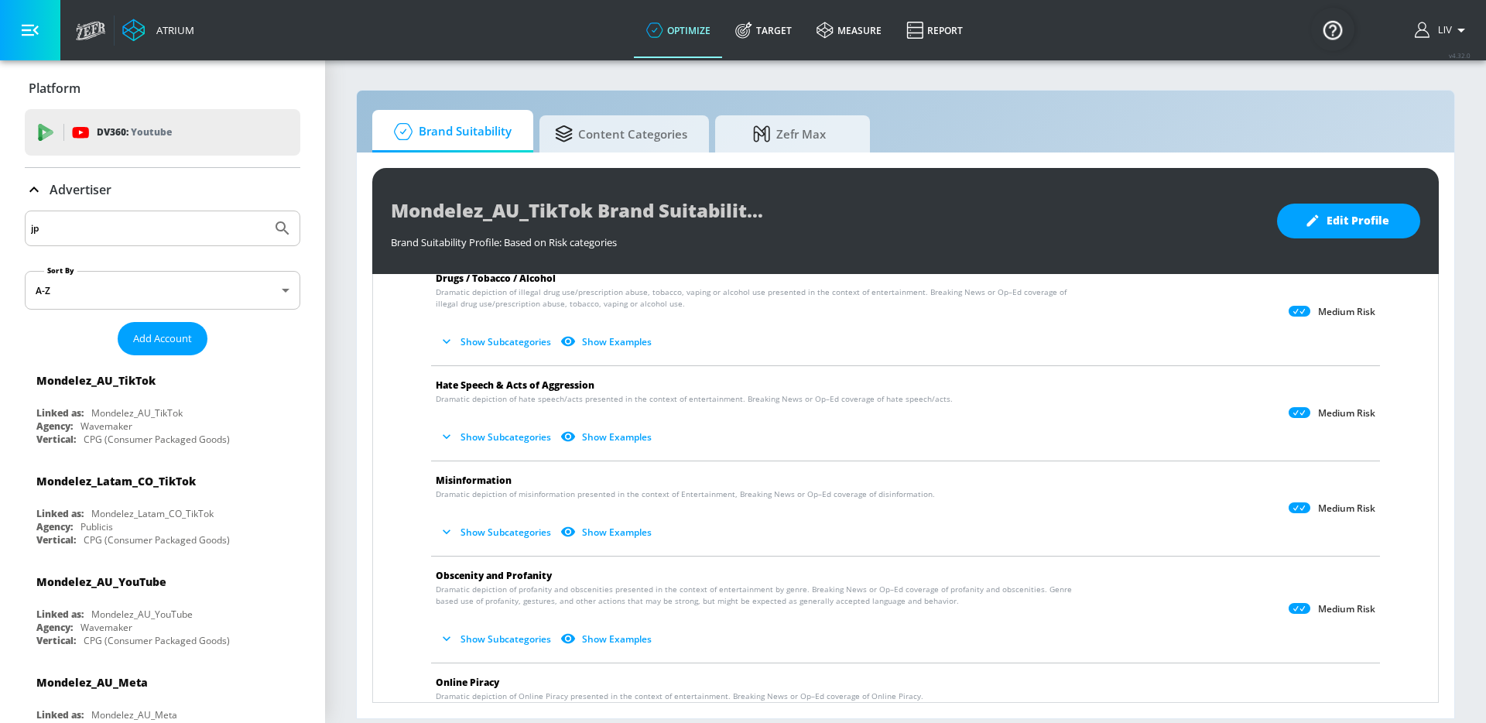
type input "jp"
click at [266, 211] on button "Submit Search" at bounding box center [283, 228] width 34 height 34
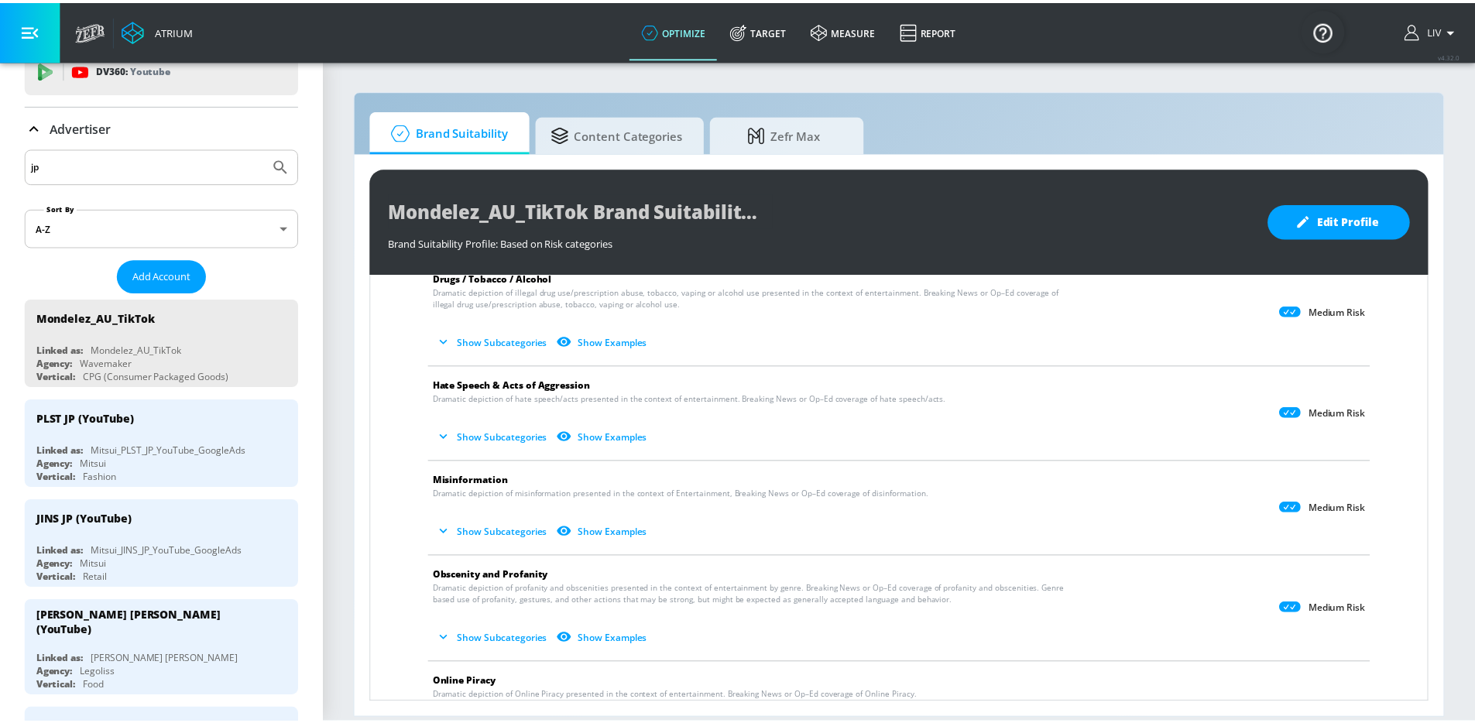
scroll to position [131, 0]
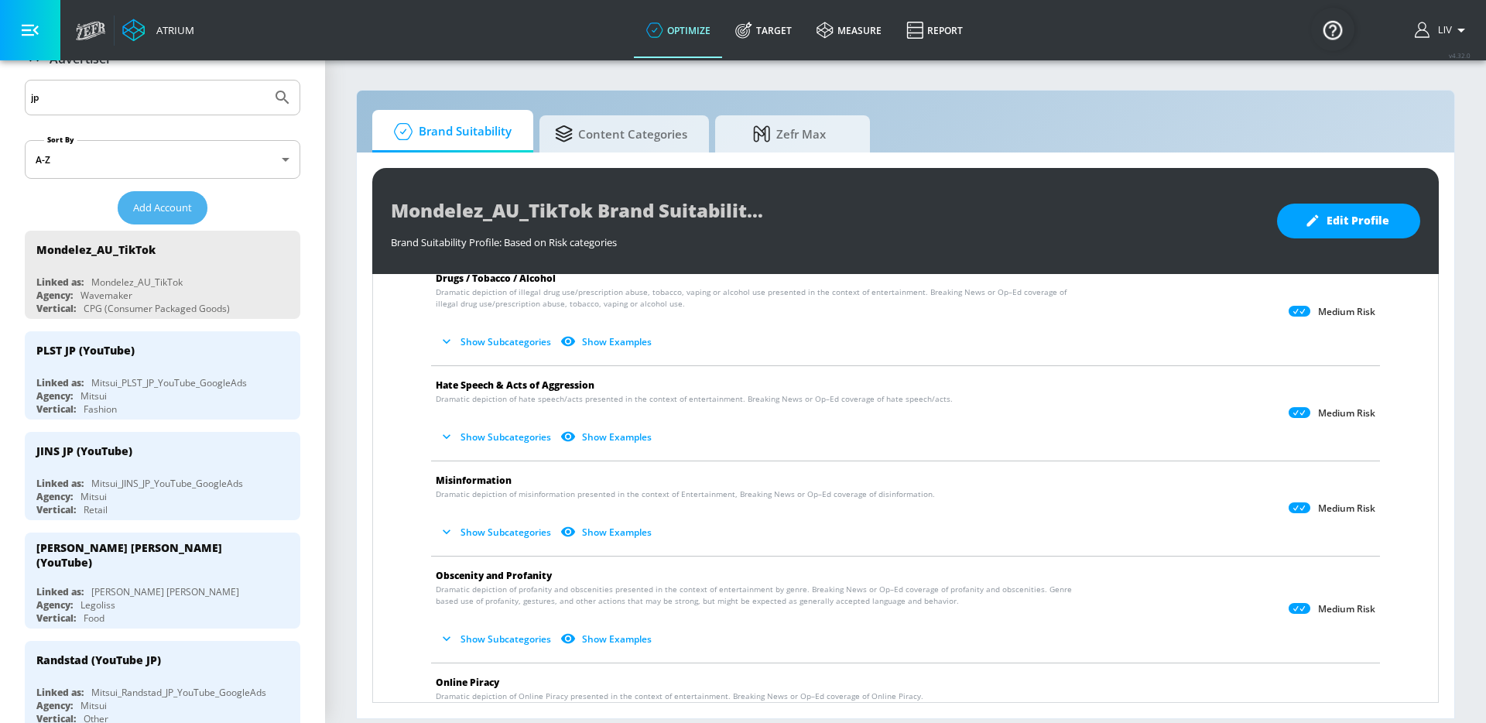
click at [183, 212] on span "Add Account" at bounding box center [162, 208] width 59 height 18
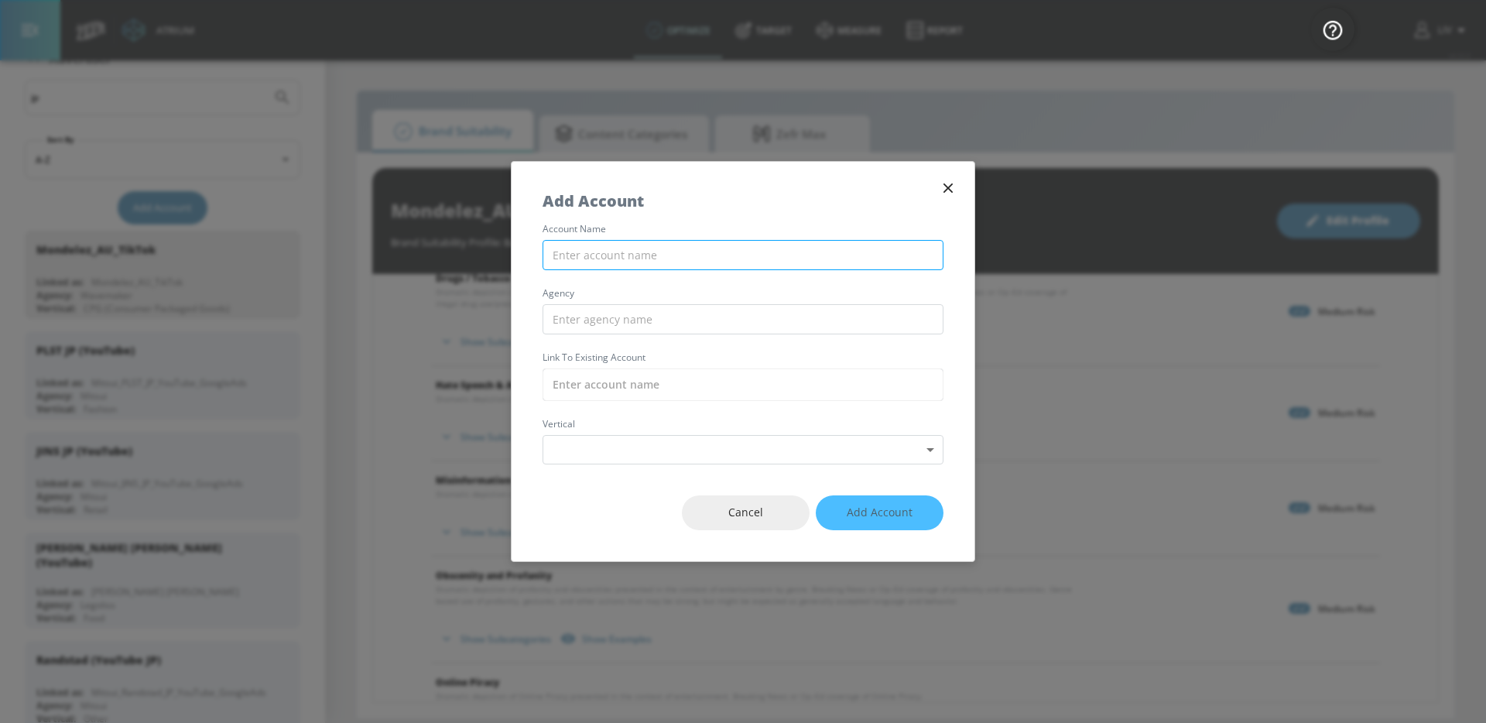
click at [621, 257] on input "text" at bounding box center [743, 255] width 401 height 30
paste input "Mitsui_Shinagawa Refra_JP_YouTube_GoogleAds"
drag, startPoint x: 591, startPoint y: 258, endPoint x: 405, endPoint y: 261, distance: 185.8
click at [404, 261] on div "Add Account account name Mitsui_Shinagawa Refra_JP_YouTube_GoogleAds agency Lin…" at bounding box center [743, 361] width 1486 height 723
click at [640, 252] on input "Shinagawa Refra_JP_YouTube_GoogleAds" at bounding box center [743, 255] width 401 height 30
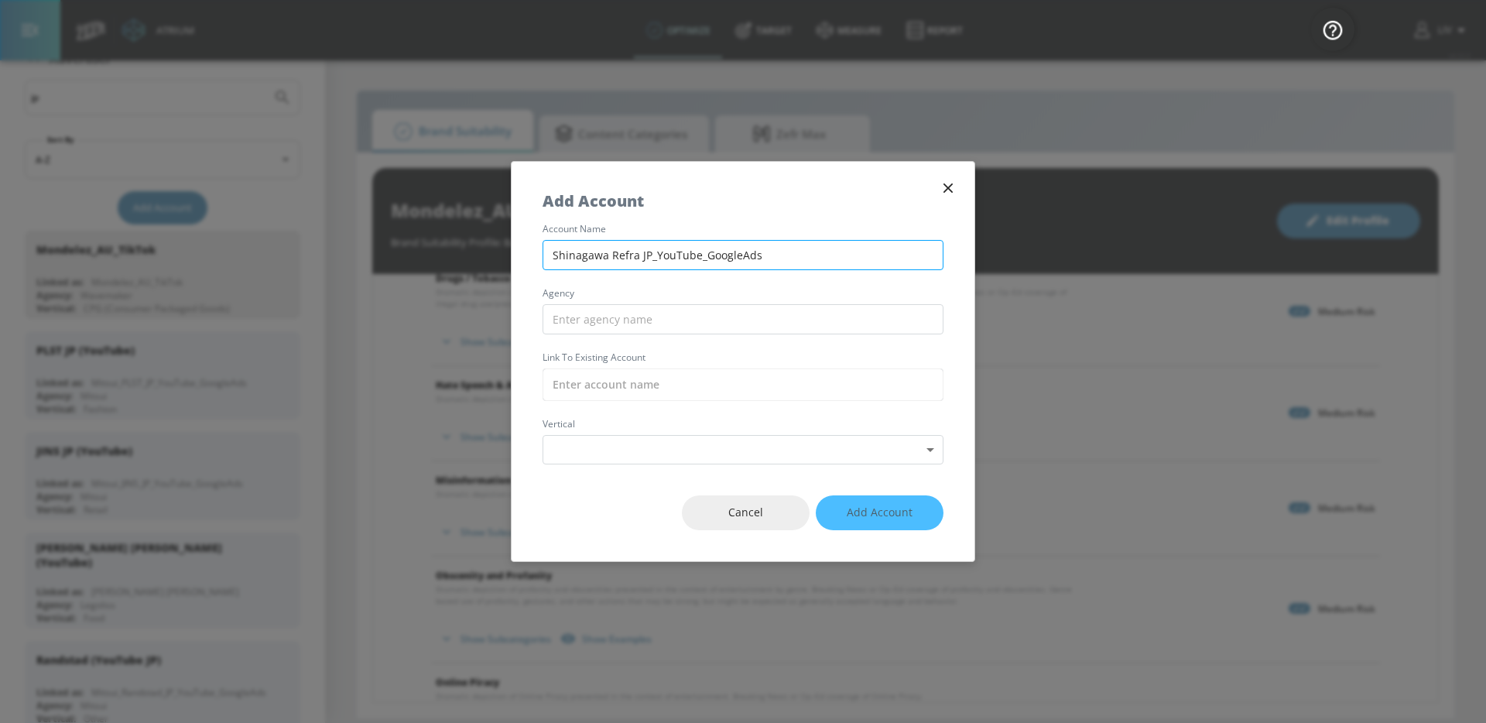
drag, startPoint x: 648, startPoint y: 254, endPoint x: 862, endPoint y: 253, distance: 213.7
click at [862, 253] on input "Shinagawa Refra JP_YouTube_GoogleAds" at bounding box center [743, 255] width 401 height 30
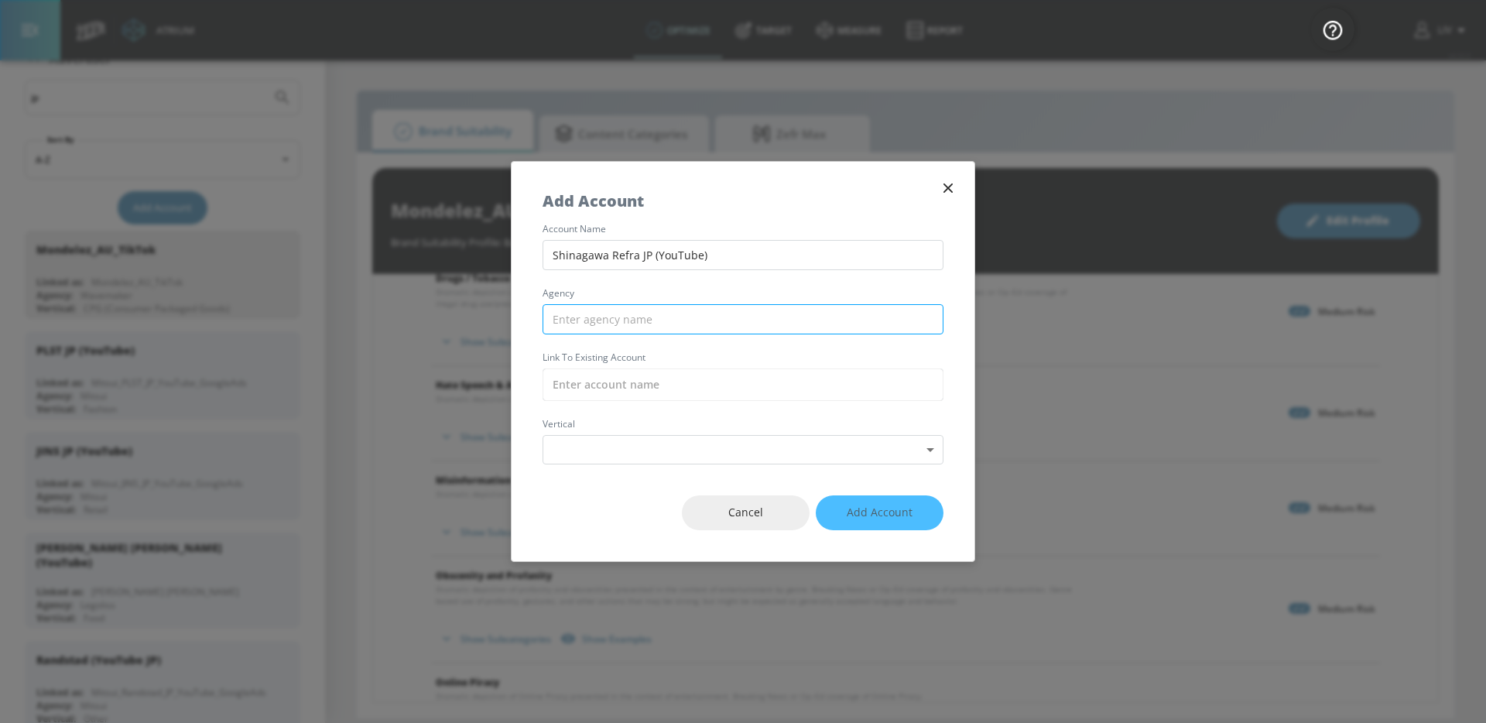
type input "Shinagawa Refra JP (YouTube)"
click at [768, 324] on input "text" at bounding box center [743, 319] width 401 height 30
type input "Mitsui"
click at [611, 374] on input "text" at bounding box center [743, 385] width 401 height 33
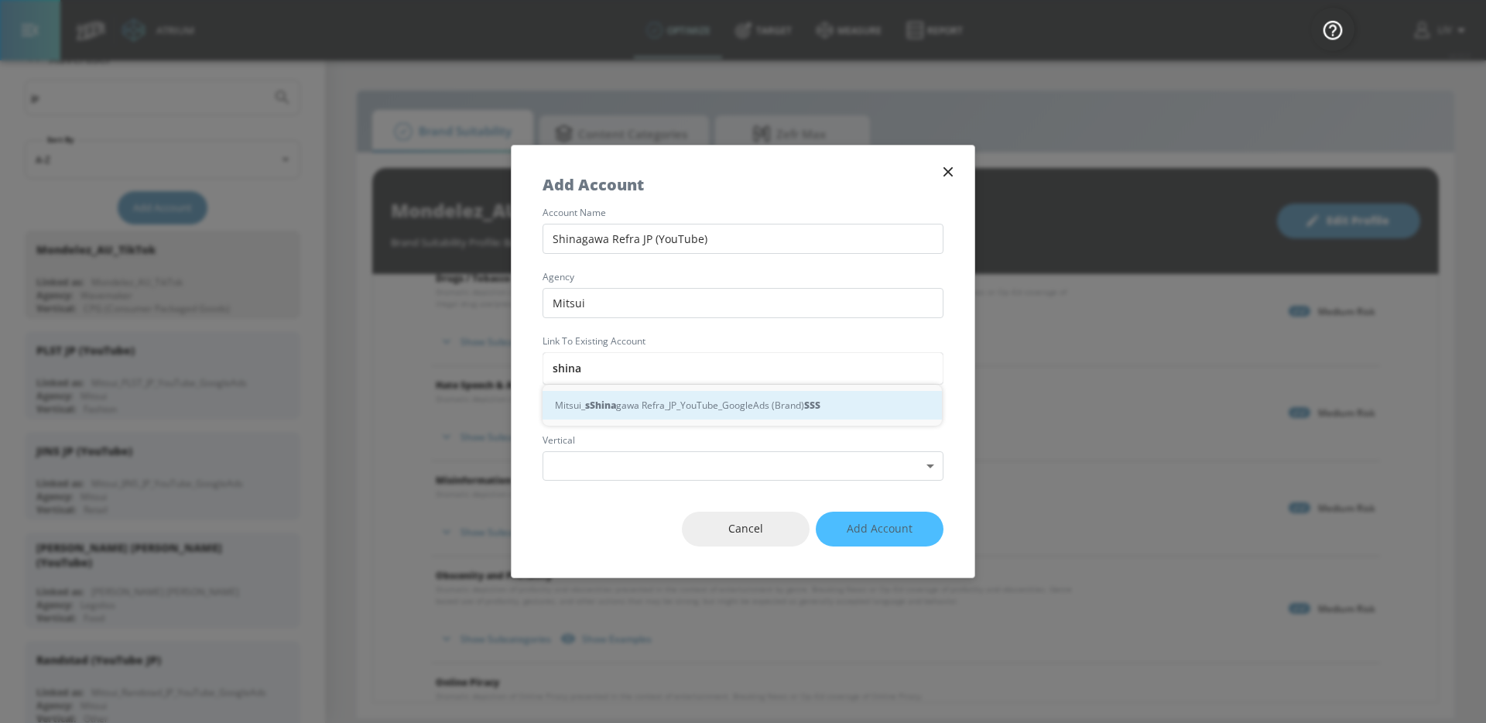
click at [717, 397] on div "Mitsui_ s Shina gawa Refra_JP_YouTube_GoogleAds (Brand) S S S" at bounding box center [742, 405] width 399 height 29
type input "Mitsui_Shinagawa Refra_JP_YouTube_GoogleAds (Brand)"
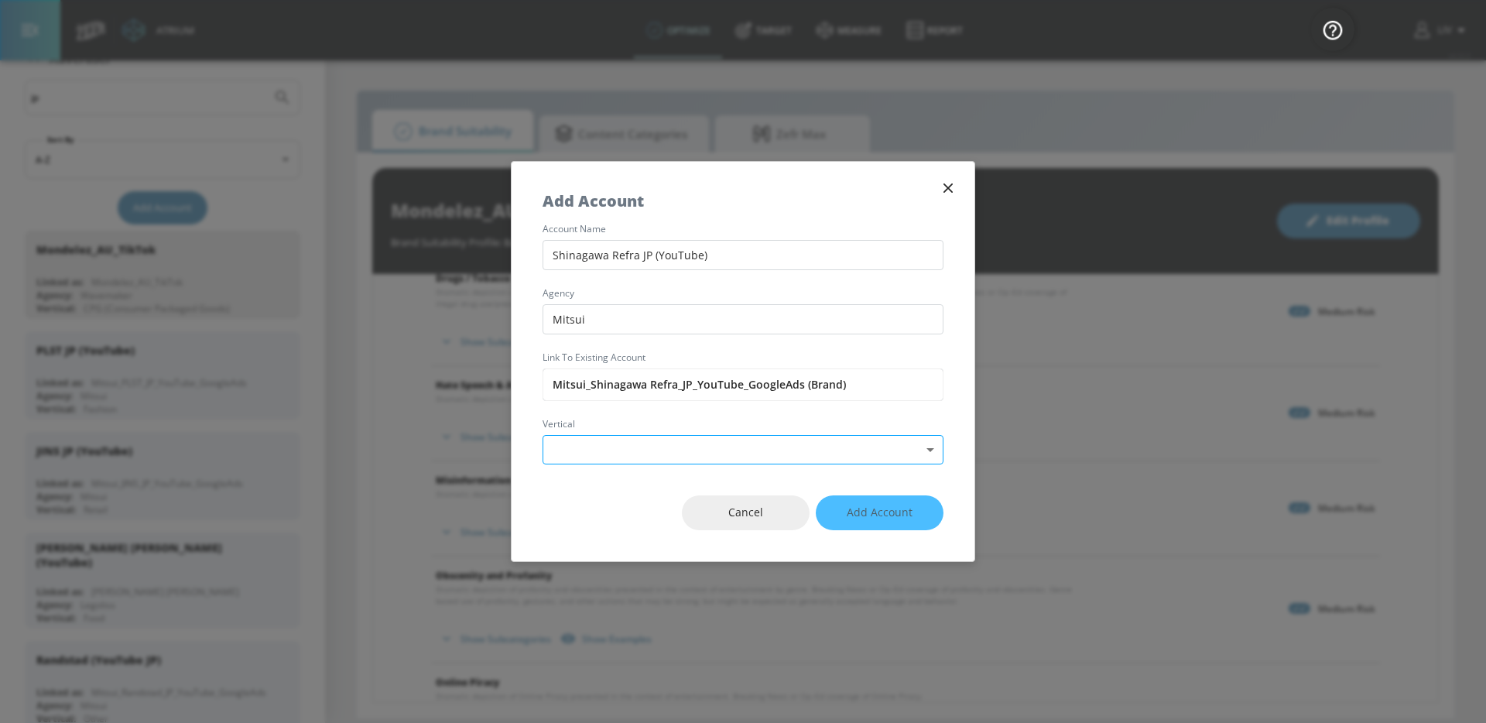
click at [685, 451] on body "Atrium optimize Target measure Report optimize Target measure Report v 4.32.0 L…" at bounding box center [743, 361] width 1486 height 723
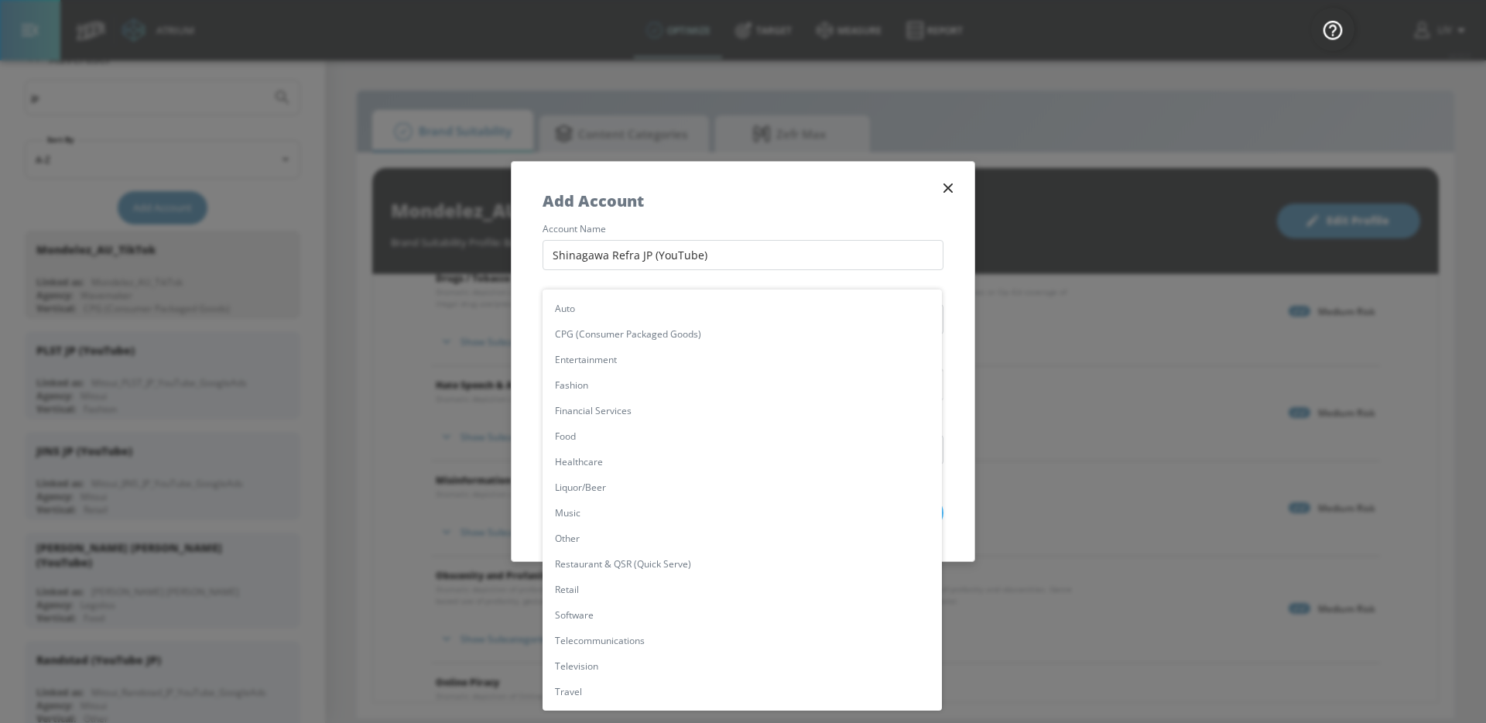
click at [620, 543] on li "Other" at bounding box center [742, 539] width 399 height 26
type input "[object Object]"
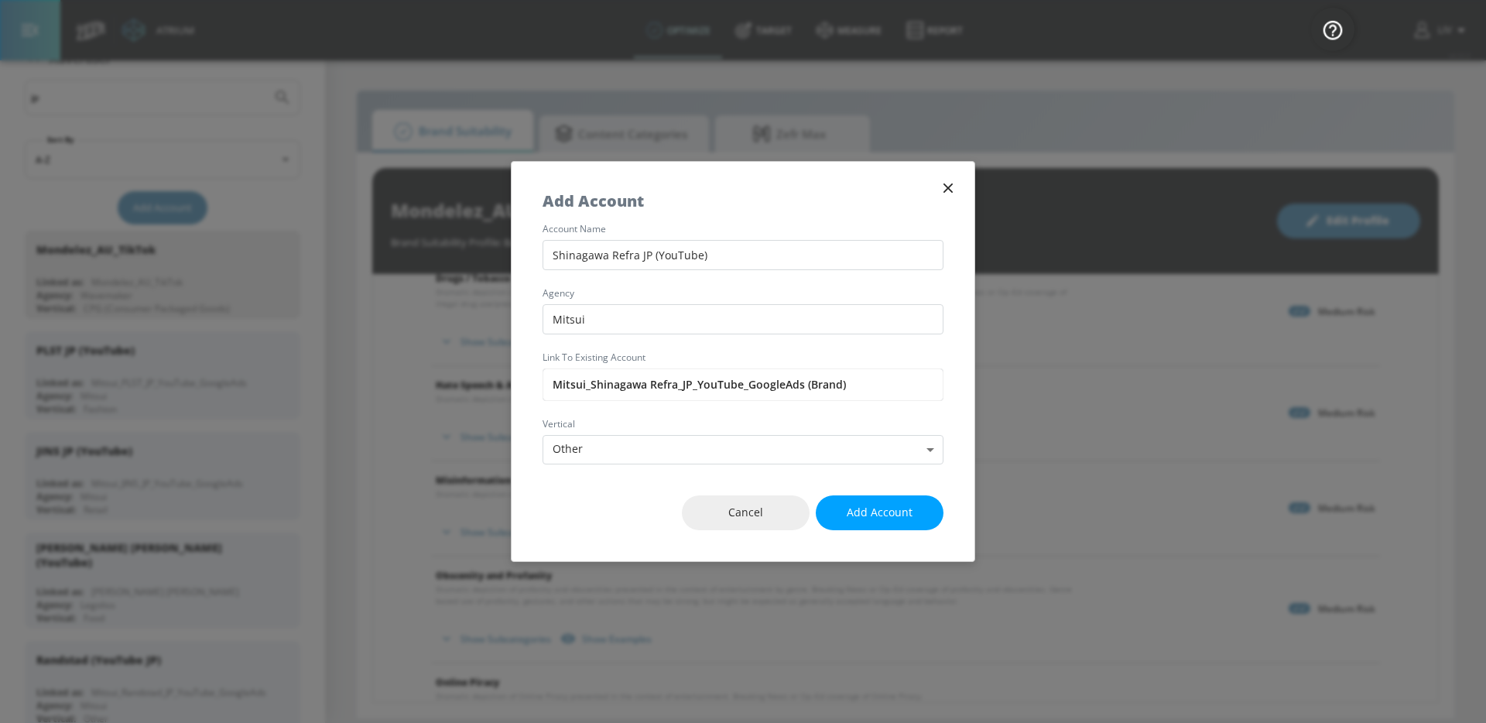
click at [578, 526] on div "Cancel Add Account" at bounding box center [743, 513] width 463 height 97
click at [896, 516] on span "Add Account" at bounding box center [880, 512] width 66 height 19
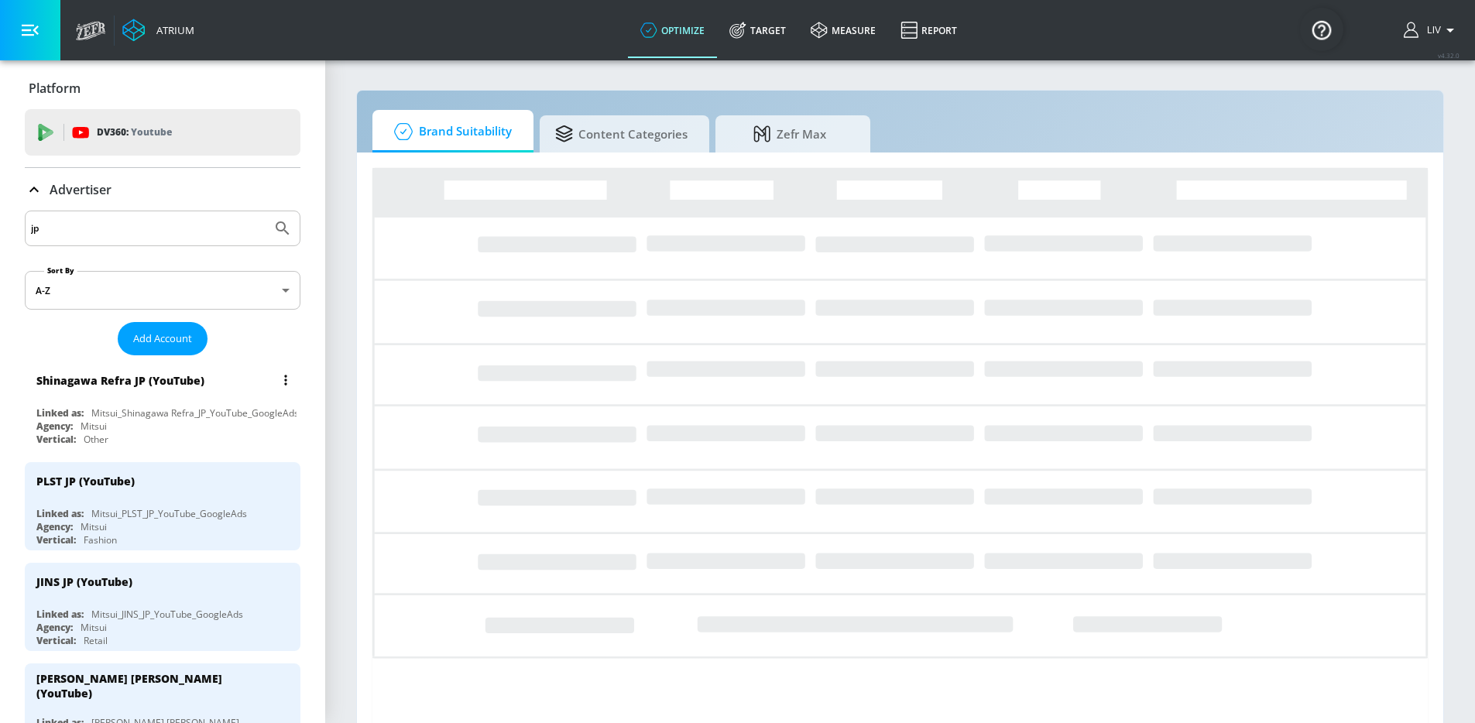
click at [198, 390] on div "Shinagawa Refra JP (YouTube)" at bounding box center [166, 380] width 260 height 37
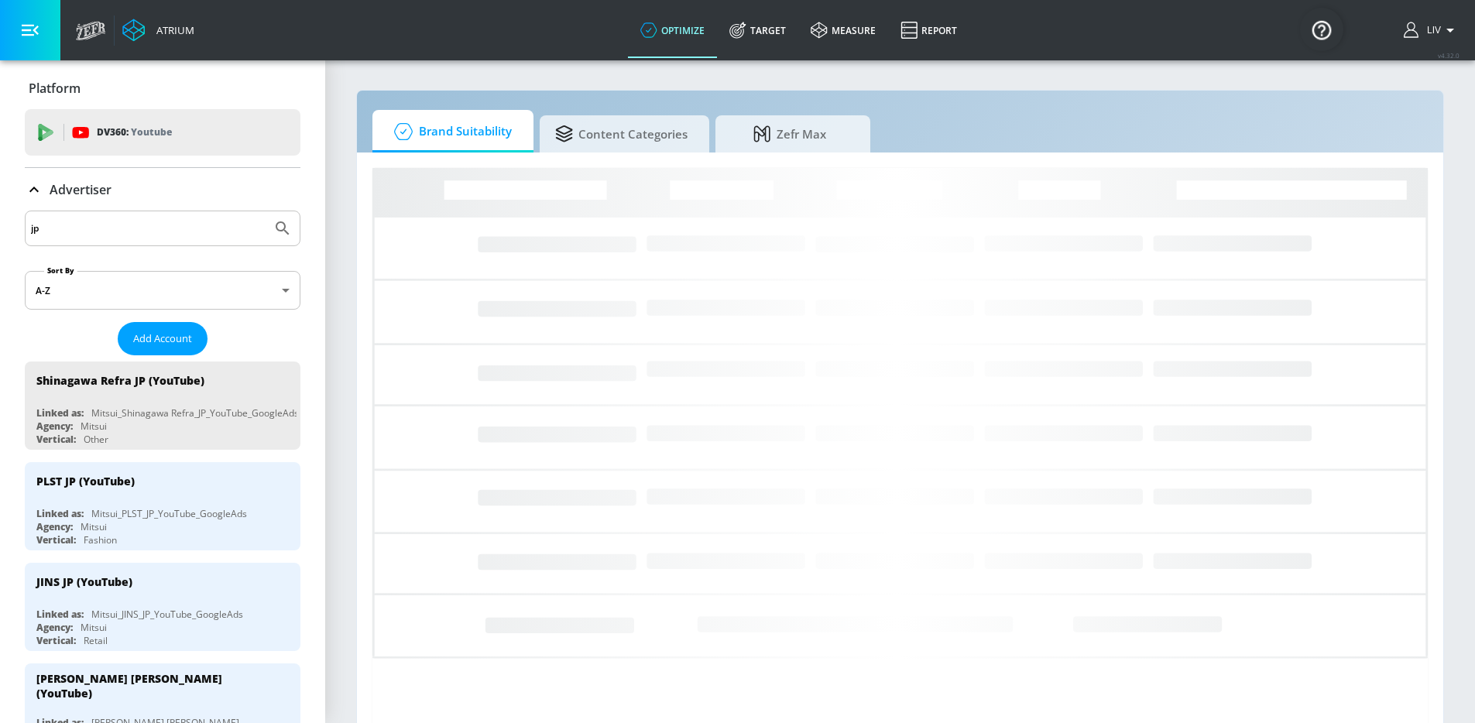
click at [664, 105] on div "Brand Suitability Content Categories Zefr Max Loading..." at bounding box center [900, 429] width 1088 height 679
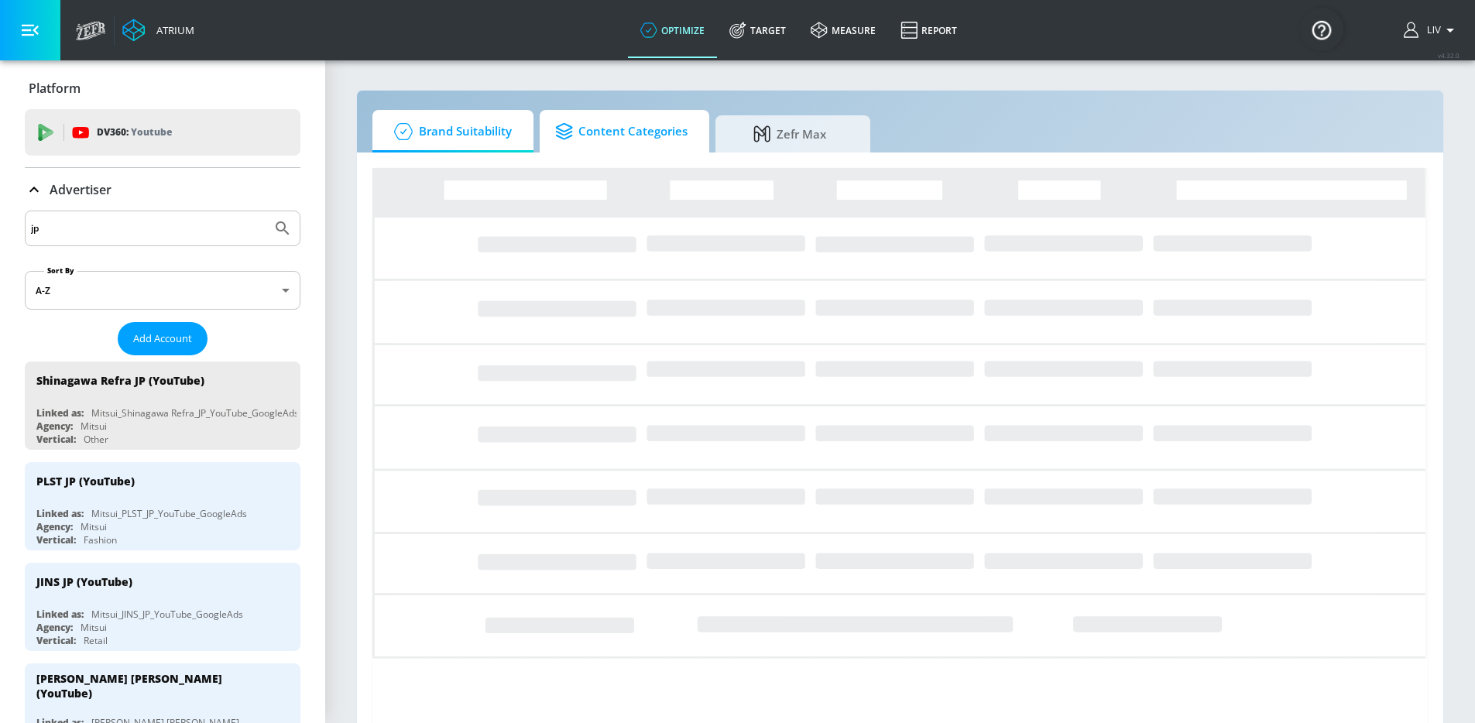
click at [652, 128] on span "Content Categories" at bounding box center [621, 131] width 132 height 37
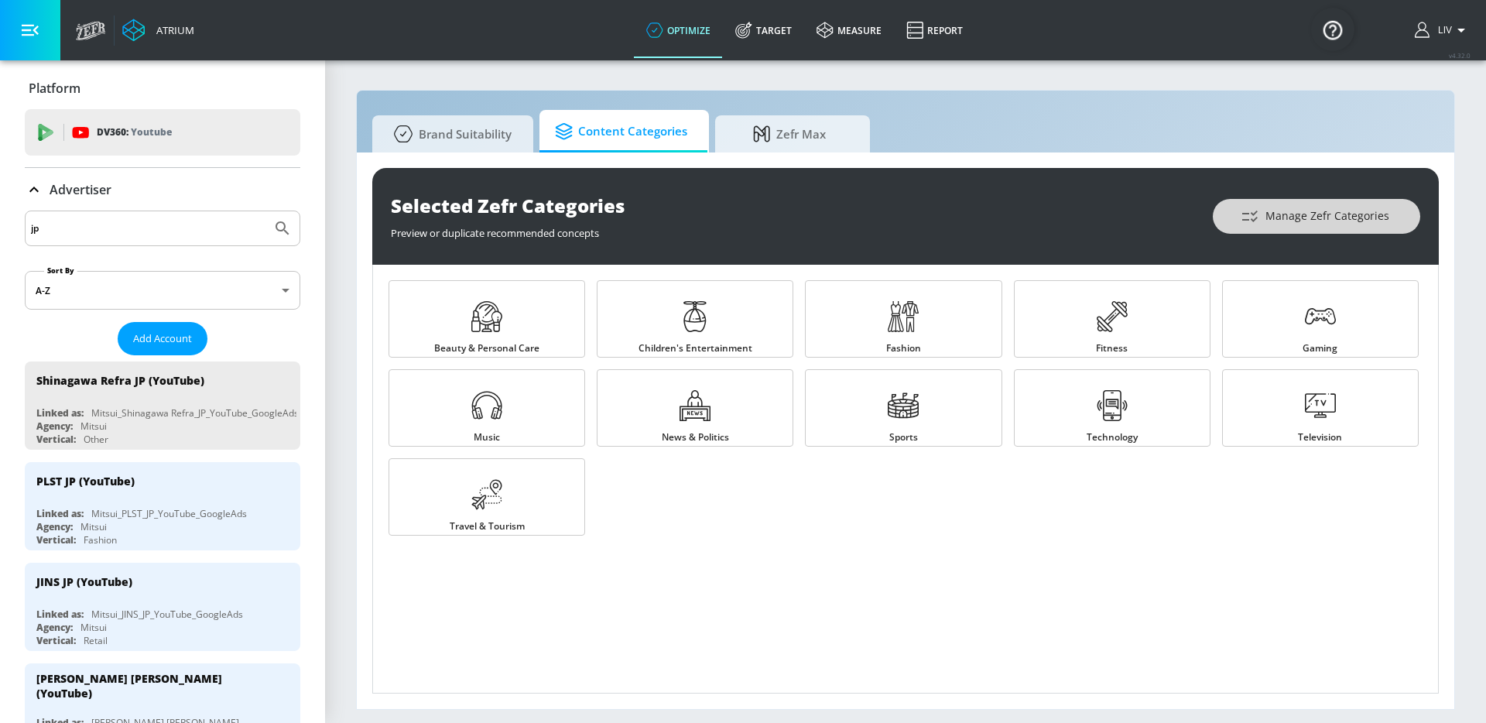
click at [1248, 211] on icon "button" at bounding box center [1250, 216] width 19 height 19
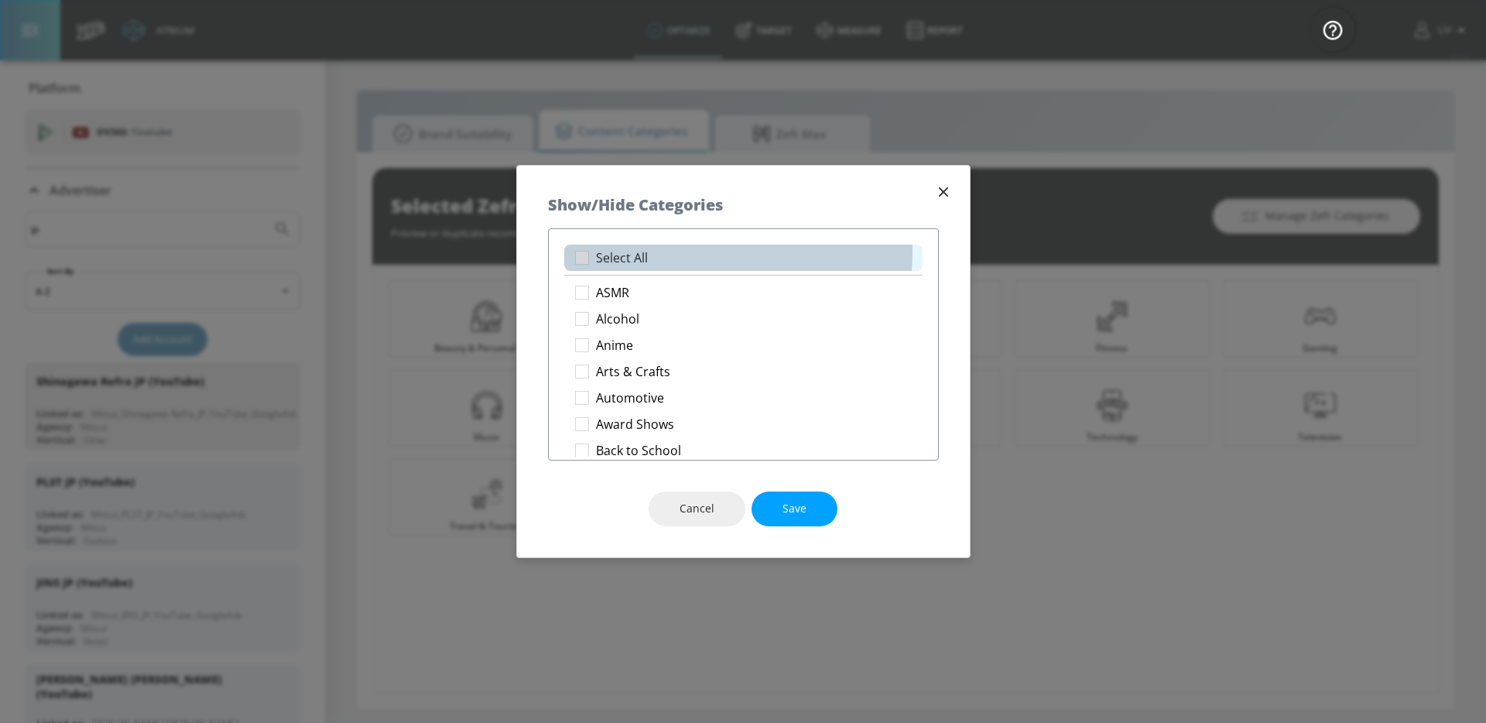
click at [714, 252] on li "Select All" at bounding box center [743, 258] width 358 height 26
checkbox input "true"
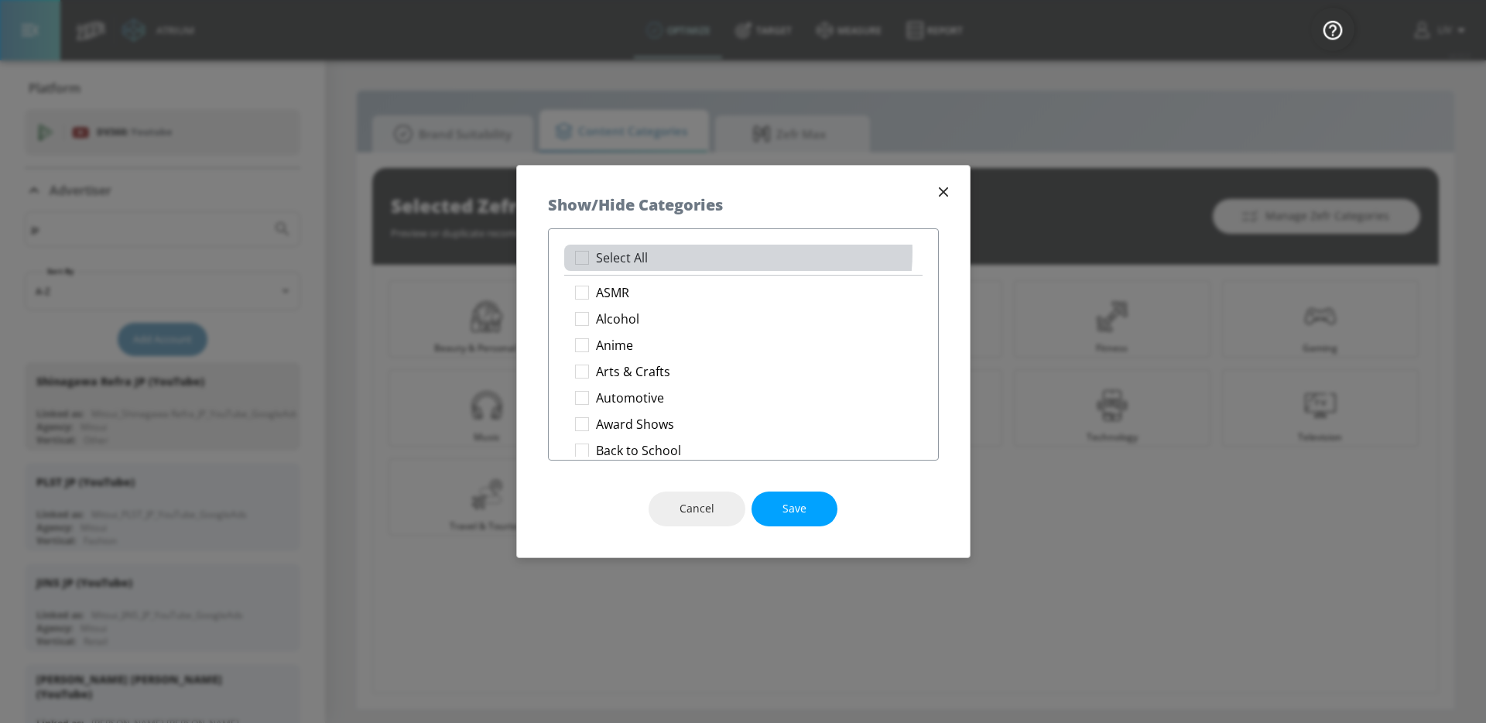
checkbox input "true"
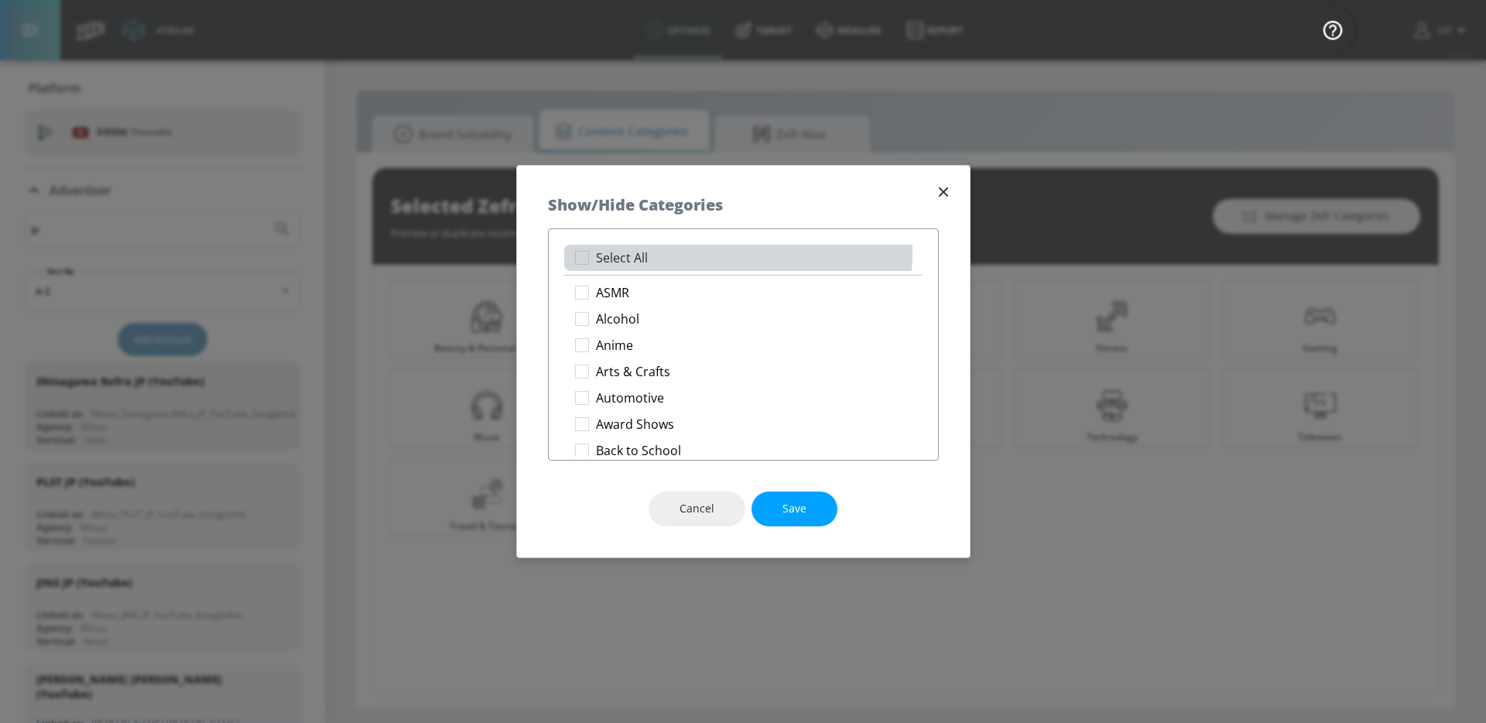
checkbox input "true"
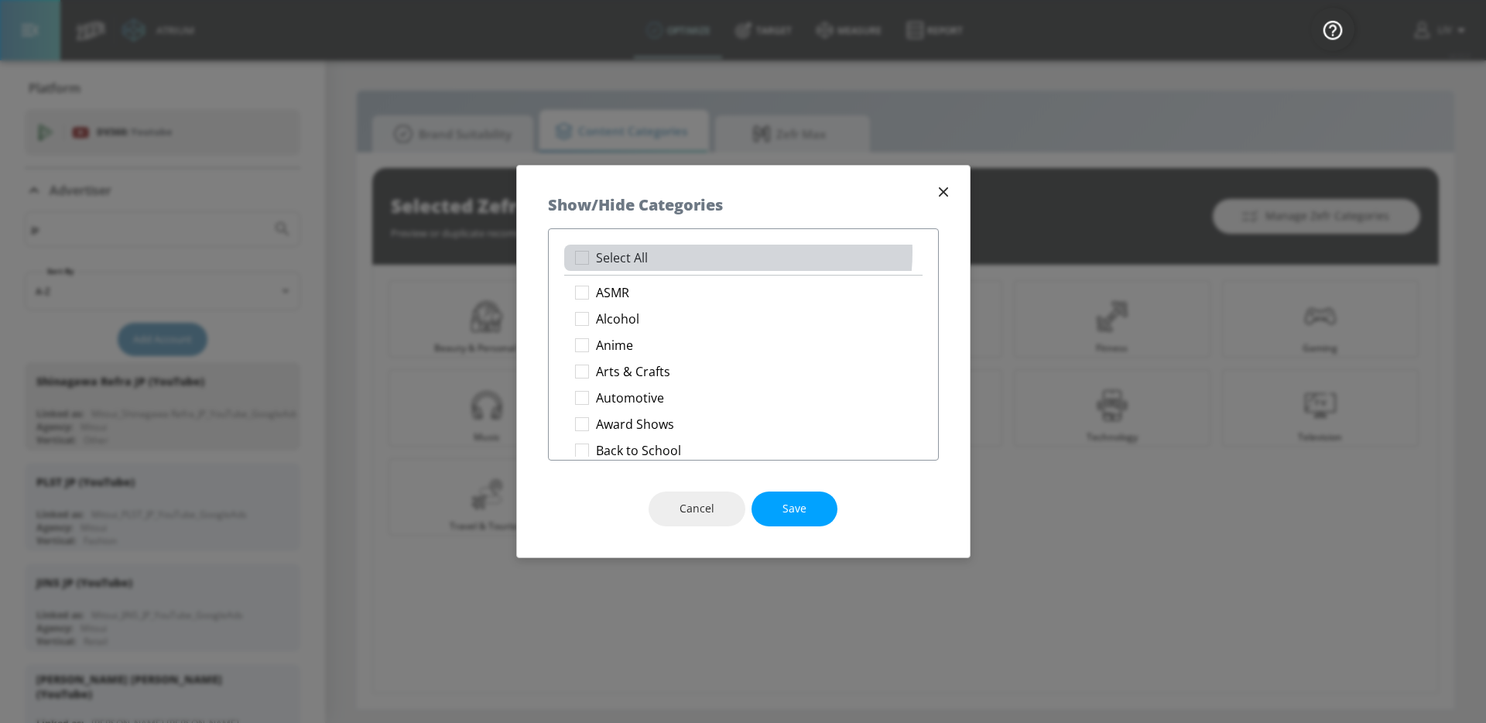
checkbox input "true"
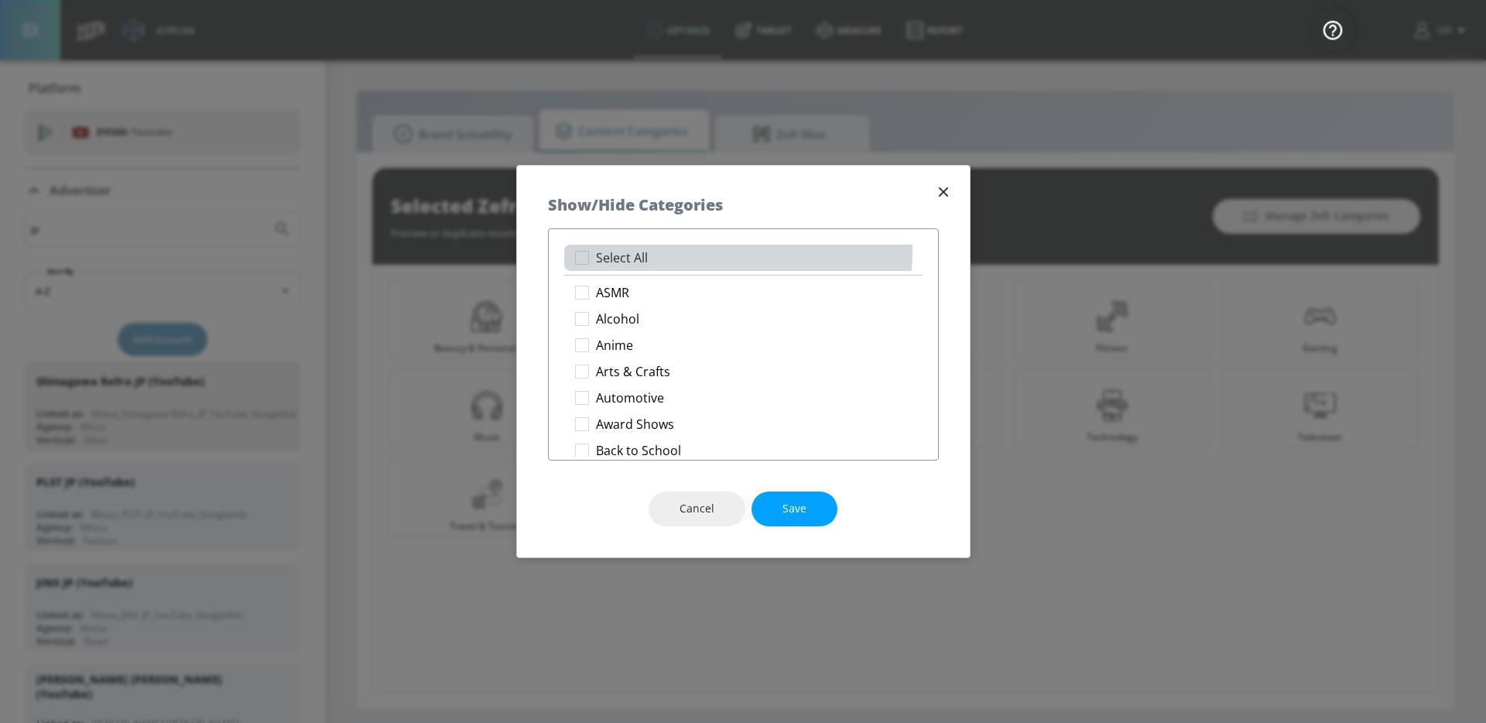
checkbox input "true"
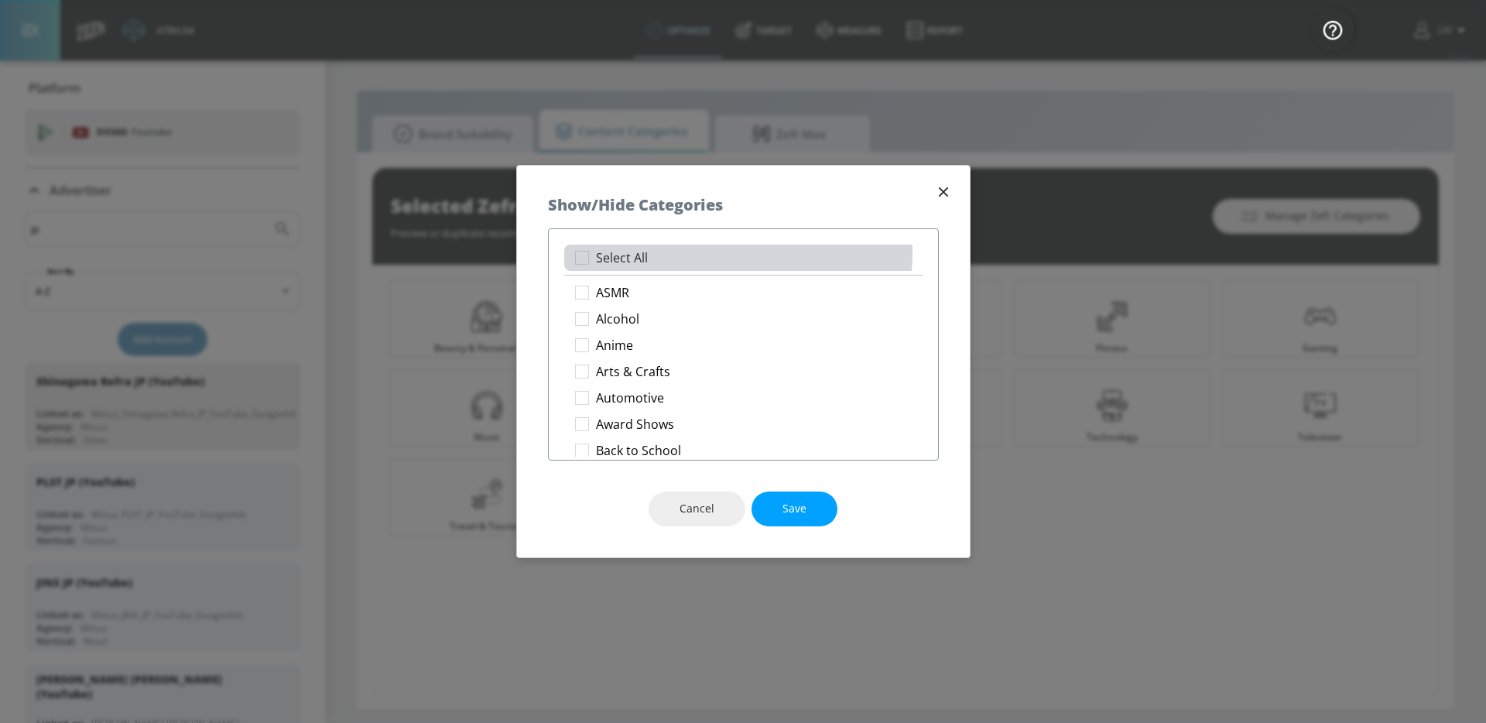
checkbox input "true"
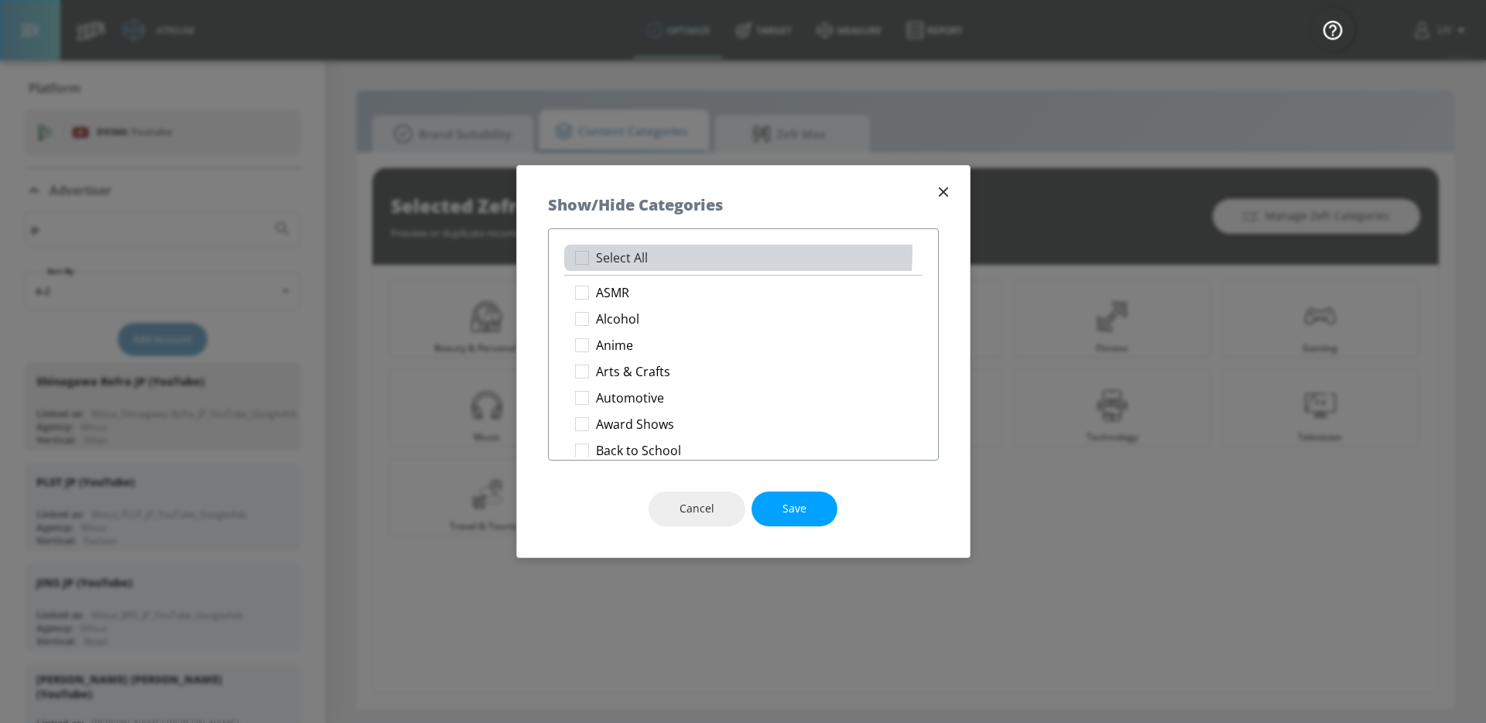
checkbox input "true"
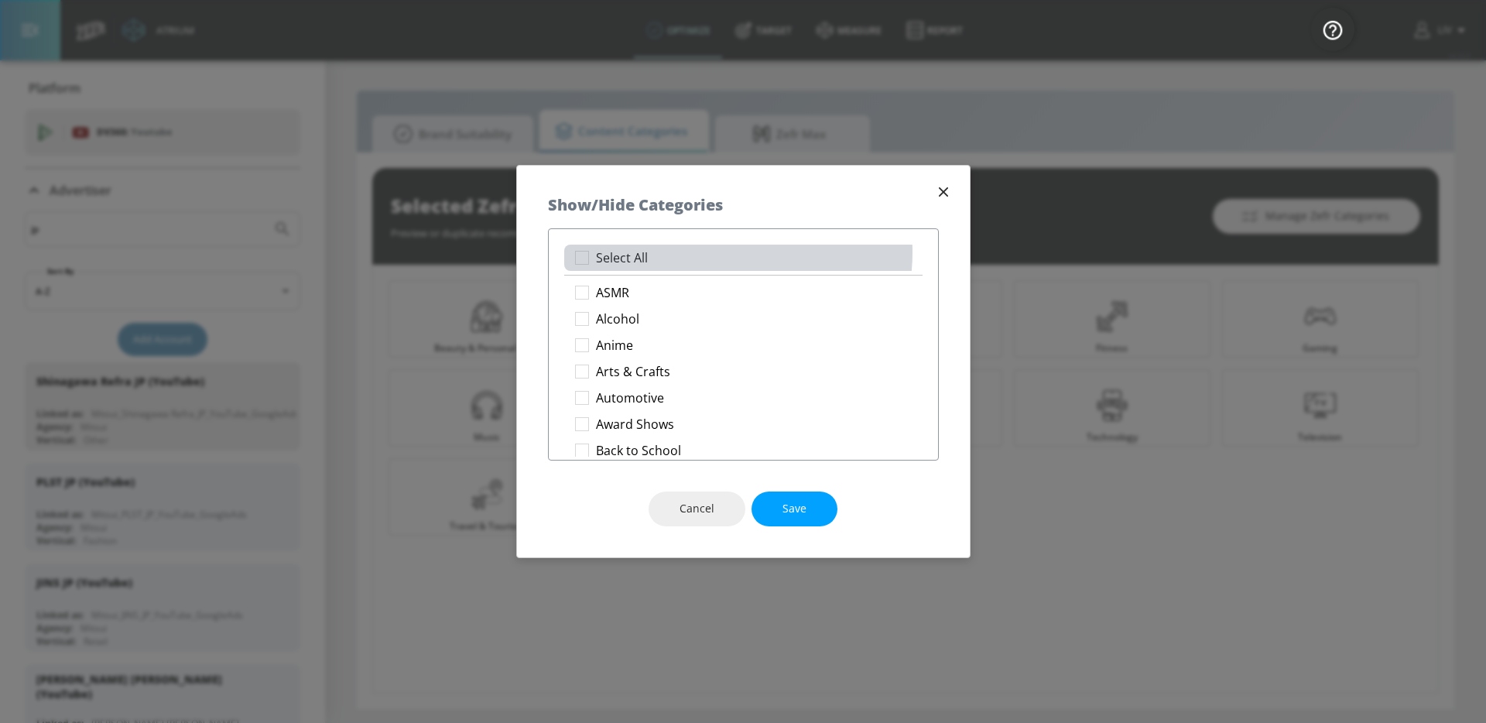
checkbox input "true"
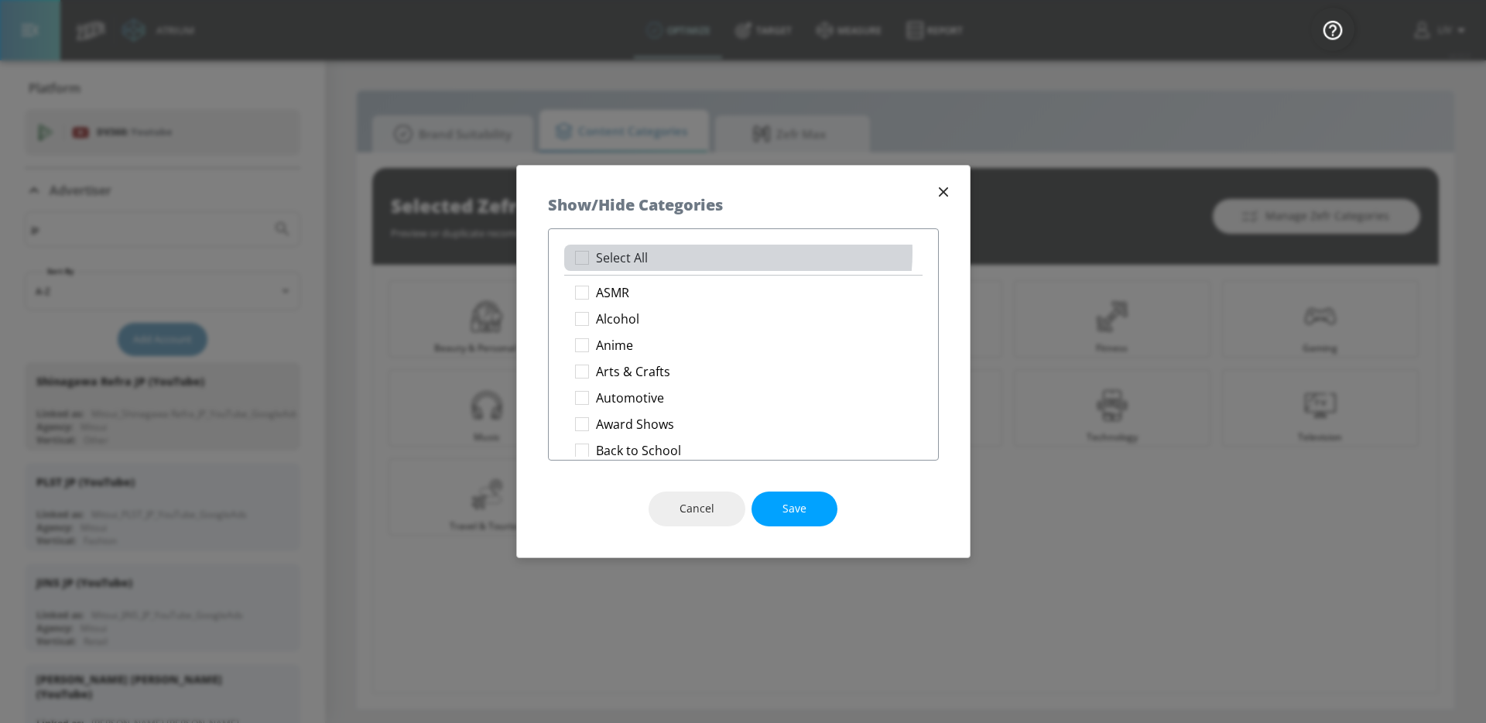
checkbox input "true"
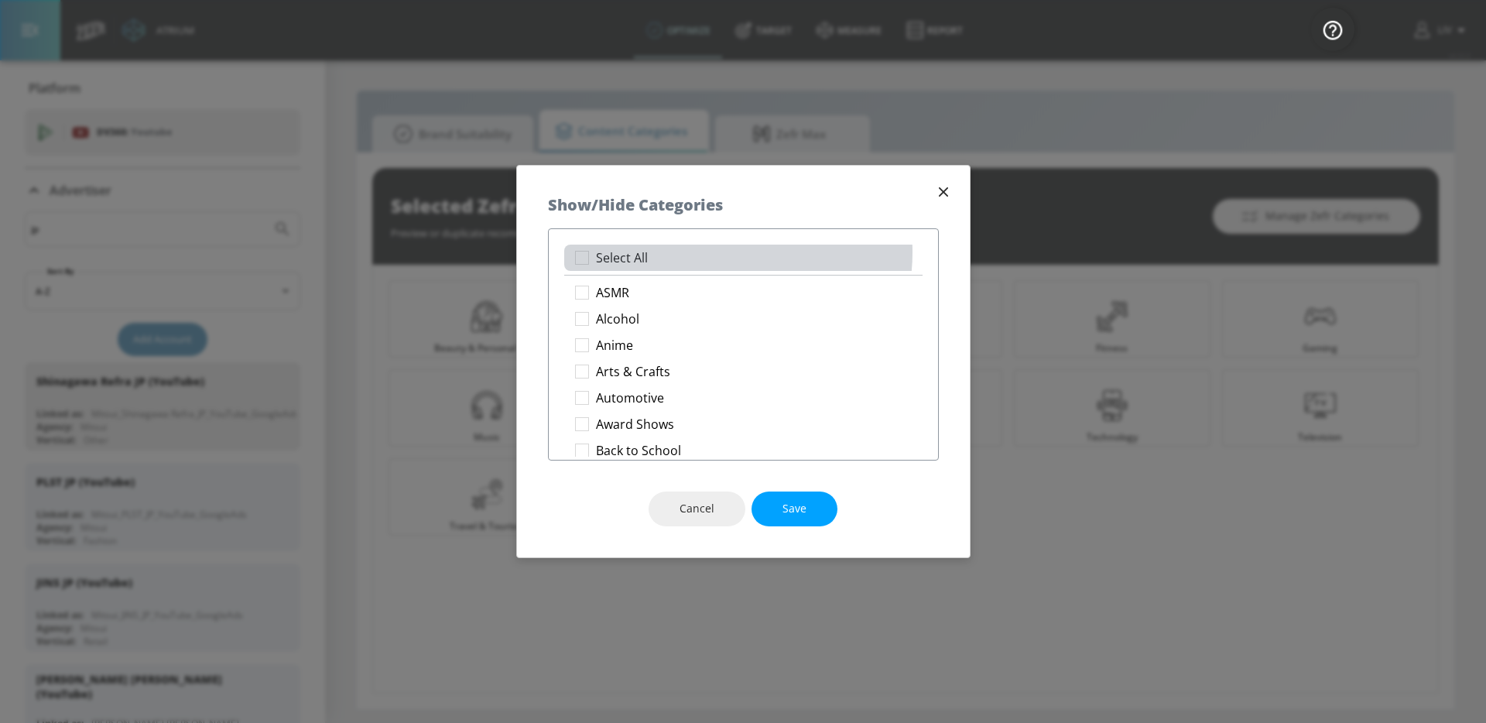
checkbox input "true"
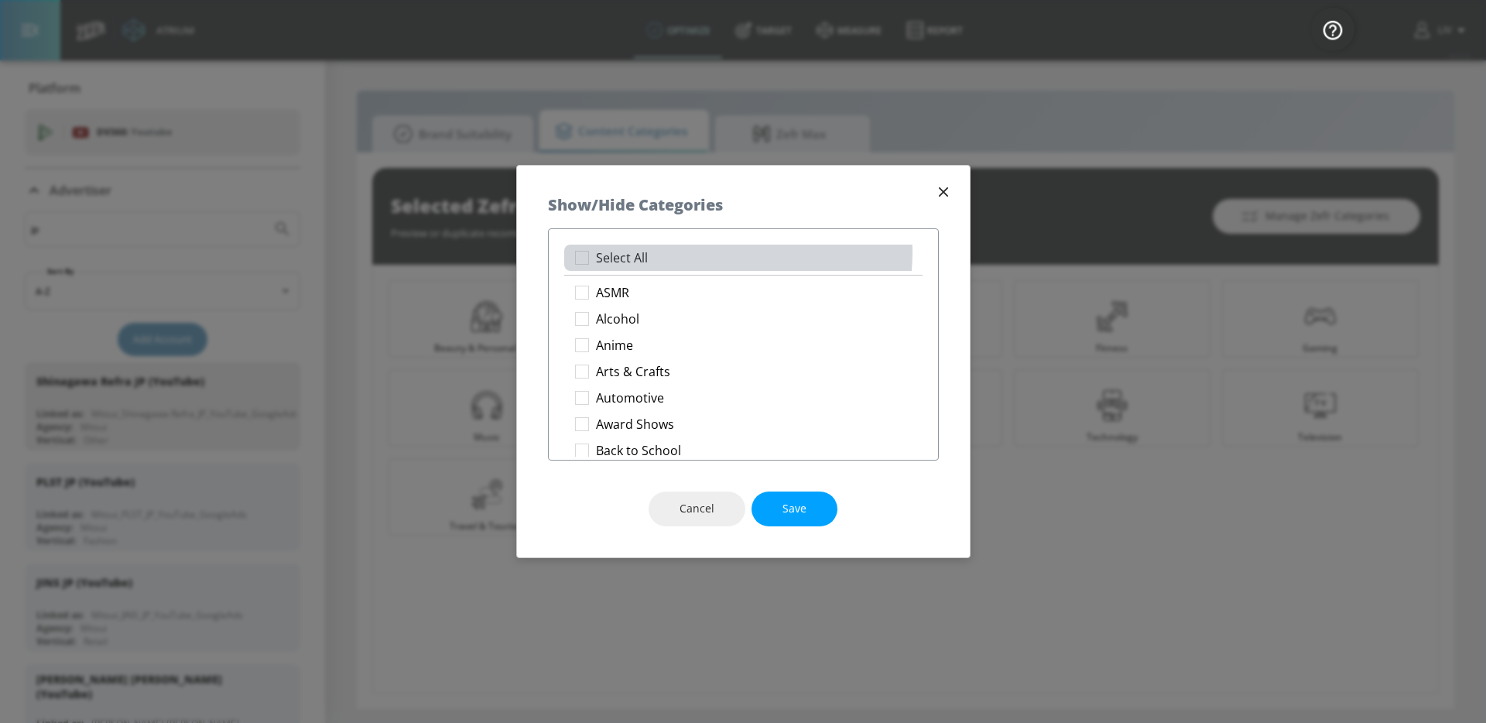
checkbox input "true"
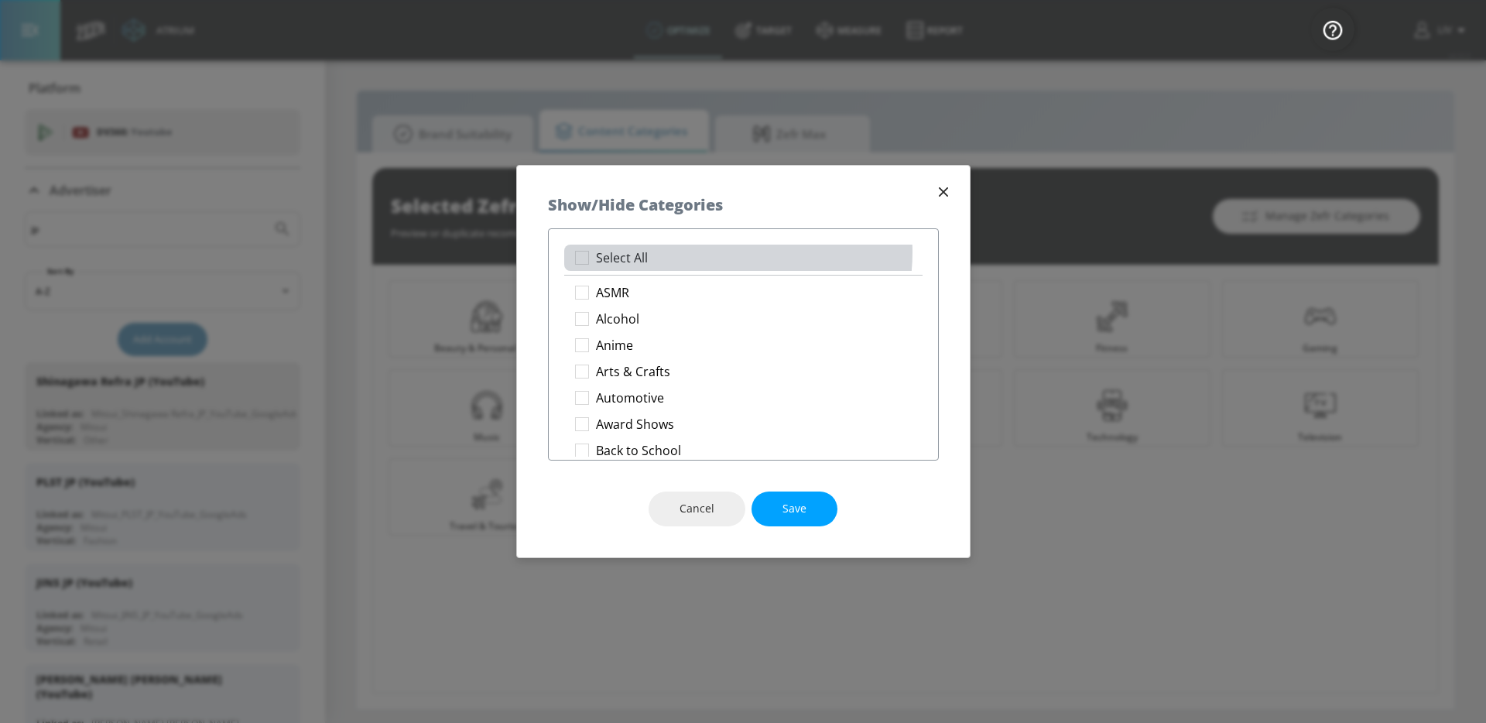
checkbox input "true"
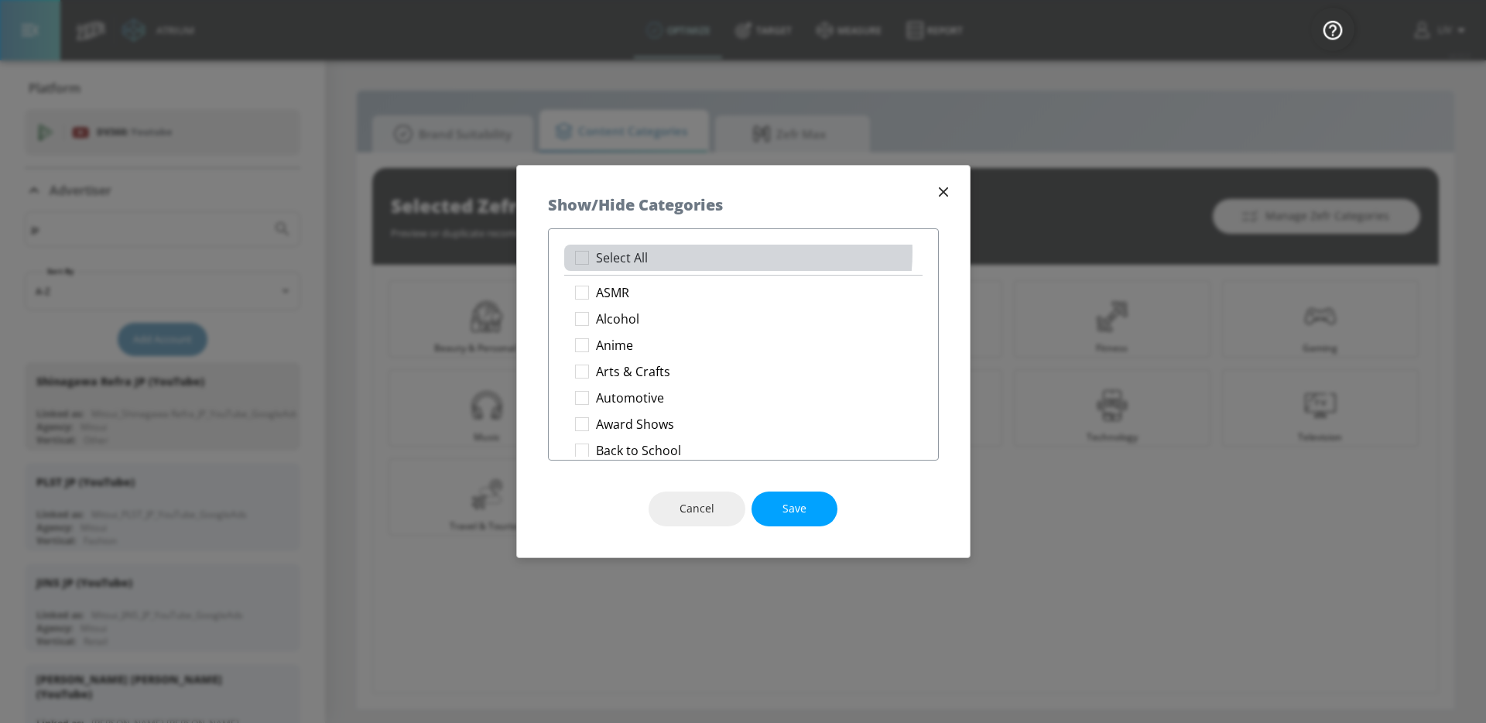
checkbox input "true"
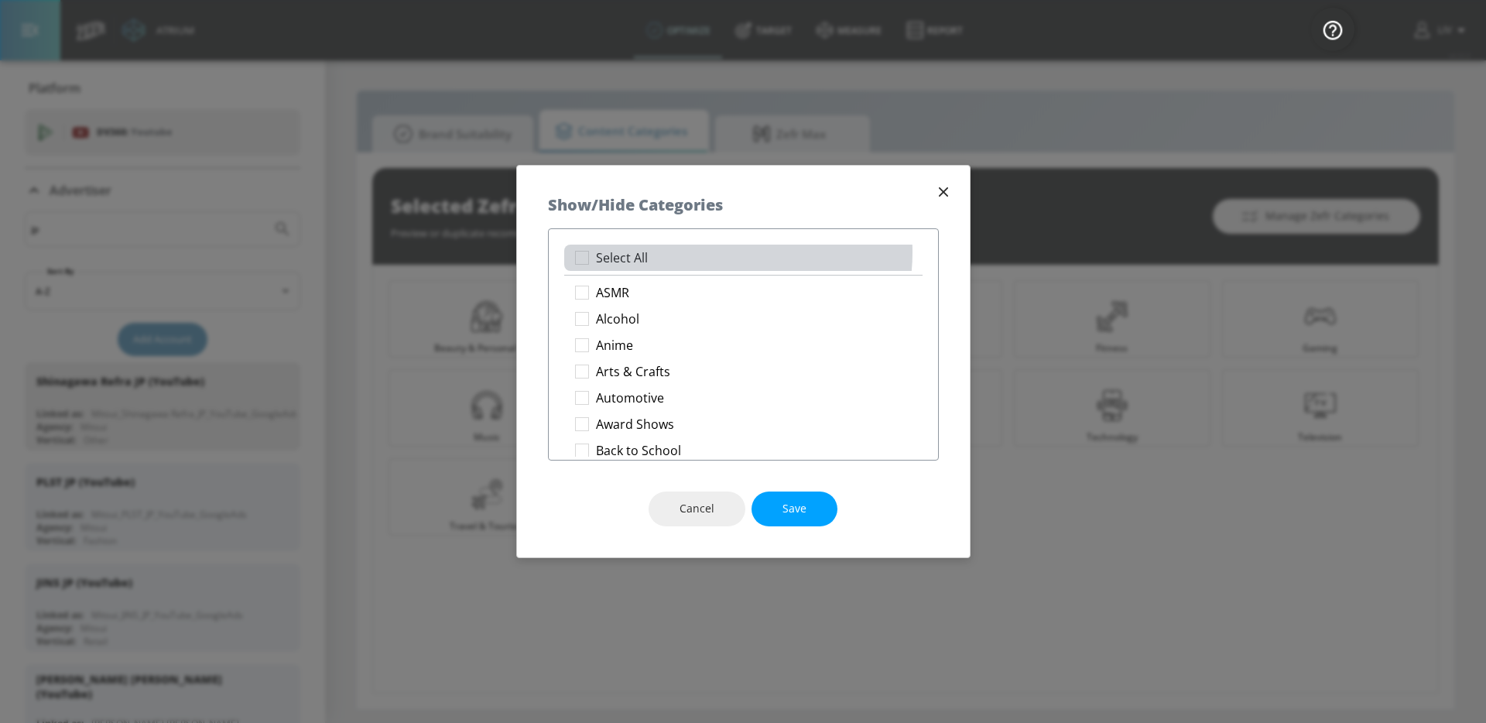
checkbox input "true"
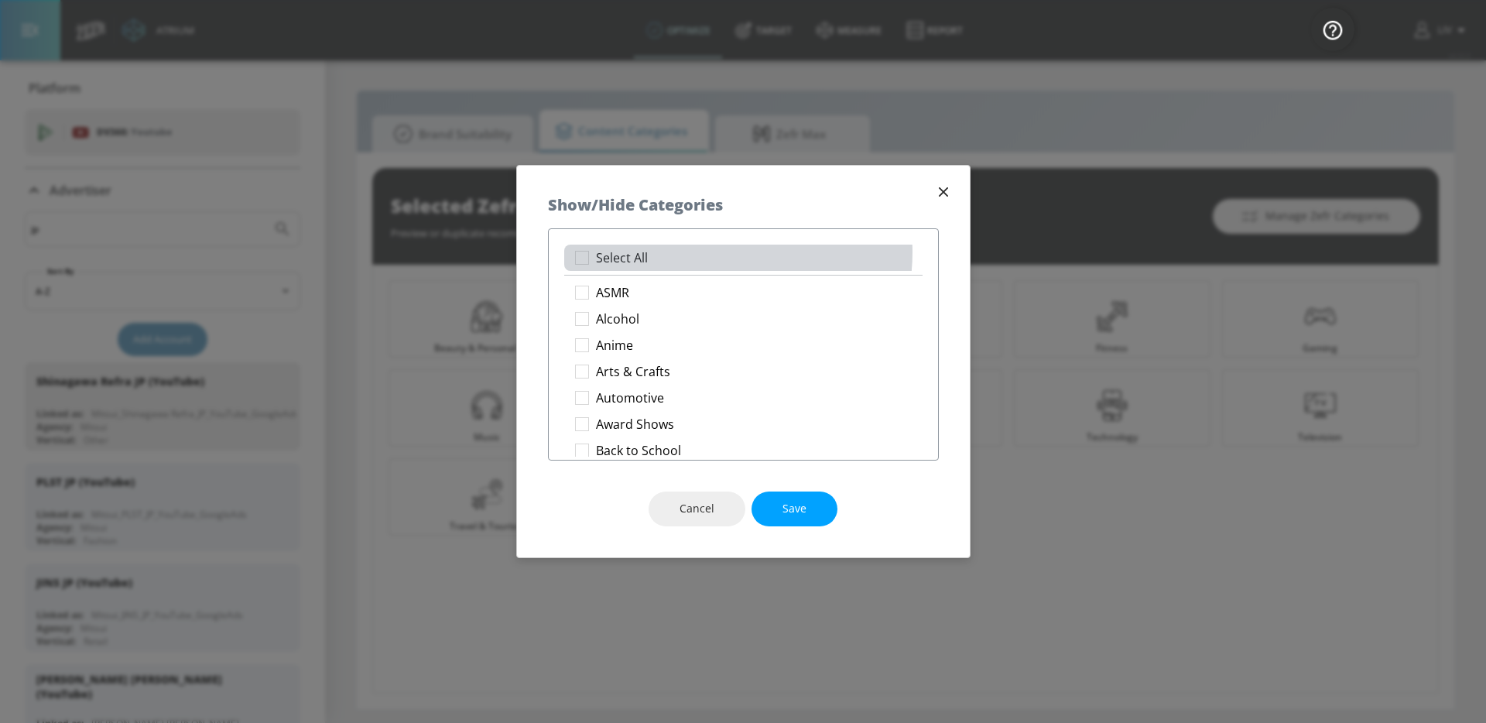
checkbox input "true"
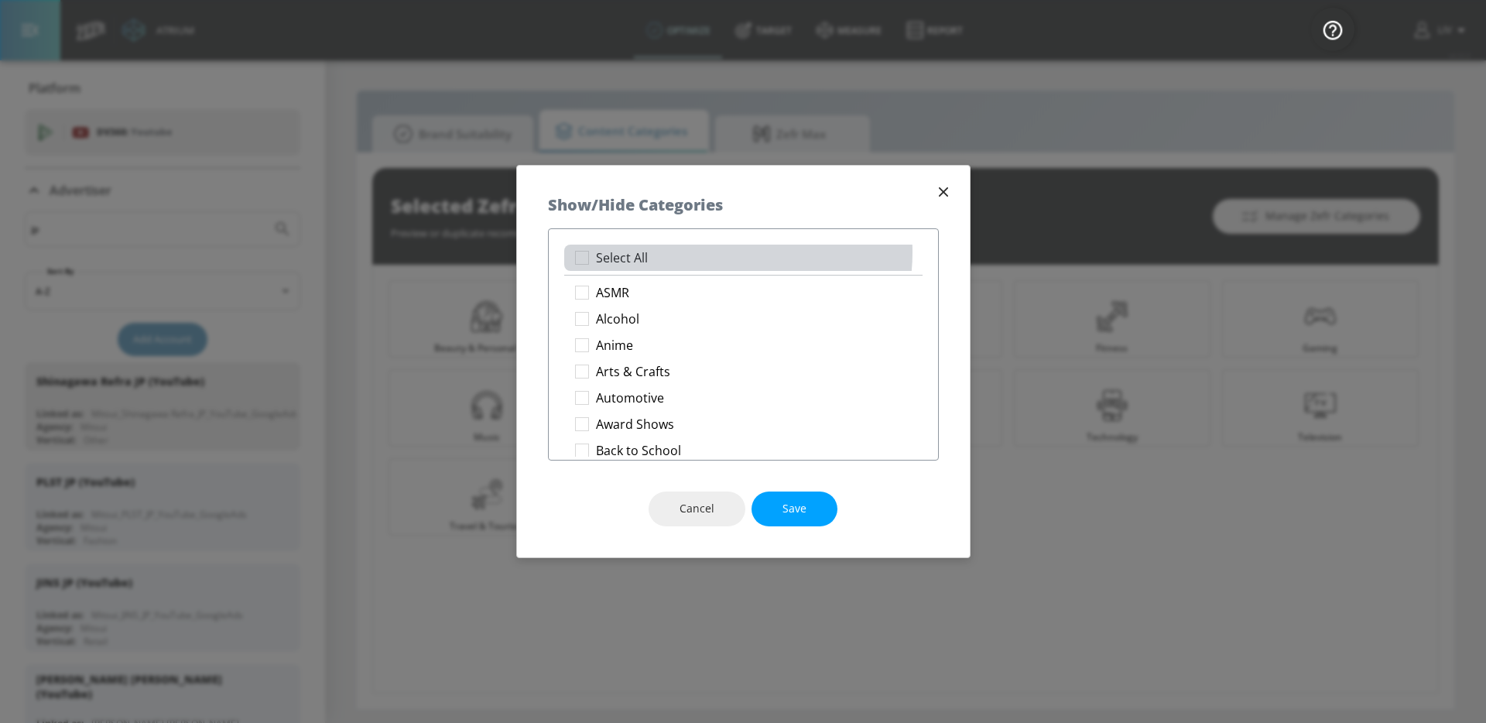
checkbox input "true"
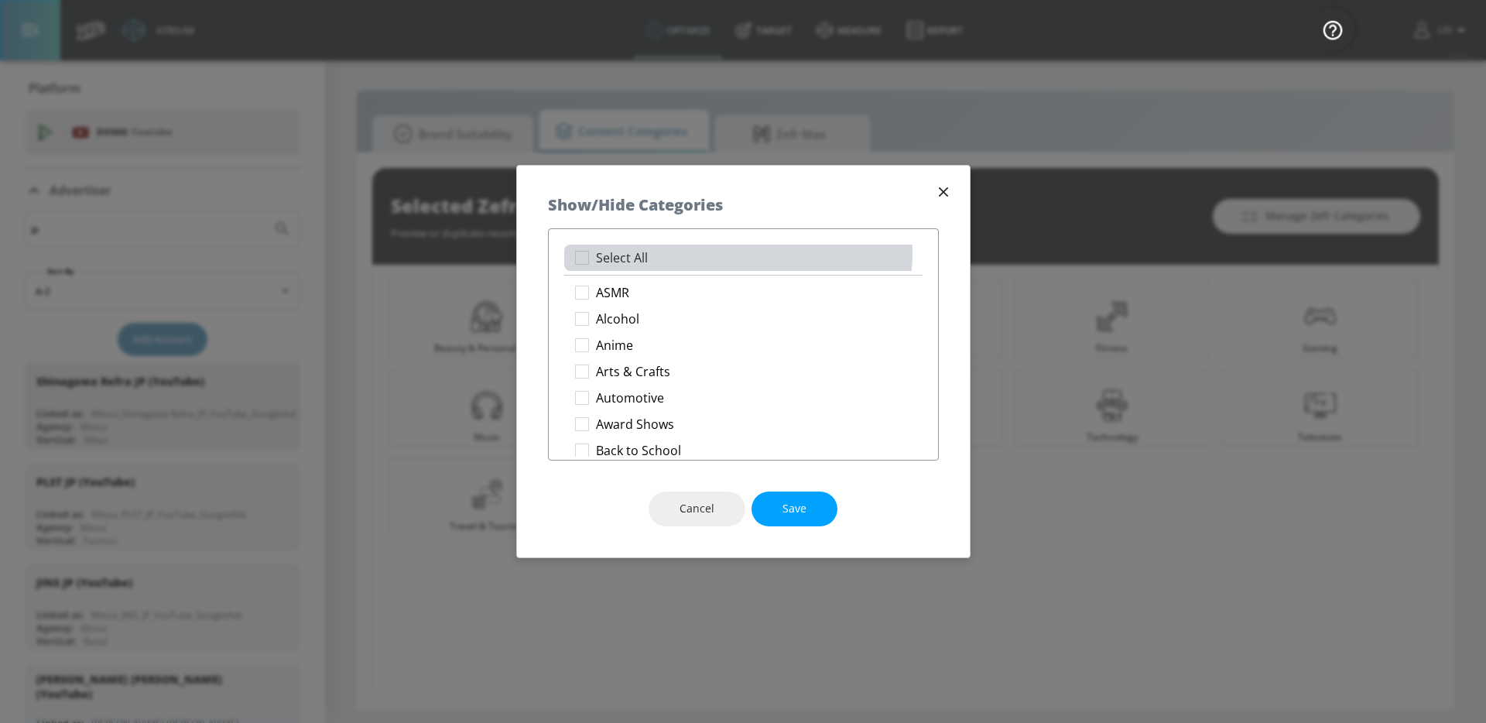
checkbox input "true"
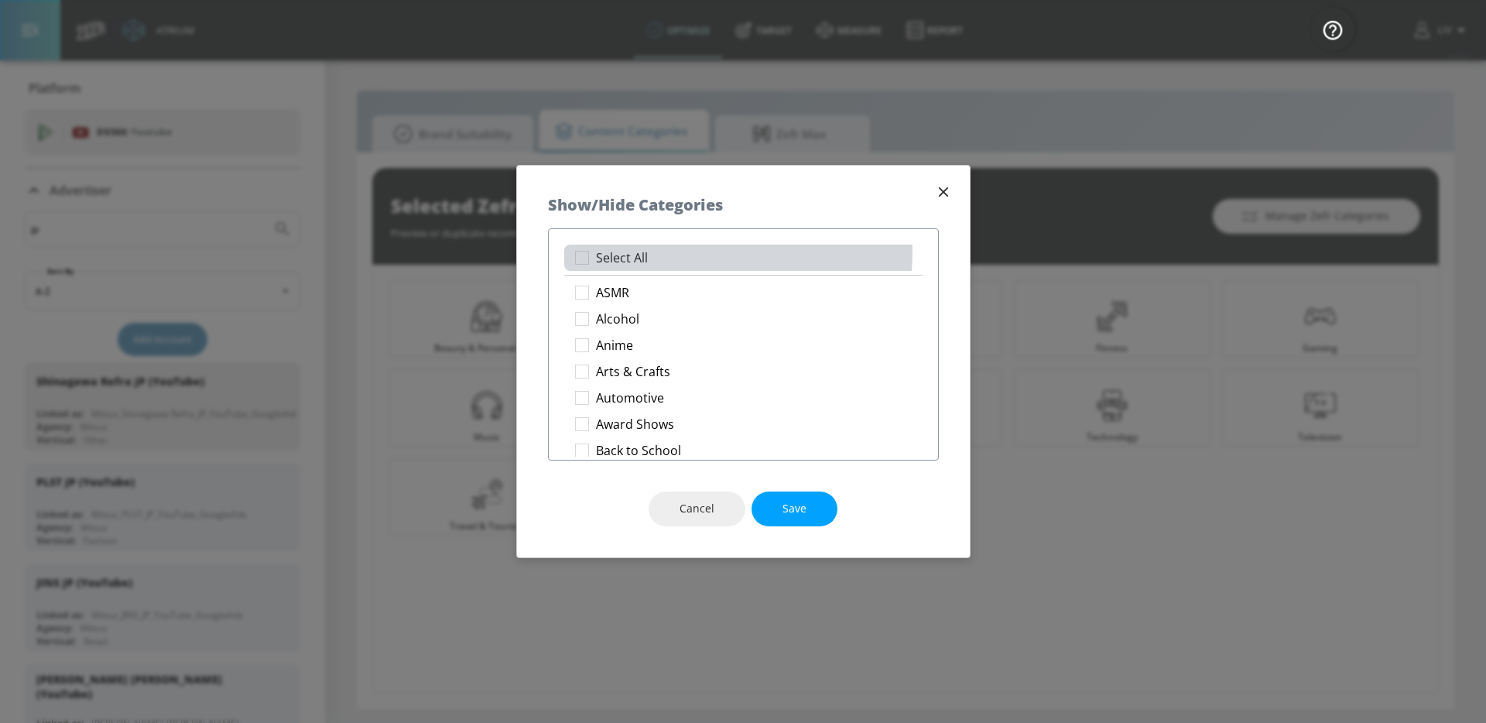
checkbox input "true"
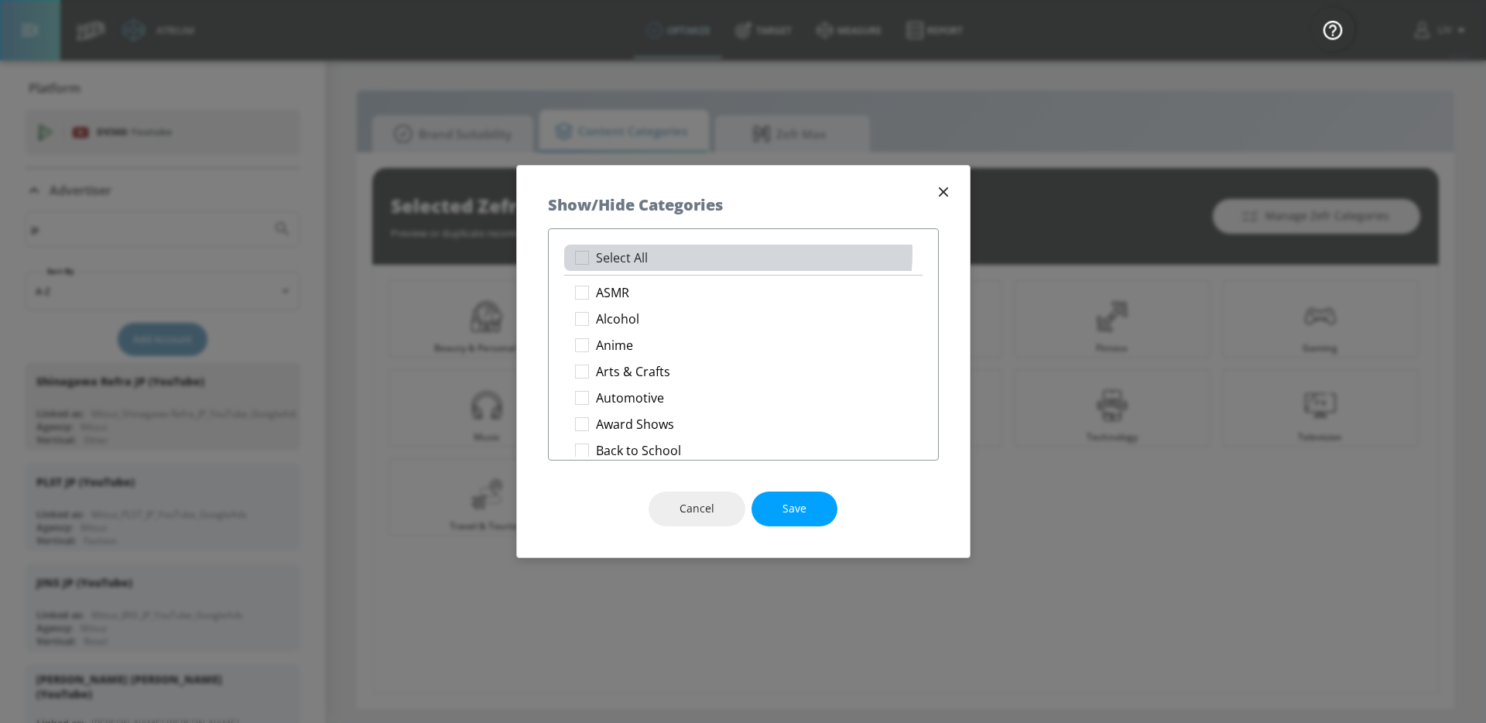
checkbox input "true"
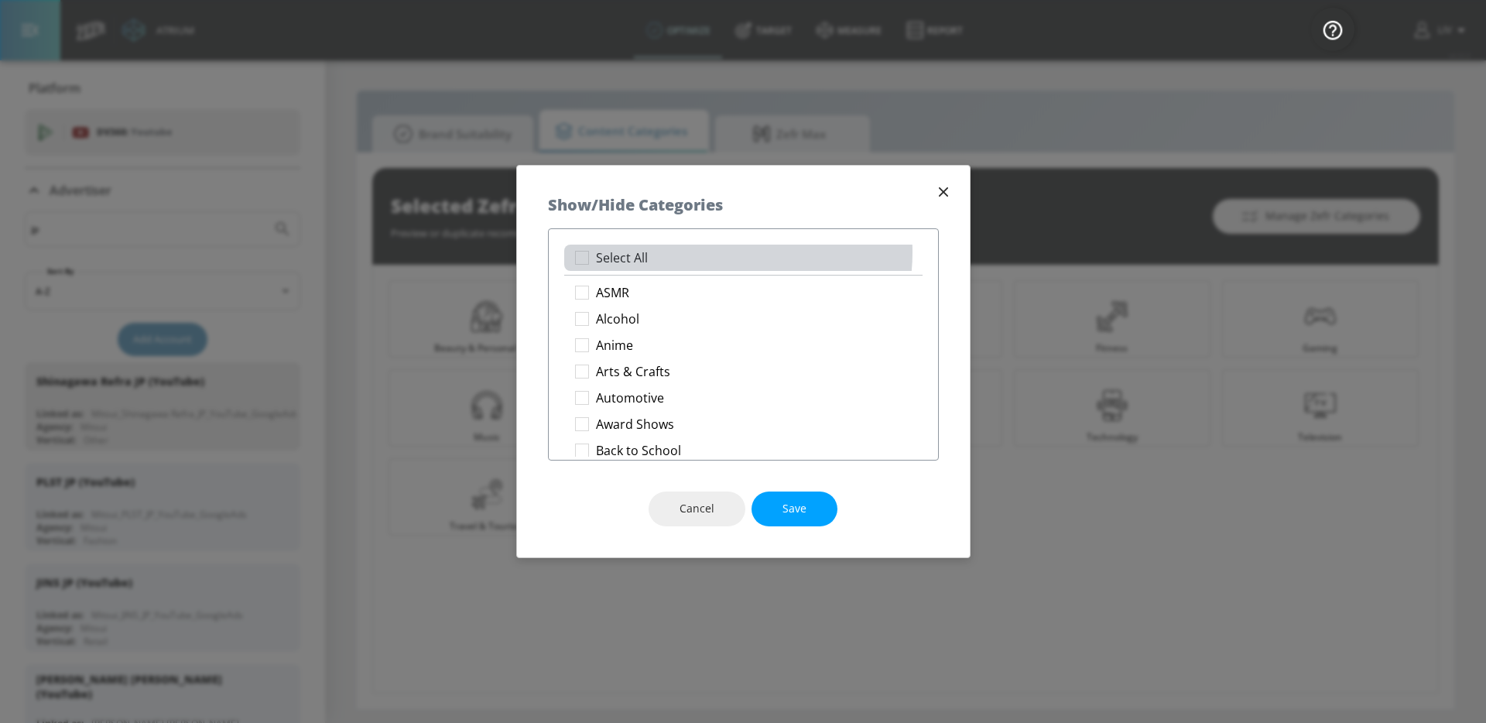
checkbox input "true"
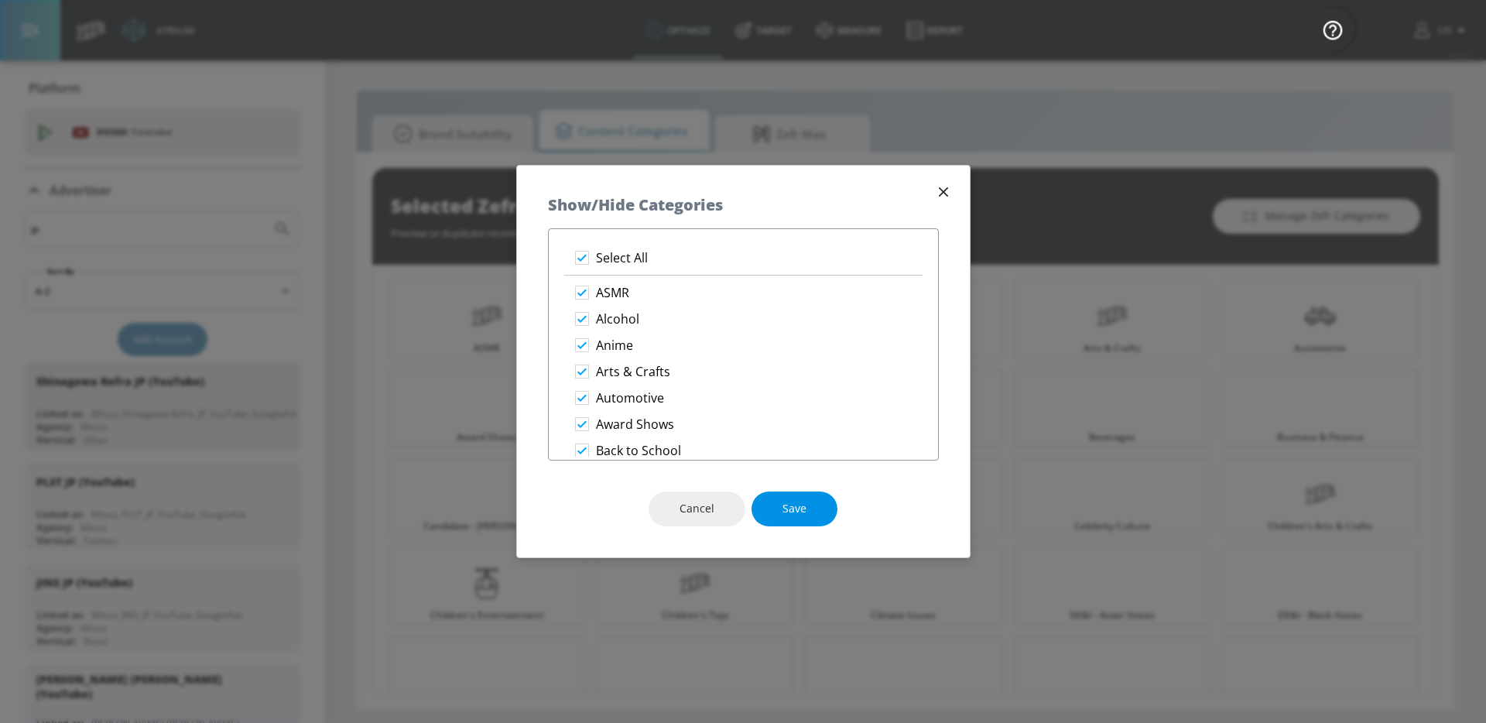
click at [798, 509] on span "Save" at bounding box center [795, 508] width 24 height 19
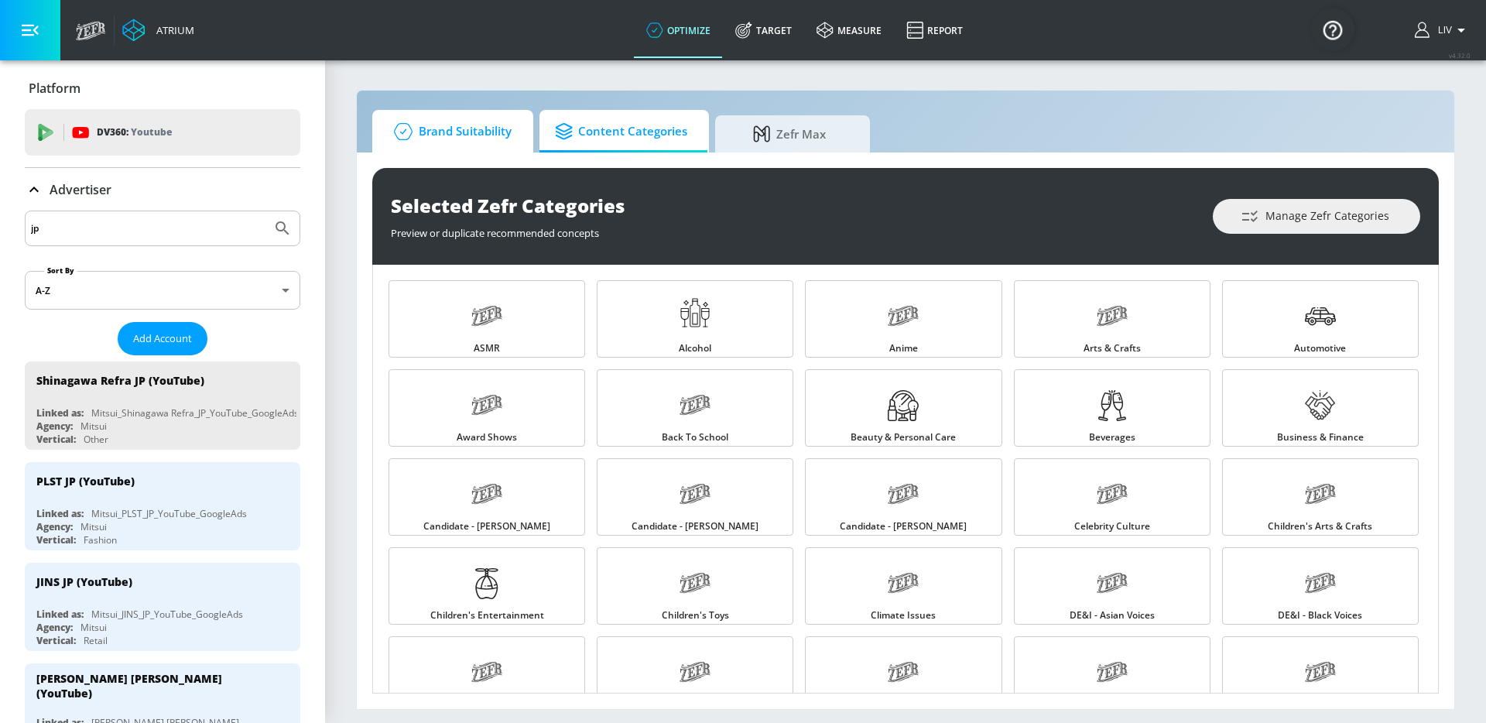
click at [506, 114] on div "Brand Suitability Content Categories Zefr Max" at bounding box center [905, 131] width 1067 height 43
click at [506, 122] on span "Brand Suitability" at bounding box center [450, 131] width 124 height 37
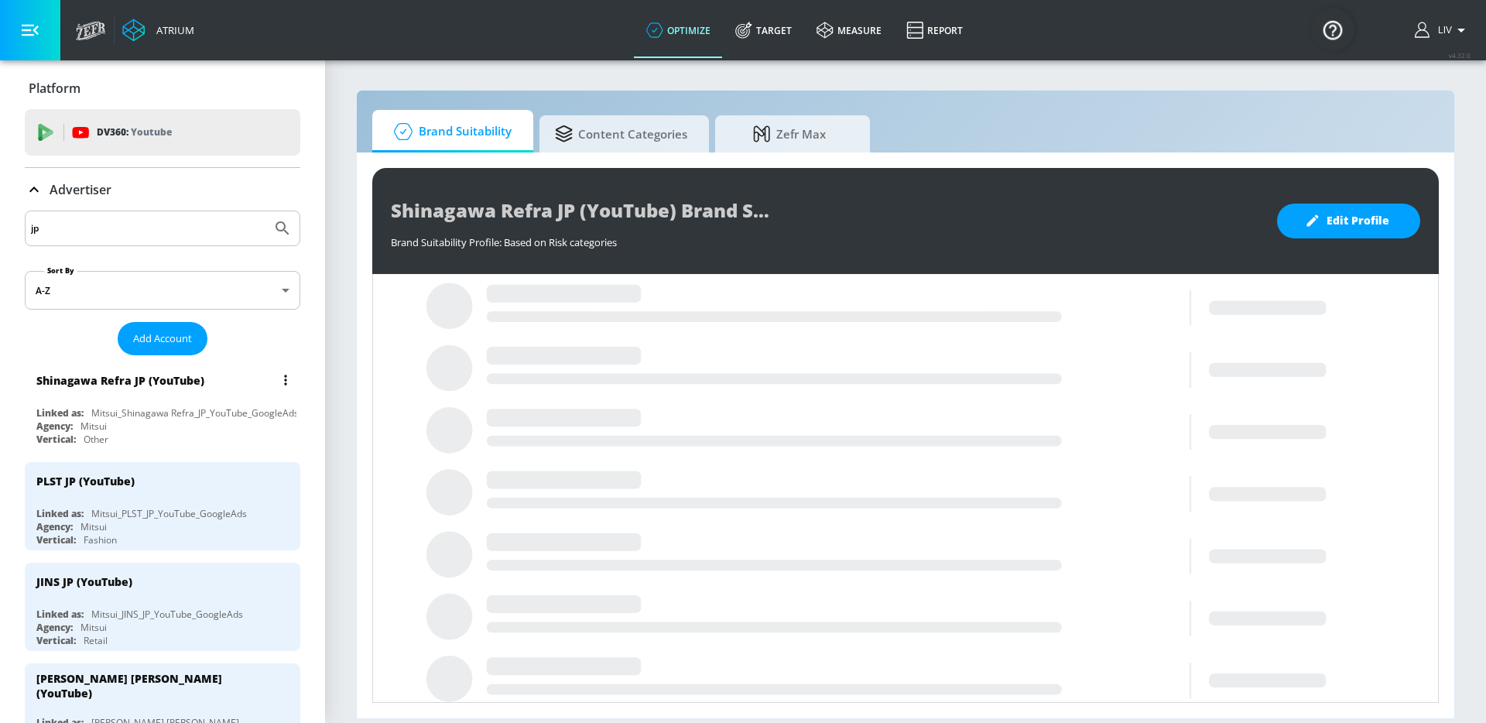
click at [167, 401] on div "Shinagawa Refra JP (YouTube) Linked as: Mitsui_Shinagawa Refra_JP_YouTube_Googl…" at bounding box center [163, 406] width 276 height 88
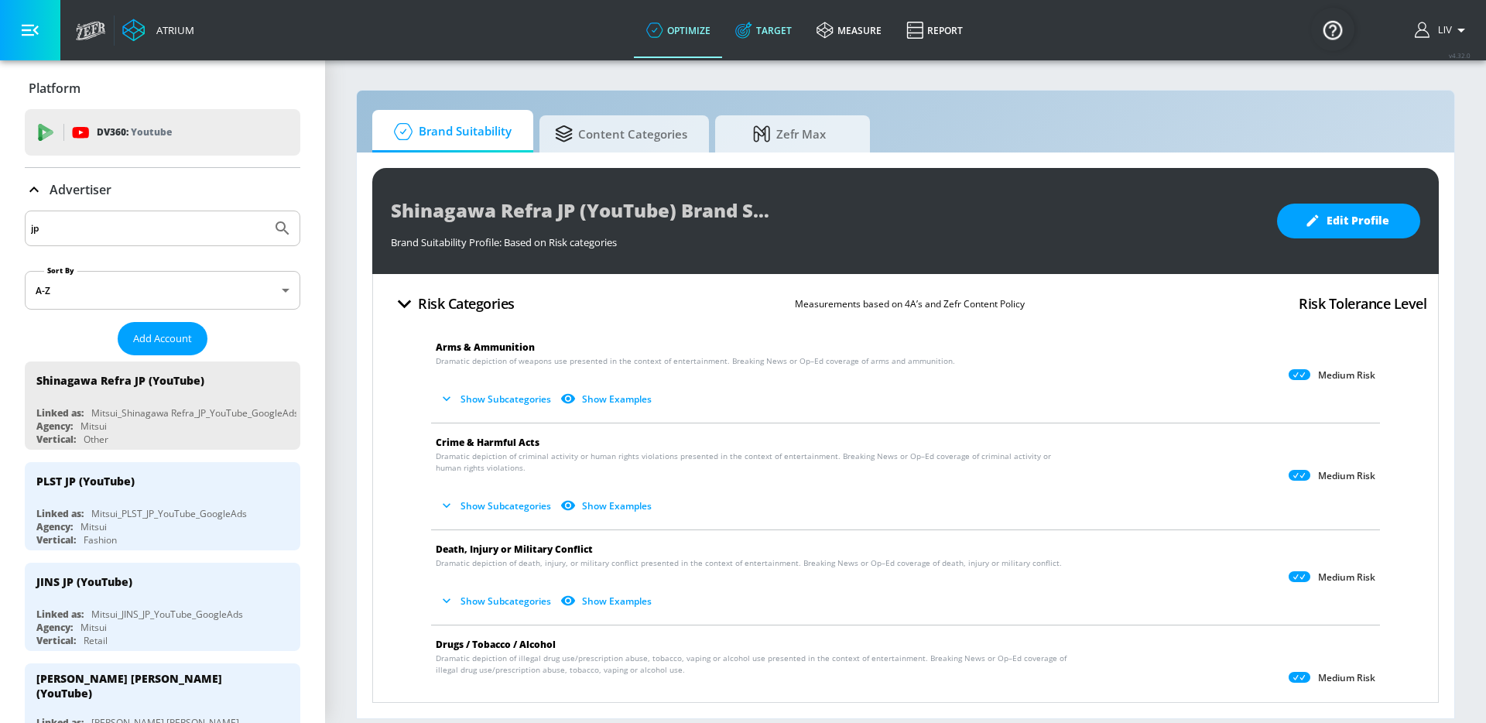
click at [780, 29] on link "Target" at bounding box center [763, 30] width 81 height 56
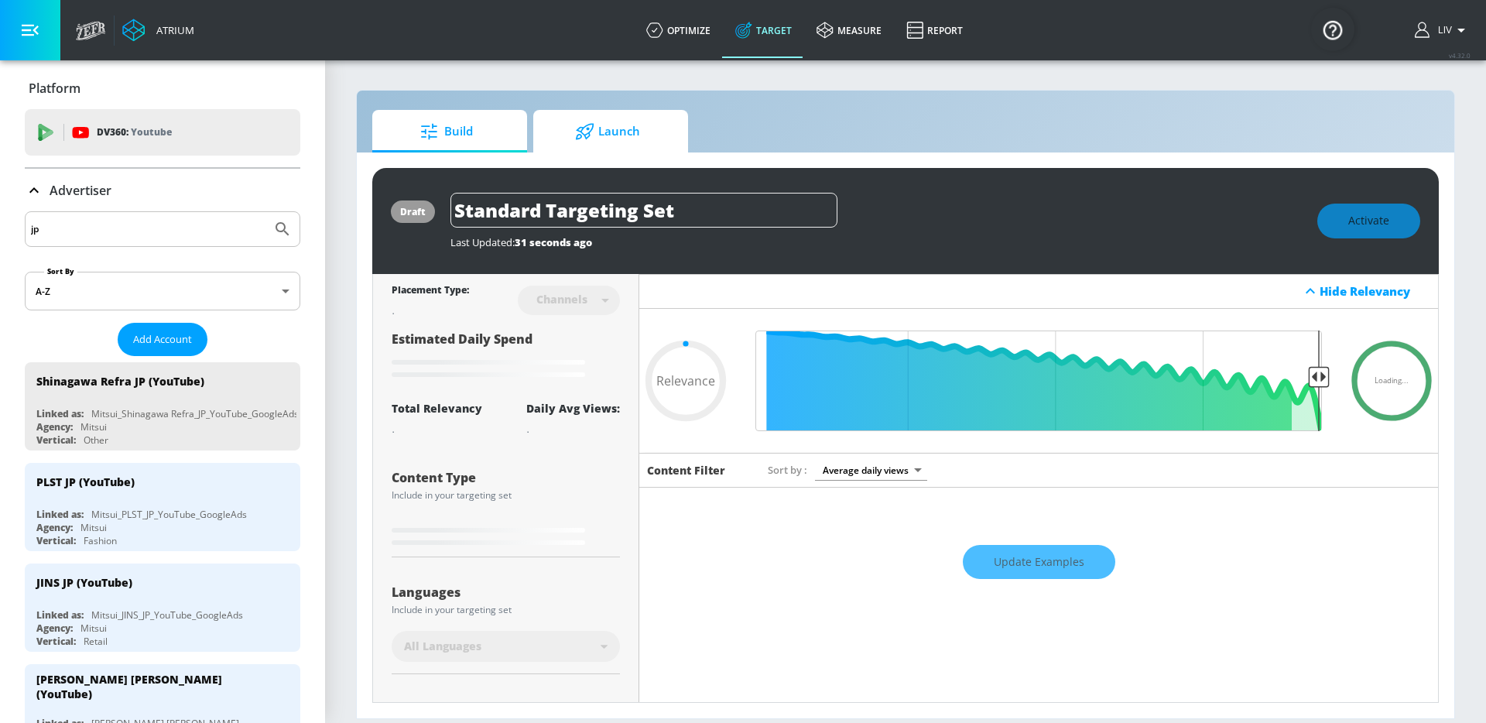
click at [594, 149] on span "Launch" at bounding box center [608, 131] width 118 height 37
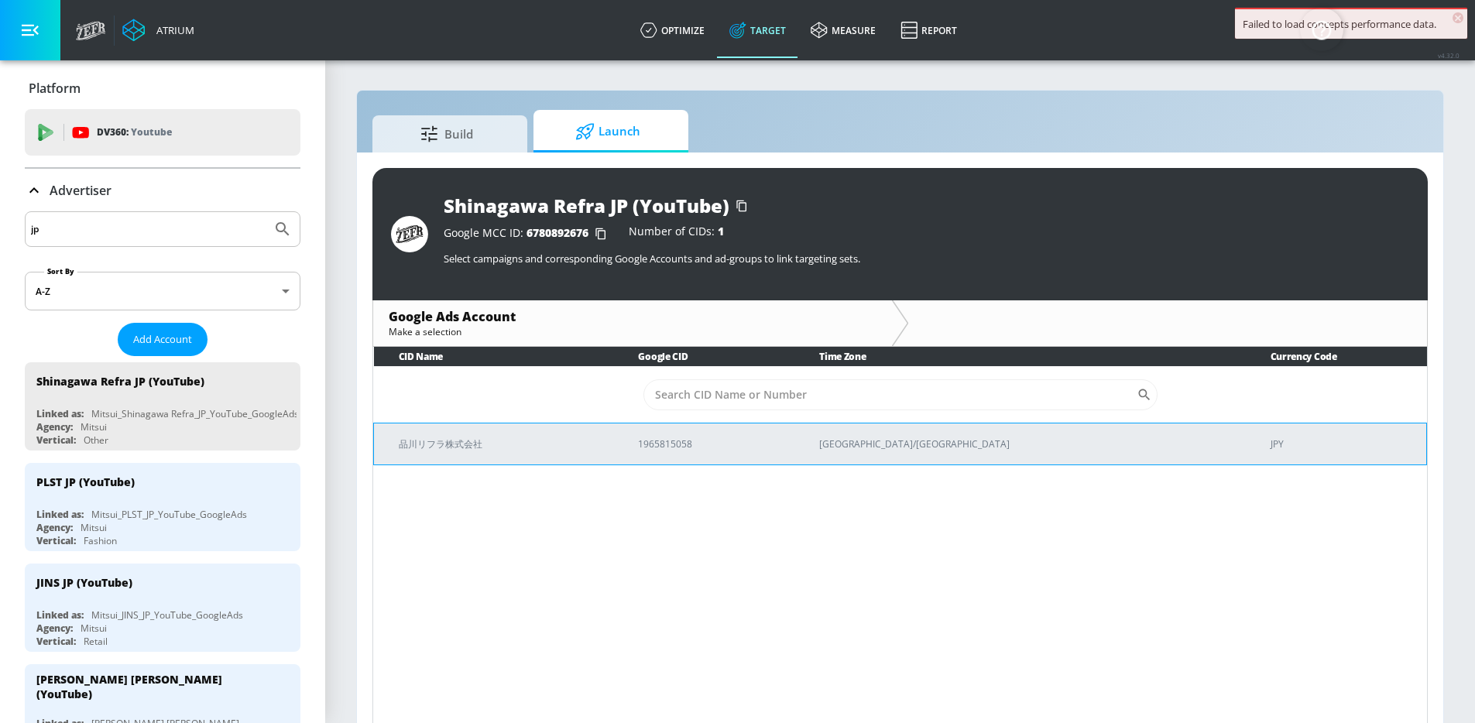
click at [601, 449] on p "品川リフラ株式会社" at bounding box center [500, 444] width 202 height 16
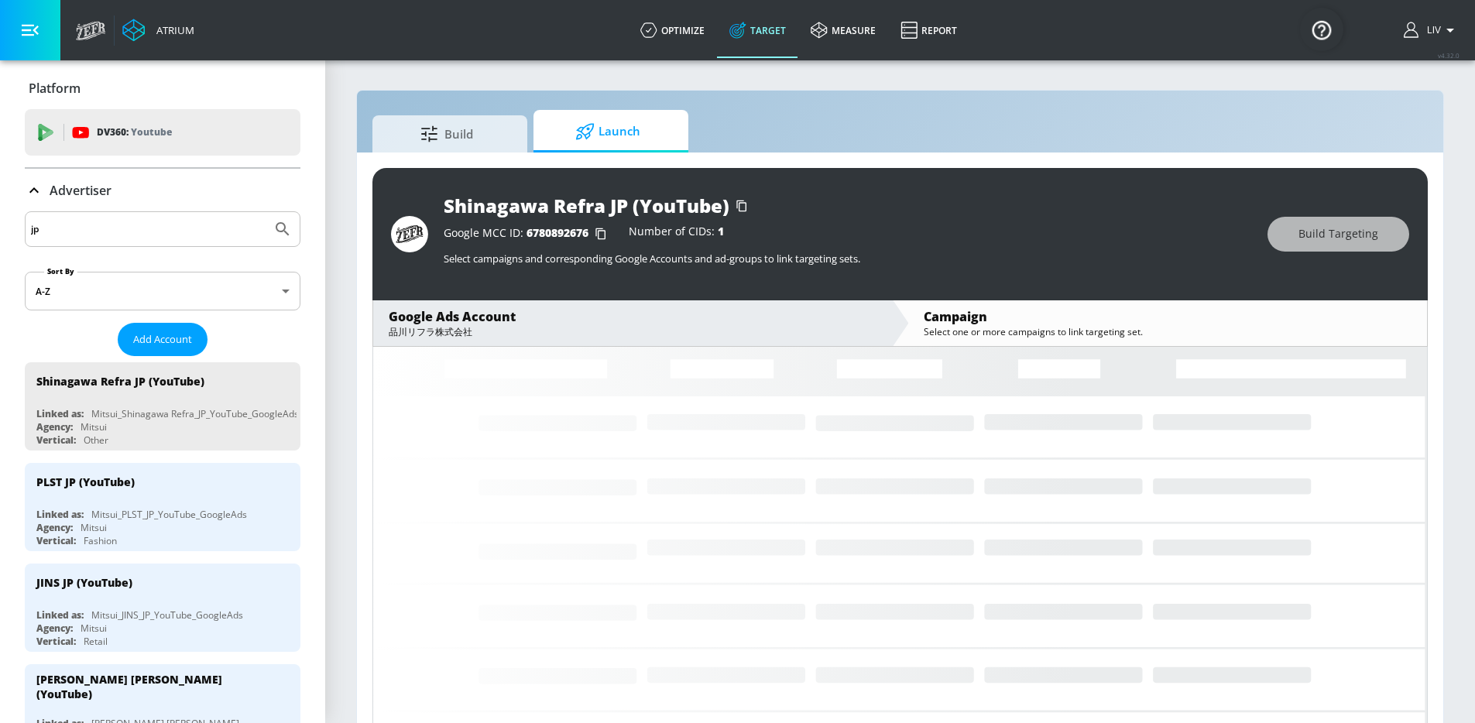
click at [758, 331] on div "品川リフラ株式会社" at bounding box center [633, 332] width 488 height 14
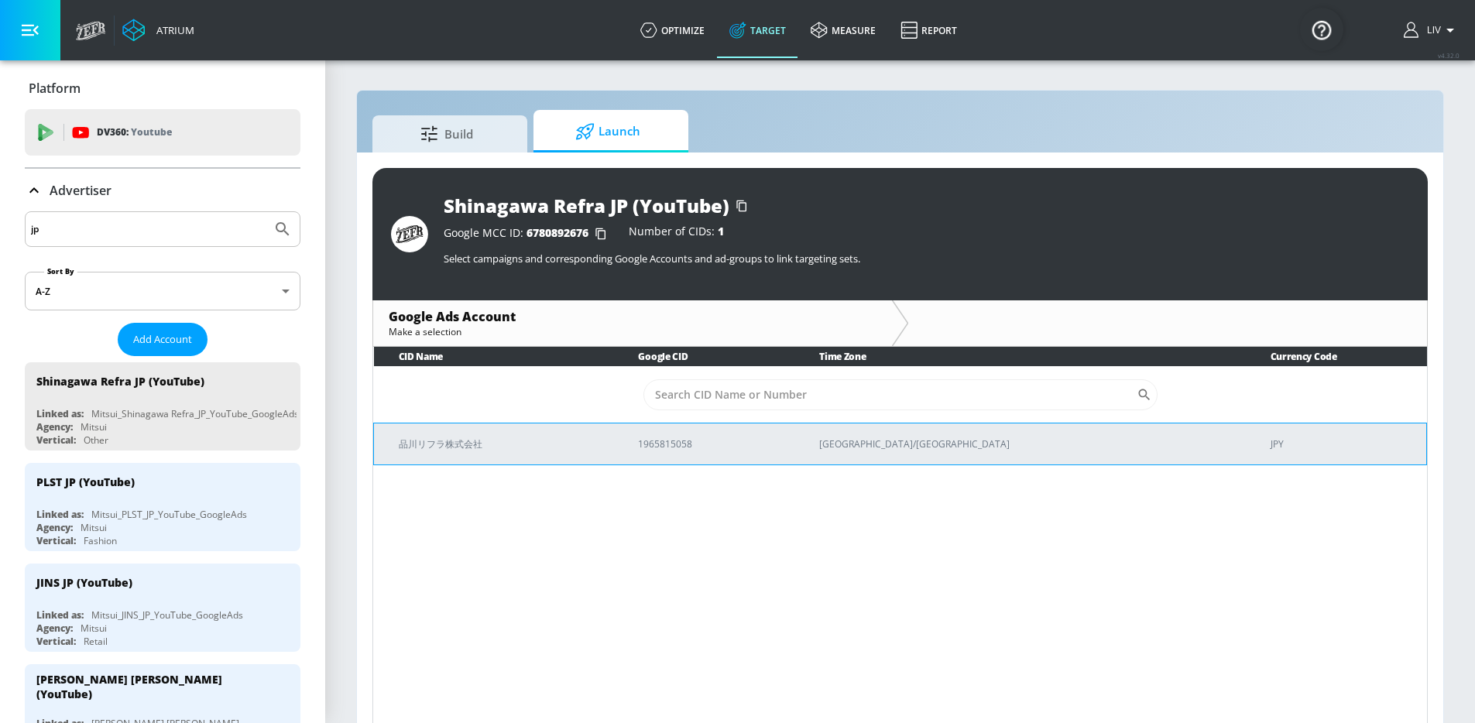
click at [770, 445] on p "1965815058" at bounding box center [710, 444] width 144 height 16
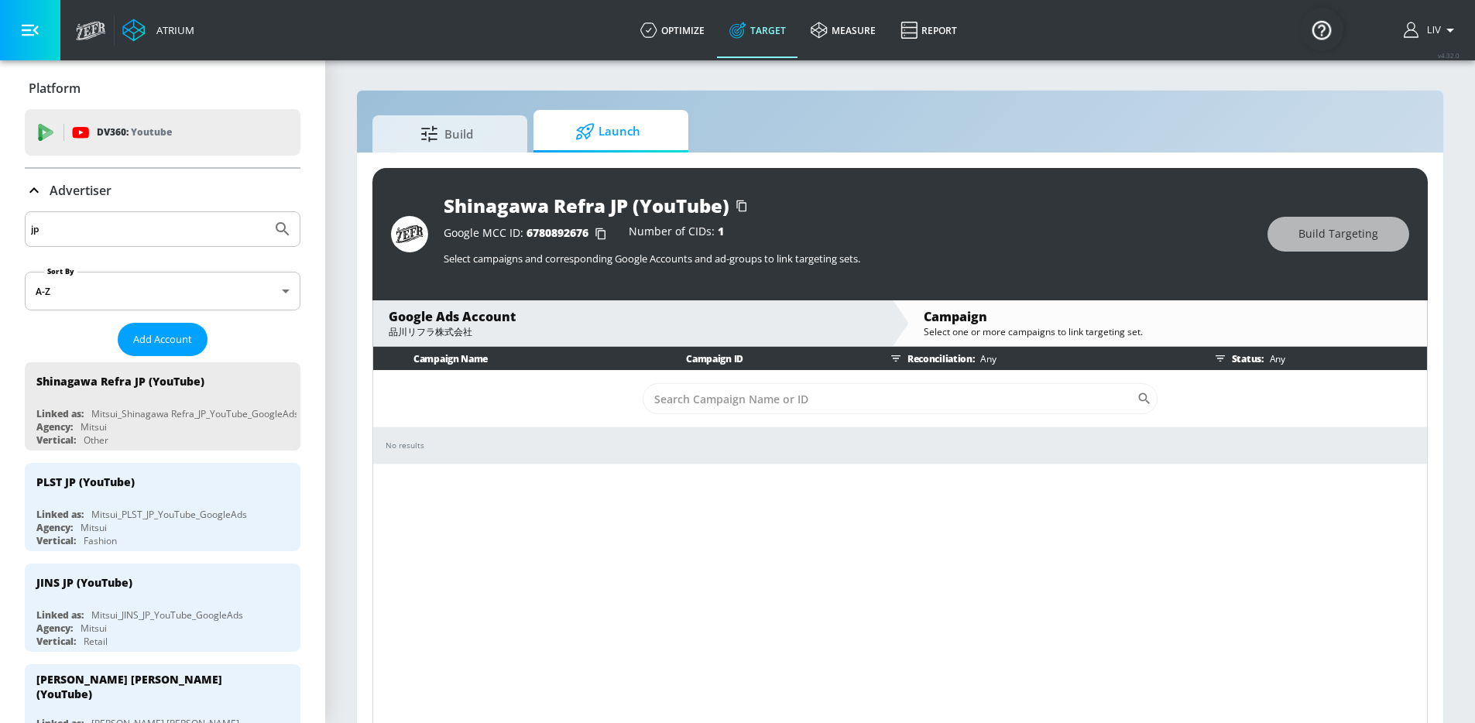
click at [462, 334] on div "品川リフラ株式会社" at bounding box center [633, 332] width 488 height 14
